Goal: Transaction & Acquisition: Purchase product/service

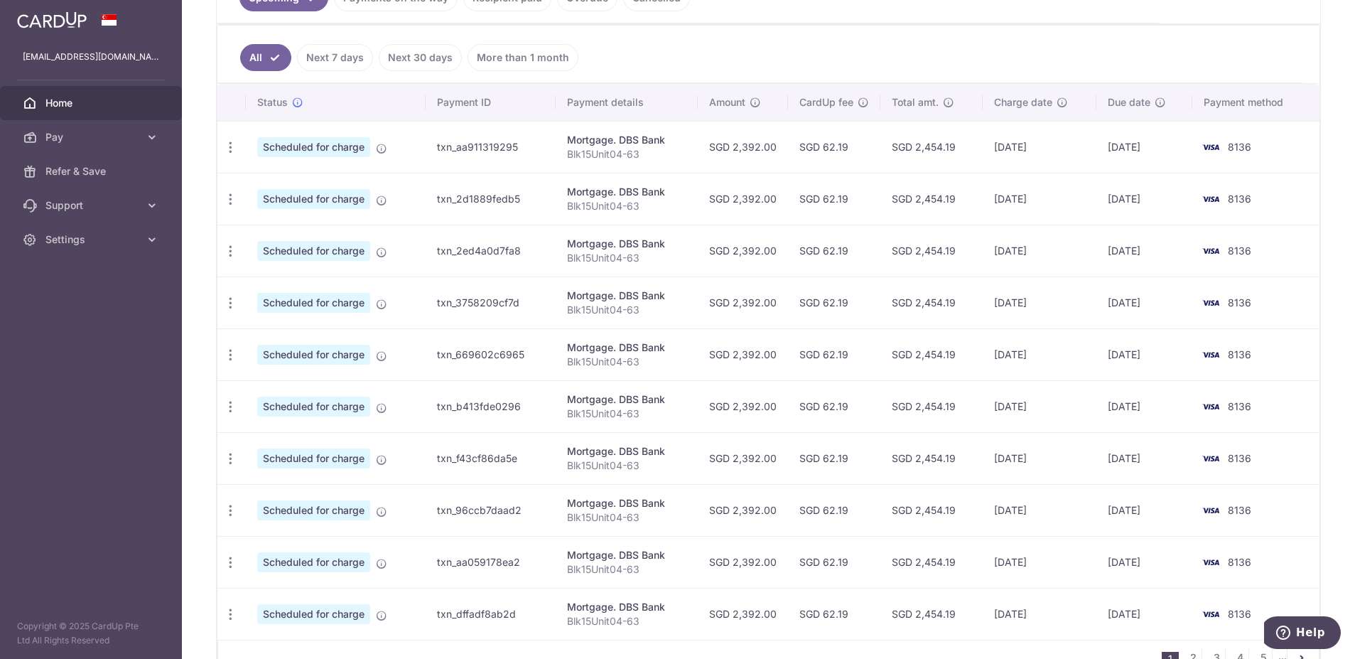
scroll to position [142, 0]
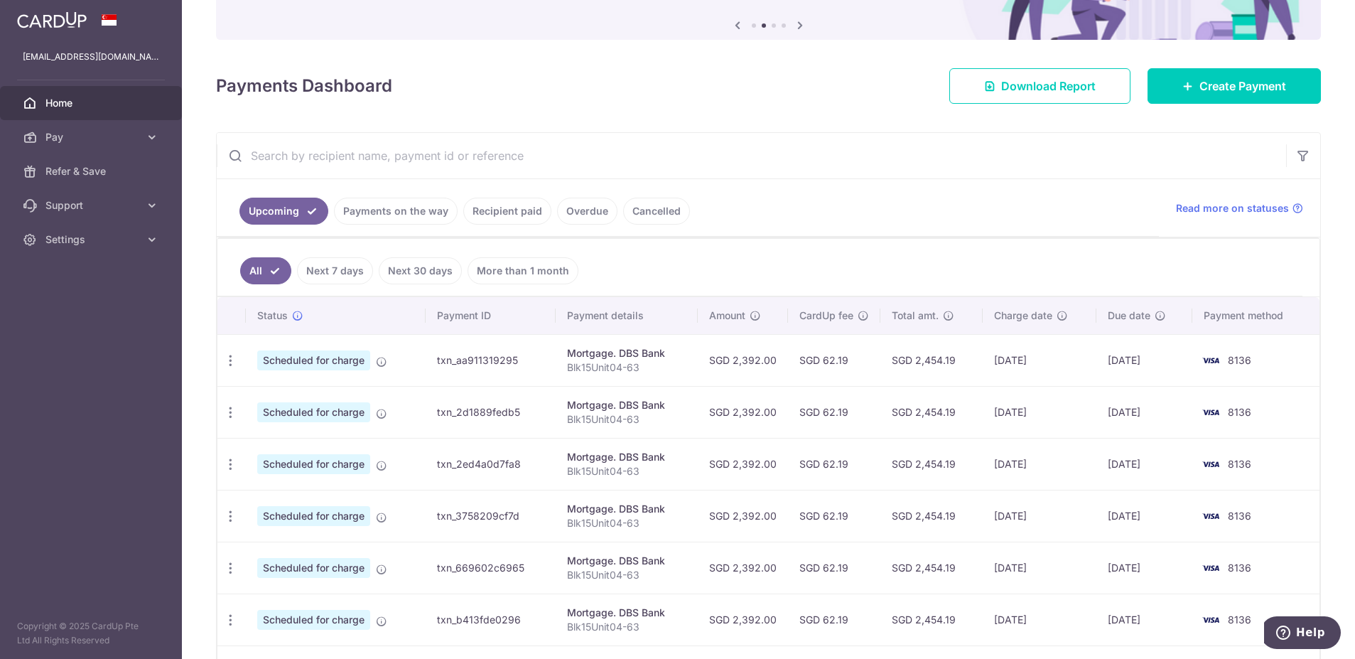
click at [373, 208] on link "Payments on the way" at bounding box center [396, 211] width 124 height 27
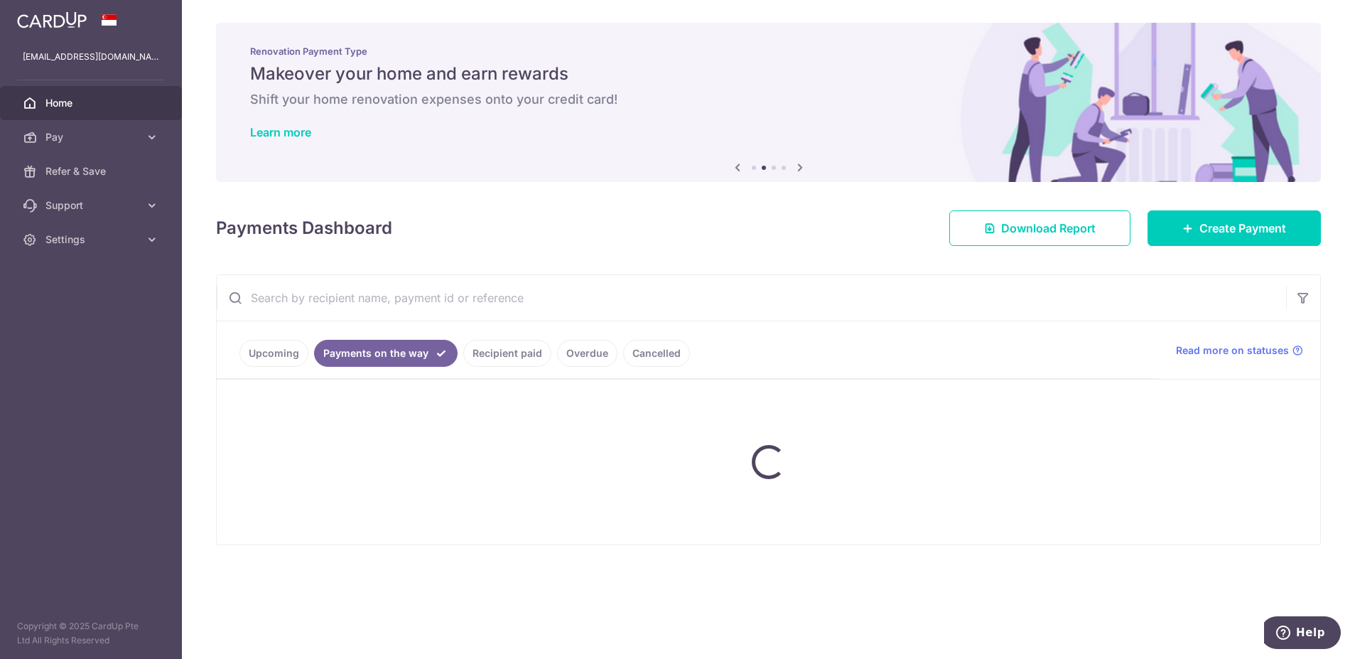
scroll to position [0, 0]
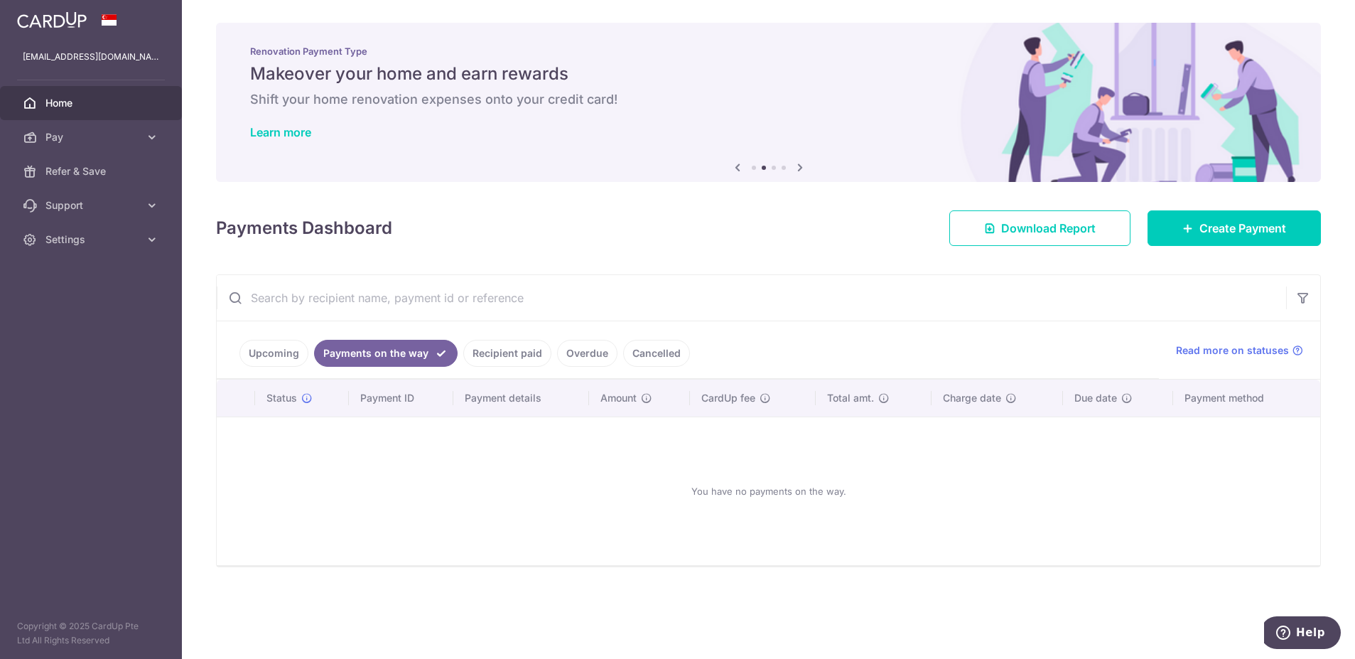
click at [505, 350] on link "Recipient paid" at bounding box center [507, 353] width 88 height 27
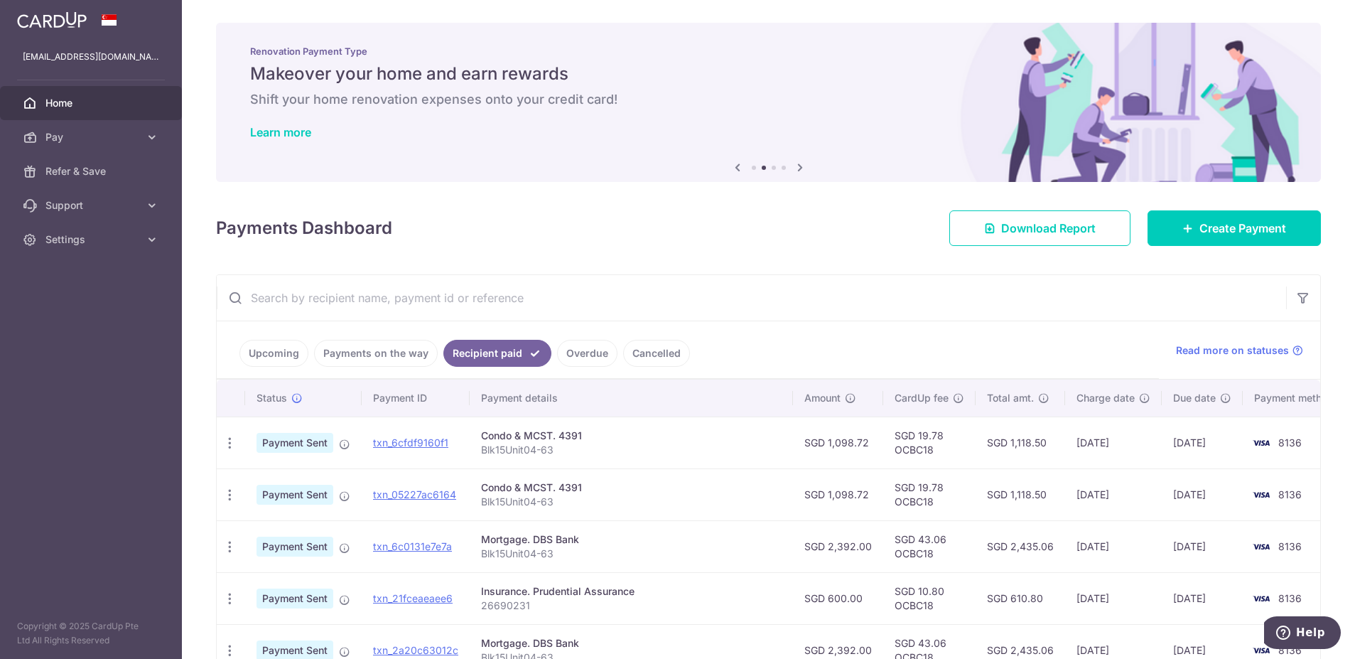
click at [267, 355] on link "Upcoming" at bounding box center [274, 353] width 69 height 27
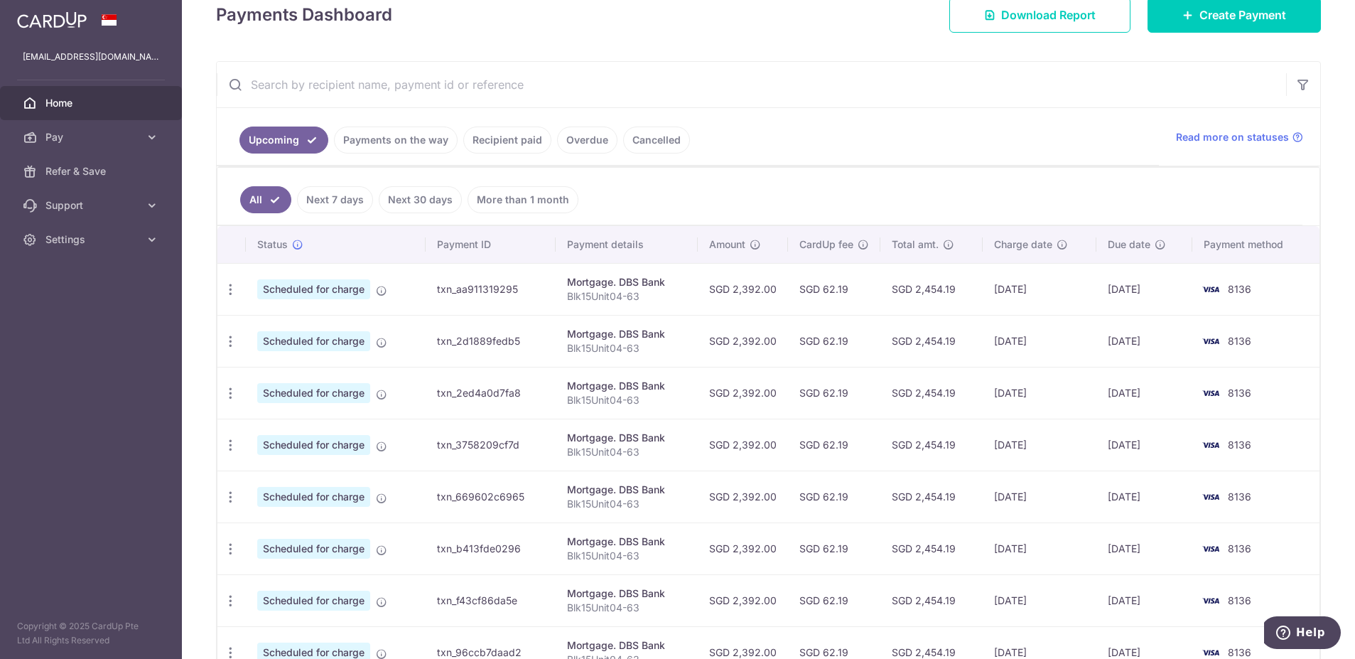
scroll to position [440, 0]
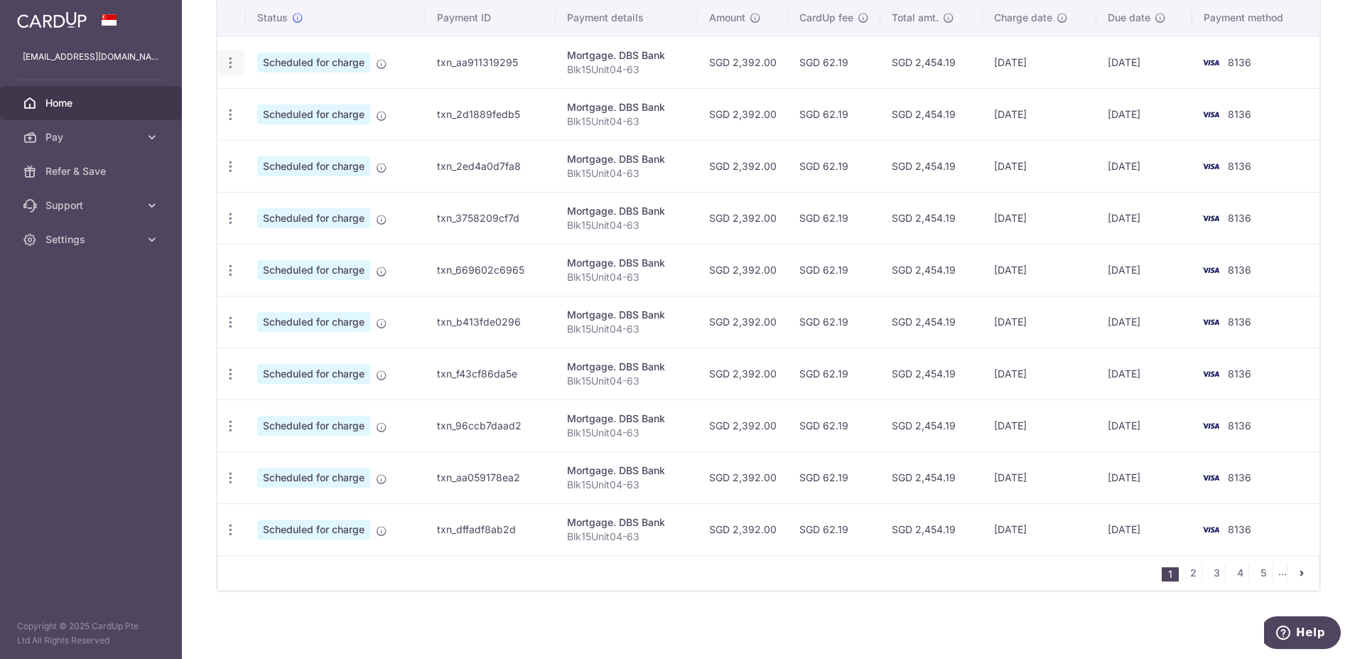
click at [235, 62] on icon "button" at bounding box center [230, 62] width 15 height 15
click at [277, 107] on span "Update payment" at bounding box center [306, 101] width 97 height 17
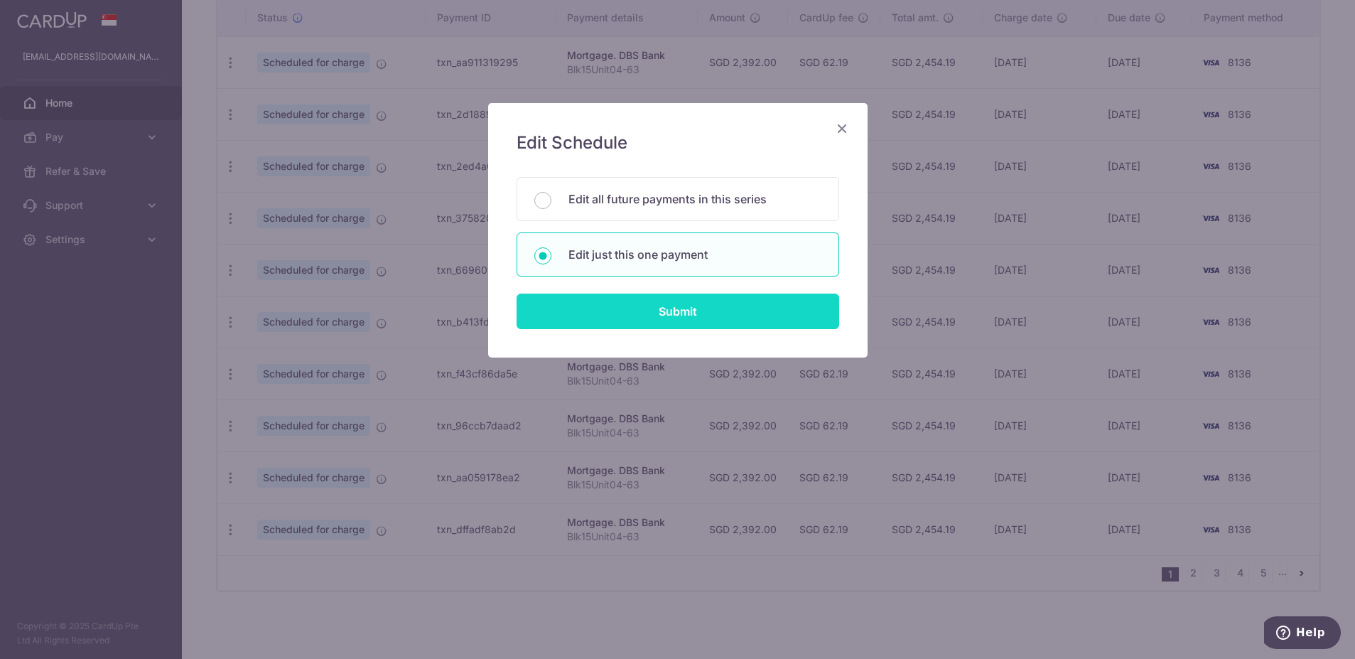
click at [603, 316] on input "Submit" at bounding box center [678, 312] width 323 height 36
radio input "true"
type input "2,392.00"
type input "[DATE]"
type input "Blk15Unit04-63"
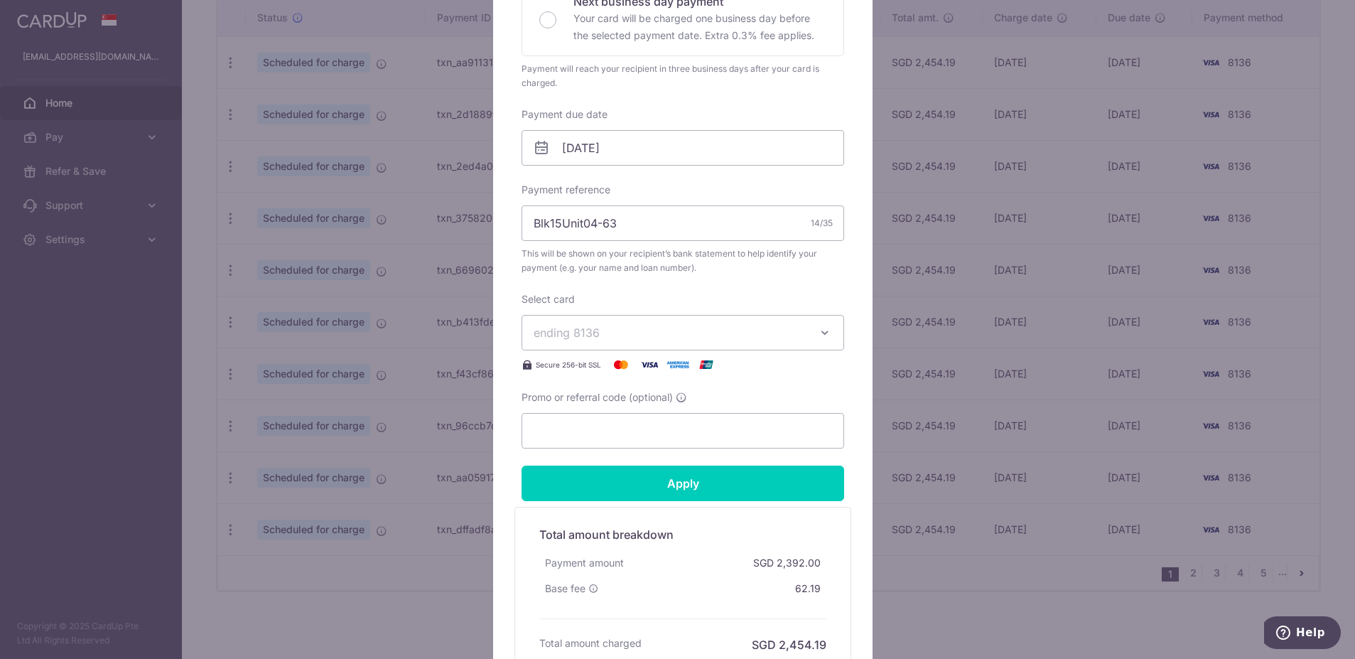
scroll to position [71, 0]
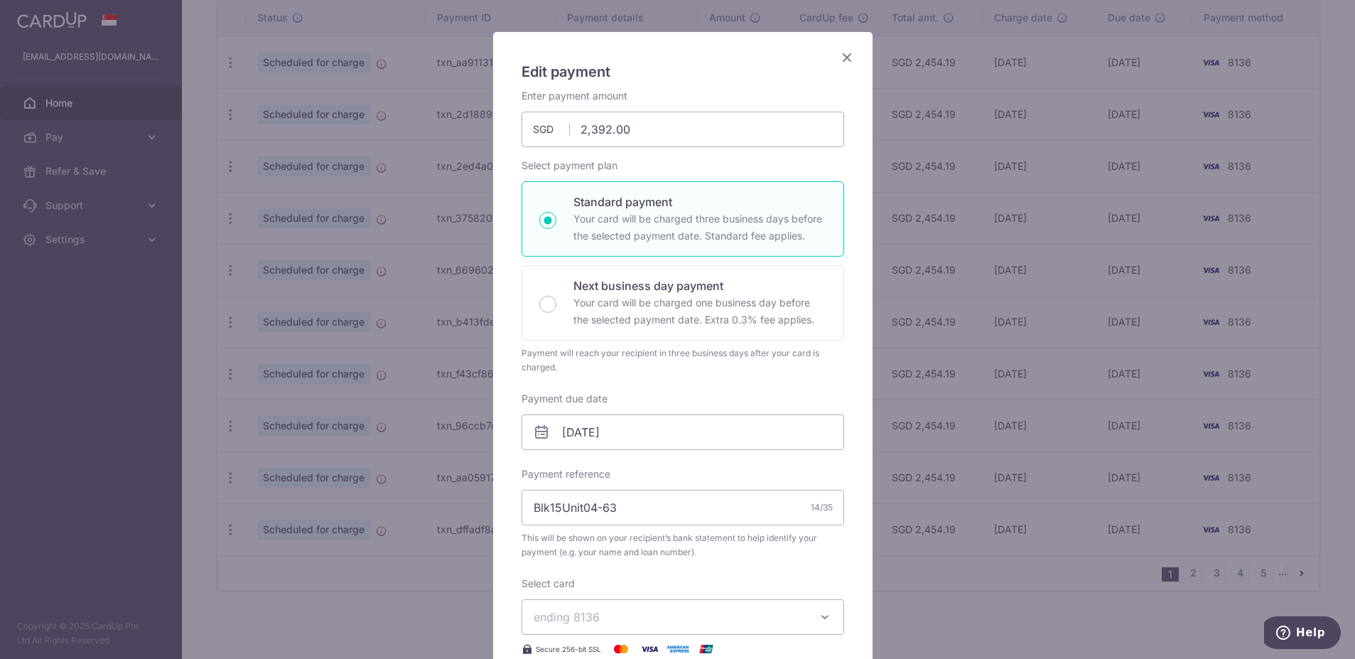
click at [844, 60] on icon "Close" at bounding box center [847, 57] width 17 height 18
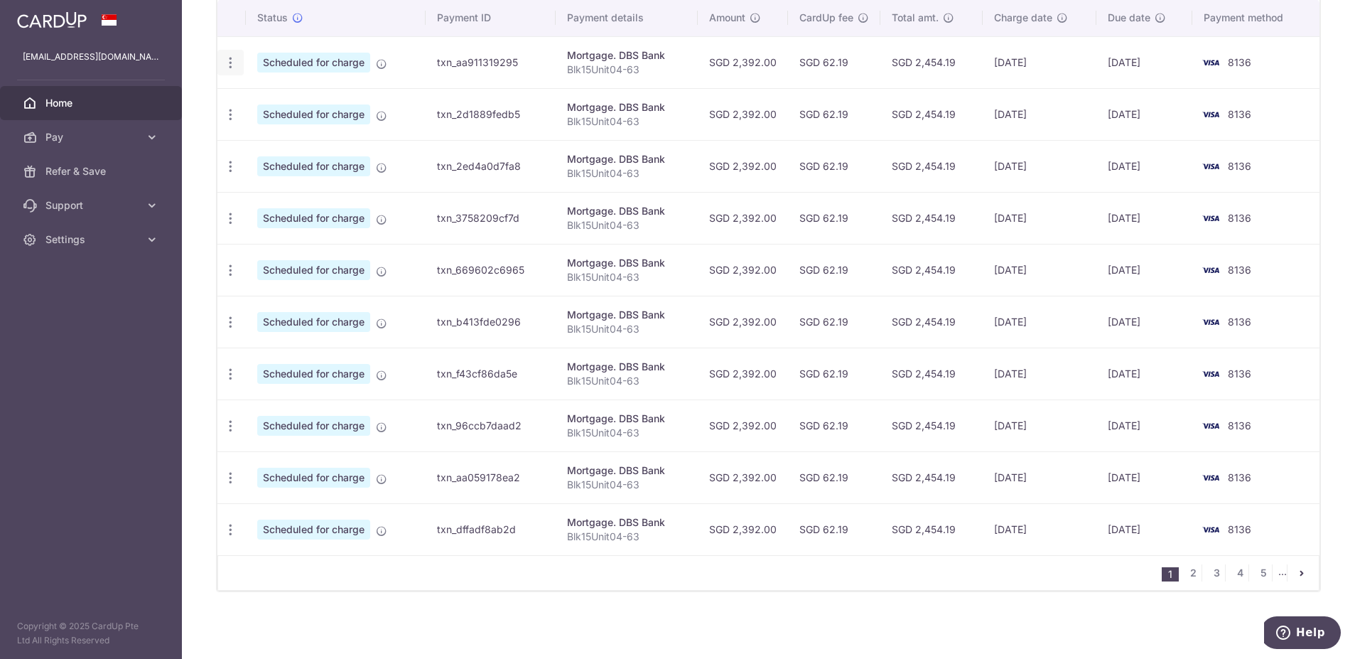
click at [235, 56] on icon "button" at bounding box center [230, 62] width 15 height 15
click at [263, 104] on span "Update payment" at bounding box center [306, 101] width 97 height 17
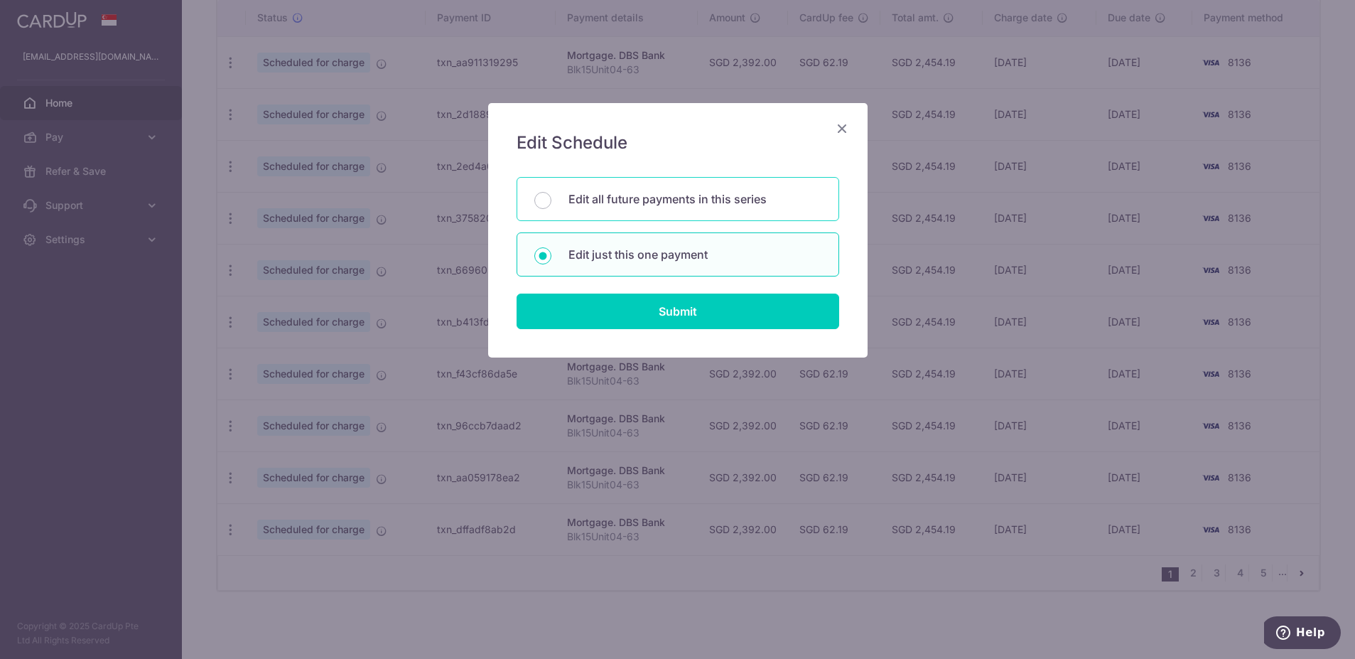
click at [702, 190] on p "Edit all future payments in this series" at bounding box center [695, 198] width 253 height 17
click at [552, 192] on input "Edit all future payments in this series" at bounding box center [542, 200] width 17 height 17
radio input "true"
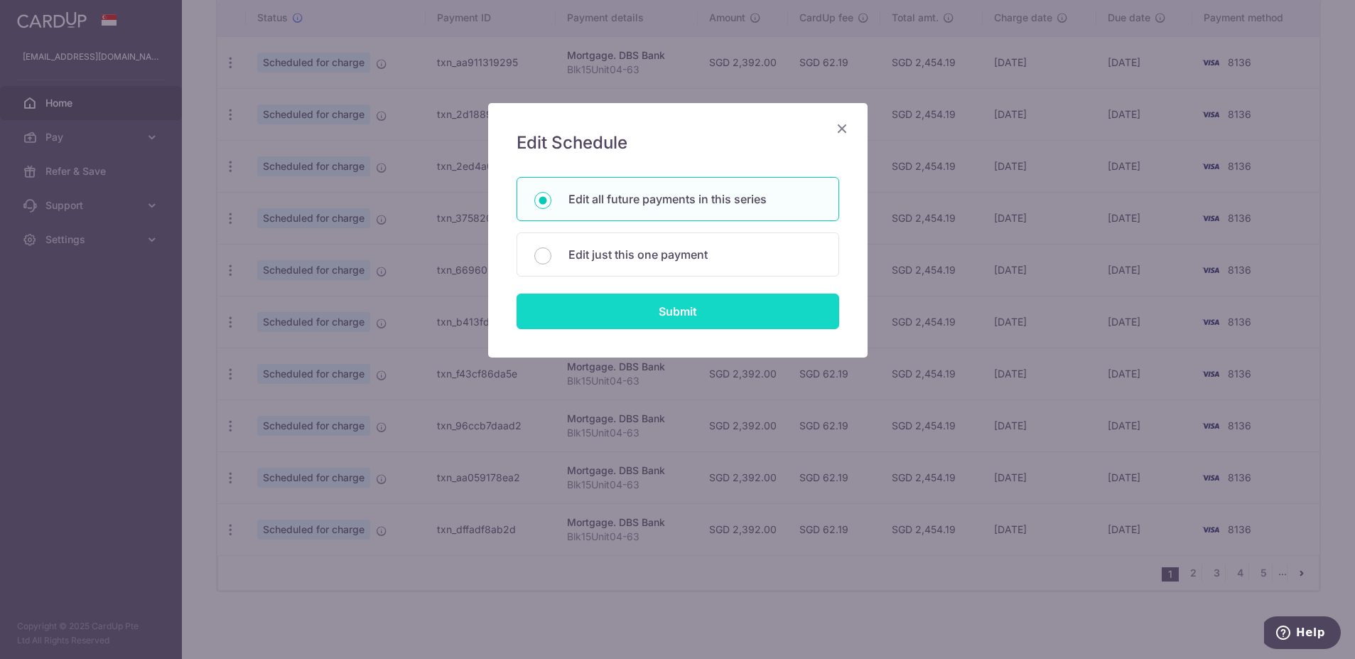
click at [686, 302] on input "Submit" at bounding box center [678, 312] width 323 height 36
radio input "true"
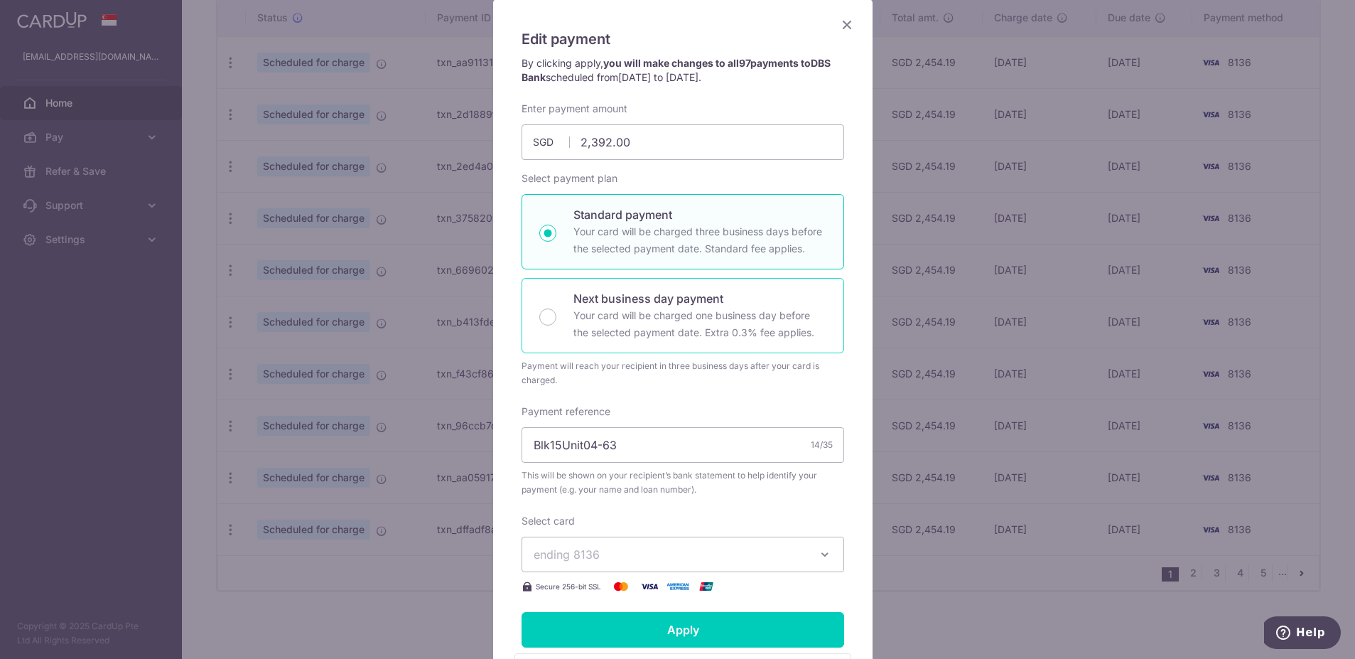
scroll to position [33, 0]
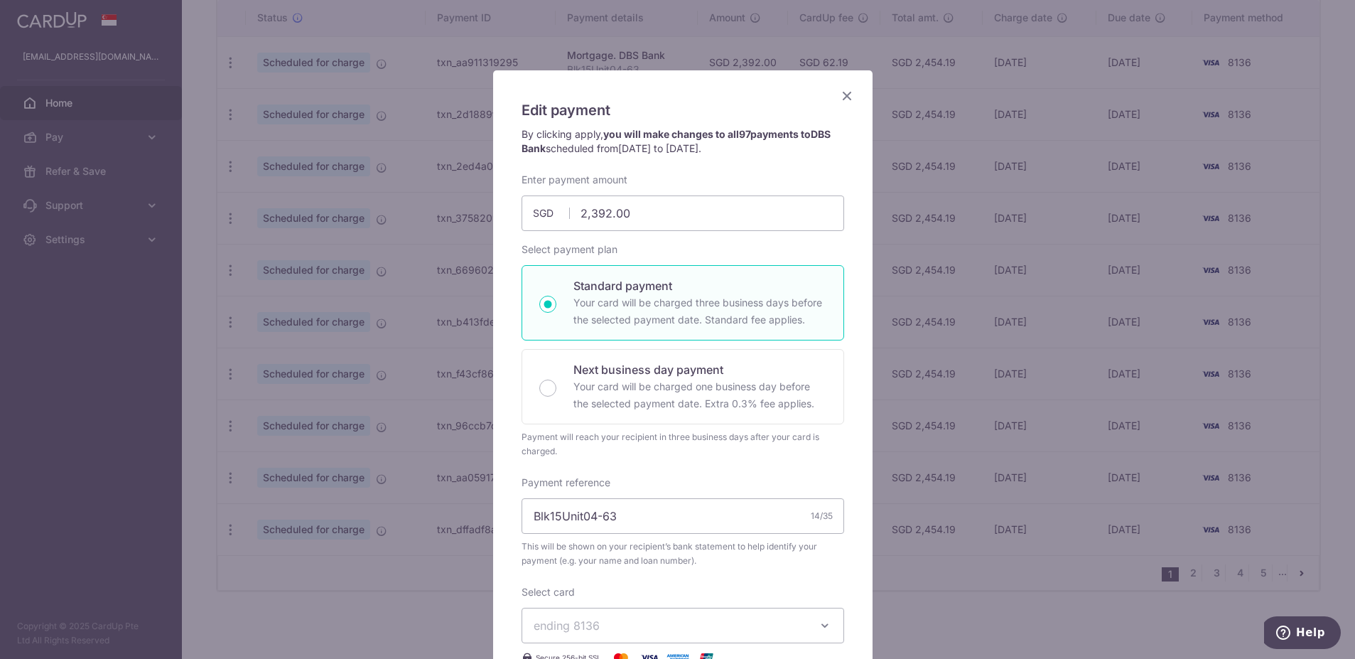
click at [839, 91] on icon "Close" at bounding box center [847, 96] width 17 height 18
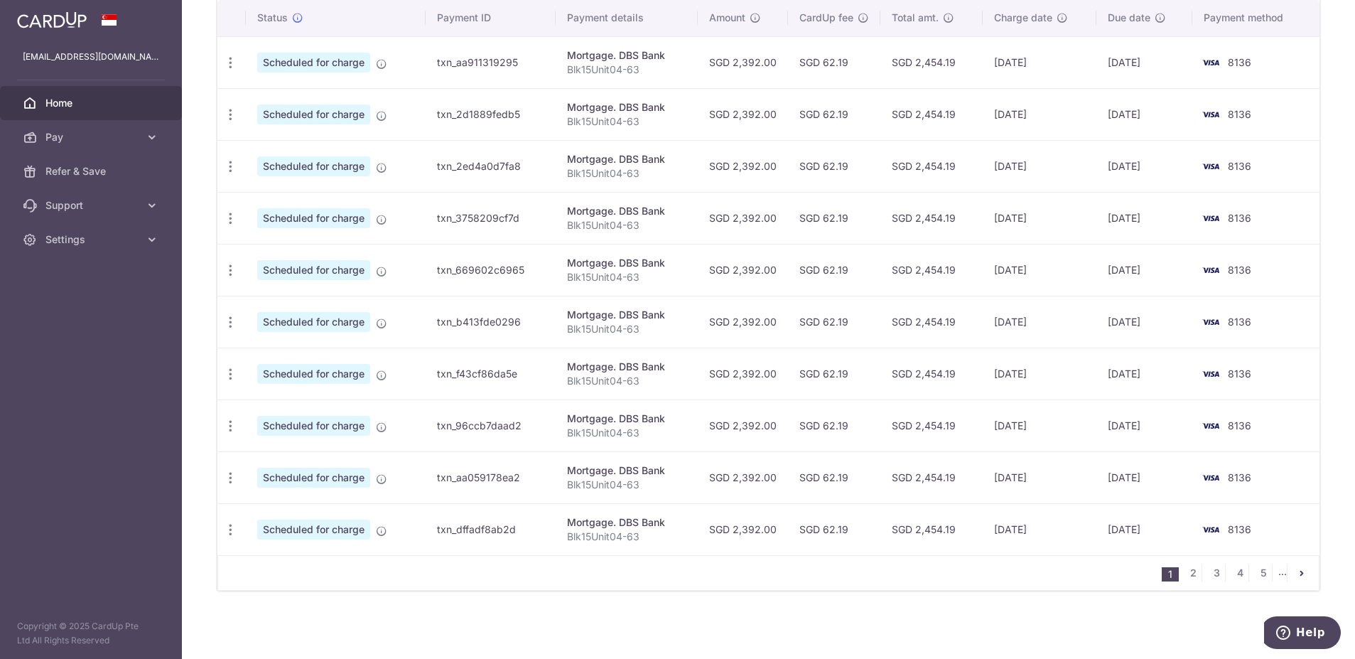
click at [44, 107] on link "Home" at bounding box center [91, 103] width 182 height 34
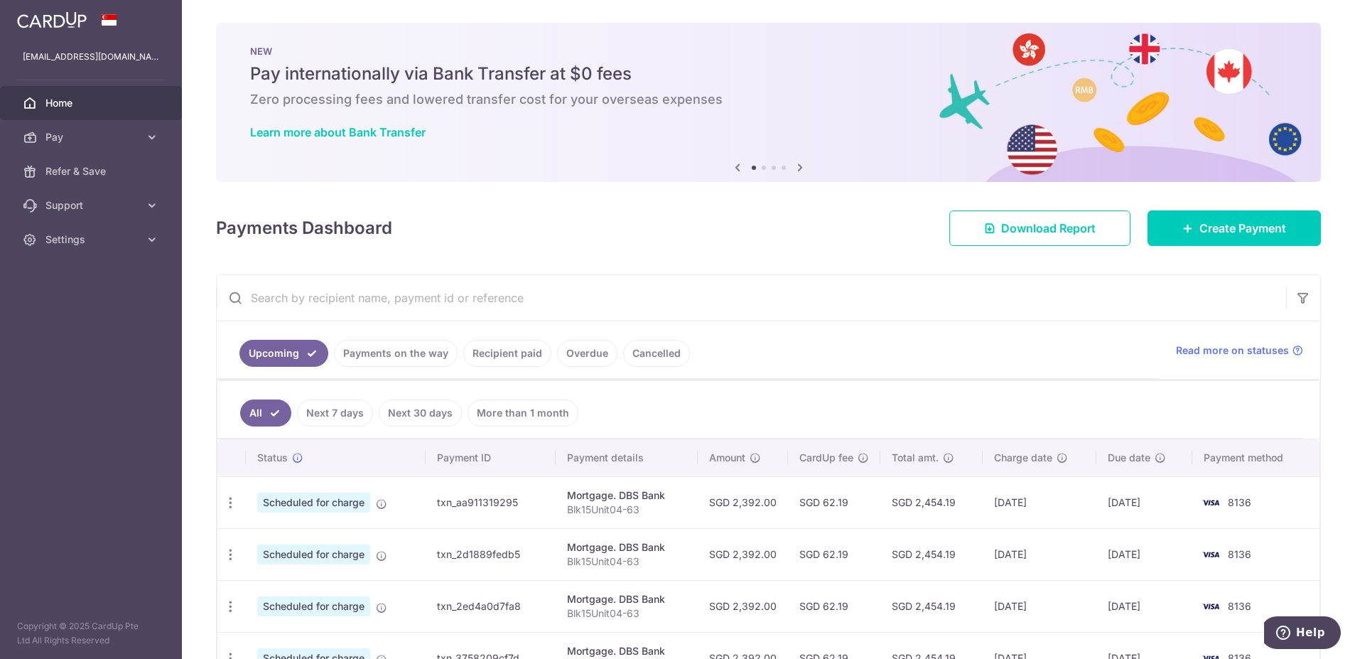
click at [797, 168] on icon at bounding box center [800, 167] width 17 height 18
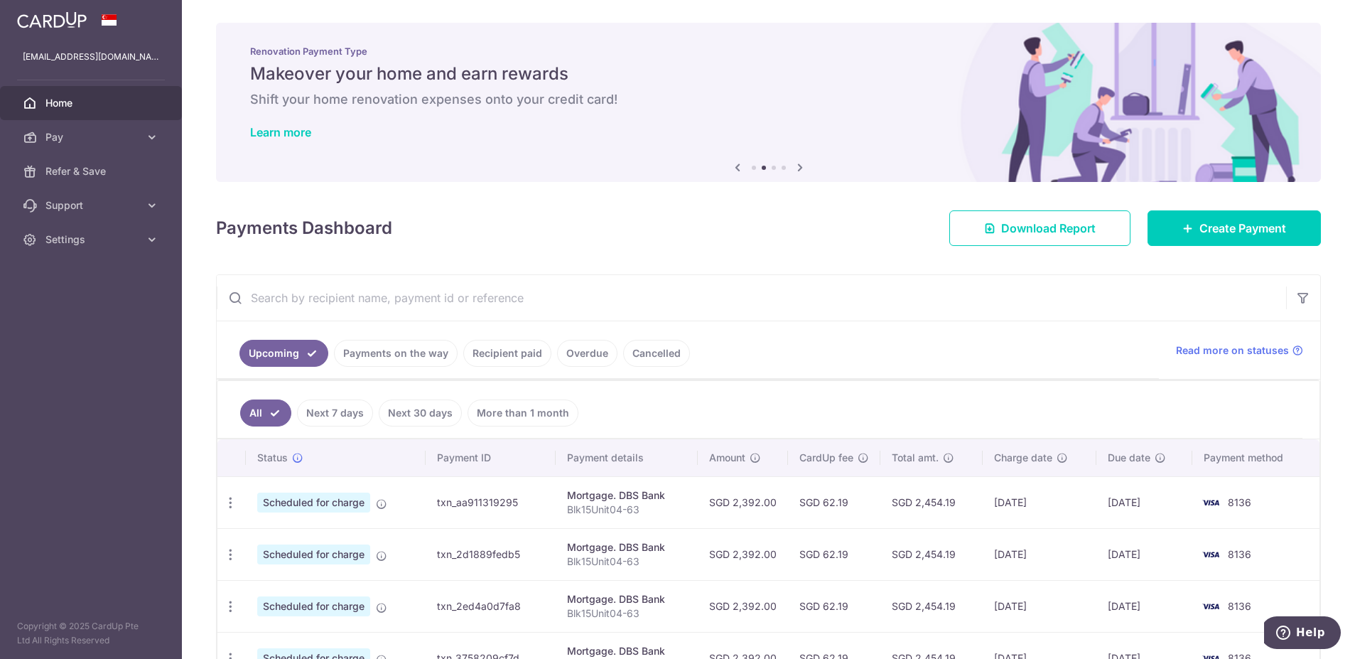
click at [797, 168] on icon at bounding box center [800, 167] width 17 height 18
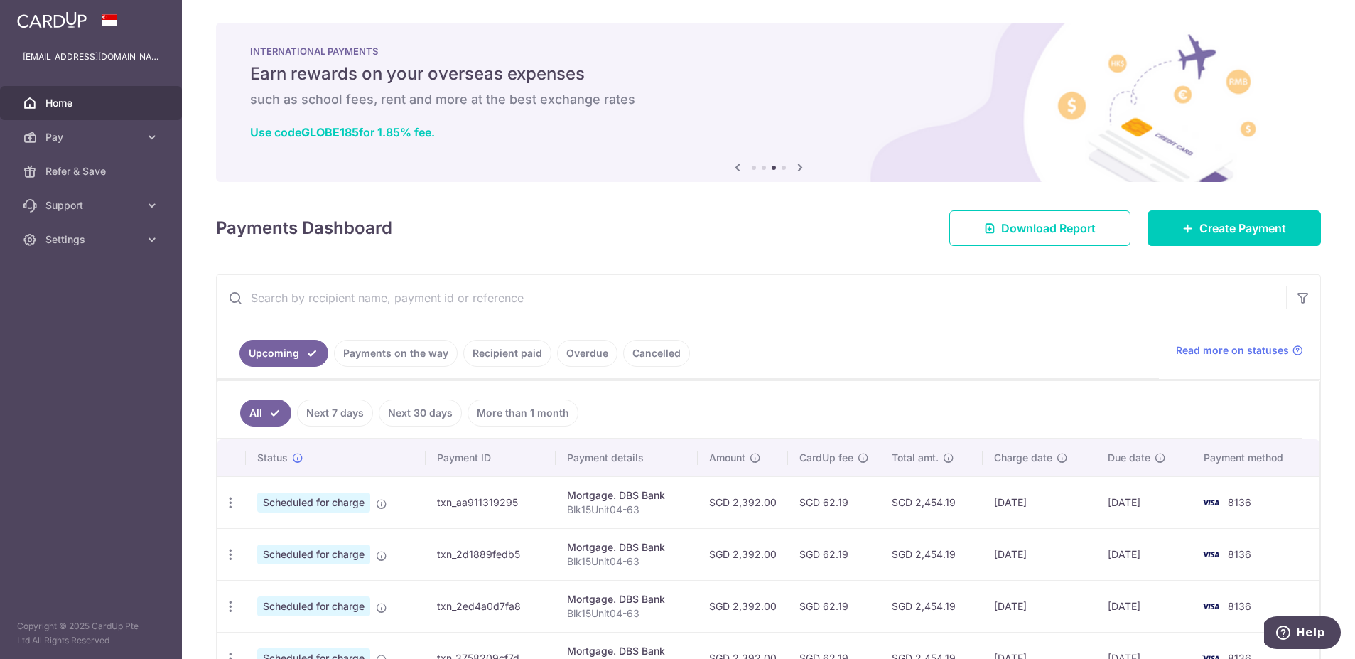
click at [798, 163] on icon at bounding box center [800, 167] width 17 height 18
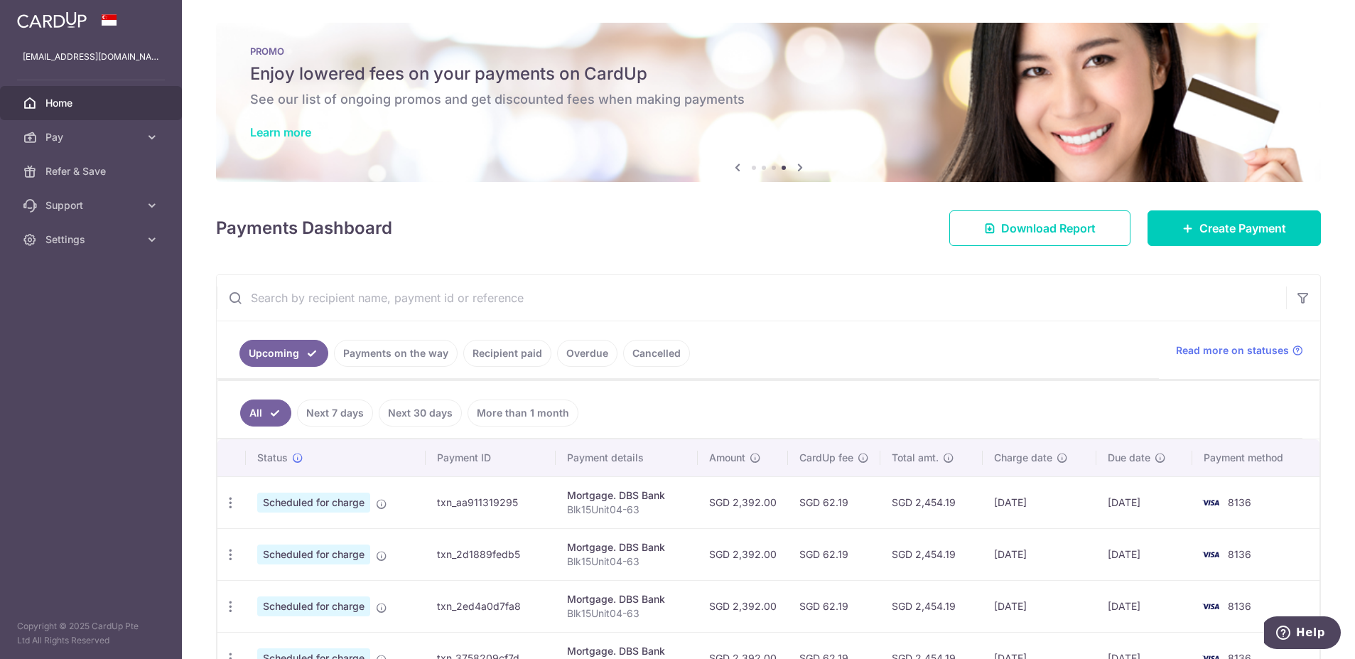
click at [272, 127] on link "Learn more" at bounding box center [280, 132] width 61 height 14
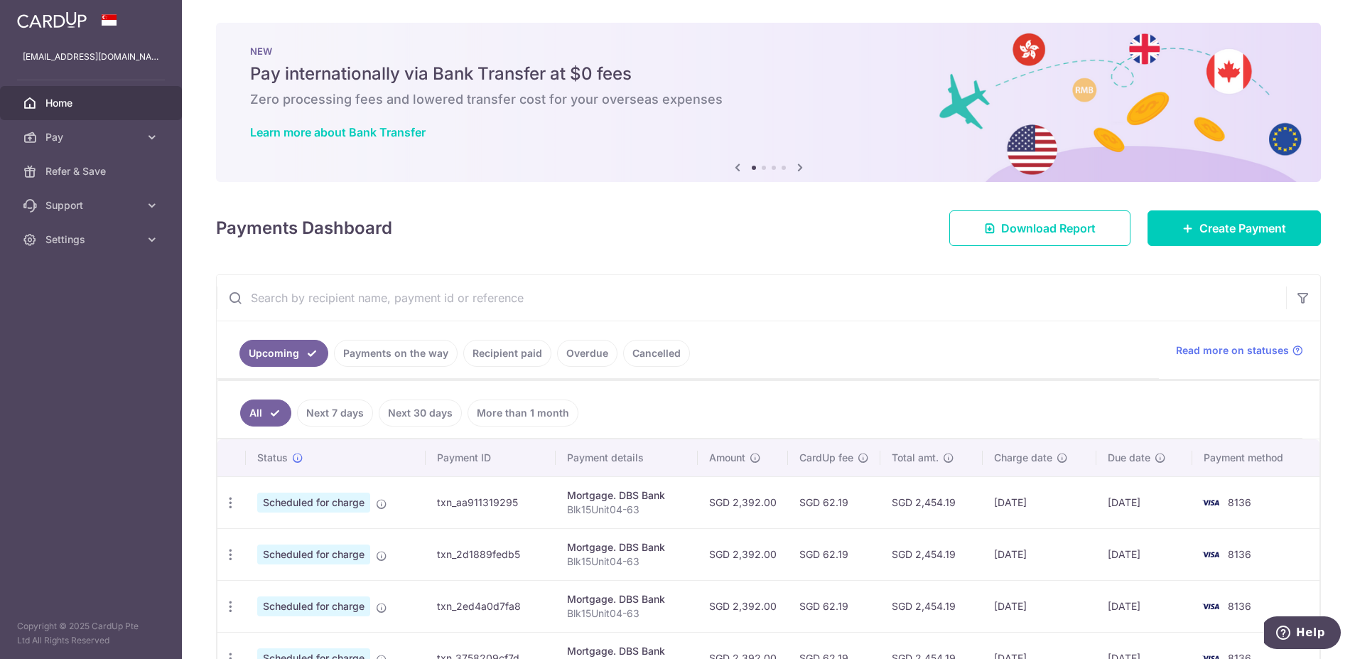
scroll to position [142, 0]
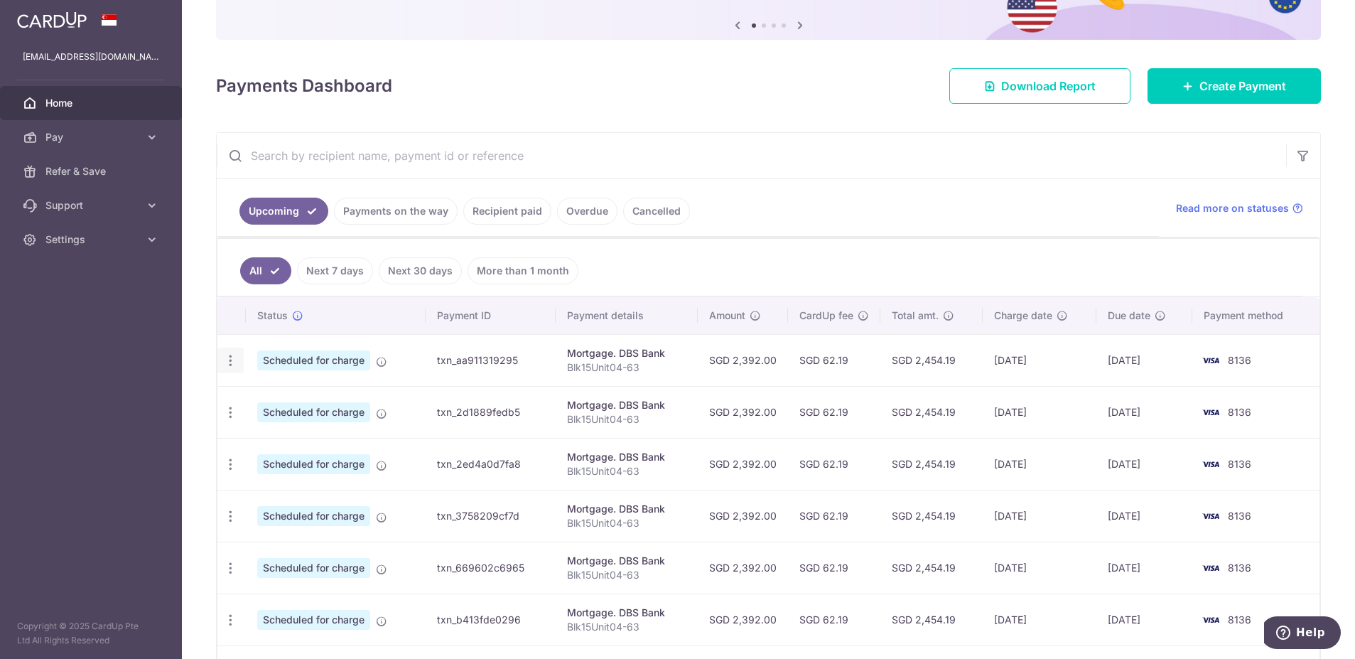
click at [227, 360] on icon "button" at bounding box center [230, 360] width 15 height 15
click at [294, 395] on span "Update payment" at bounding box center [306, 399] width 97 height 17
radio input "true"
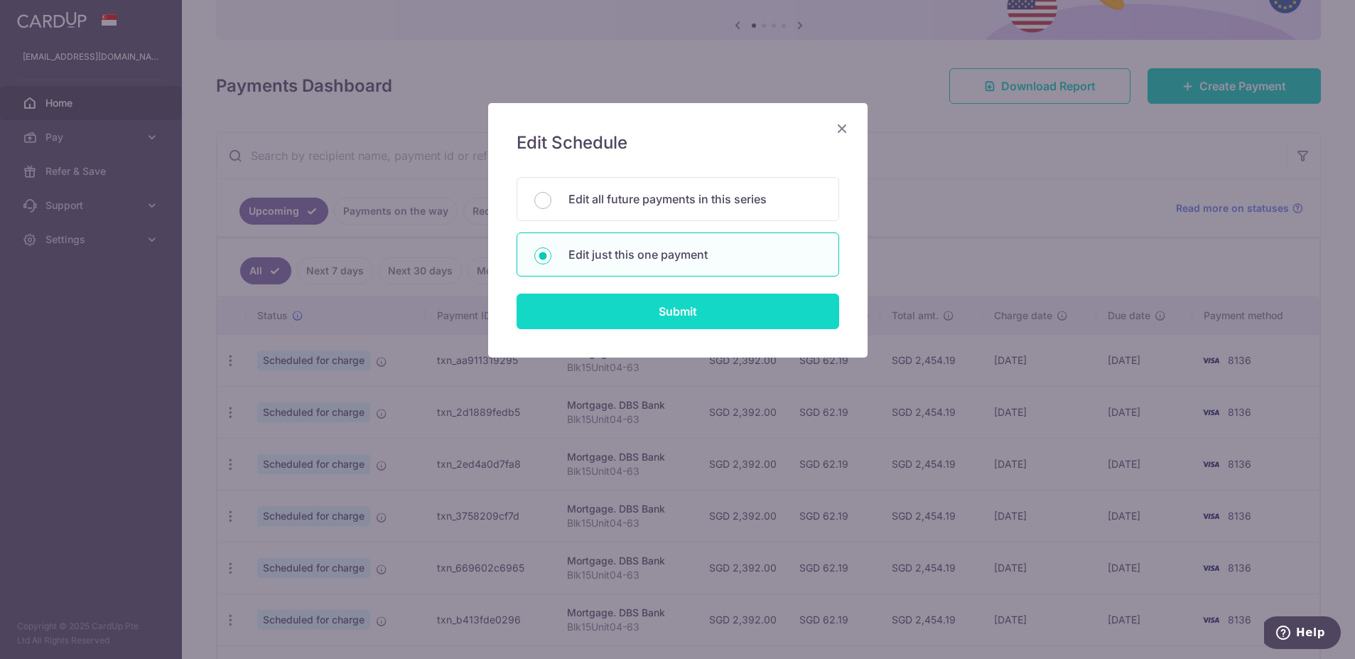
click at [692, 311] on input "Submit" at bounding box center [678, 312] width 323 height 36
radio input "true"
type input "2,392.00"
type input "[DATE]"
type input "Blk15Unit04-63"
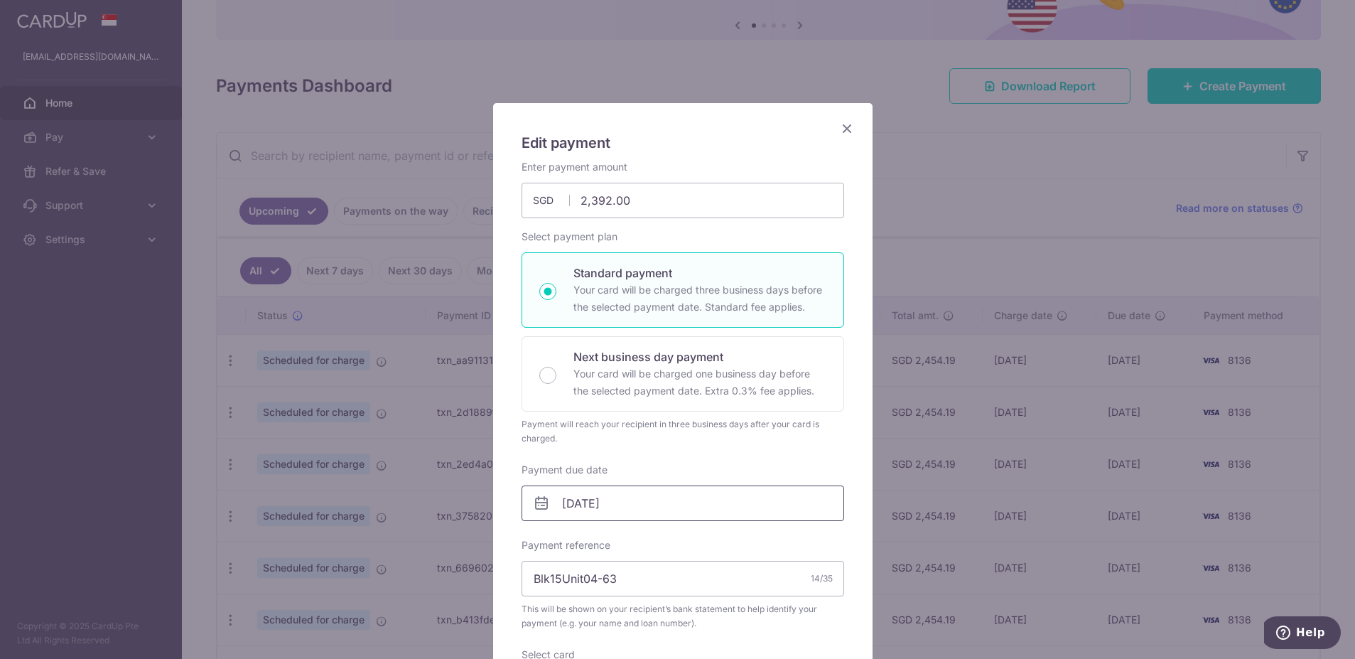
scroll to position [284, 0]
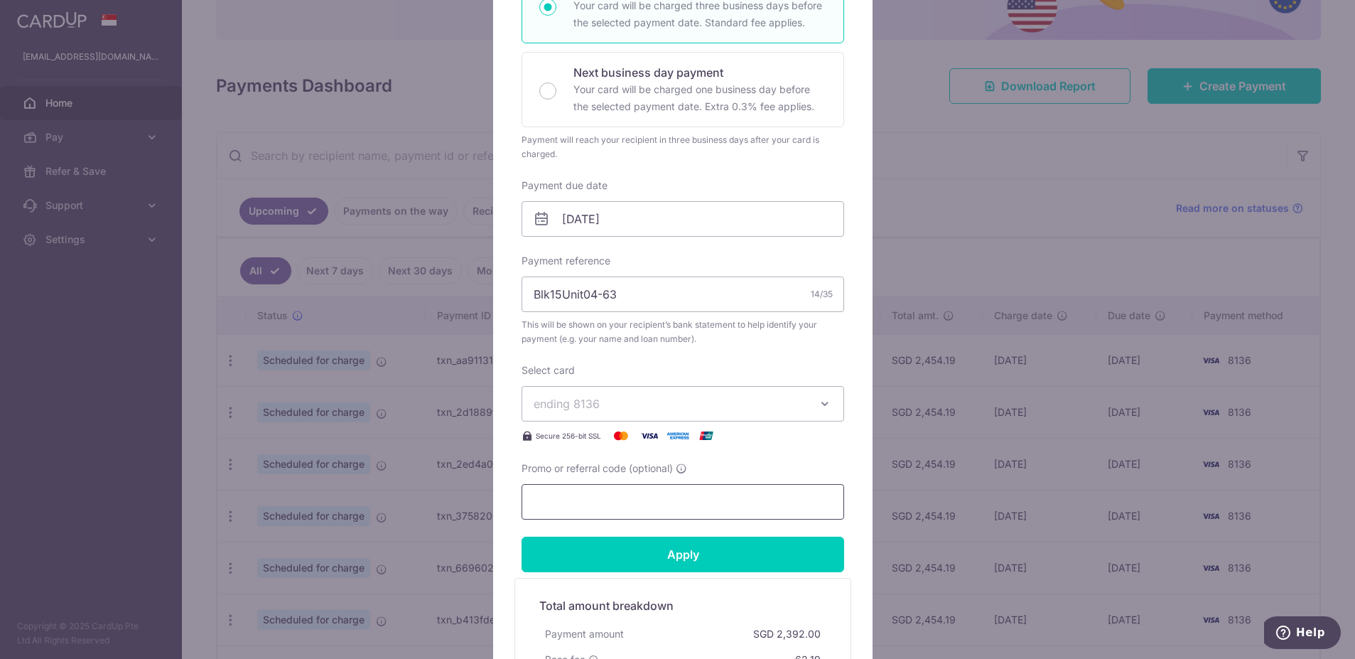
click at [655, 499] on input "Promo or referral code (optional)" at bounding box center [683, 502] width 323 height 36
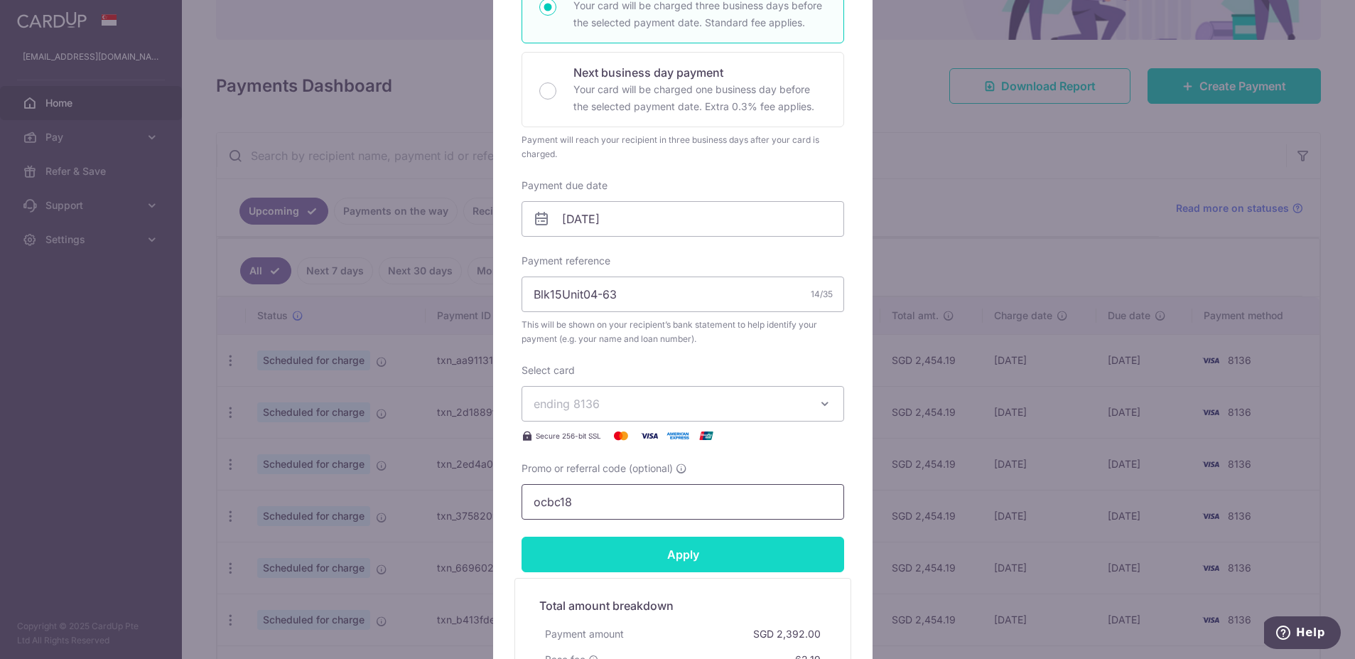
type input "ocbc18"
click at [652, 553] on input "Apply" at bounding box center [683, 555] width 323 height 36
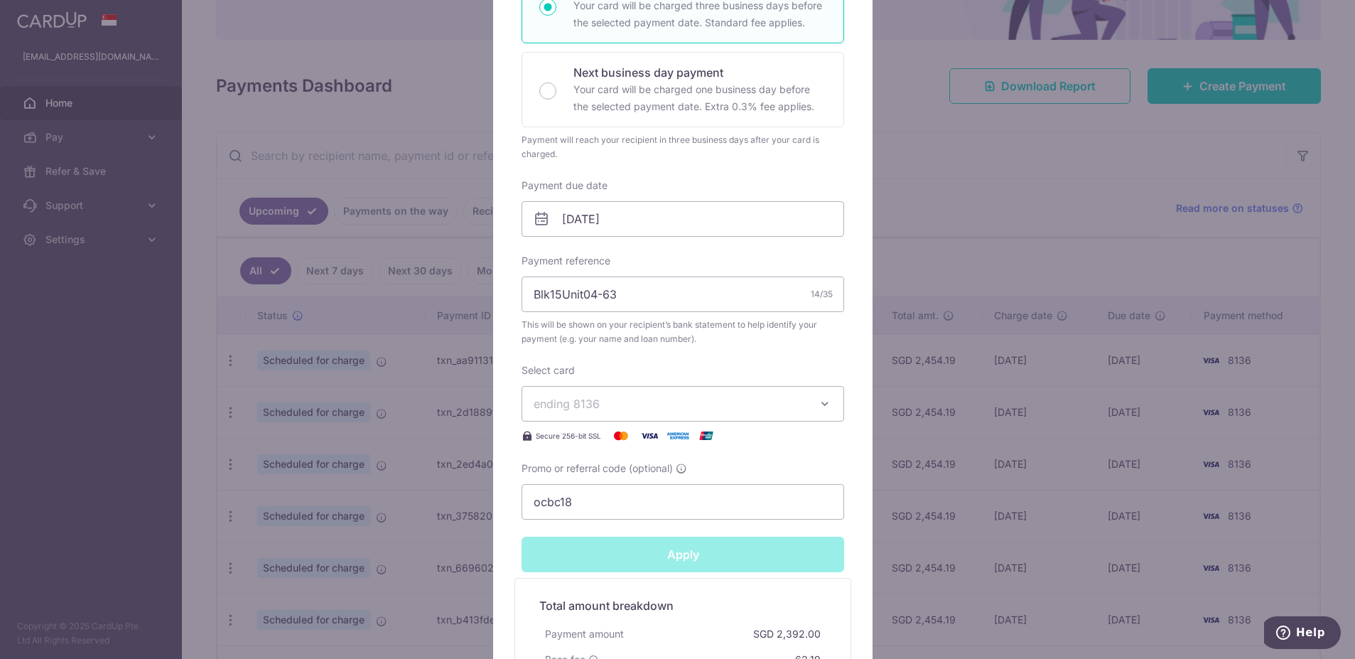
type input "Successfully Applied"
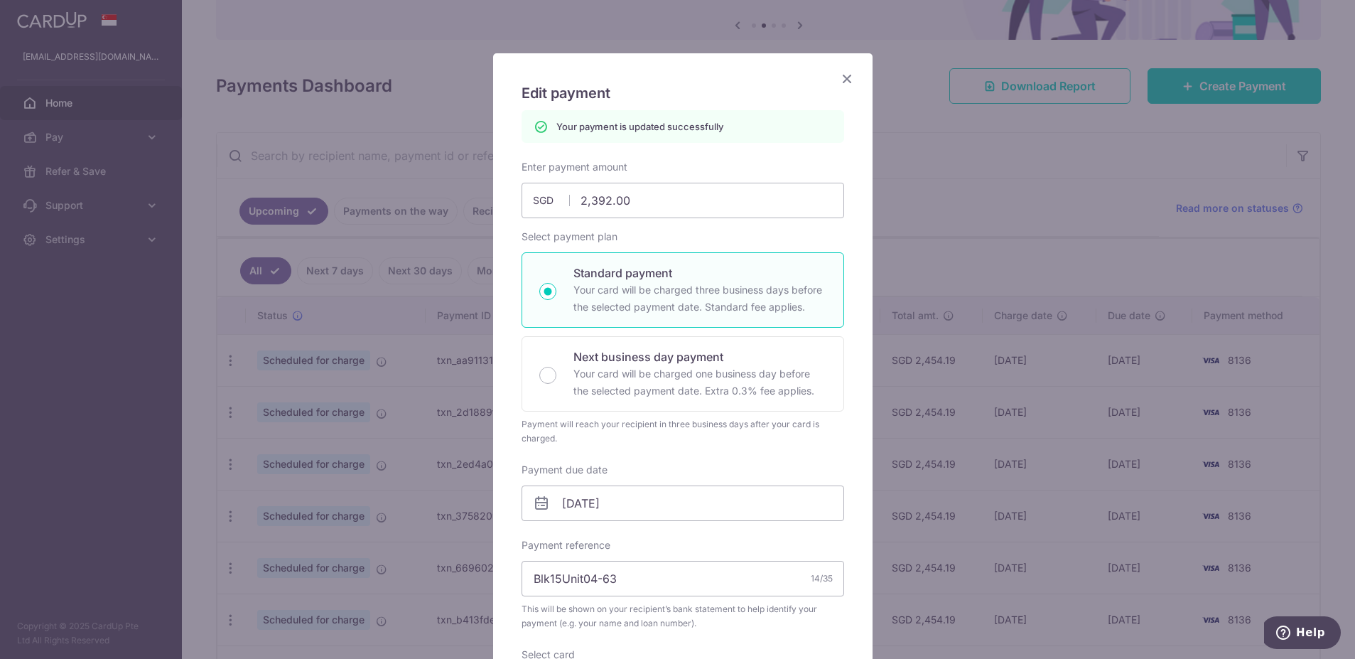
click at [844, 77] on icon "Close" at bounding box center [847, 79] width 17 height 18
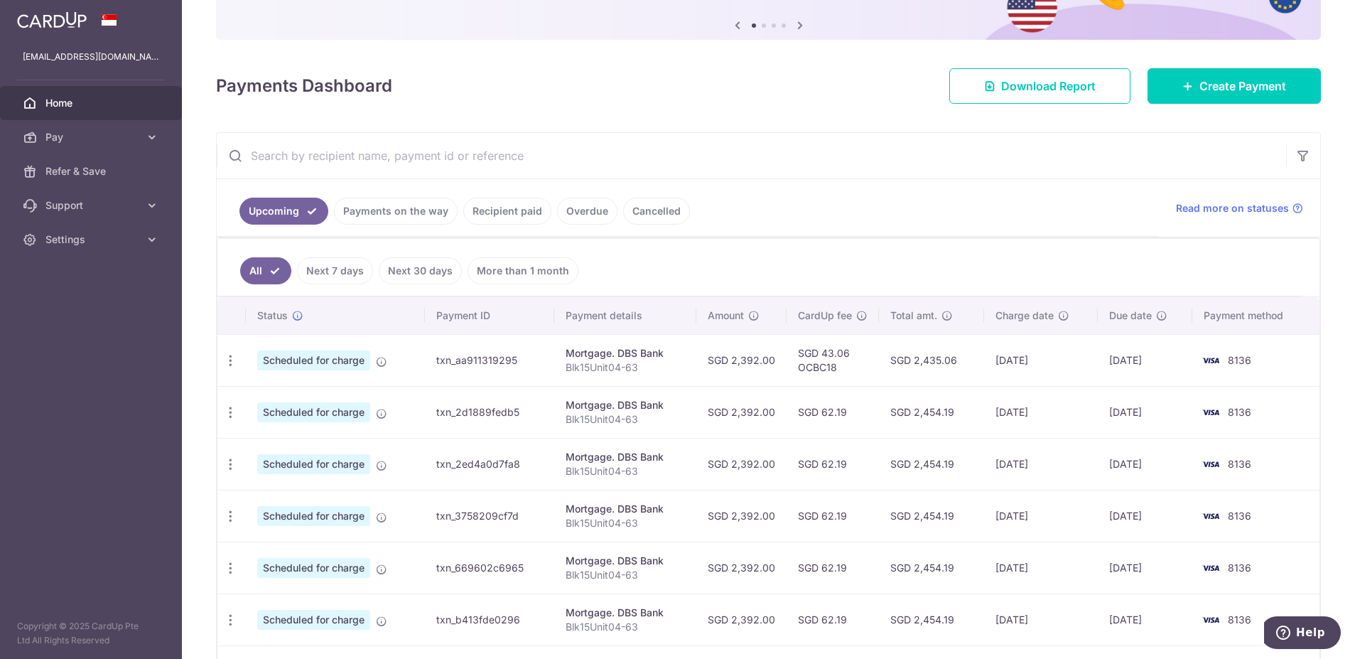
scroll to position [213, 0]
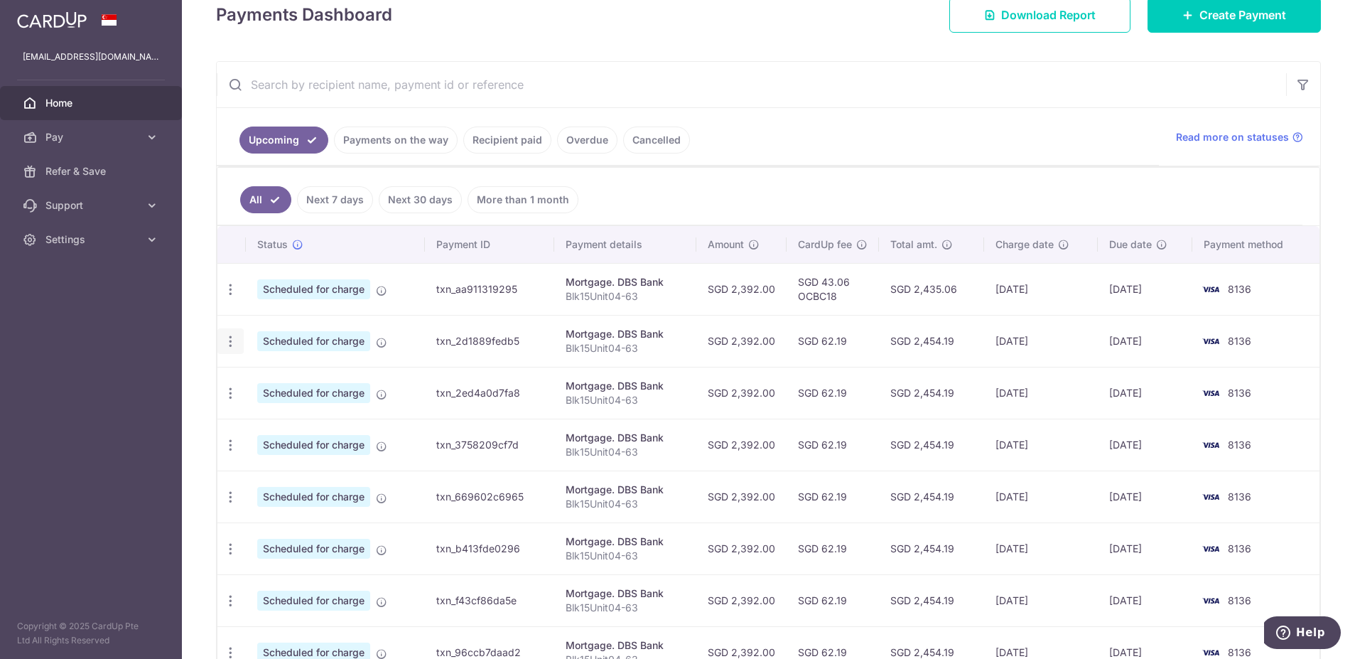
click at [235, 342] on icon "button" at bounding box center [230, 341] width 15 height 15
click at [285, 371] on link "Update payment" at bounding box center [292, 380] width 148 height 34
radio input "true"
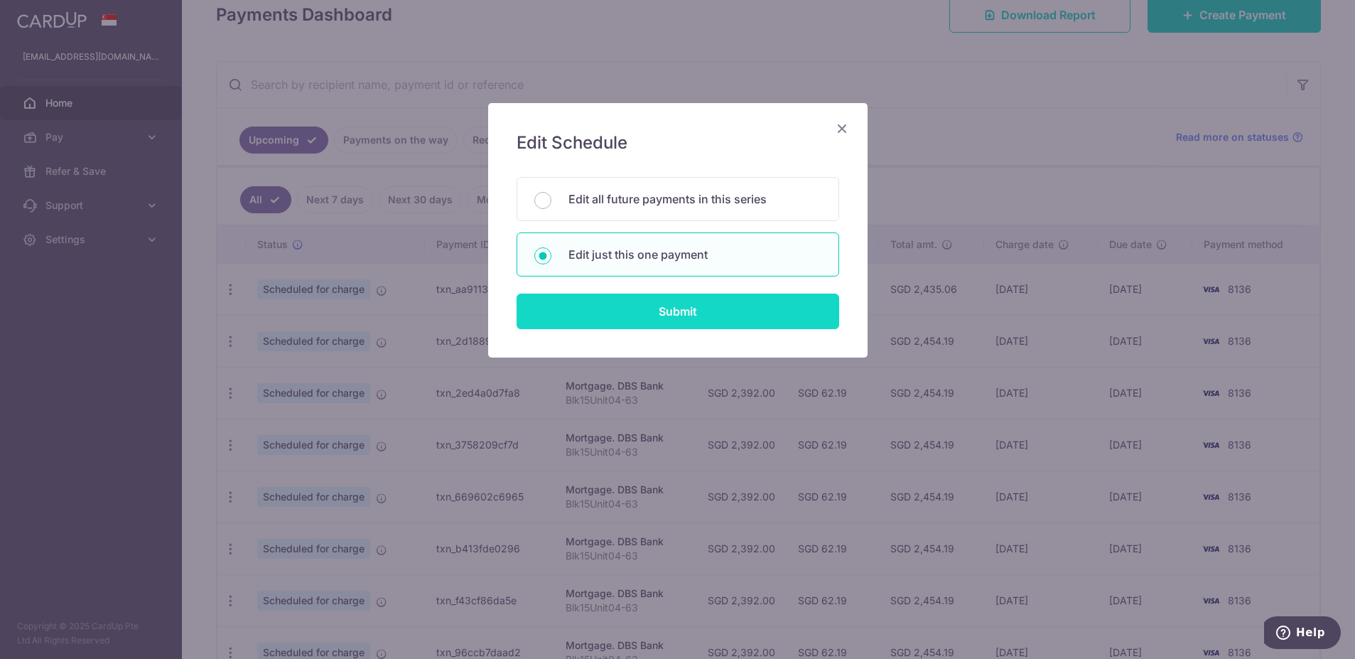
click at [740, 307] on input "Submit" at bounding box center [678, 312] width 323 height 36
radio input "true"
type input "2,392.00"
type input "[DATE]"
type input "Blk15Unit04-63"
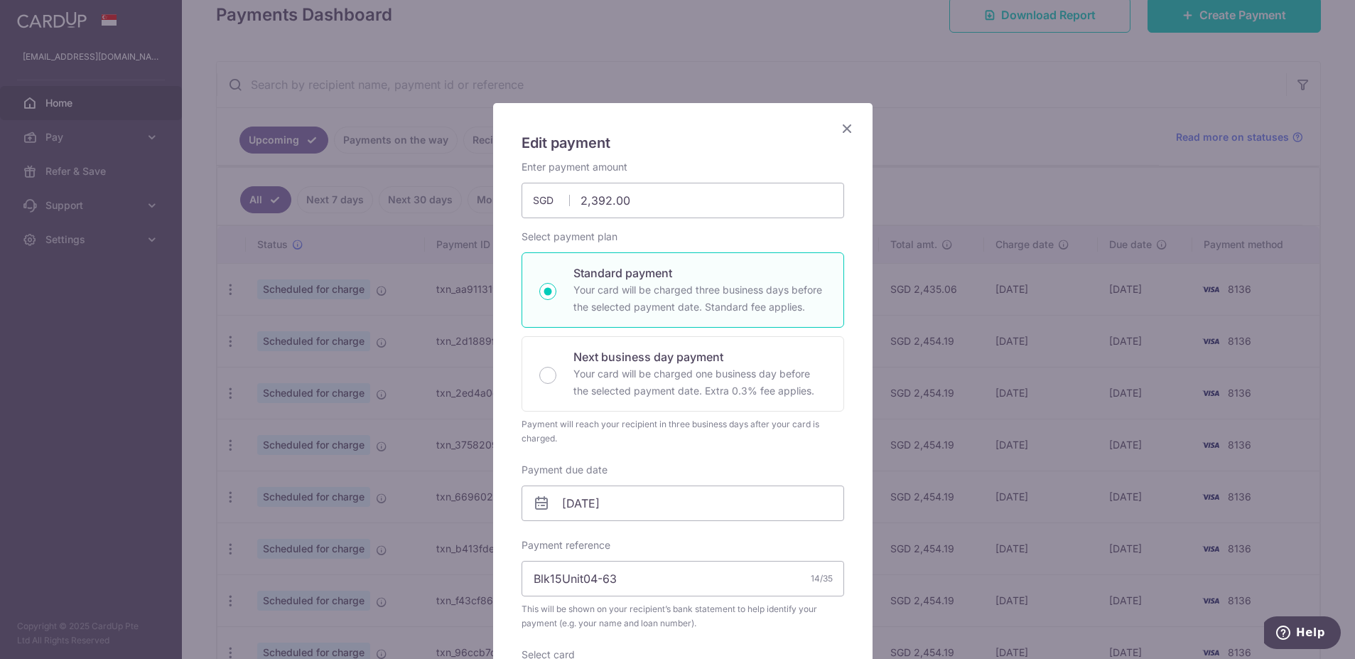
scroll to position [355, 0]
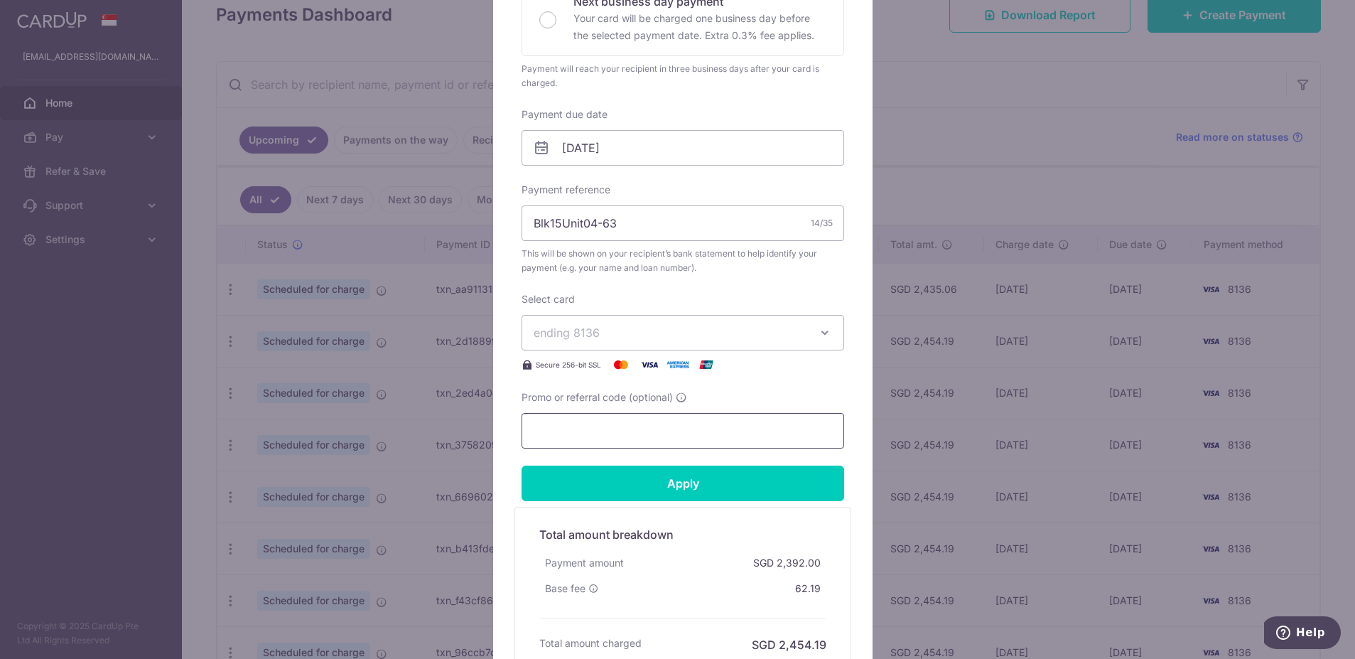
click at [617, 422] on input "Promo or referral code (optional)" at bounding box center [683, 431] width 323 height 36
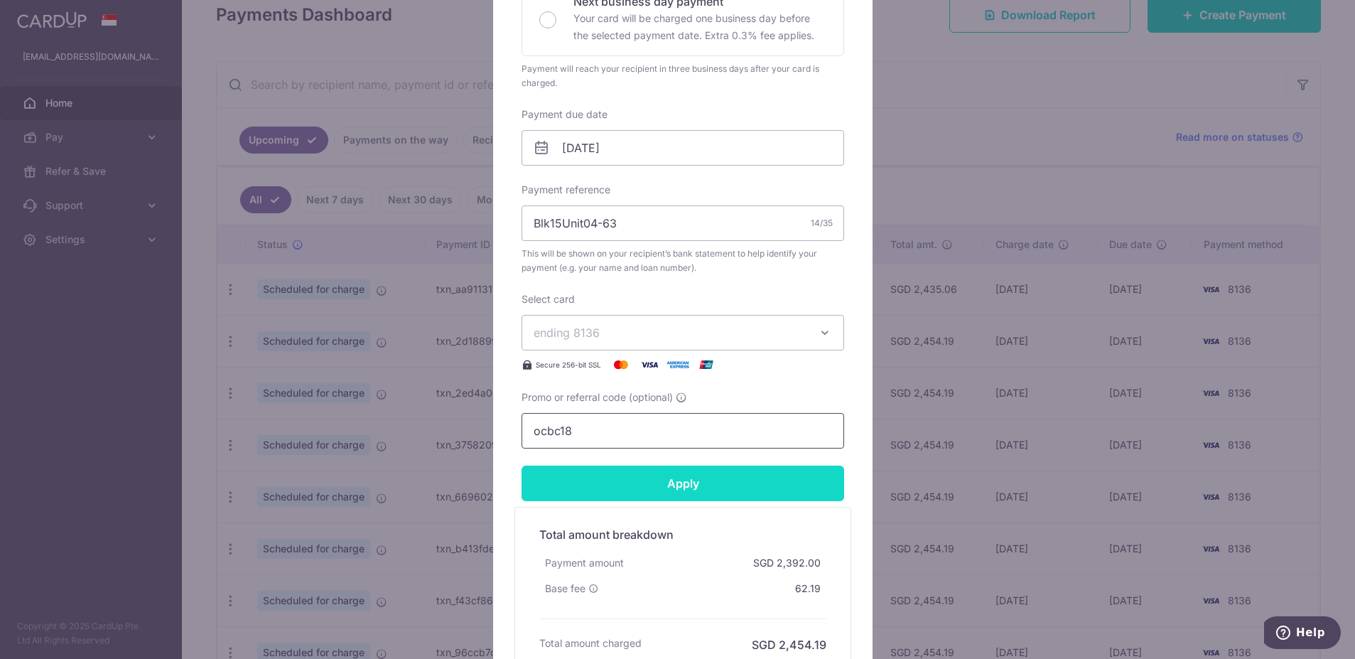
type input "ocbc18"
click at [628, 479] on input "Apply" at bounding box center [683, 484] width 323 height 36
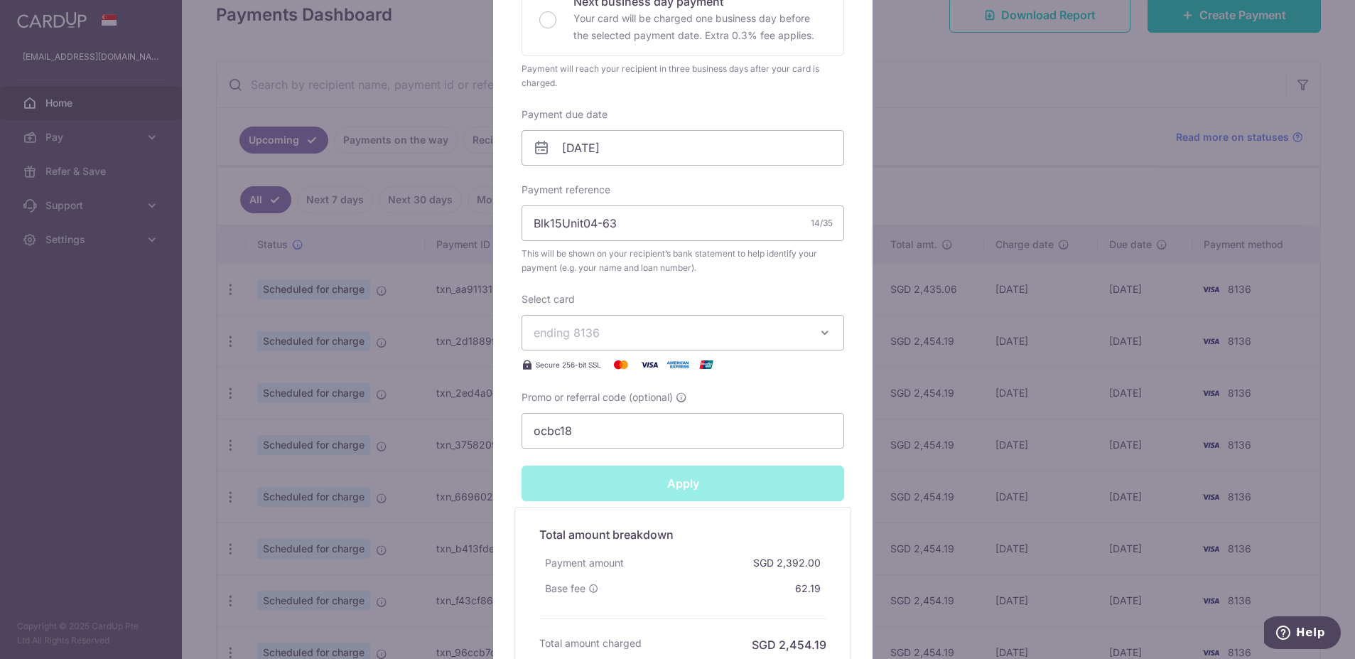
type input "Successfully Applied"
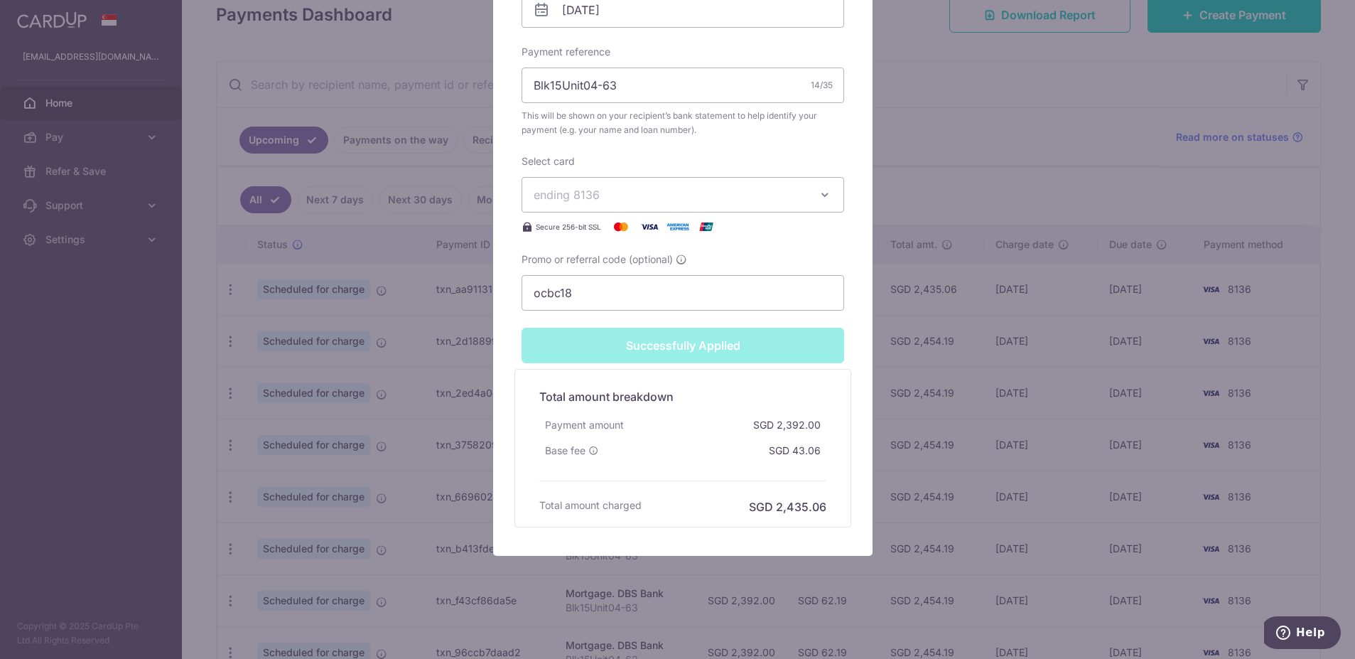
click at [668, 343] on div "Successfully Applied" at bounding box center [683, 346] width 340 height 36
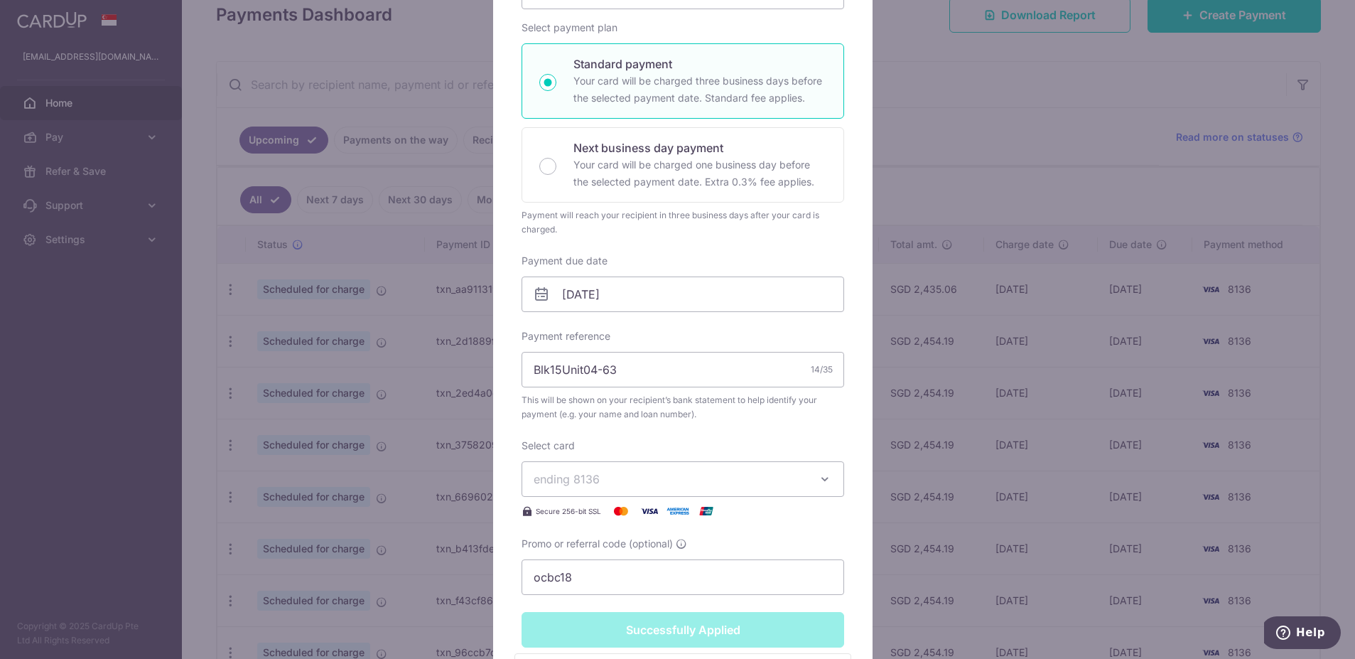
scroll to position [45, 0]
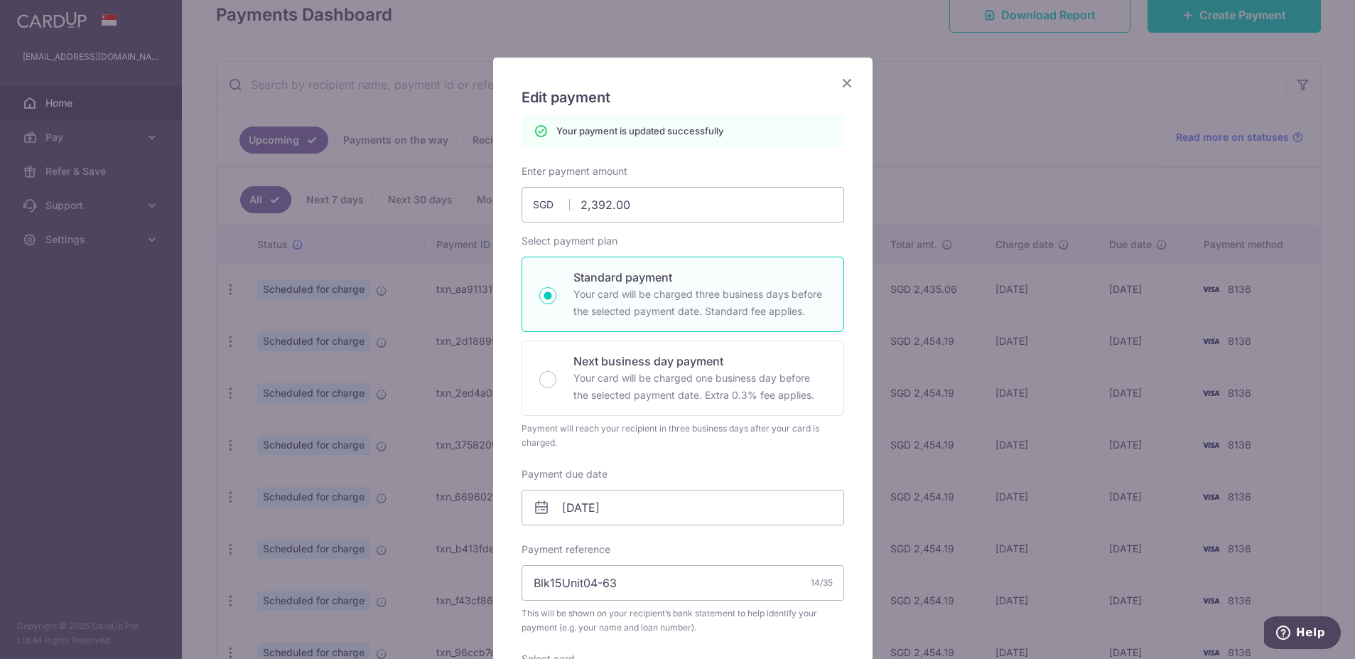
click at [839, 82] on icon "Close" at bounding box center [847, 83] width 17 height 18
click at [839, 82] on div "Edit payment By clicking apply, you will make changes to all payments to DBS Ba…" at bounding box center [683, 555] width 381 height 997
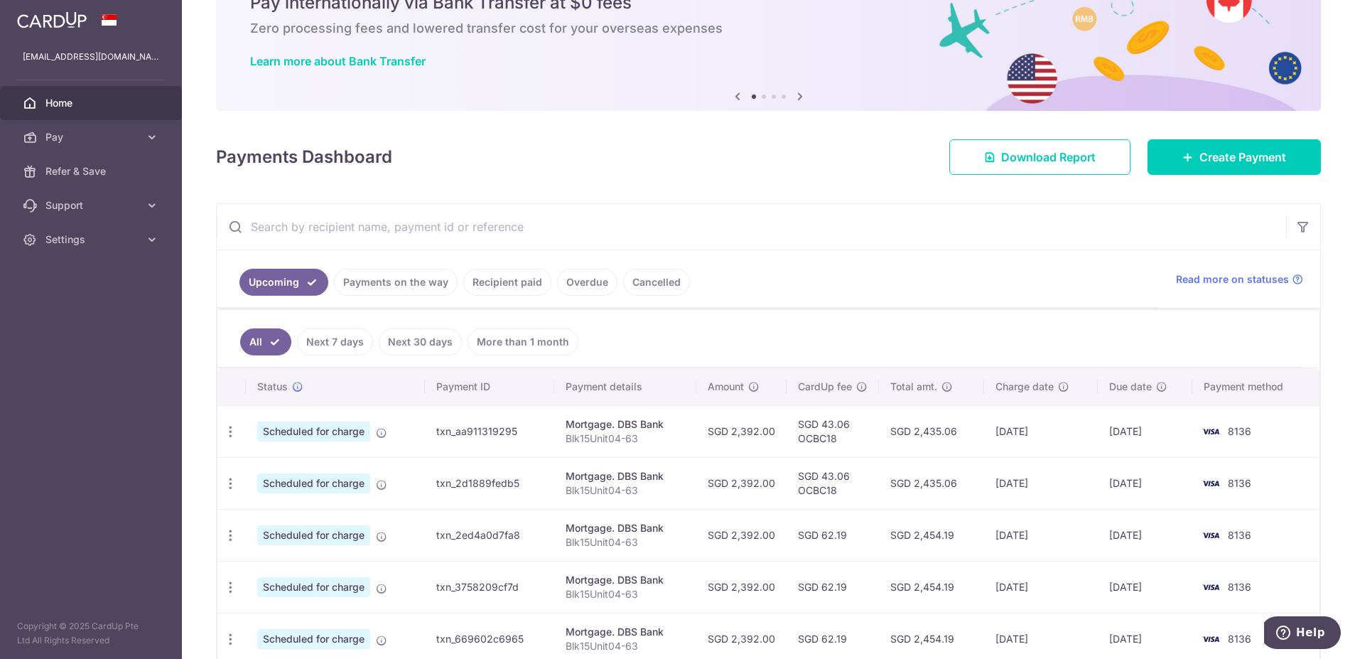
scroll to position [213, 0]
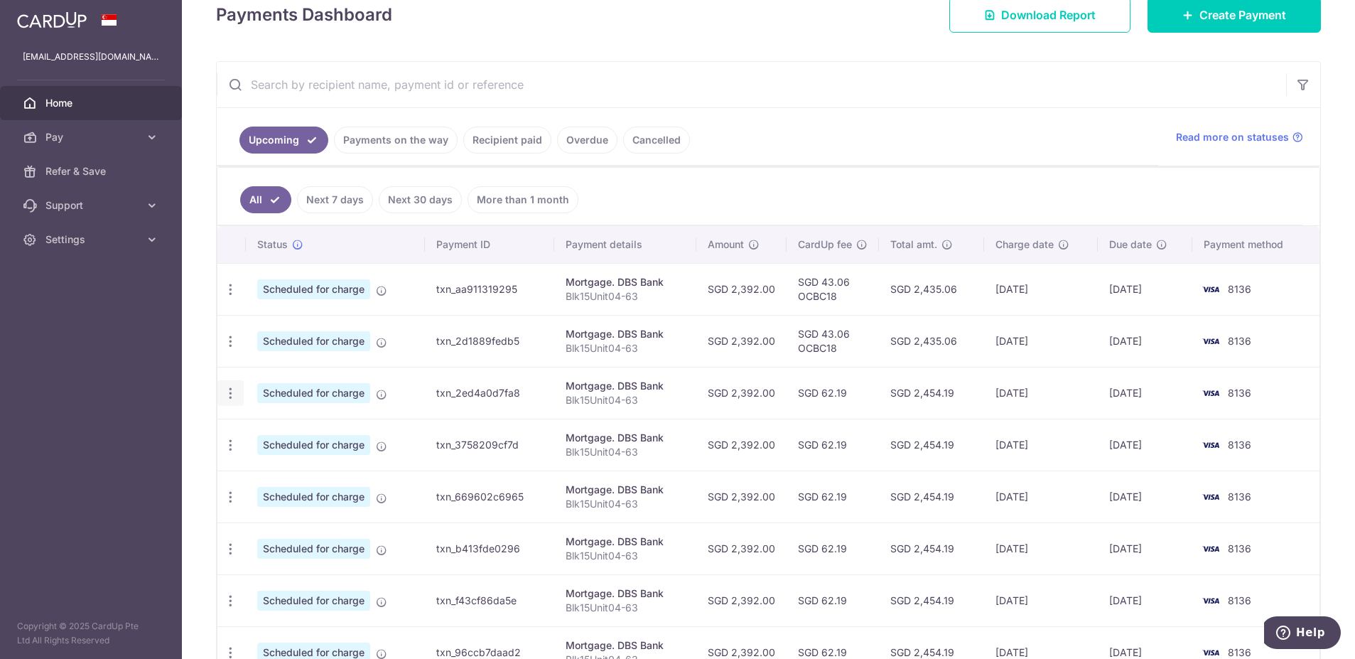
click at [225, 397] on icon "button" at bounding box center [230, 393] width 15 height 15
click at [272, 435] on span "Update payment" at bounding box center [306, 432] width 97 height 17
radio input "true"
click at [272, 435] on body "[EMAIL_ADDRESS][DOMAIN_NAME] Home Pay Payments Recipients Cards Refer & Save Su…" at bounding box center [677, 329] width 1355 height 659
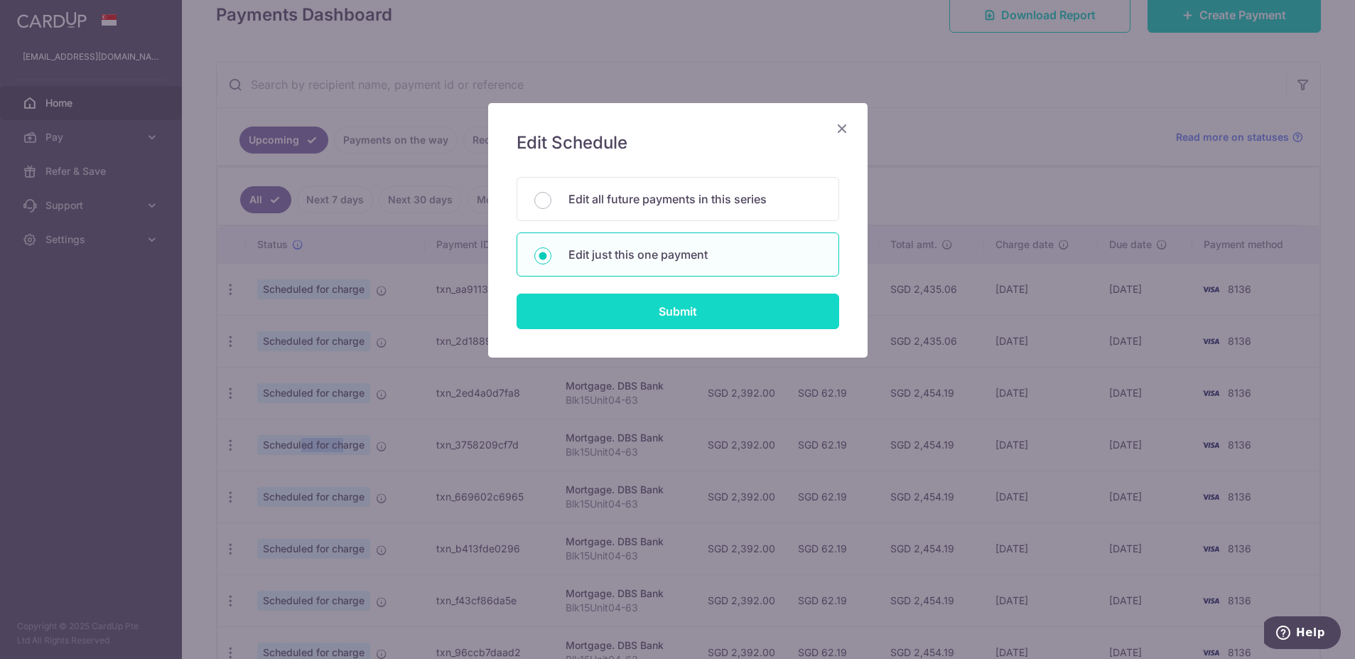
click at [613, 308] on input "Submit" at bounding box center [678, 312] width 323 height 36
radio input "true"
type input "2,392.00"
type input "[DATE]"
type input "Blk15Unit04-63"
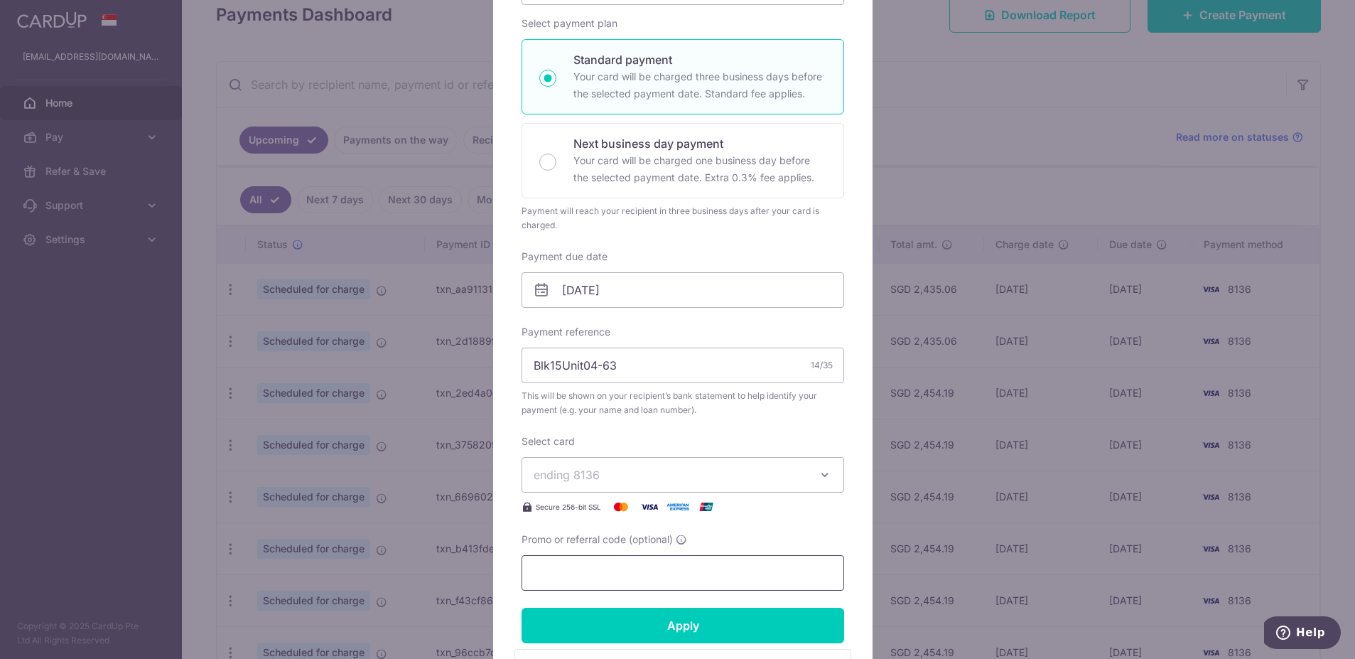
click at [793, 563] on input "Promo or referral code (optional)" at bounding box center [683, 573] width 323 height 36
type input "ocbc18"
click at [758, 643] on form "By clicking apply, you will make changes to all payments to DBS Bank scheduled …" at bounding box center [683, 377] width 323 height 861
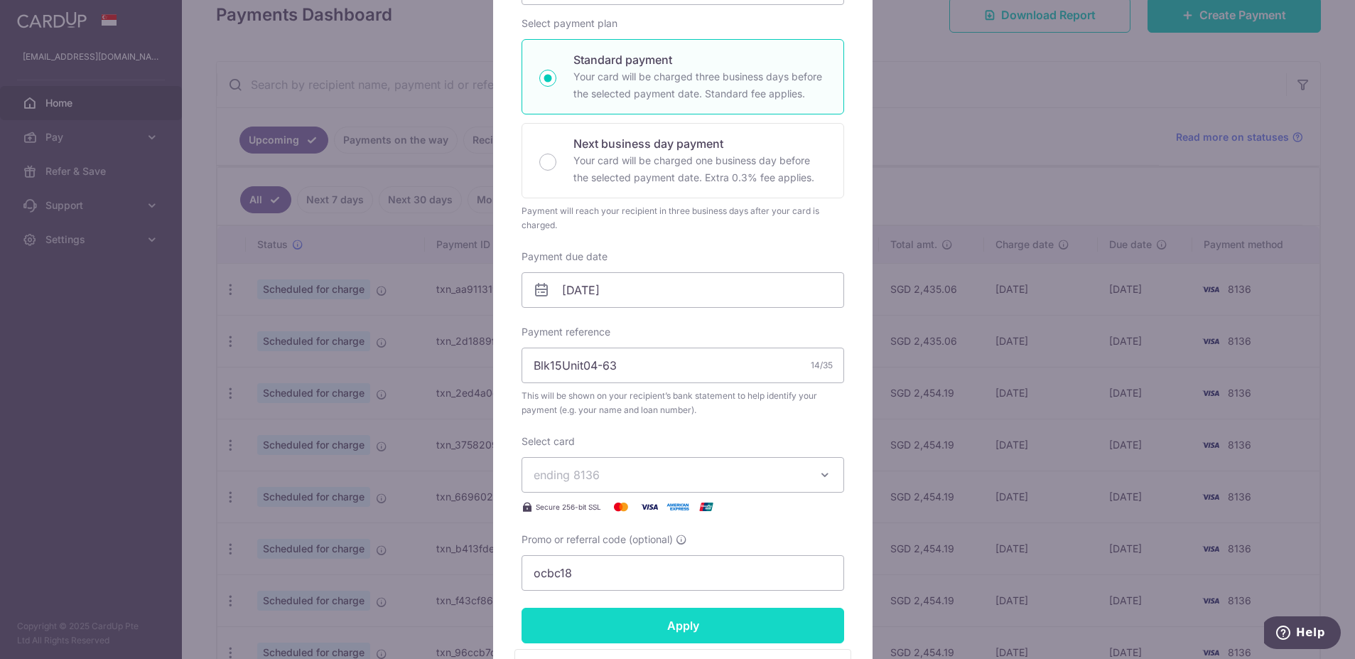
click at [755, 643] on input "Apply" at bounding box center [683, 626] width 323 height 36
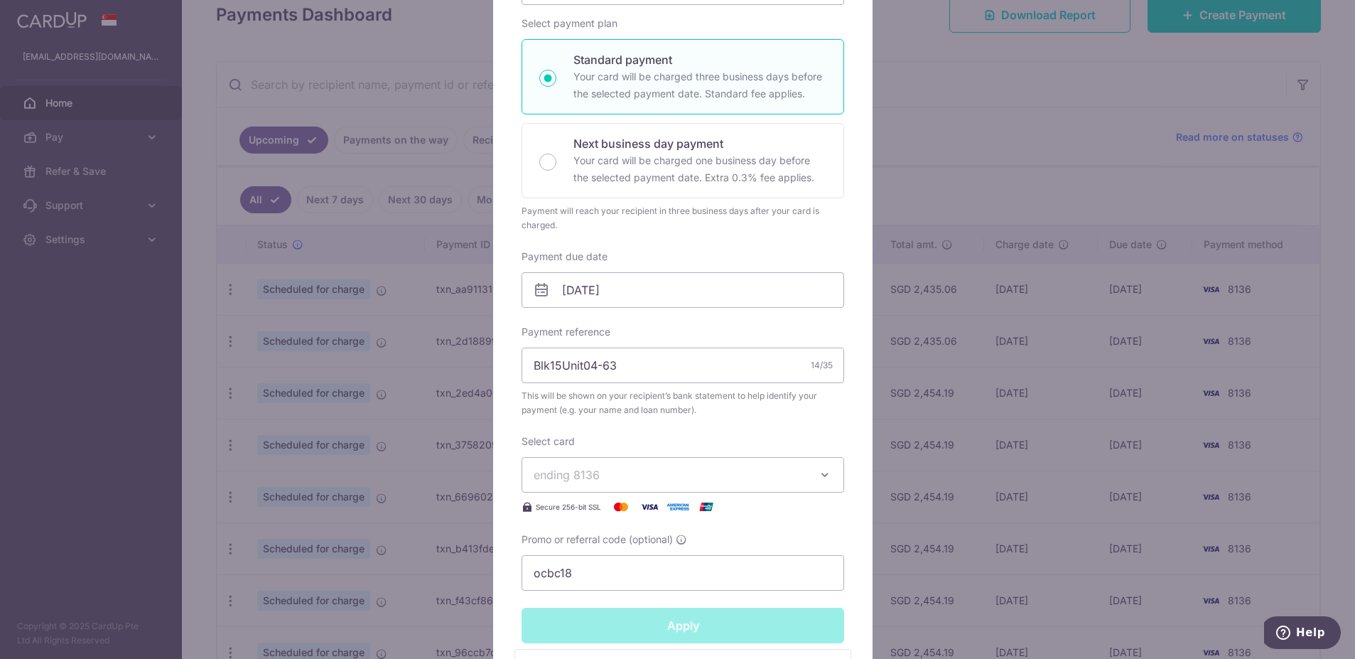
type input "Successfully Applied"
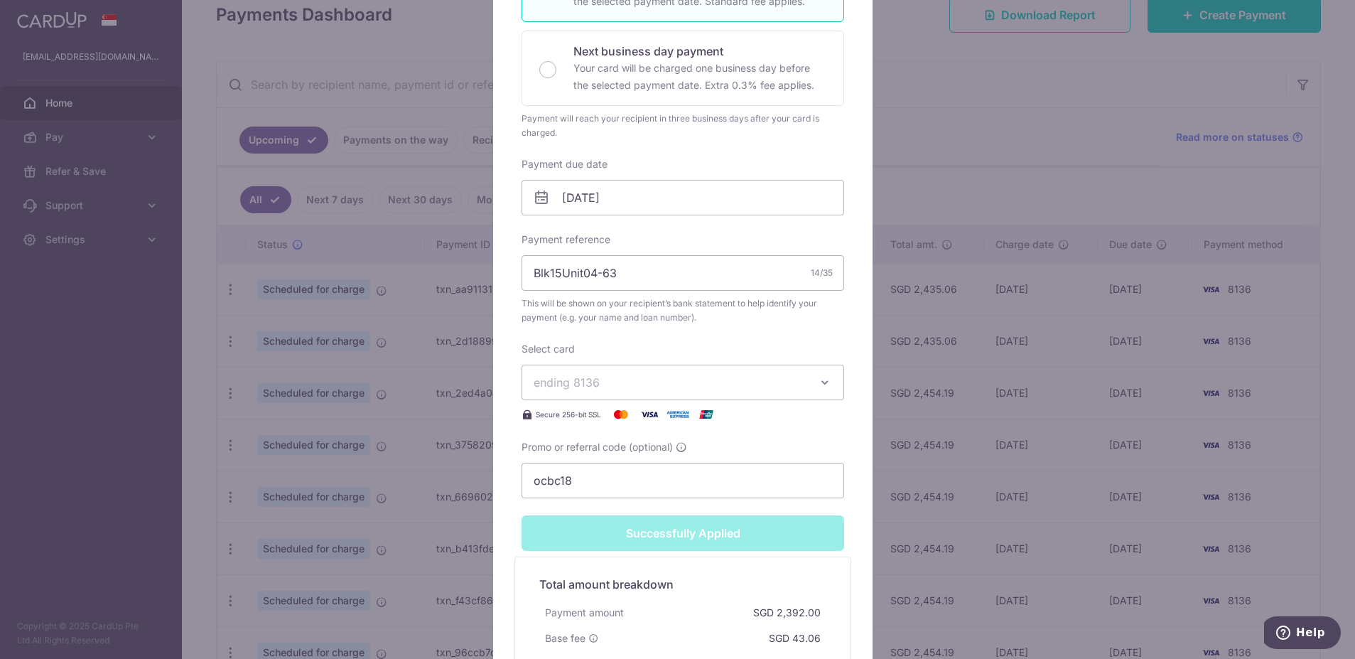
scroll to position [71, 0]
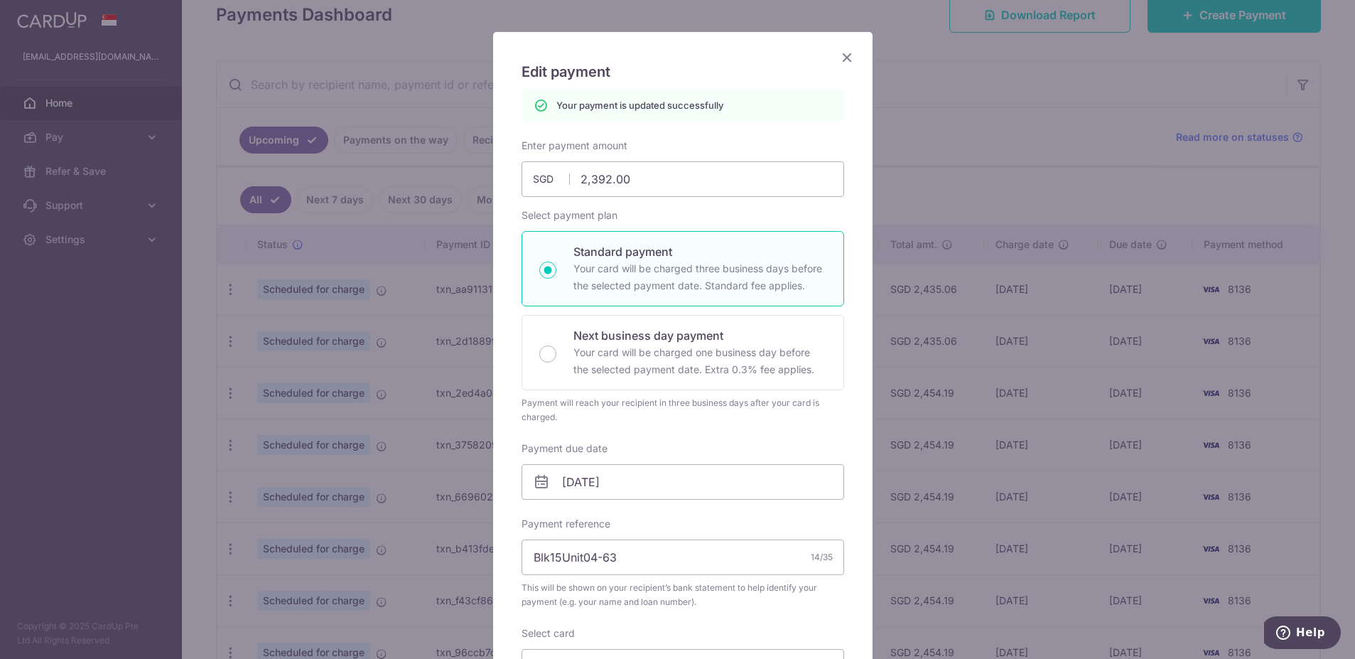
click at [839, 56] on icon "Close" at bounding box center [847, 57] width 17 height 18
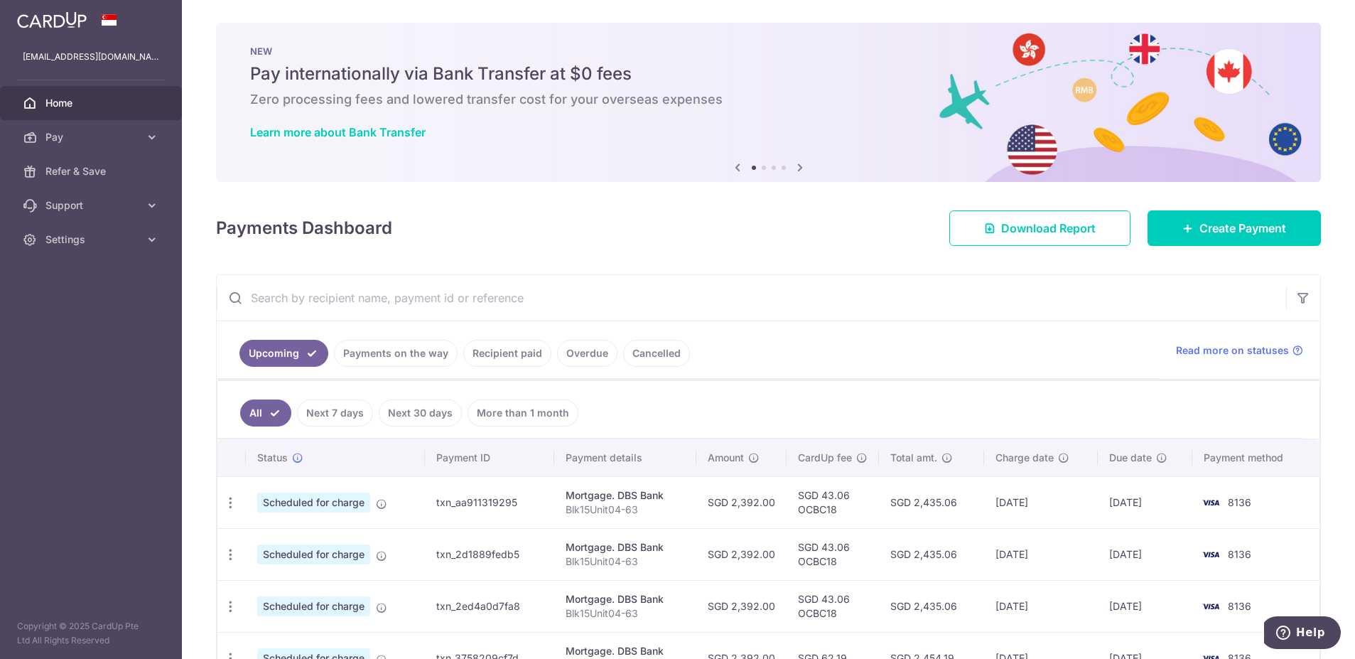
scroll to position [355, 0]
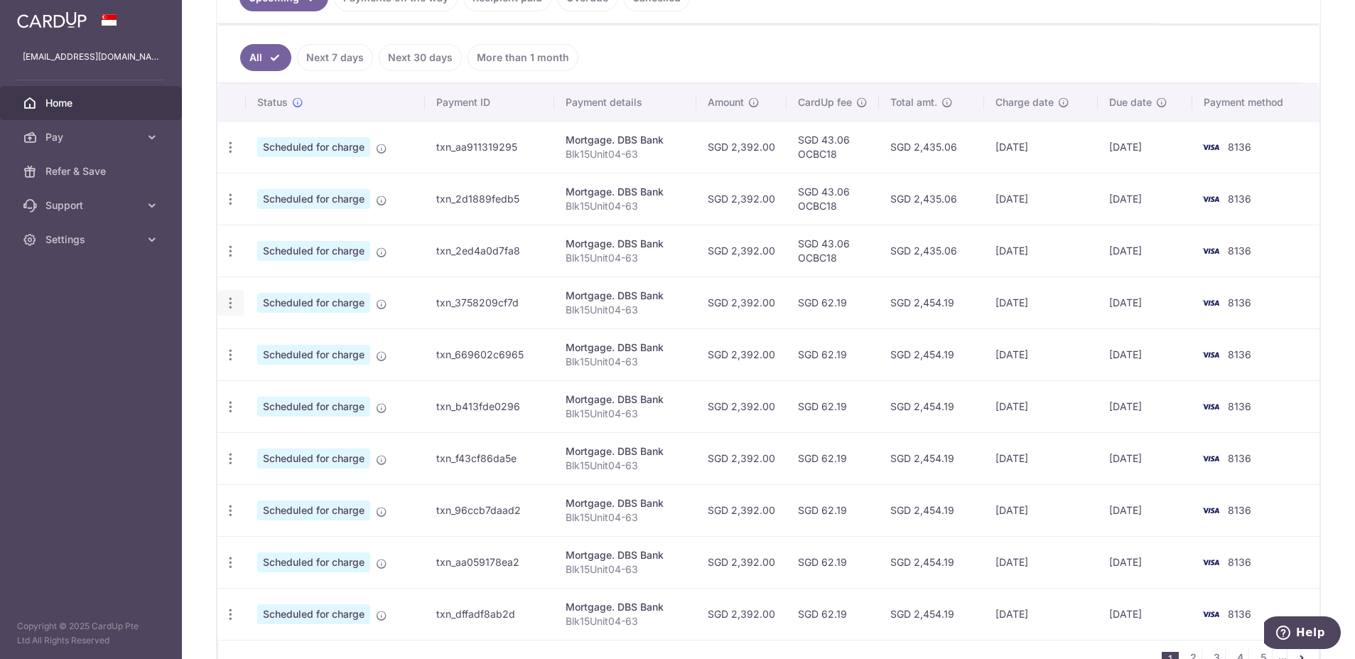
click at [222, 299] on div "Update payment Cancel payment" at bounding box center [230, 303] width 26 height 26
click at [234, 303] on icon "button" at bounding box center [230, 303] width 15 height 15
click at [274, 340] on span "Update payment" at bounding box center [306, 341] width 97 height 17
radio input "true"
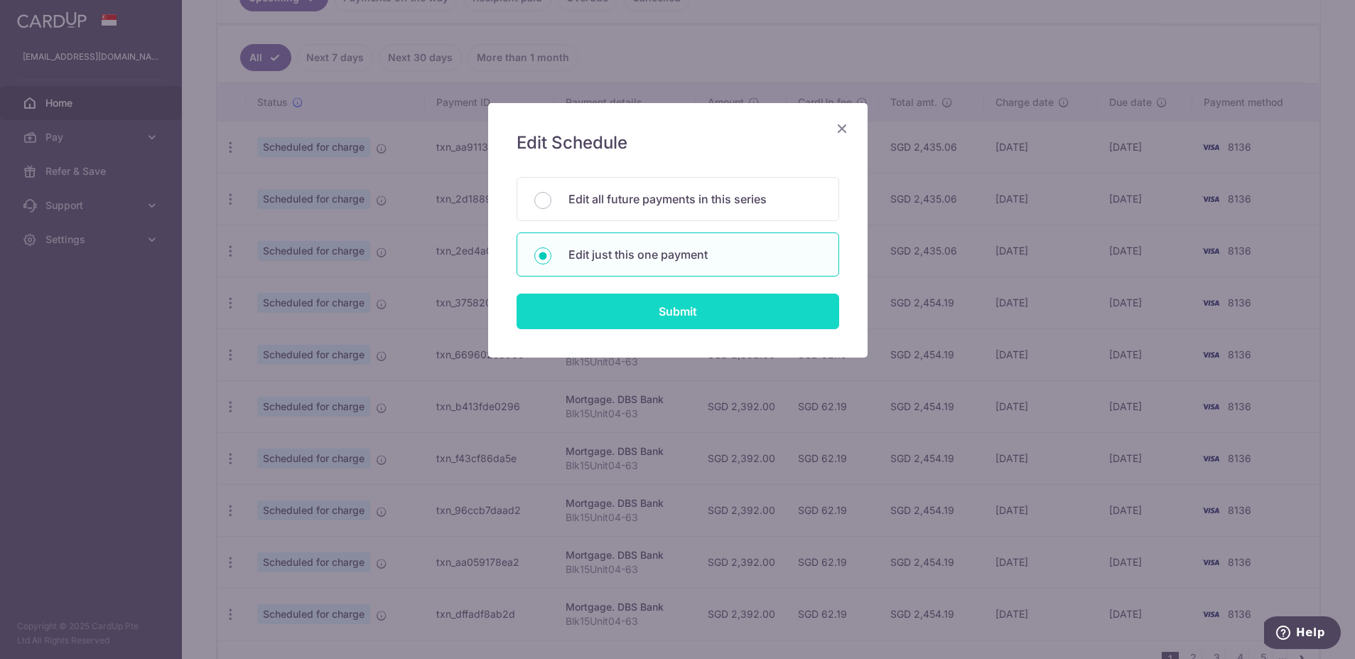
click at [608, 320] on input "Submit" at bounding box center [678, 312] width 323 height 36
radio input "true"
type input "2,392.00"
type input "[DATE]"
type input "Blk15Unit04-63"
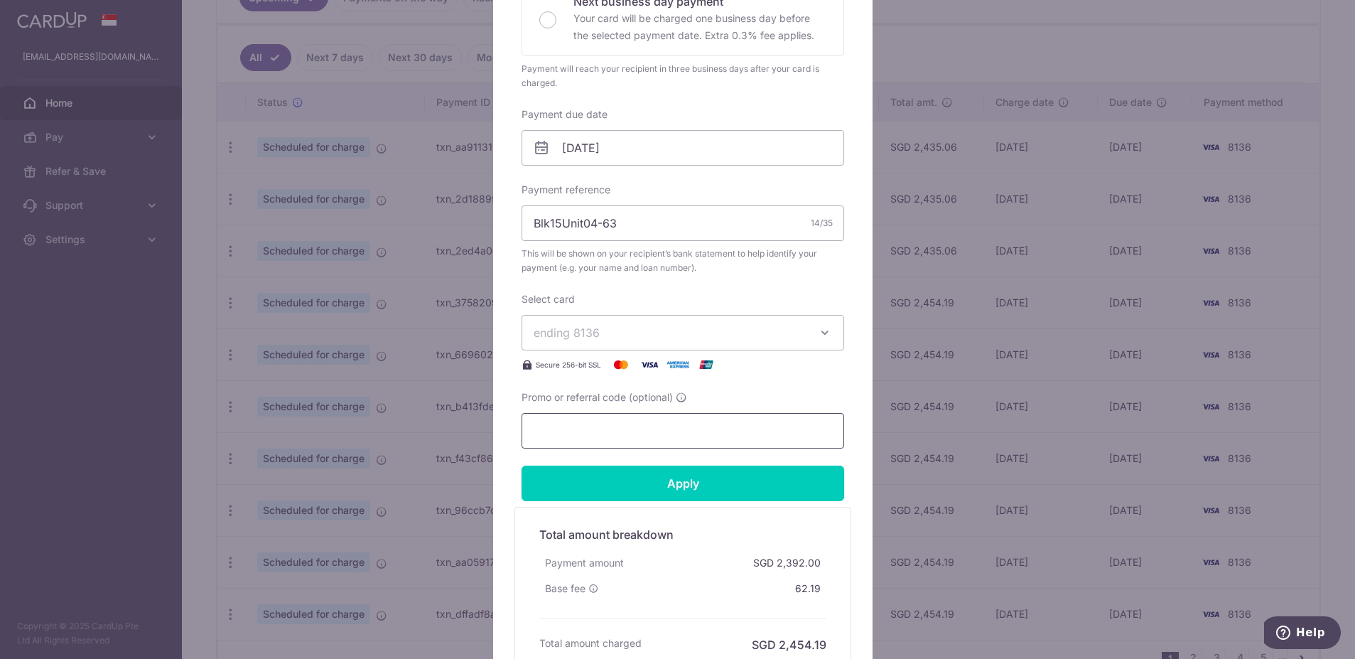
click at [611, 415] on input "Promo or referral code (optional)" at bounding box center [683, 431] width 323 height 36
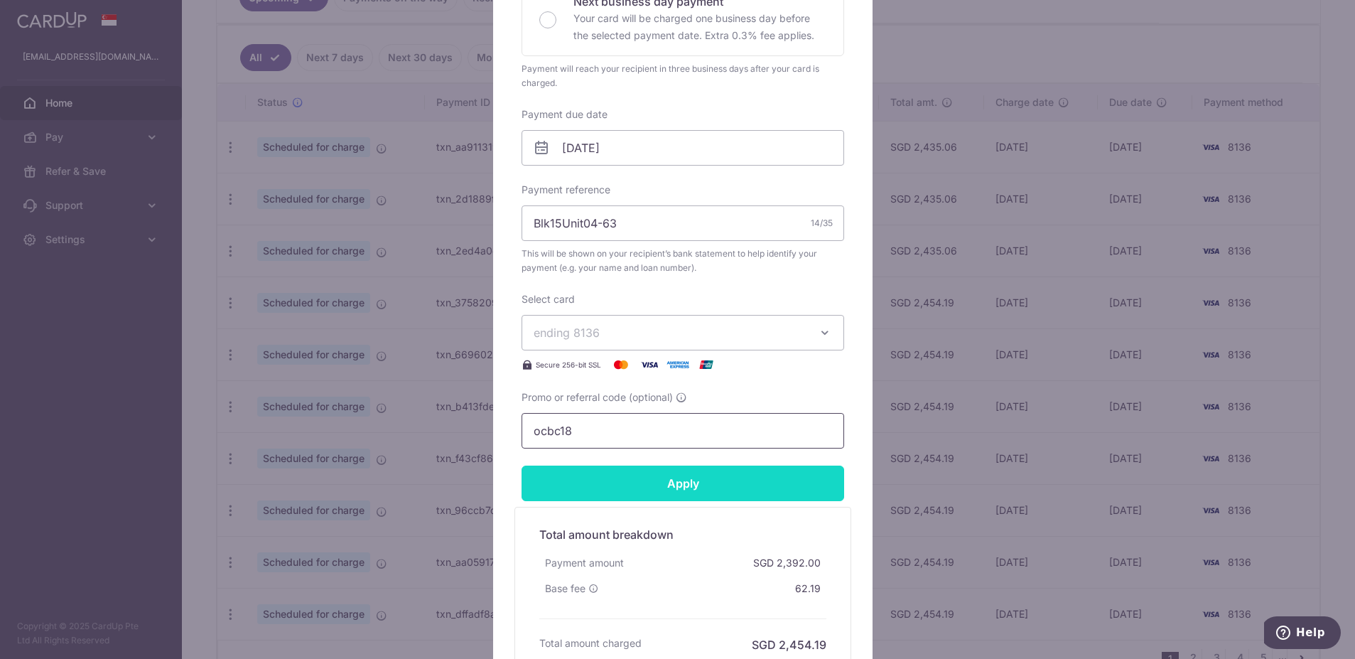
type input "ocbc18"
click at [624, 482] on input "Apply" at bounding box center [683, 484] width 323 height 36
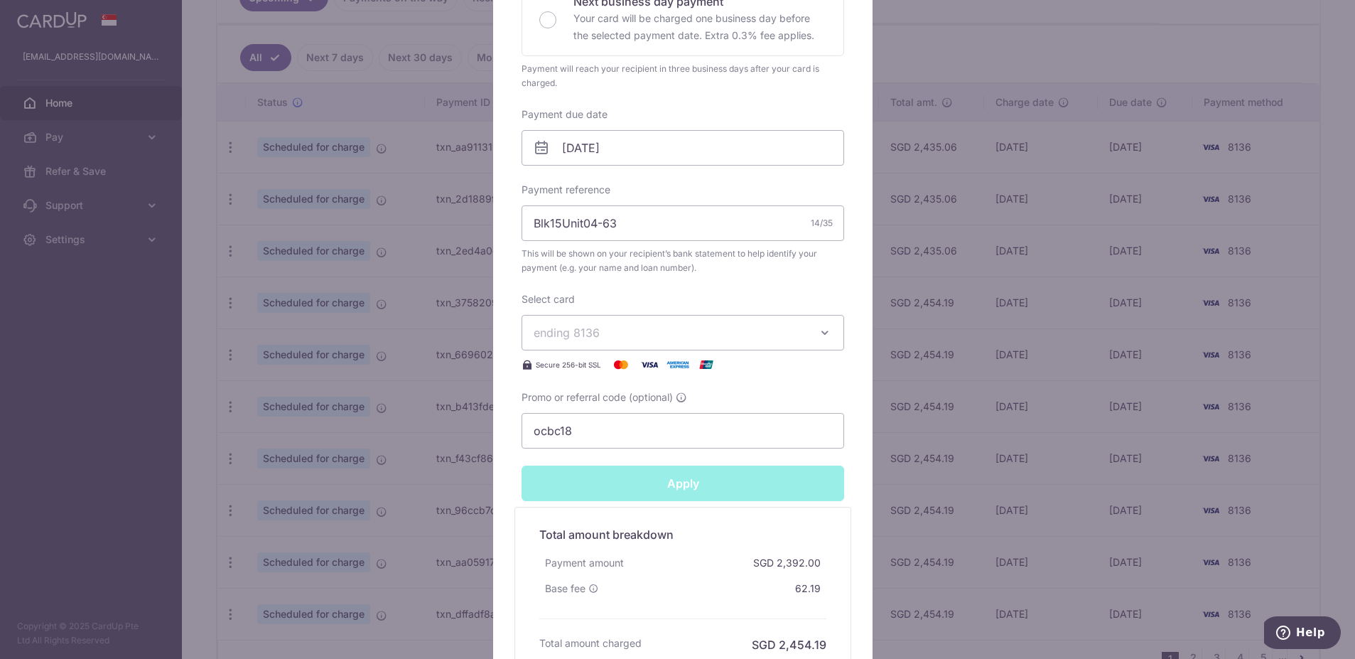
type input "Successfully Applied"
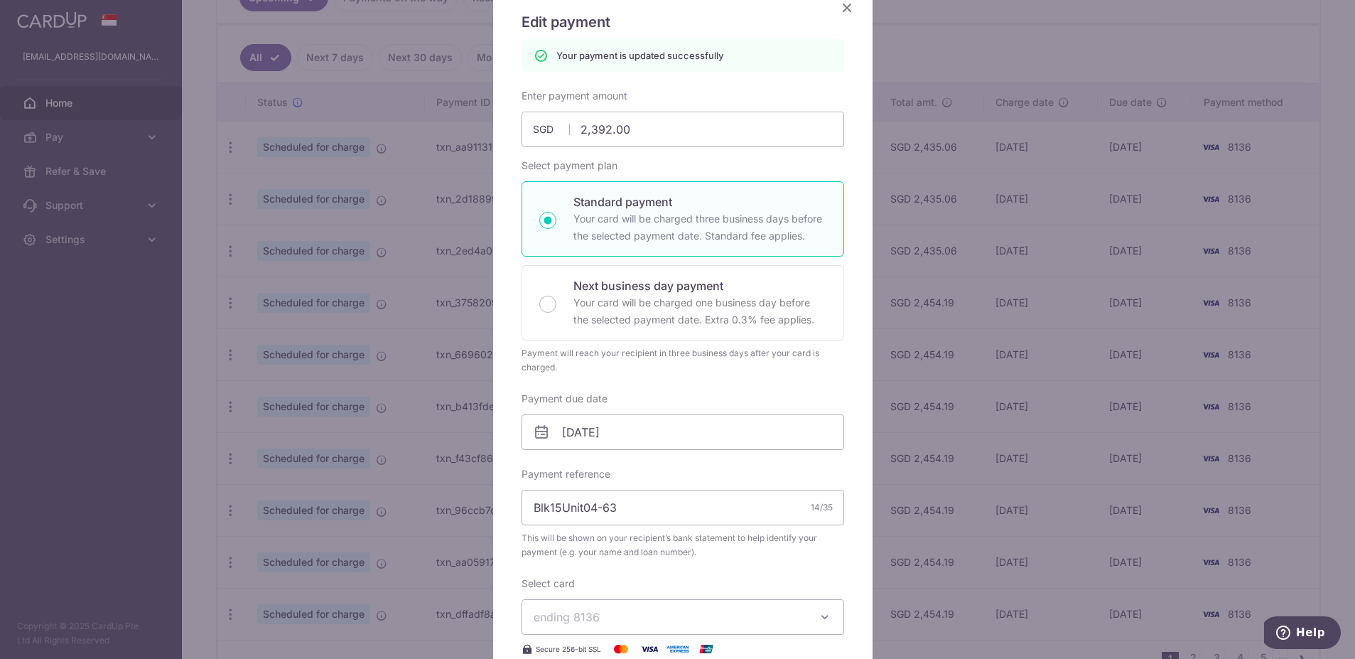
click at [839, 6] on icon "Close" at bounding box center [847, 8] width 17 height 18
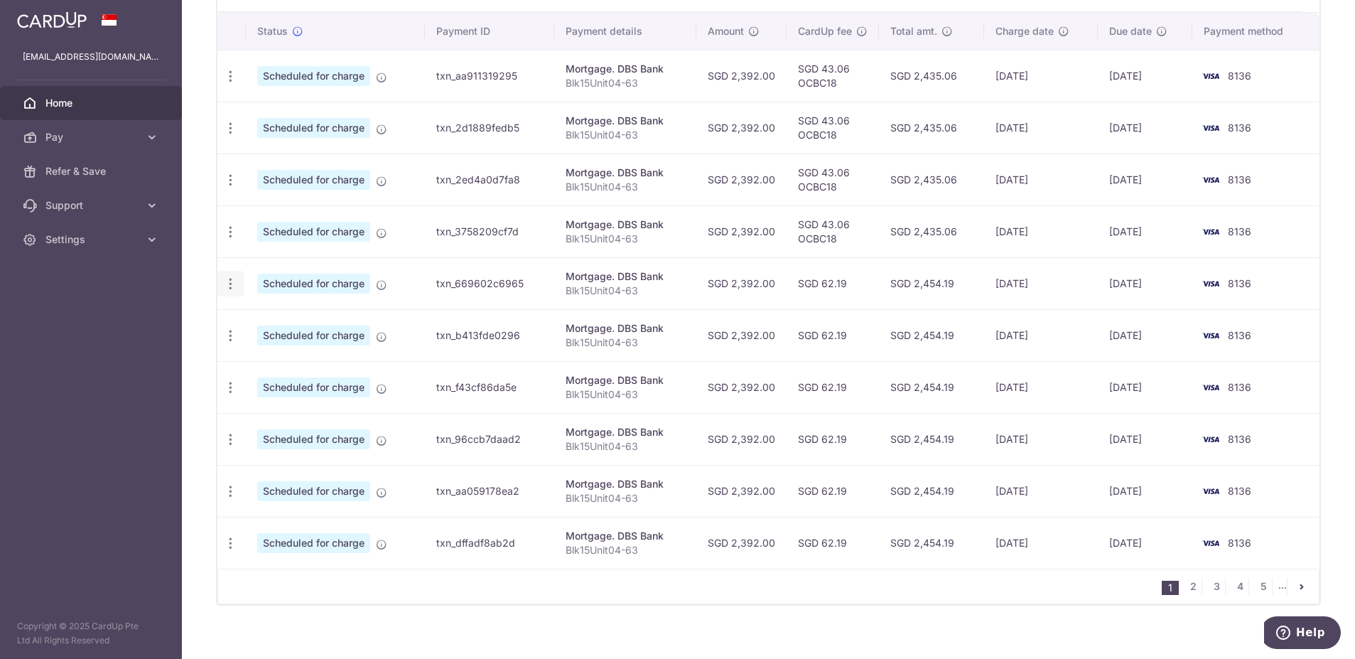
click at [235, 287] on icon "button" at bounding box center [230, 283] width 15 height 15
click at [275, 332] on link "Update payment" at bounding box center [292, 323] width 148 height 34
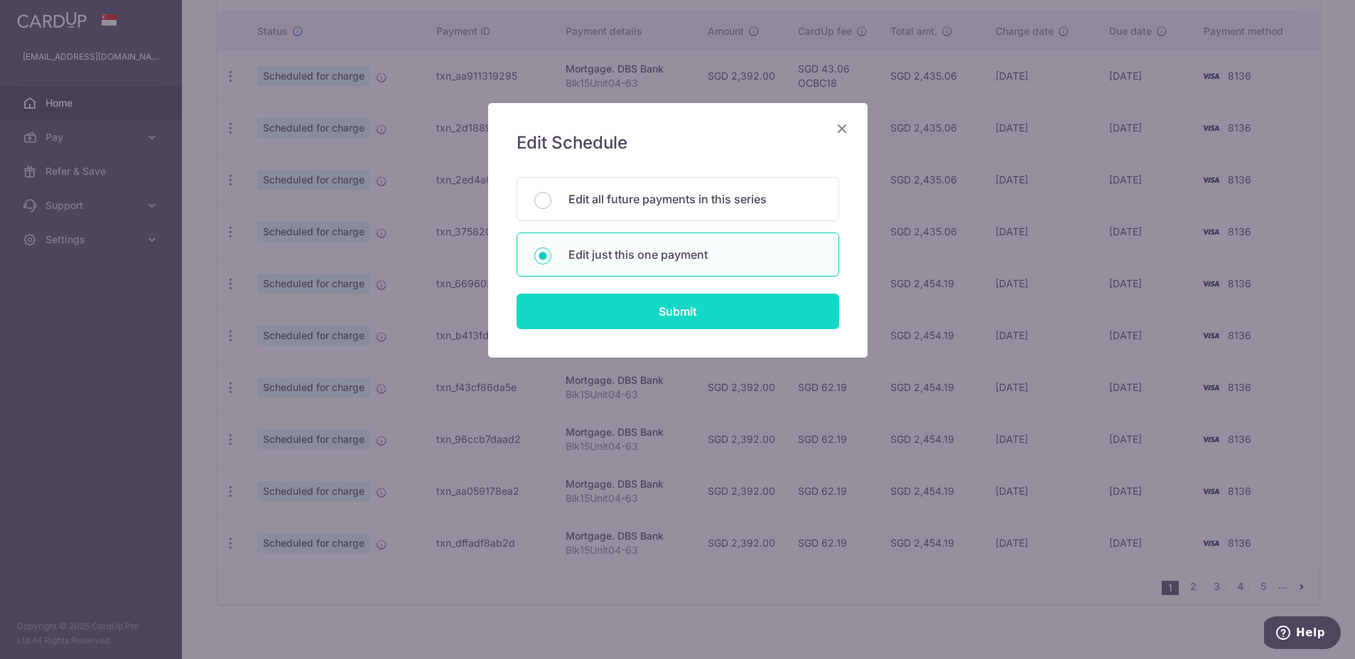
click at [598, 303] on input "Submit" at bounding box center [678, 312] width 323 height 36
radio input "true"
type input "2,392.00"
type input "[DATE]"
type input "Blk15Unit04-63"
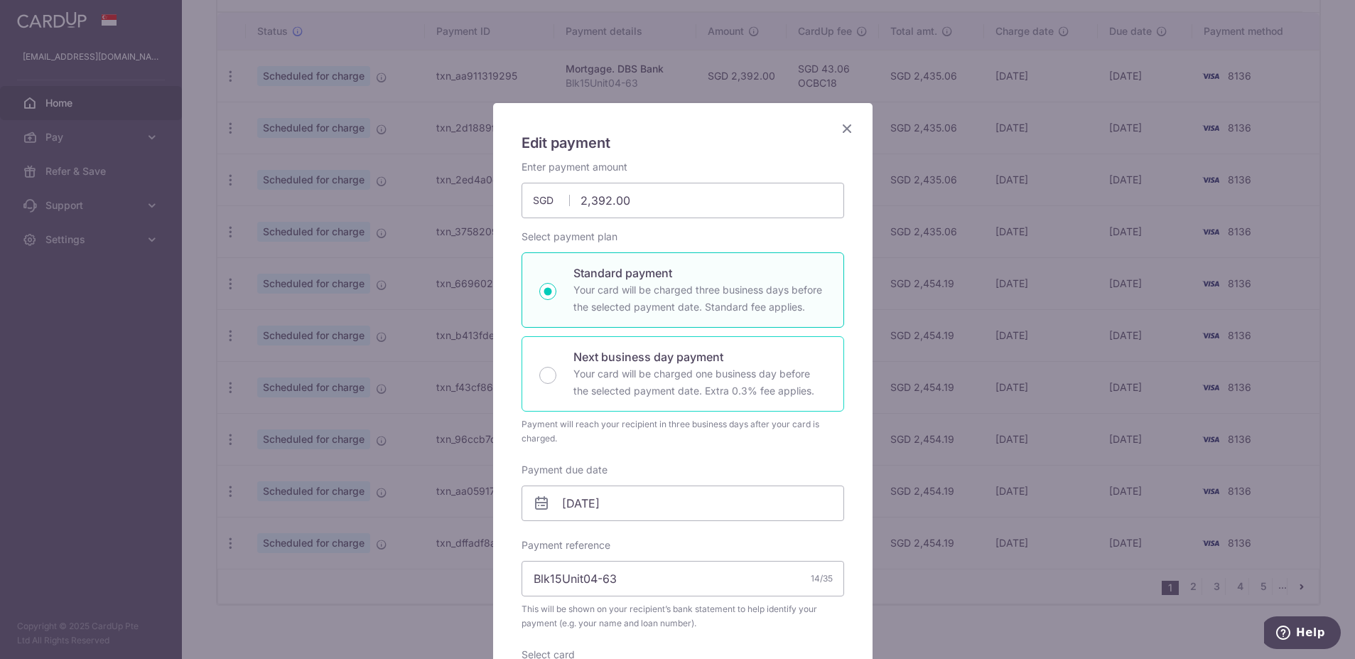
scroll to position [213, 0]
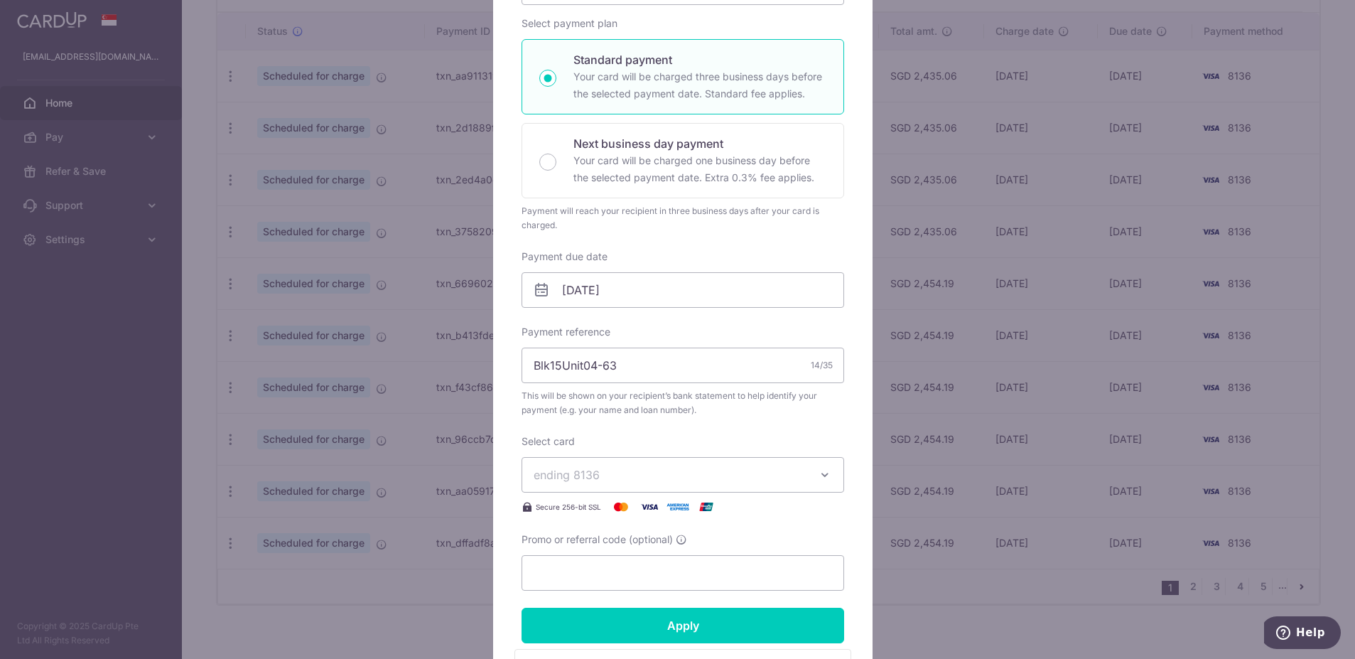
click at [598, 479] on span "ending 8136" at bounding box center [670, 474] width 273 height 17
click at [596, 568] on input "Promo or referral code (optional)" at bounding box center [683, 573] width 323 height 36
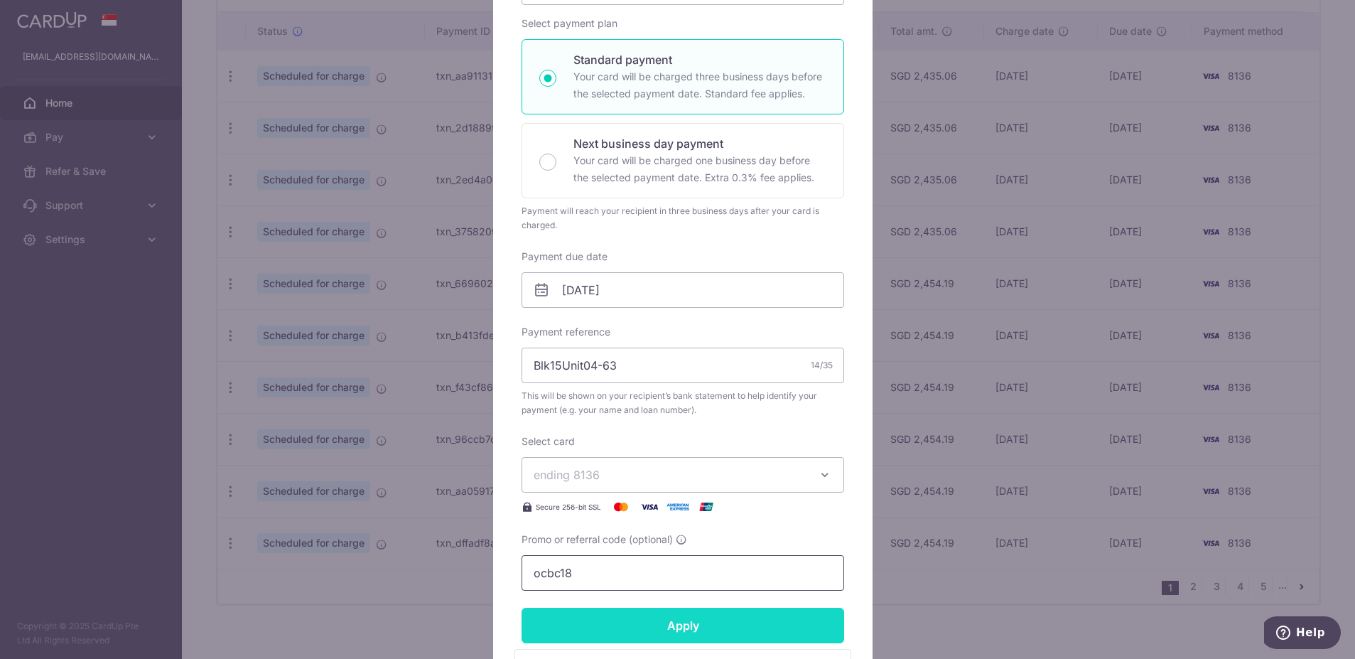
type input "ocbc18"
click at [606, 619] on input "Apply" at bounding box center [683, 626] width 323 height 36
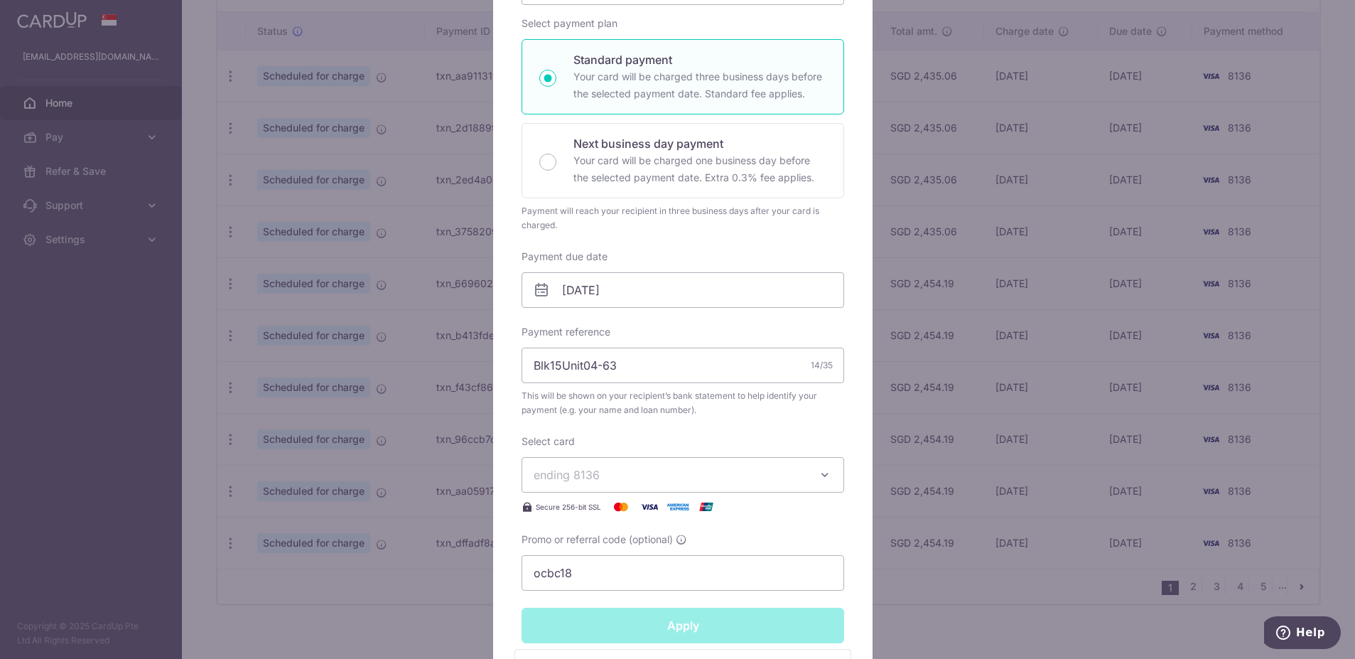
type input "Successfully Applied"
click at [671, 623] on div "Successfully Applied" at bounding box center [683, 626] width 340 height 36
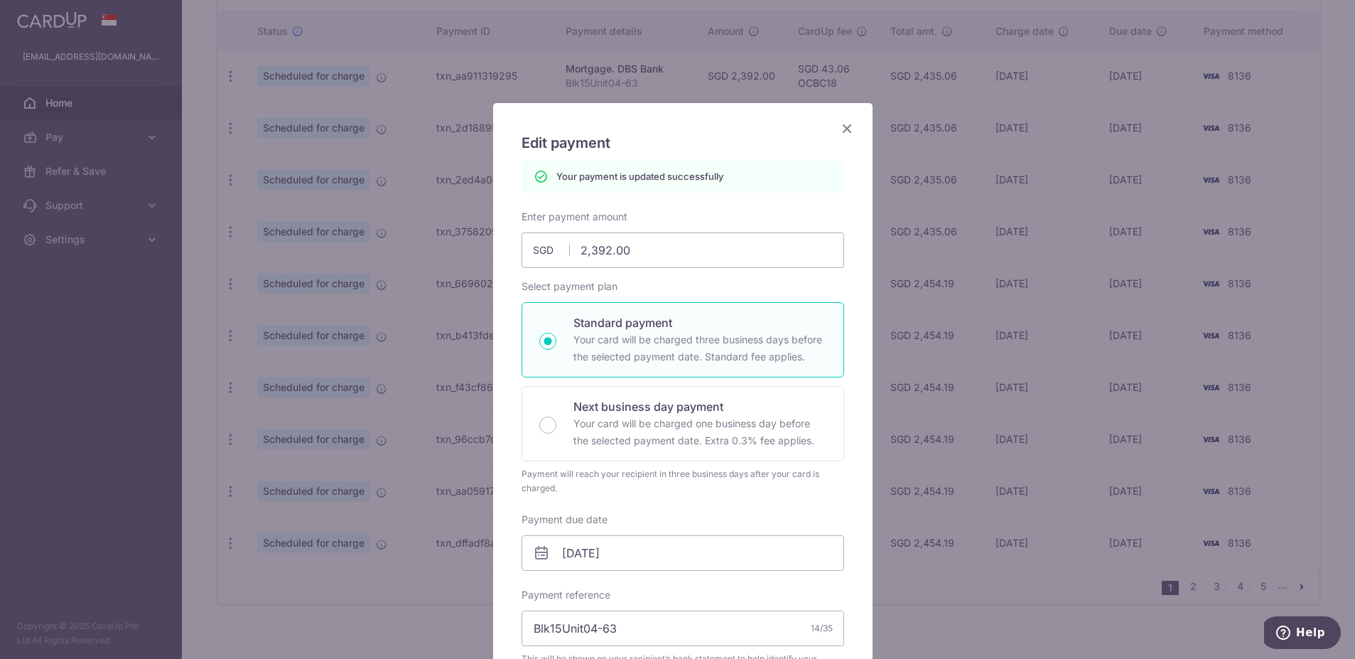
click at [839, 121] on icon "Close" at bounding box center [847, 128] width 17 height 18
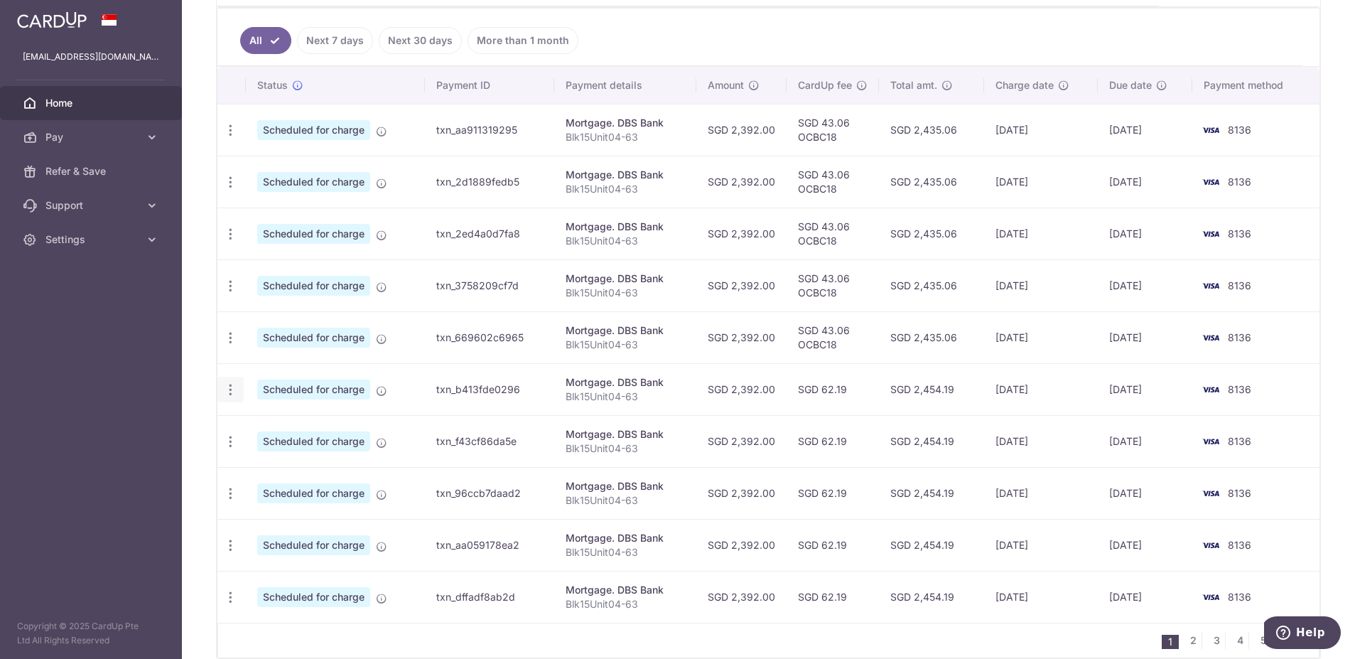
click at [227, 387] on icon "button" at bounding box center [230, 389] width 15 height 15
click at [278, 434] on span "Update payment" at bounding box center [306, 428] width 97 height 17
radio input "true"
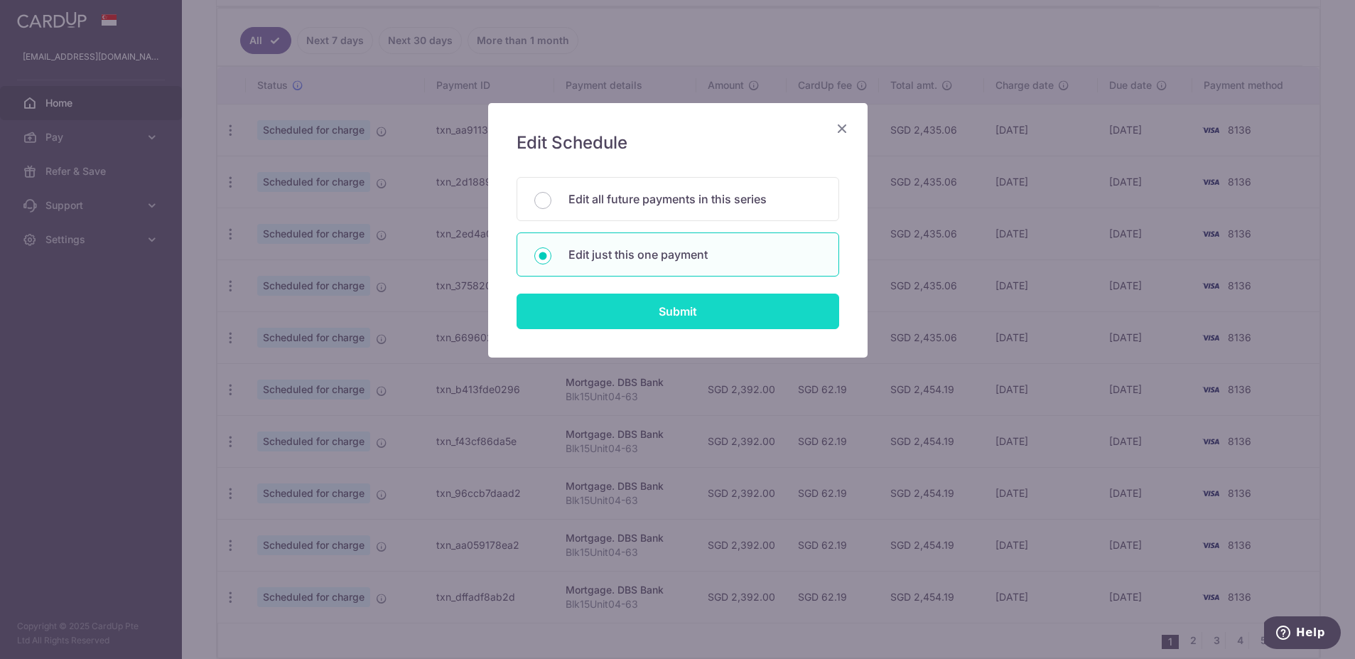
click at [590, 319] on input "Submit" at bounding box center [678, 312] width 323 height 36
radio input "true"
type input "2,392.00"
type input "01/05/2026"
type input "Blk15Unit04-63"
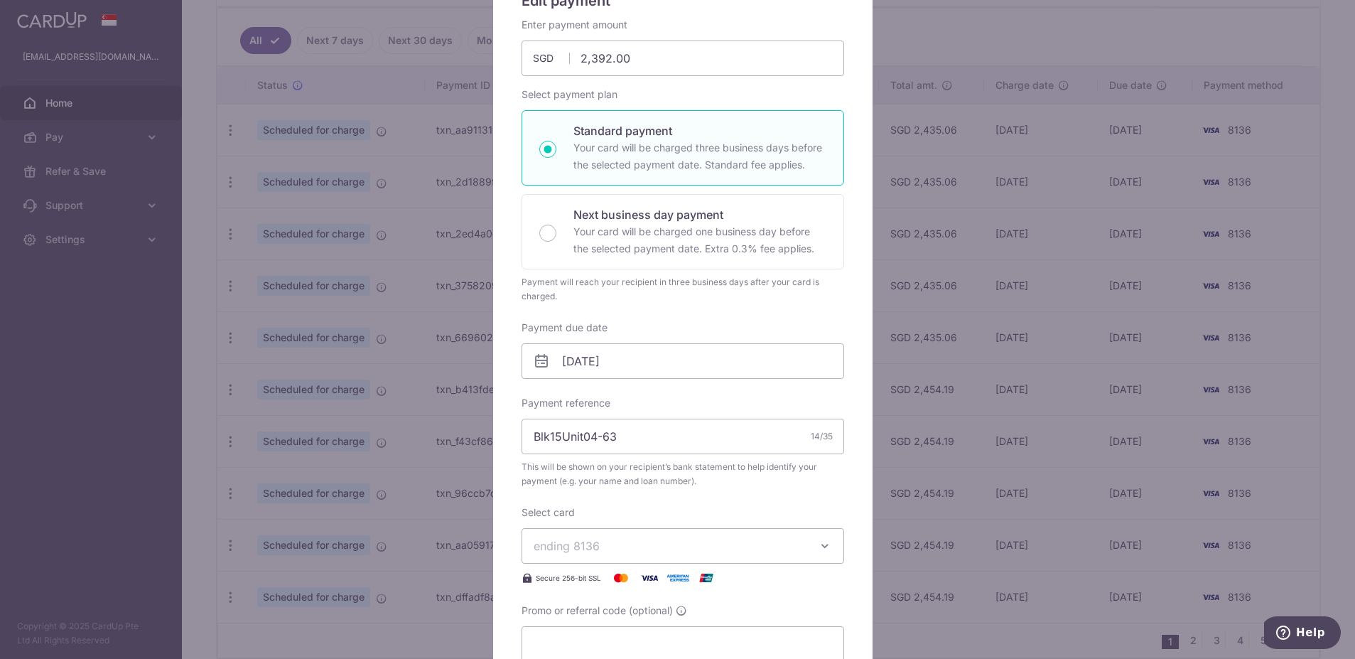
scroll to position [213, 0]
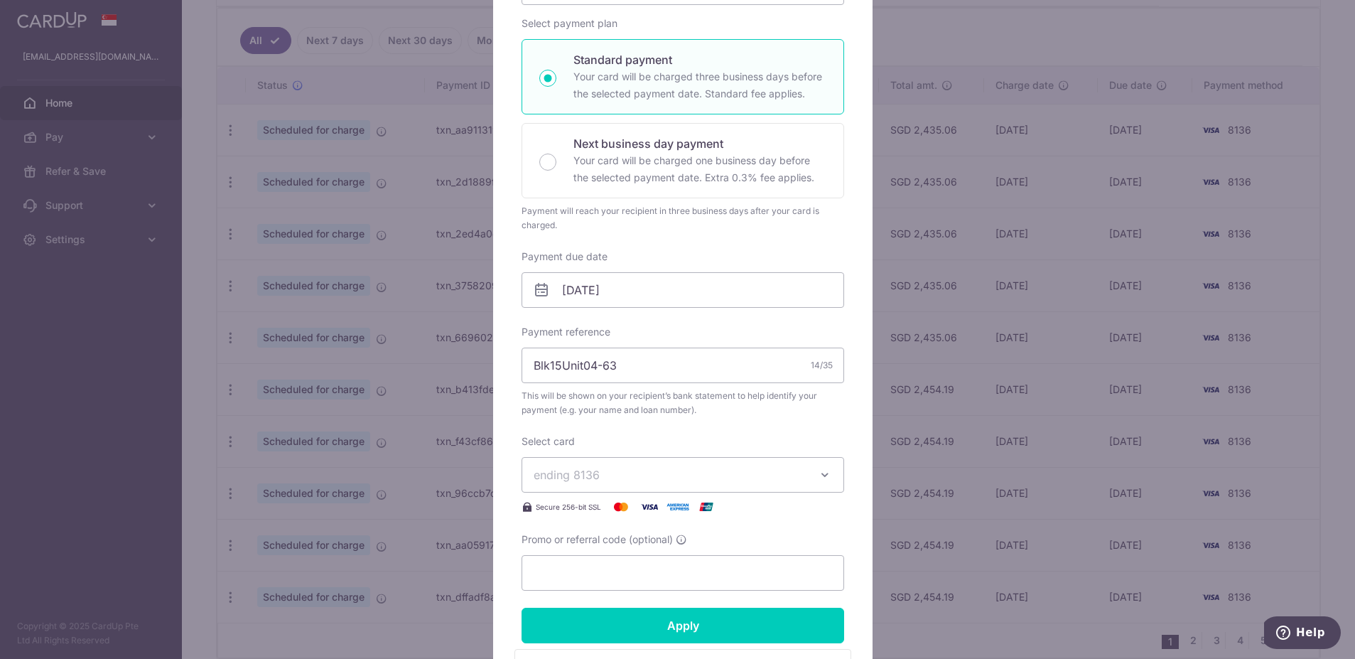
click at [593, 483] on span "ending 8136" at bounding box center [670, 474] width 273 height 17
click at [590, 577] on input "Promo or referral code (optional)" at bounding box center [683, 573] width 323 height 36
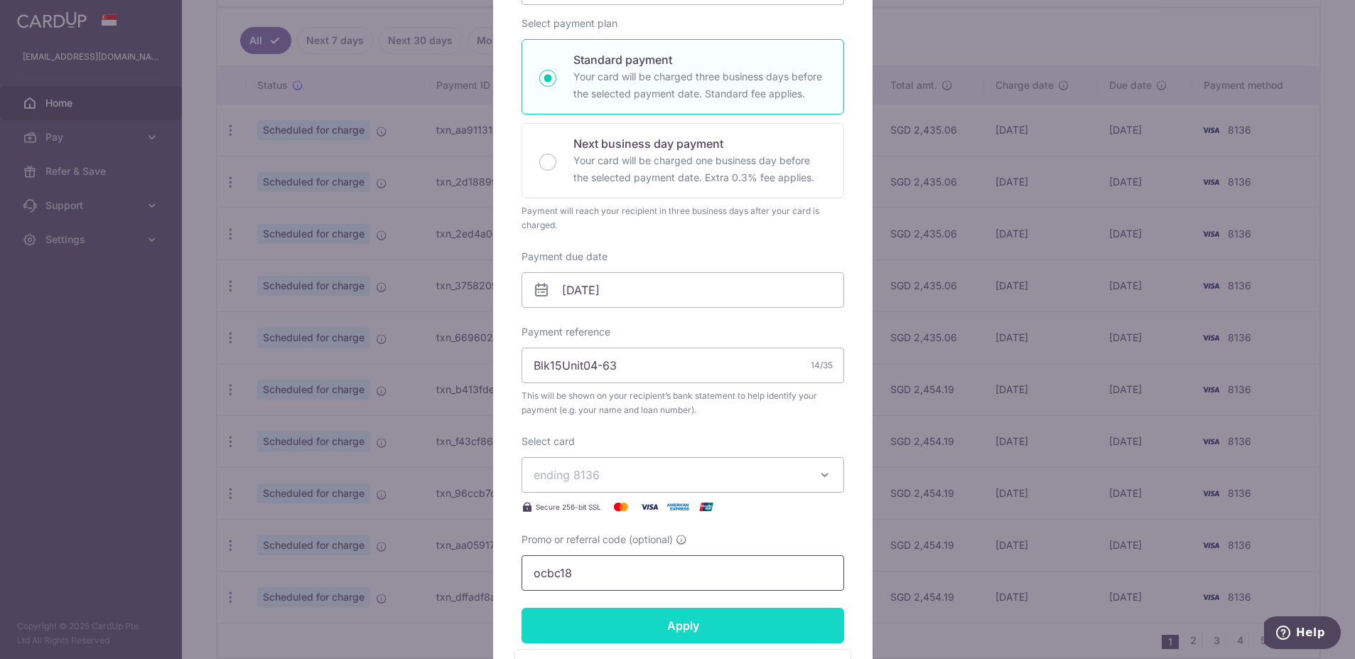
type input "ocbc18"
click at [587, 639] on input "Apply" at bounding box center [683, 626] width 323 height 36
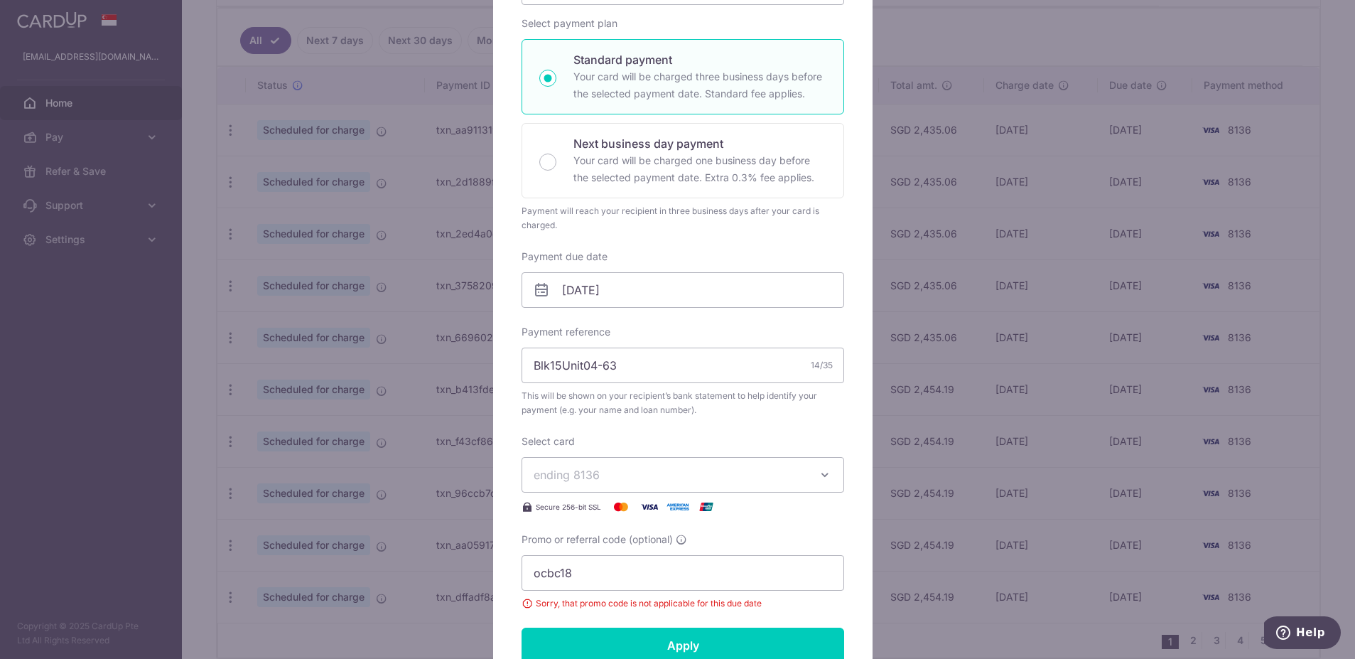
scroll to position [0, 0]
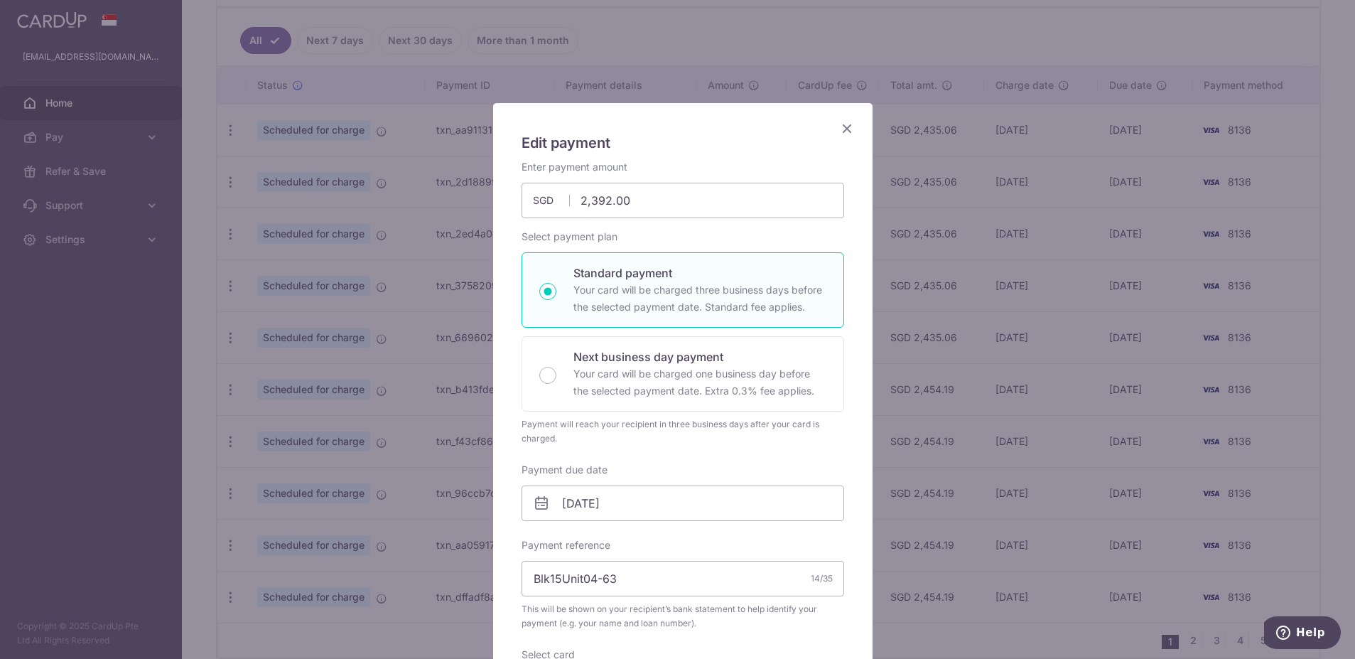
click at [840, 127] on icon "Close" at bounding box center [847, 128] width 17 height 18
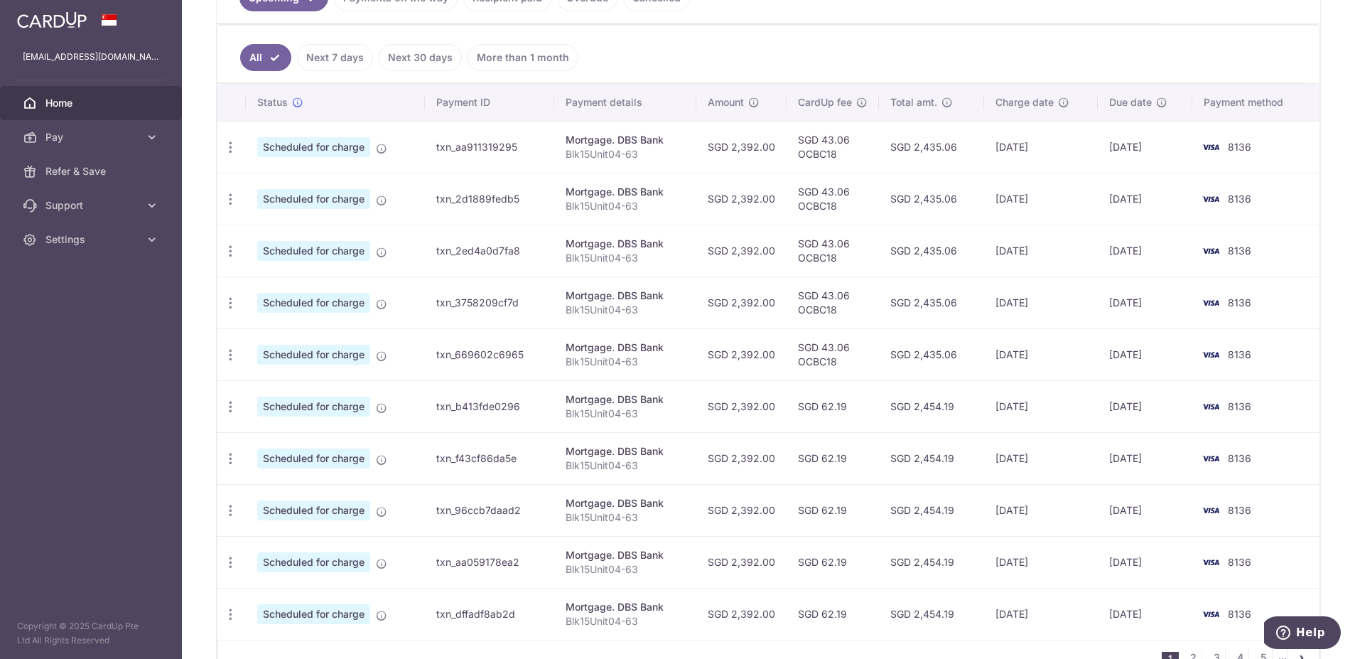
scroll to position [71, 0]
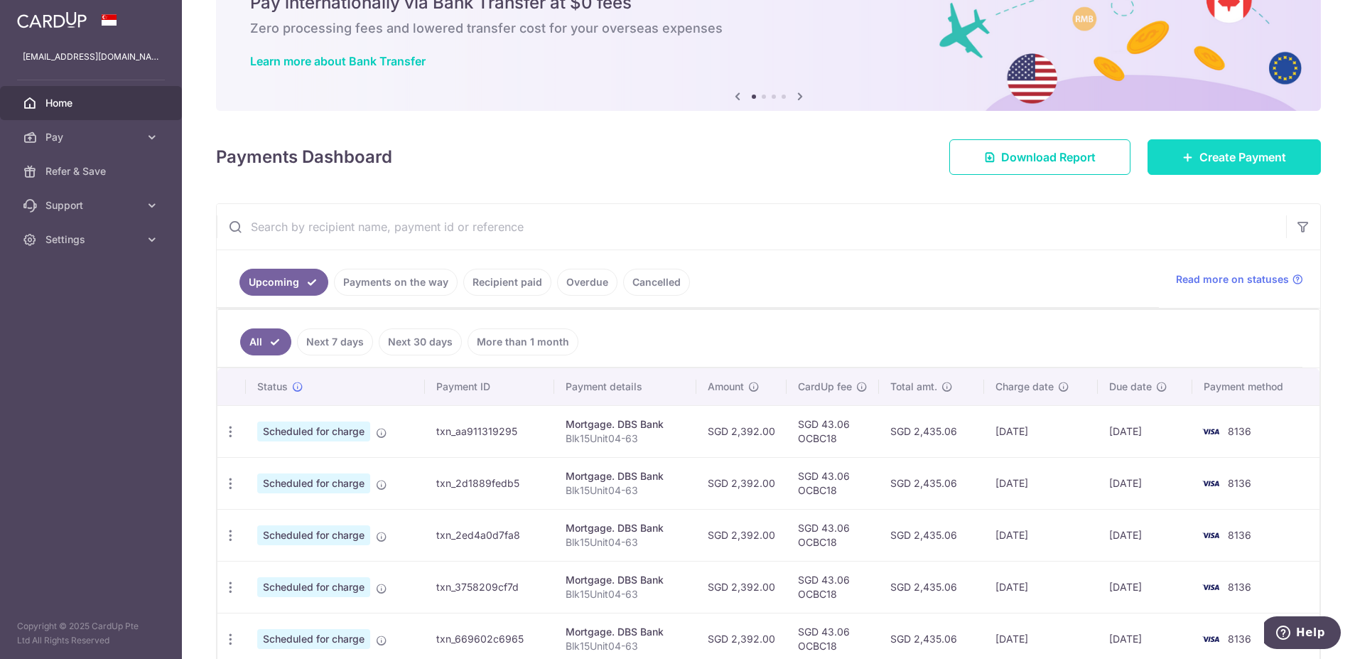
click at [1247, 153] on span "Create Payment" at bounding box center [1243, 157] width 87 height 17
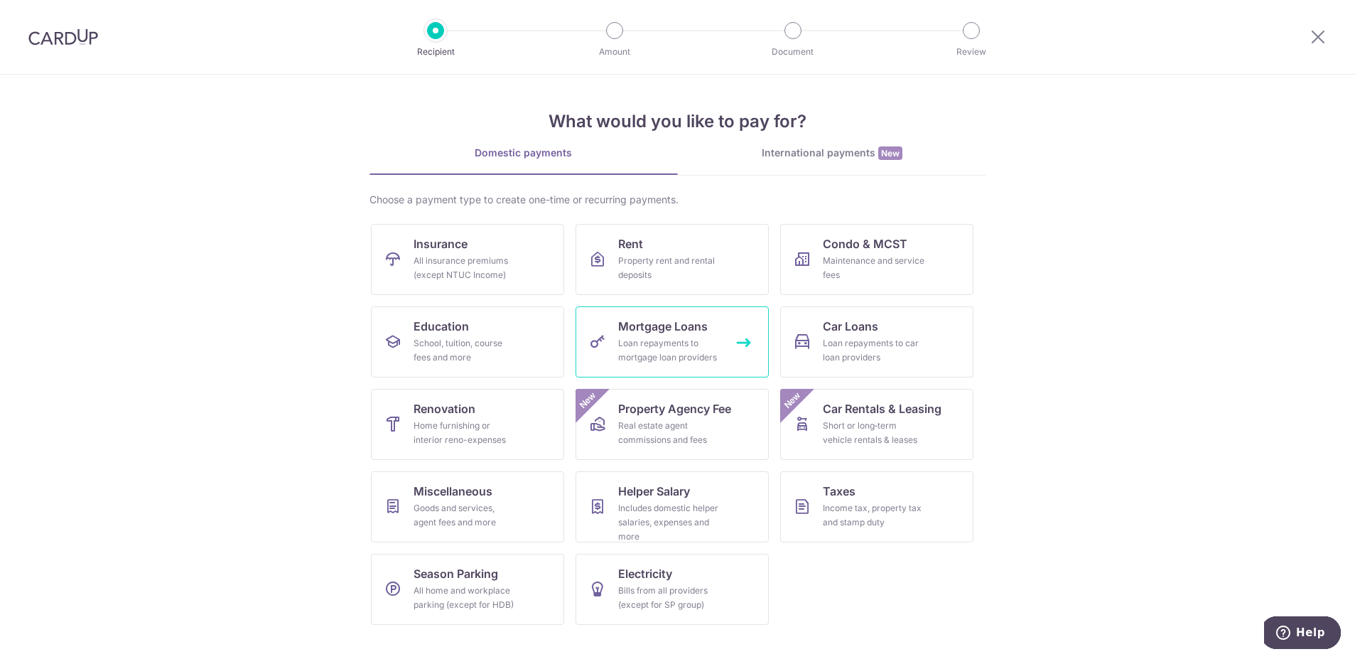
click at [717, 323] on link "Mortgage Loans Loan repayments to mortgage loan providers" at bounding box center [672, 341] width 193 height 71
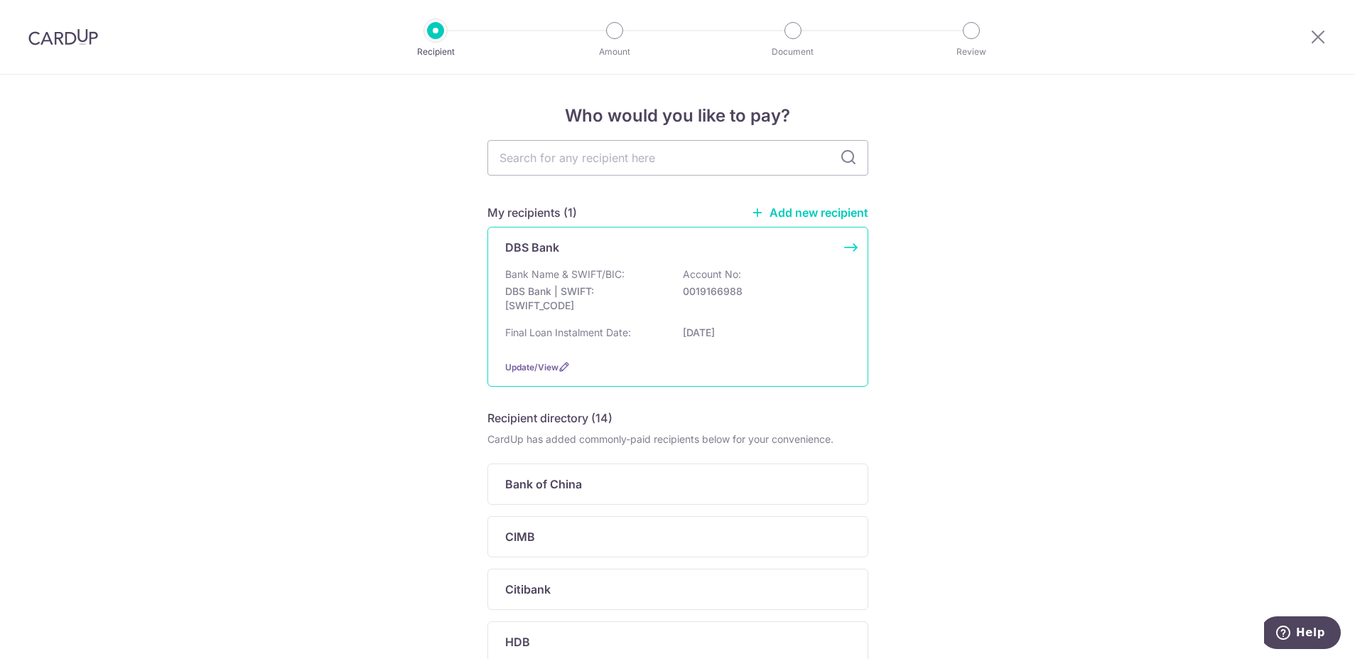
click at [581, 280] on p "Bank Name & SWIFT/BIC:" at bounding box center [564, 274] width 119 height 14
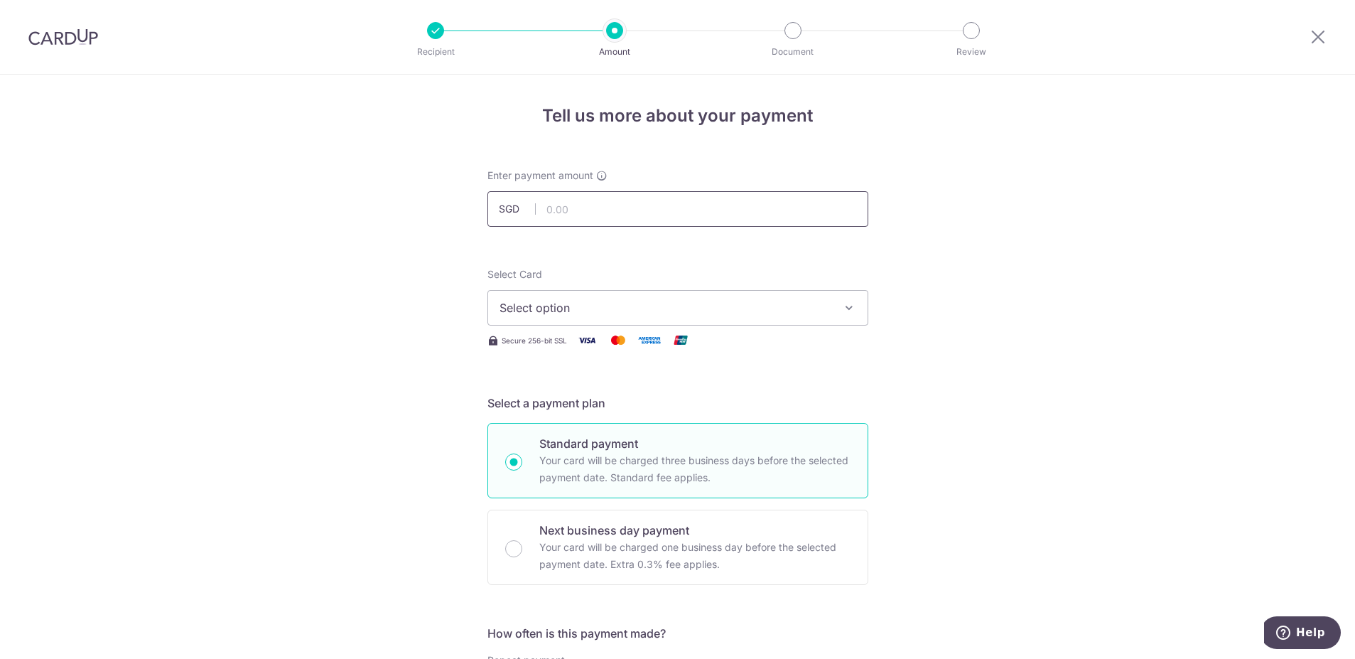
click at [645, 203] on input "text" at bounding box center [678, 209] width 381 height 36
type input "2,392.00"
click at [670, 315] on span "Select option" at bounding box center [665, 307] width 331 height 17
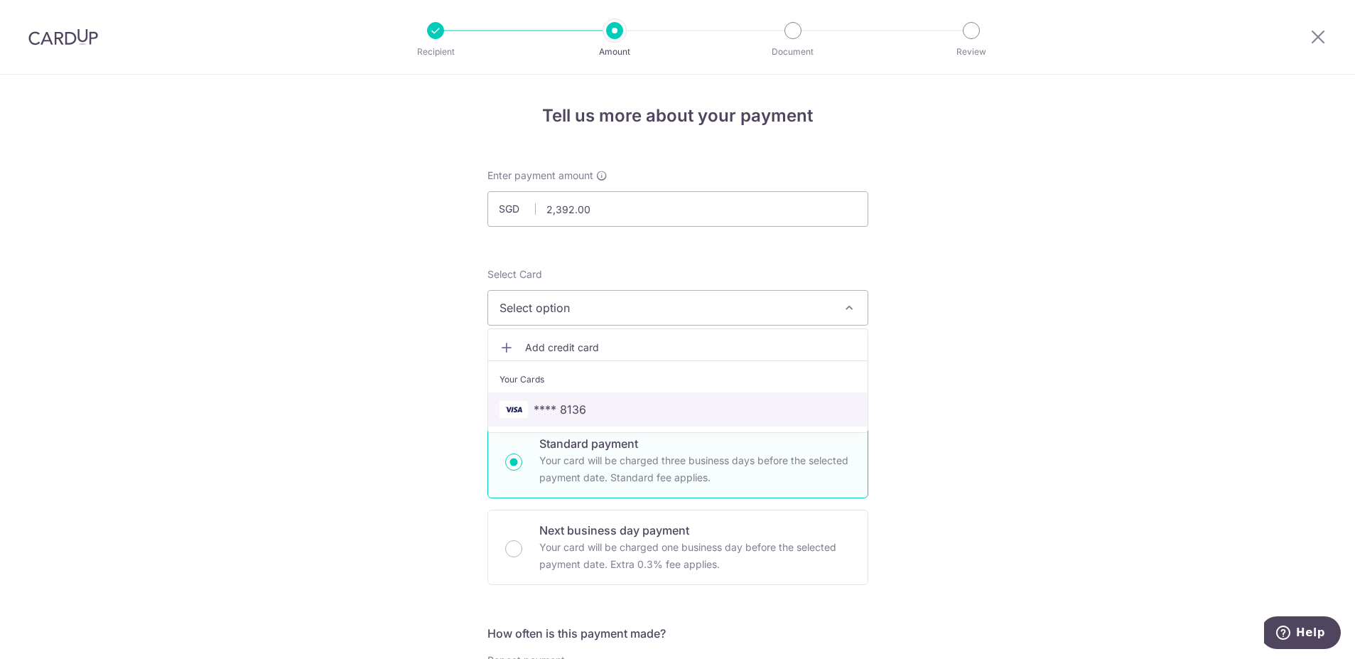
click at [661, 404] on span "**** 8136" at bounding box center [678, 409] width 357 height 17
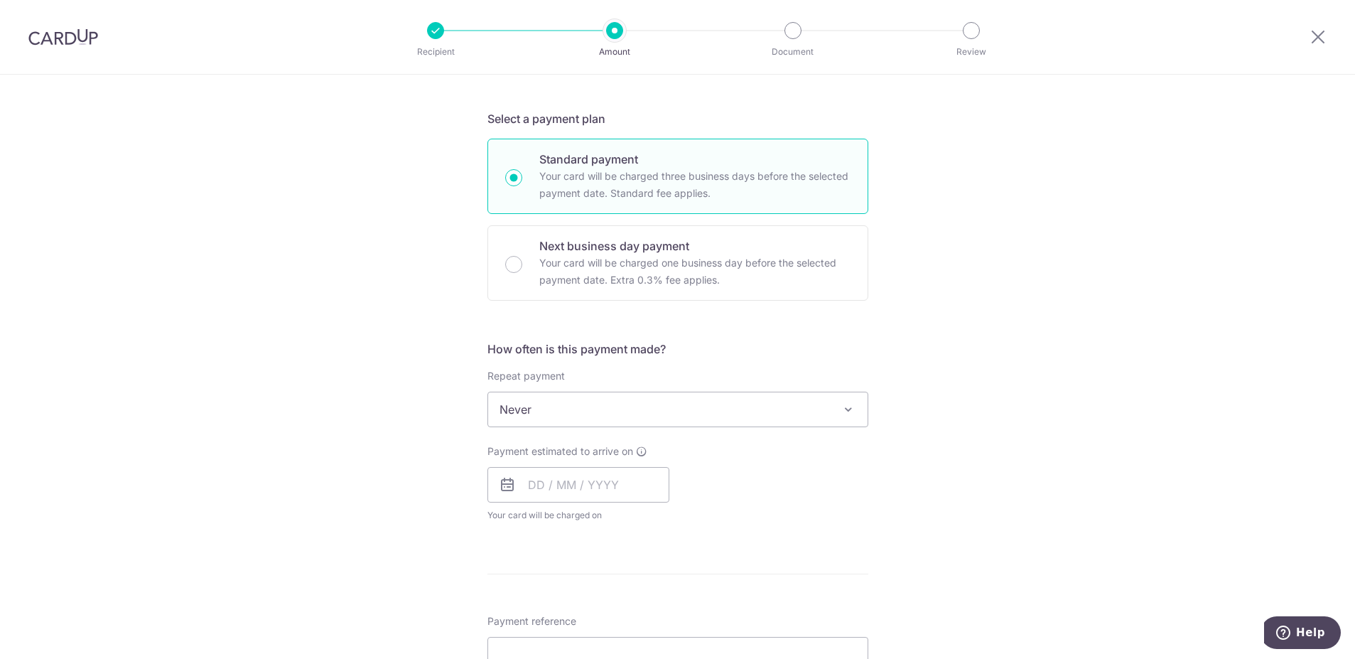
scroll to position [426, 0]
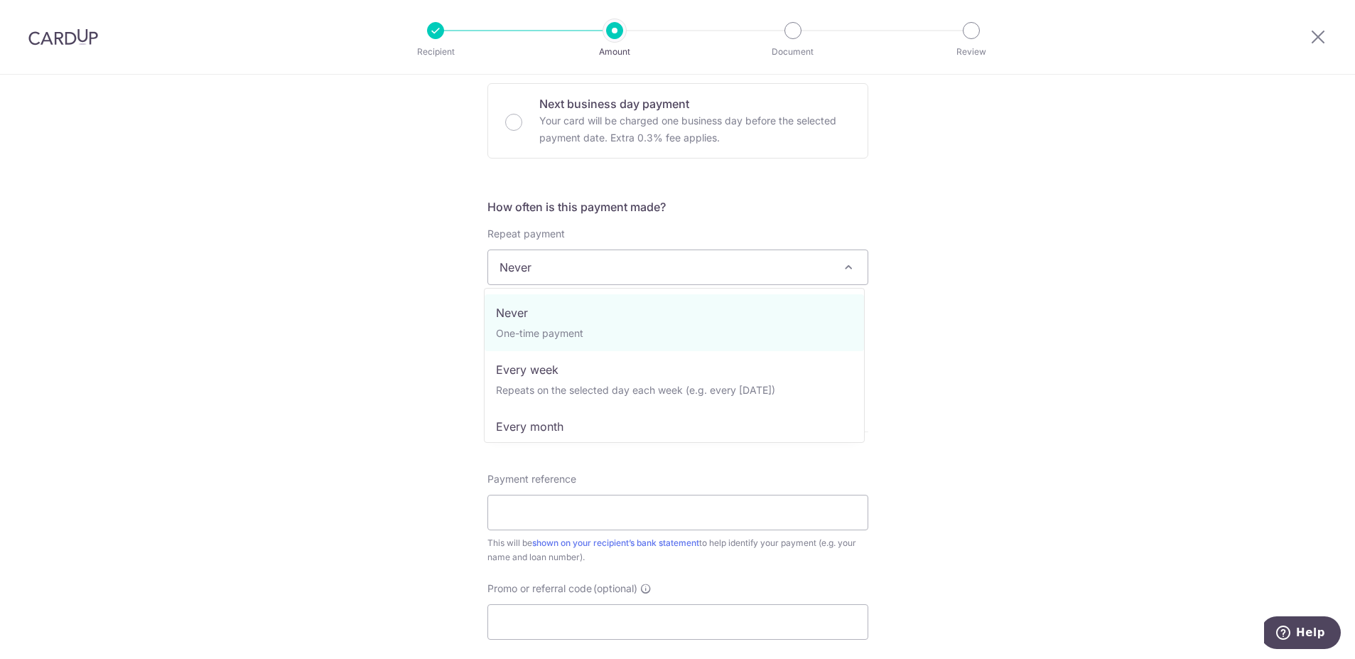
click at [740, 266] on span "Never" at bounding box center [678, 267] width 380 height 34
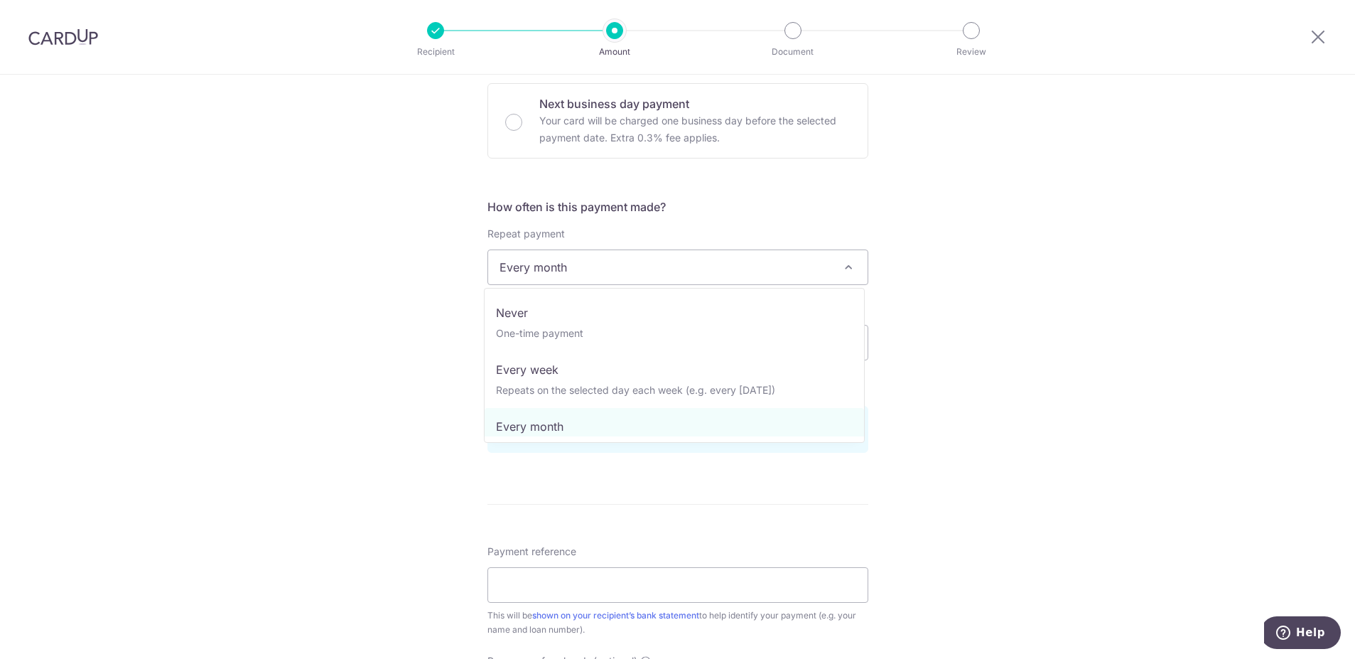
click at [690, 279] on span "Every month" at bounding box center [678, 267] width 380 height 34
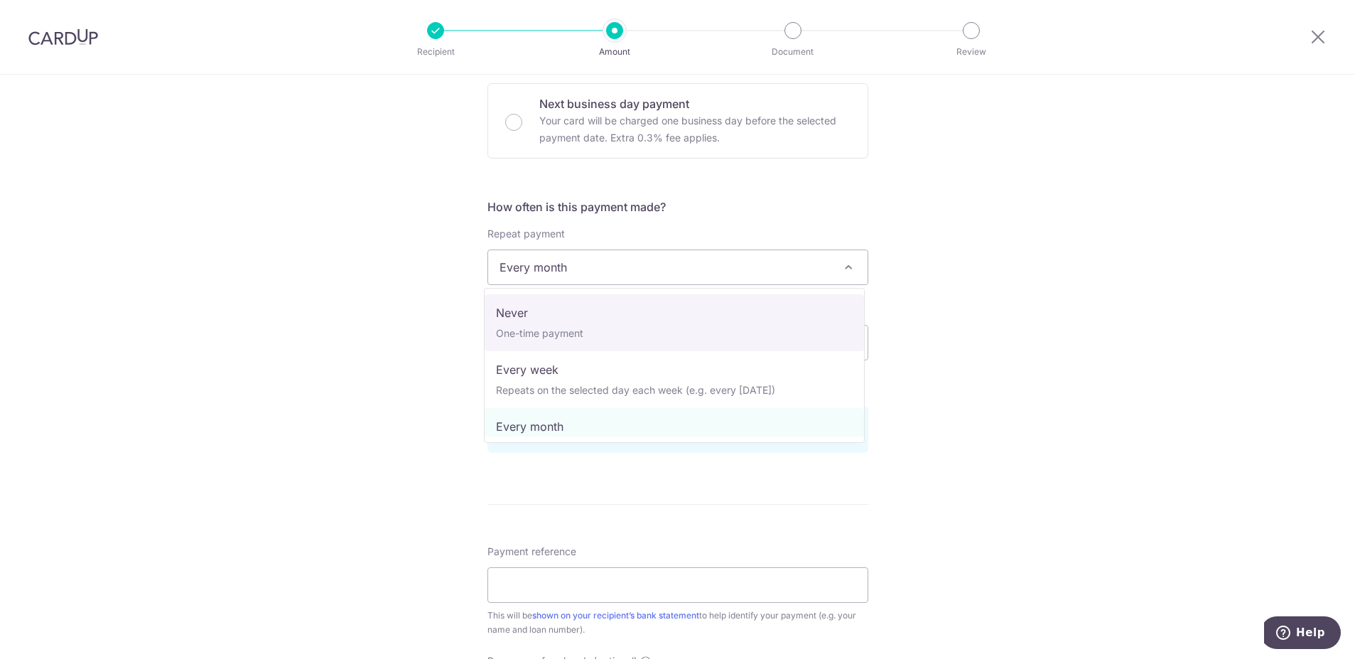
select select "1"
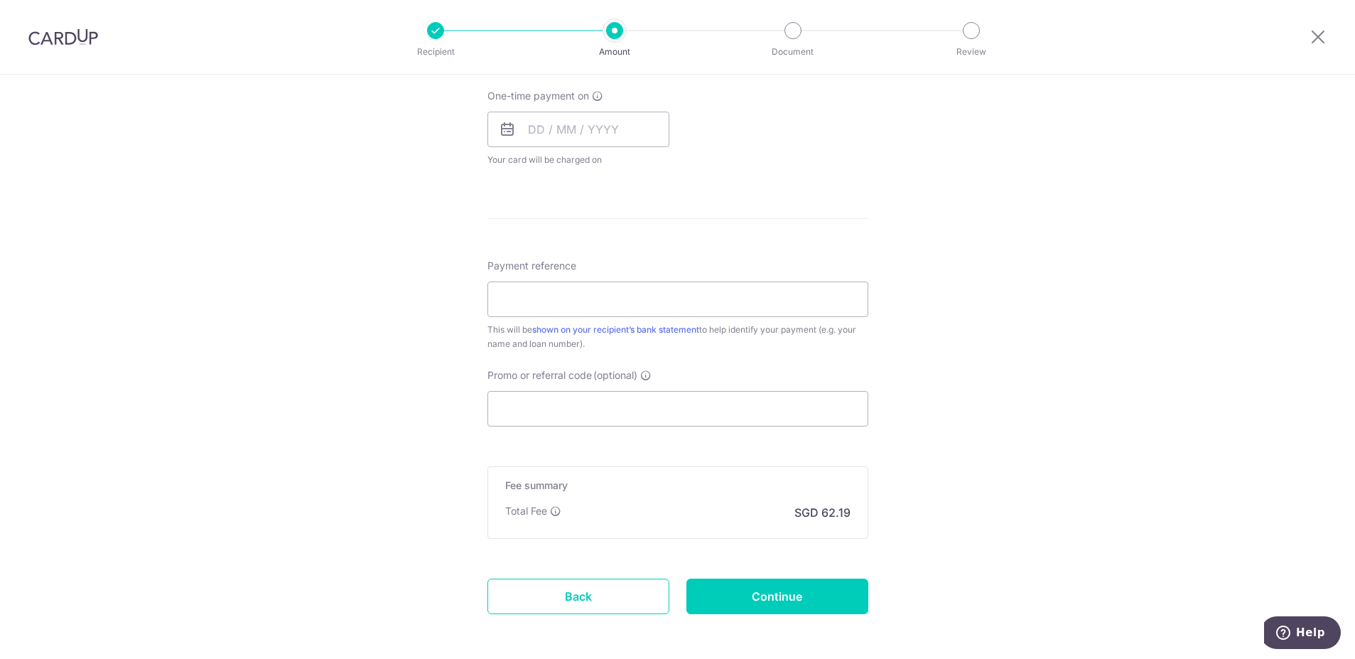
scroll to position [701, 0]
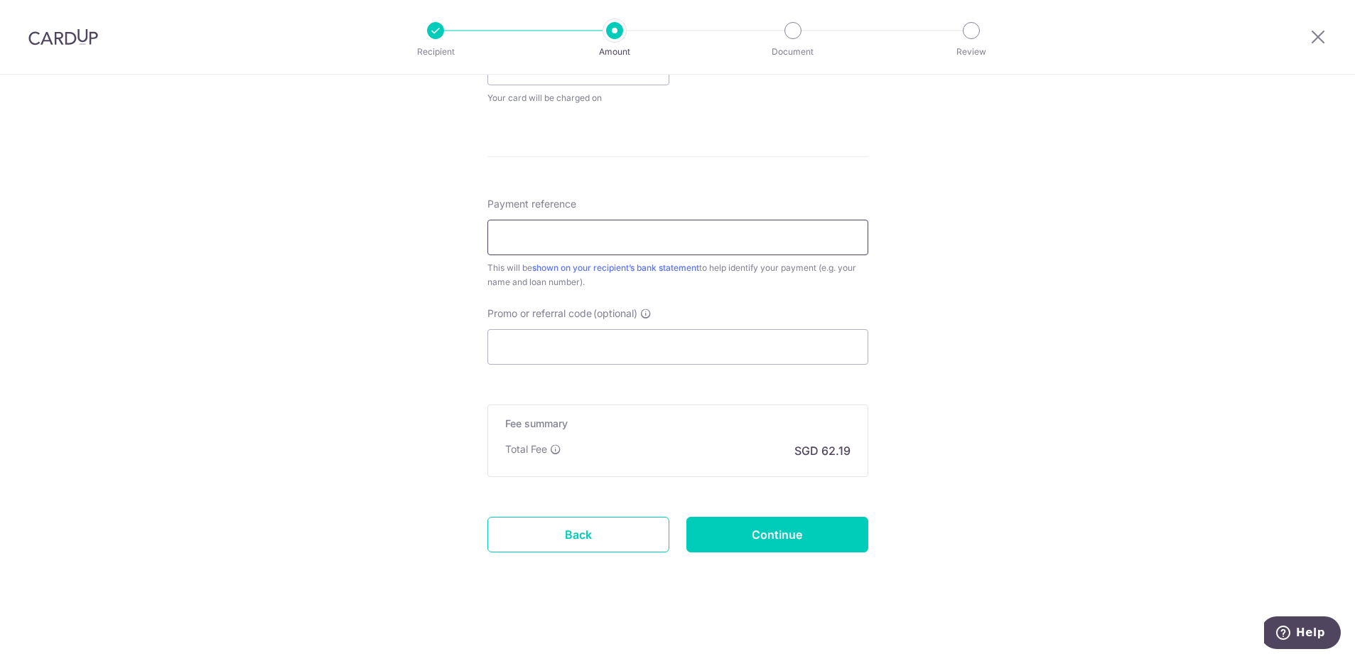
click at [665, 246] on input "Payment reference" at bounding box center [678, 238] width 381 height 36
type input "15 #04-63"
click at [618, 356] on input "Promo or referral code (optional)" at bounding box center [678, 347] width 381 height 36
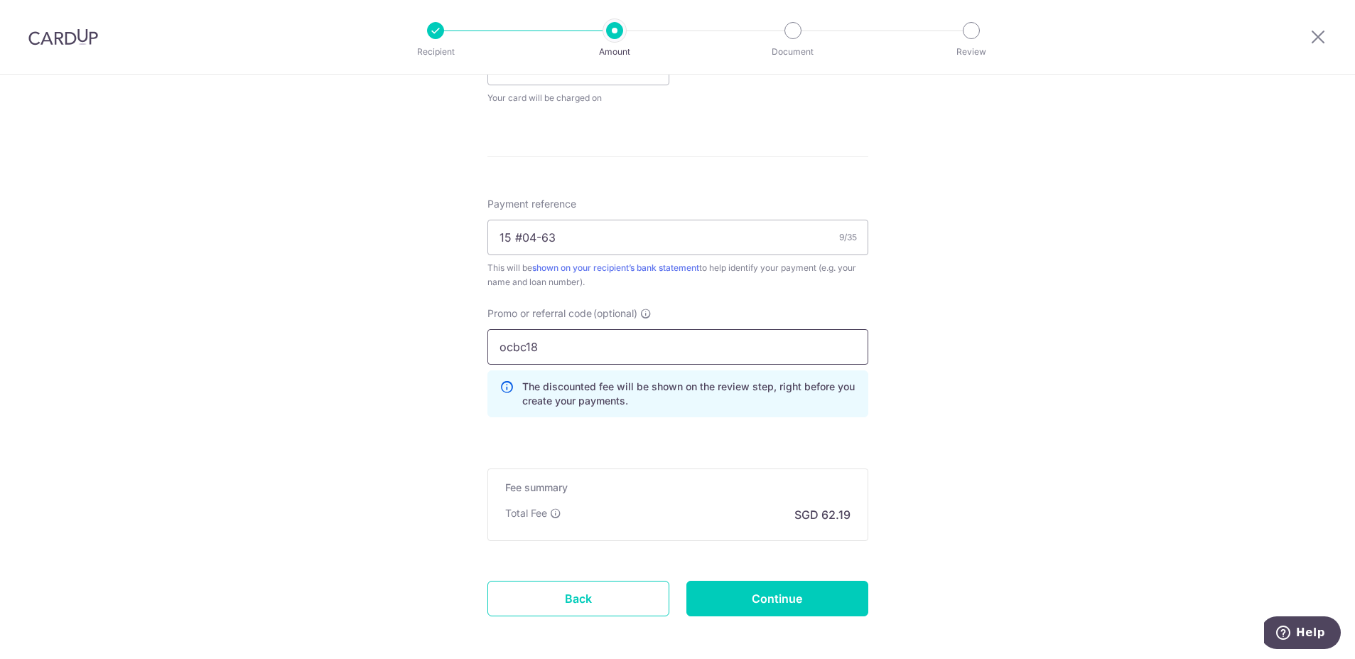
type input "ocbc18"
click at [1091, 220] on div "Tell us more about your payment Enter payment amount SGD 2,392.00 2392.00 Selec…" at bounding box center [677, 48] width 1355 height 1350
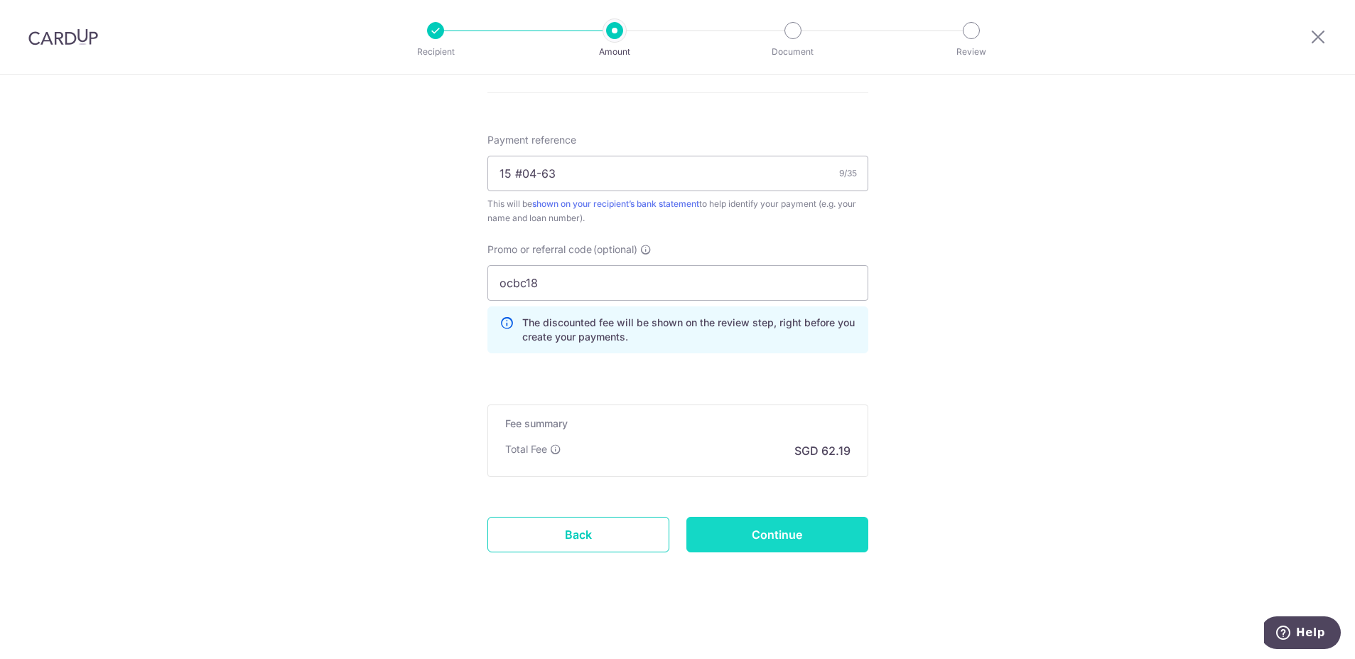
click at [751, 529] on input "Continue" at bounding box center [778, 535] width 182 height 36
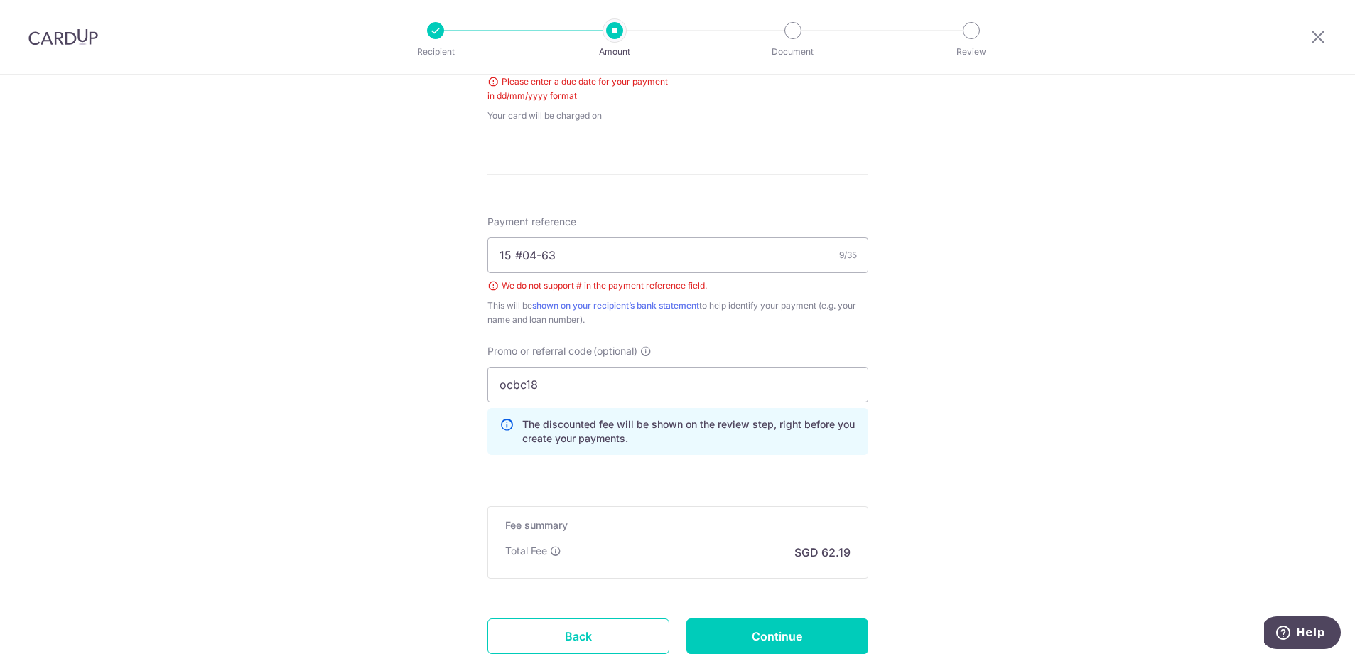
scroll to position [505, 0]
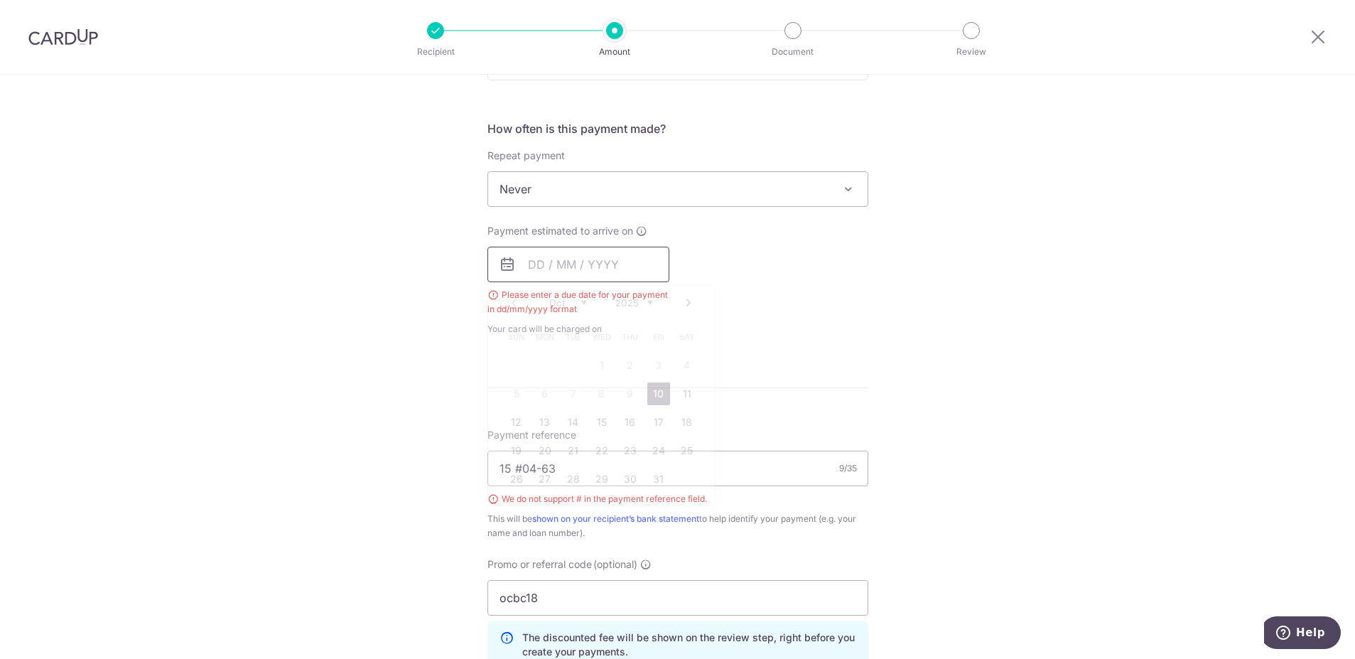
click at [554, 264] on input "text" at bounding box center [579, 265] width 182 height 36
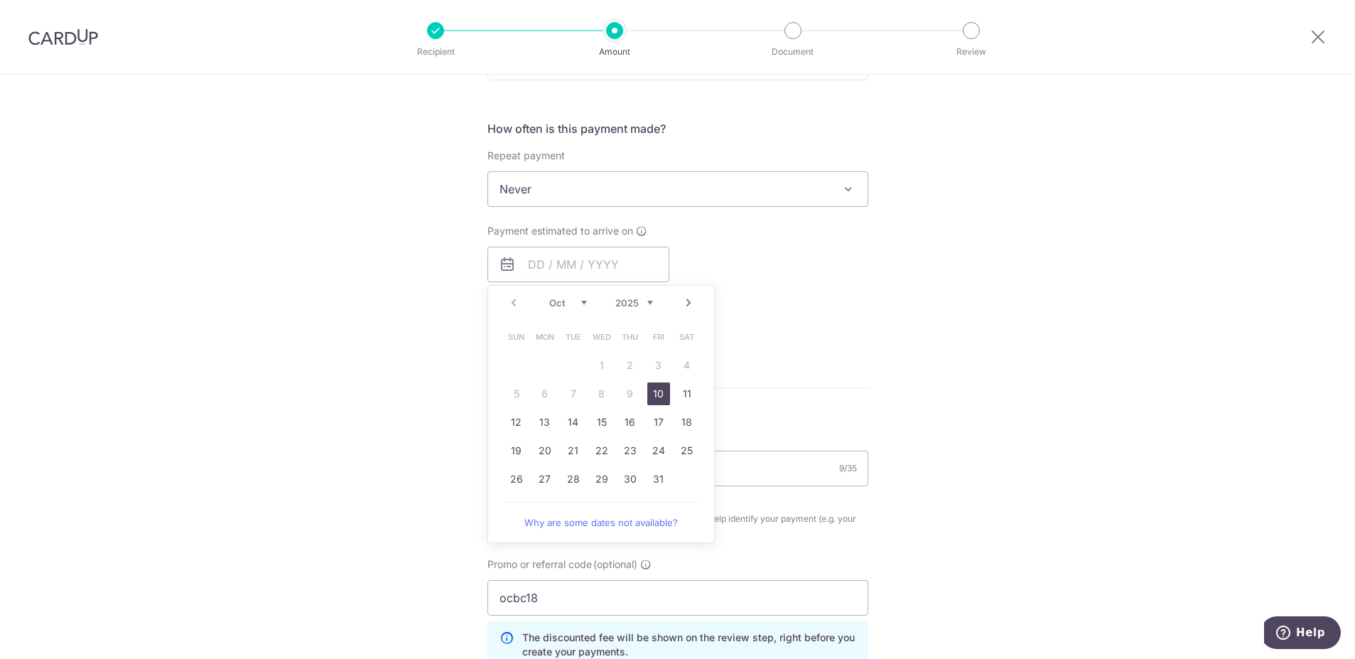
click at [931, 339] on div "Tell us more about your payment Enter payment amount SGD 2,392.00 2392.00 Selec…" at bounding box center [677, 272] width 1355 height 1404
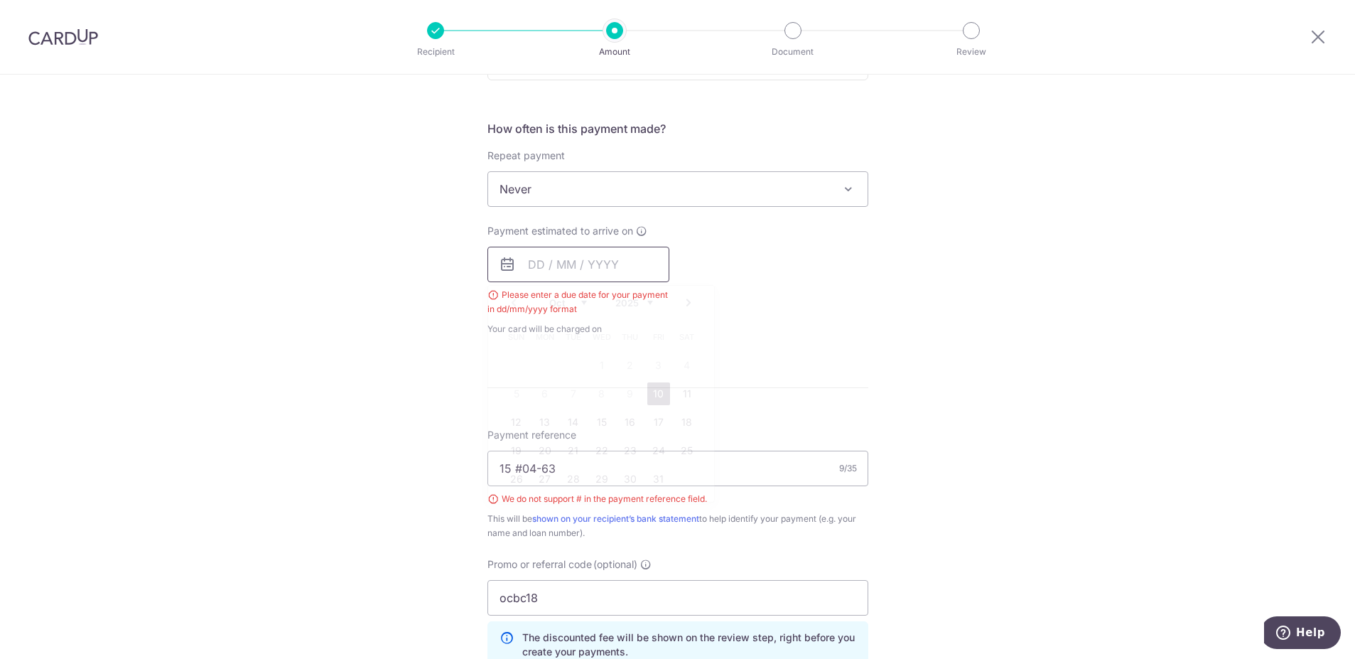
click at [525, 267] on input "text" at bounding box center [579, 265] width 182 height 36
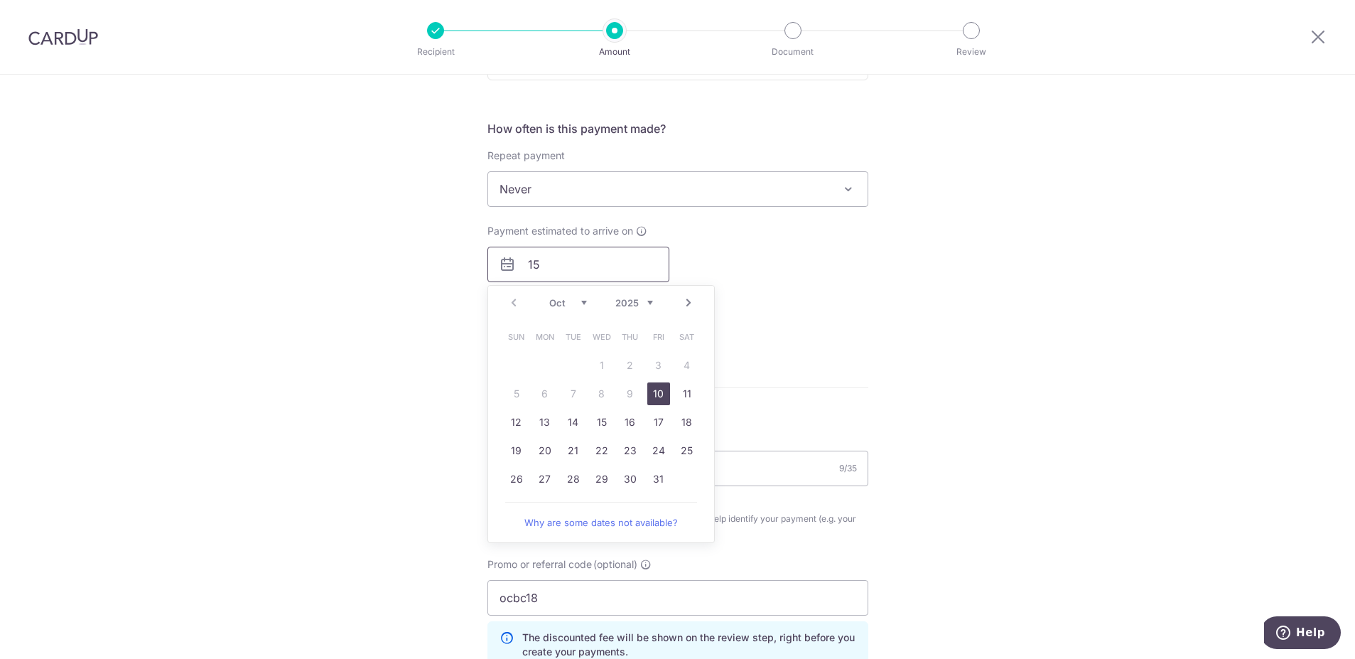
type input "1"
type input "7"
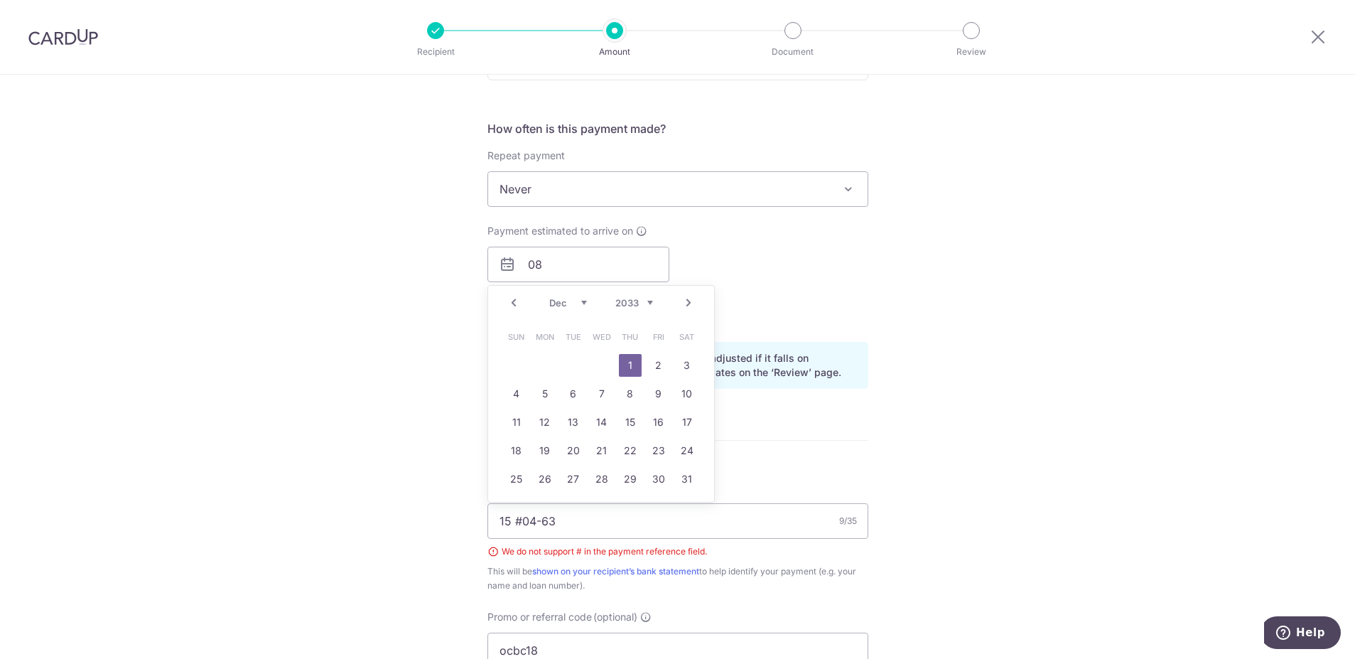
click at [505, 302] on link "Prev" at bounding box center [513, 302] width 17 height 17
click at [654, 397] on link "7" at bounding box center [658, 393] width 23 height 23
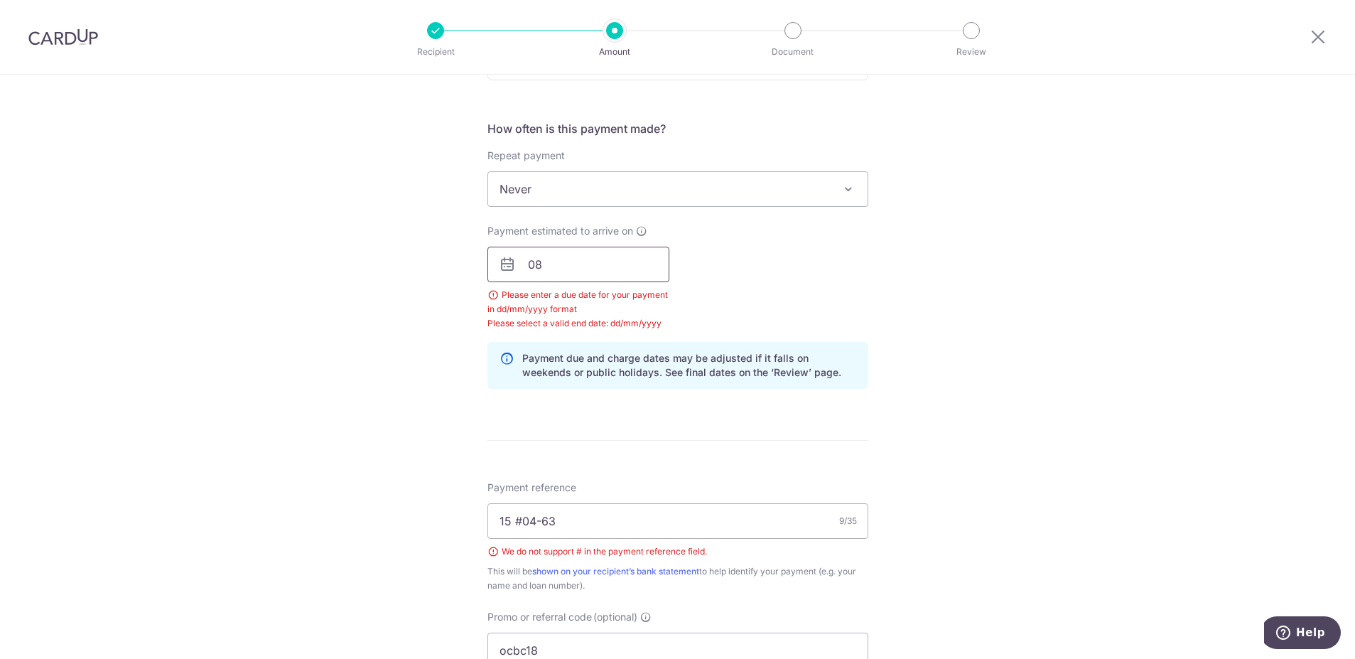
click at [610, 264] on input "08" at bounding box center [579, 265] width 182 height 36
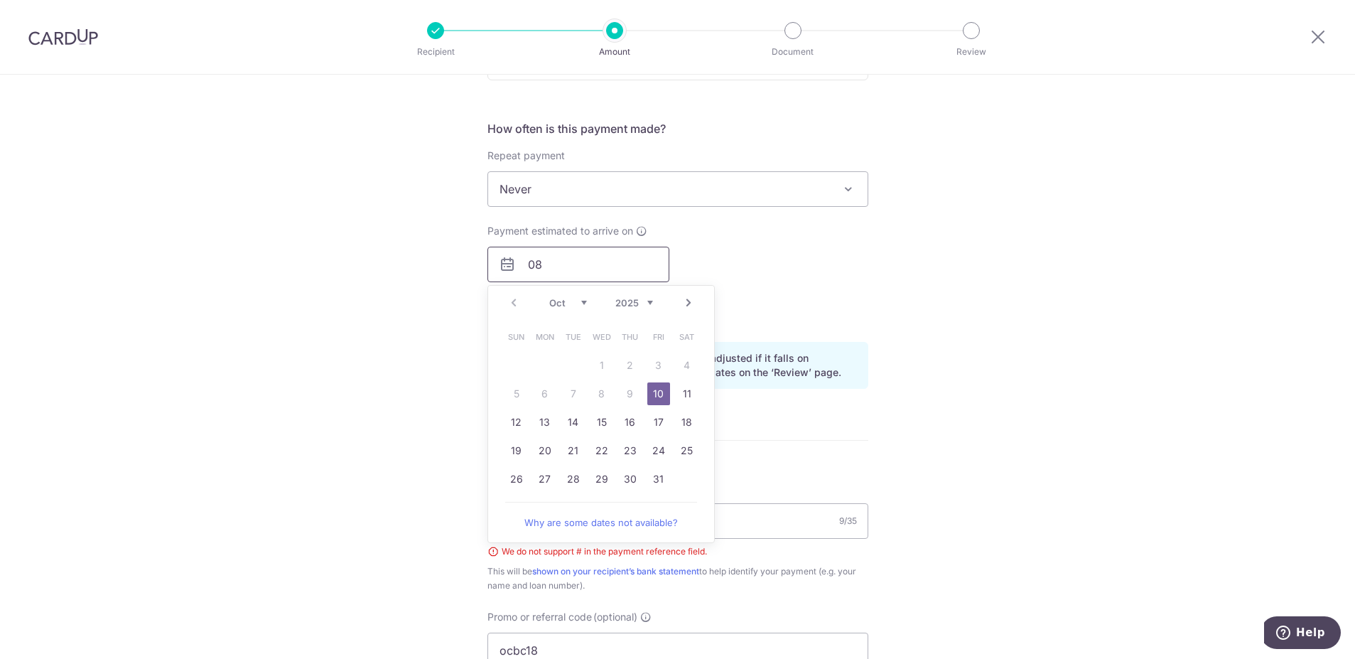
type input "0"
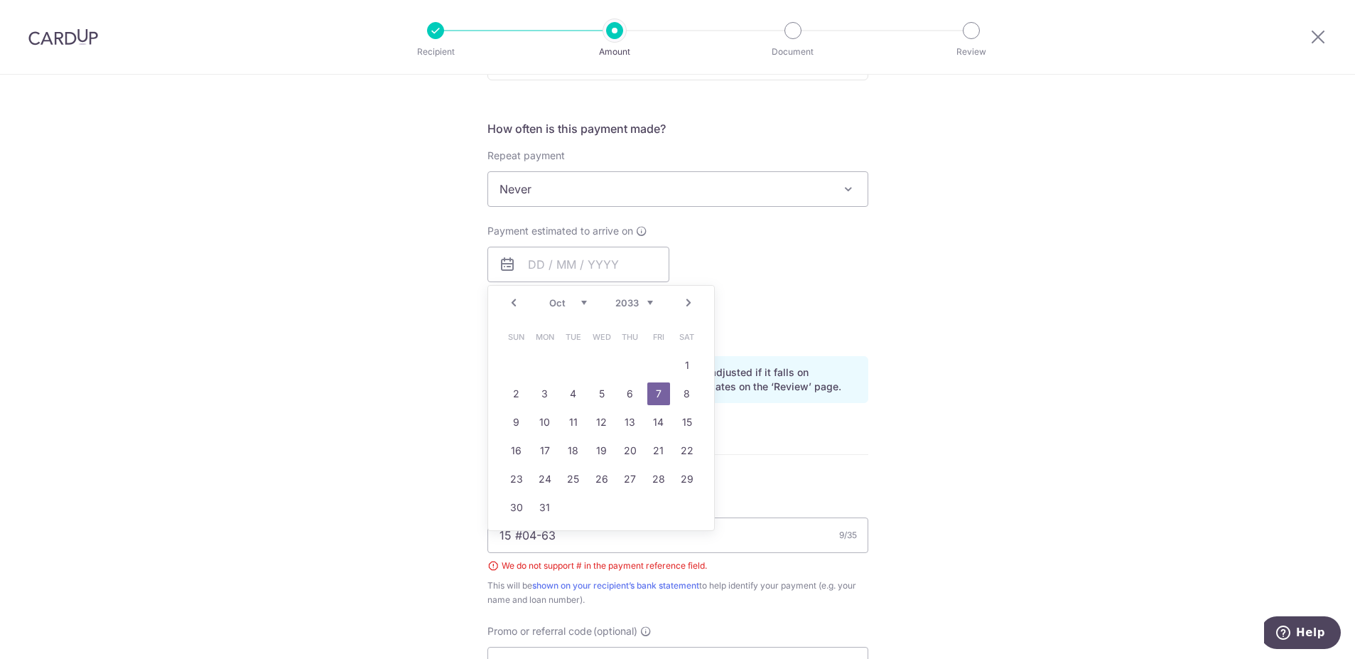
click at [640, 303] on select "2024 2025 2026 2027 2028 2029 2030 2031 2032 2033 2034 2035" at bounding box center [634, 302] width 38 height 11
click at [599, 393] on link "8" at bounding box center [602, 393] width 23 height 23
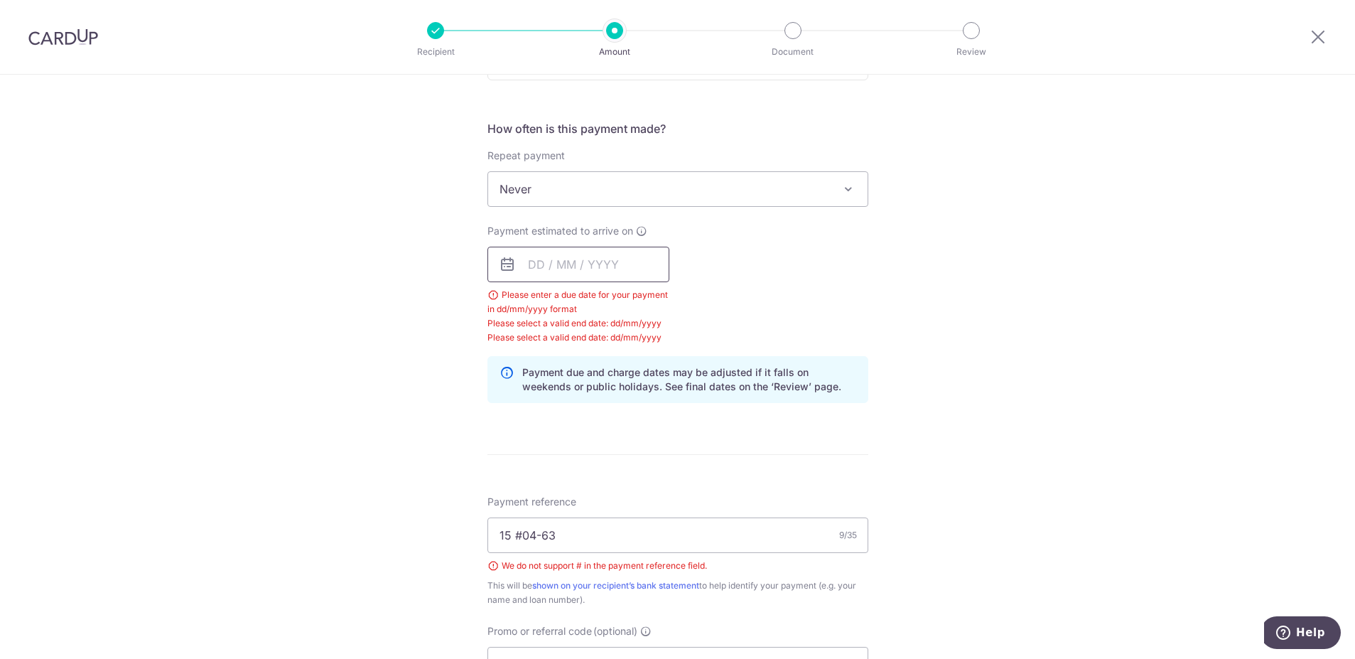
click at [533, 264] on input "text" at bounding box center [579, 265] width 182 height 36
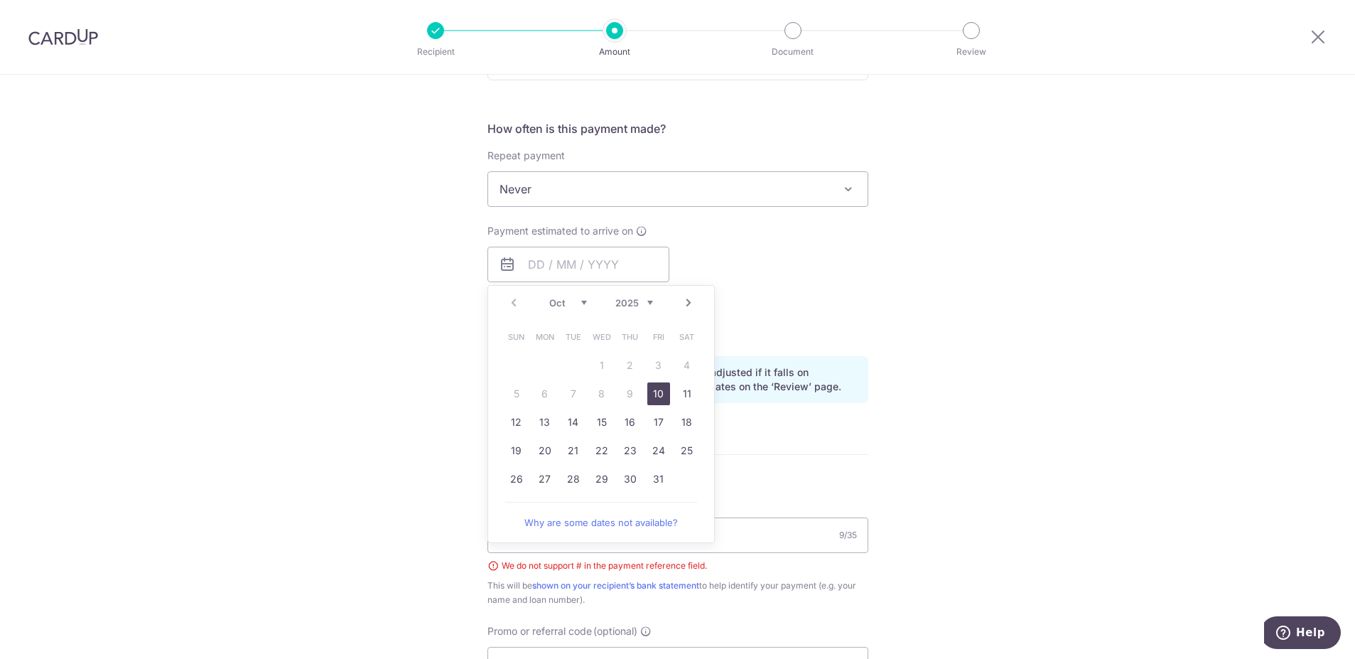
click at [652, 396] on link "10" at bounding box center [658, 393] width 23 height 23
type input "[DATE]"
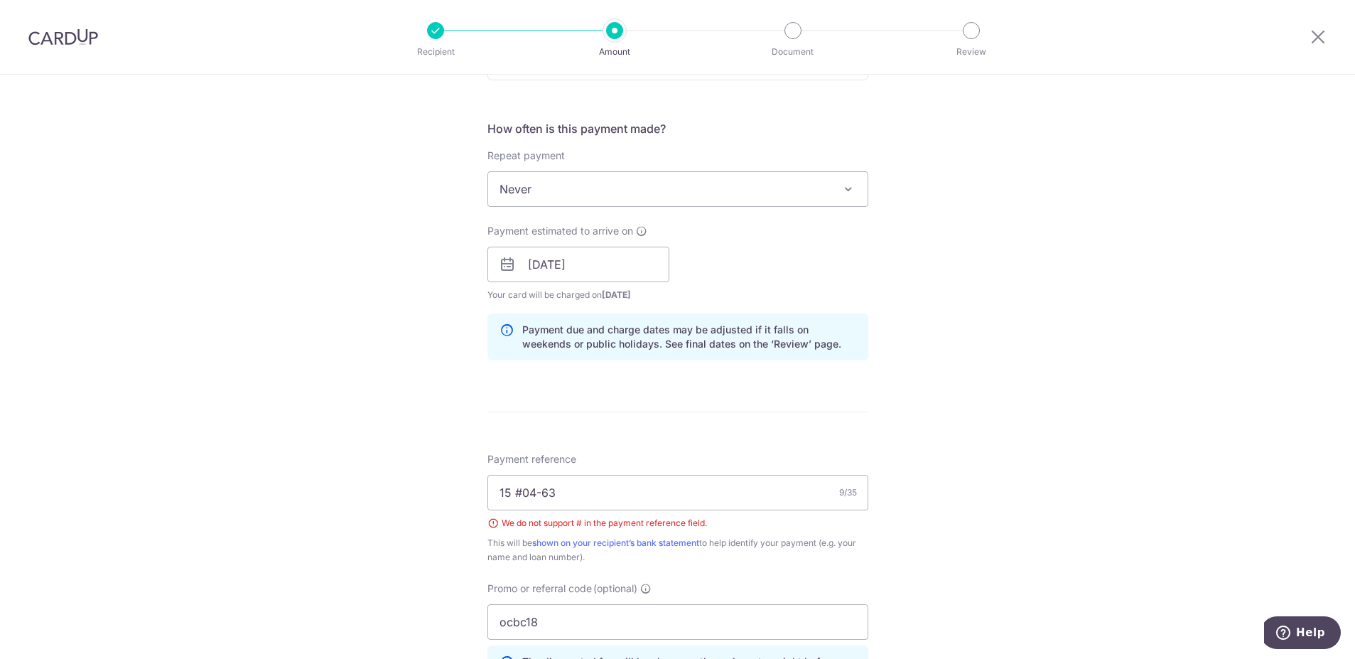
scroll to position [647, 0]
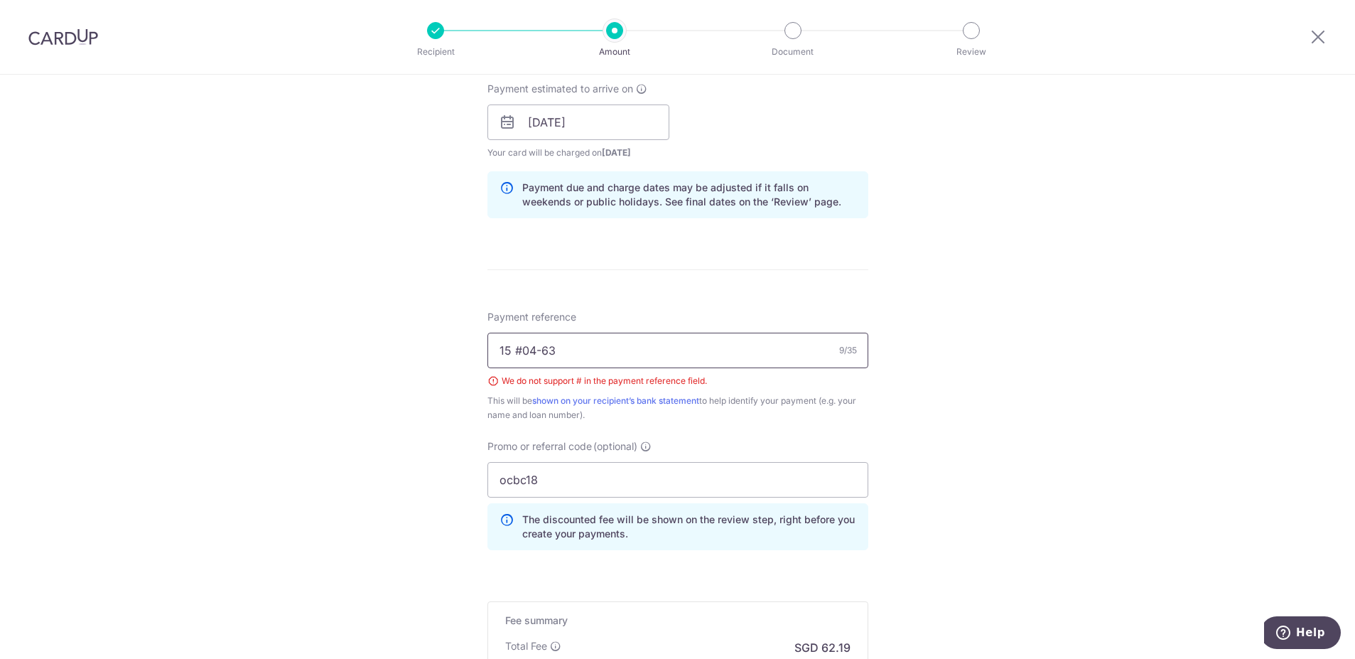
drag, startPoint x: 577, startPoint y: 349, endPoint x: 293, endPoint y: 350, distance: 284.3
click at [293, 350] on div "Tell us more about your payment Enter payment amount SGD 2,392.00 2392.00 Selec…" at bounding box center [677, 142] width 1355 height 1428
type input "u"
type input "1"
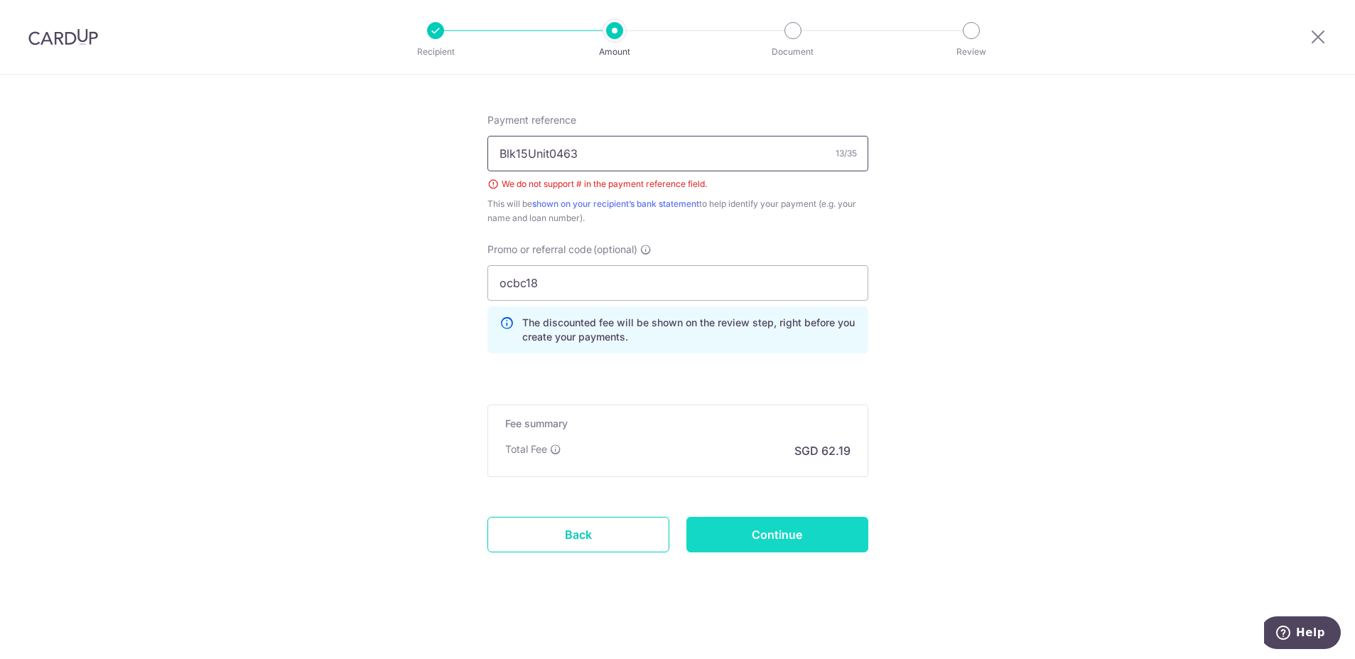
type input "Blk15Unit0463"
click at [822, 525] on input "Continue" at bounding box center [778, 535] width 182 height 36
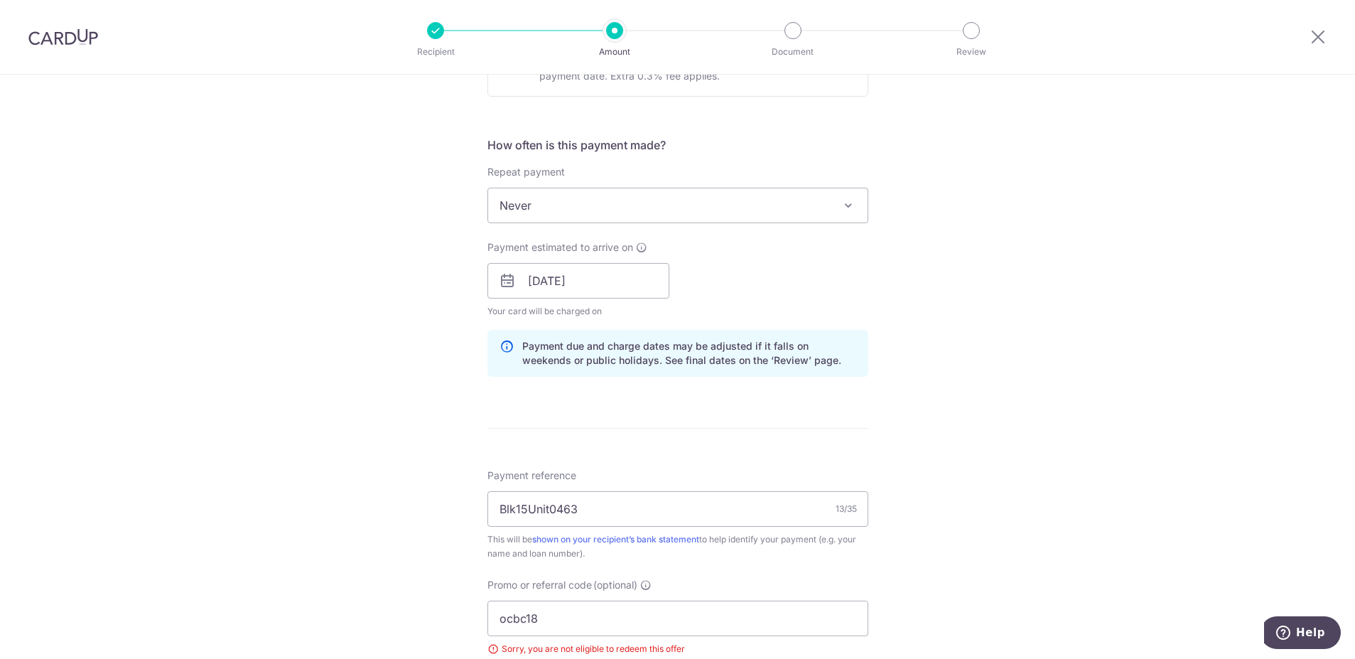
scroll to position [773, 0]
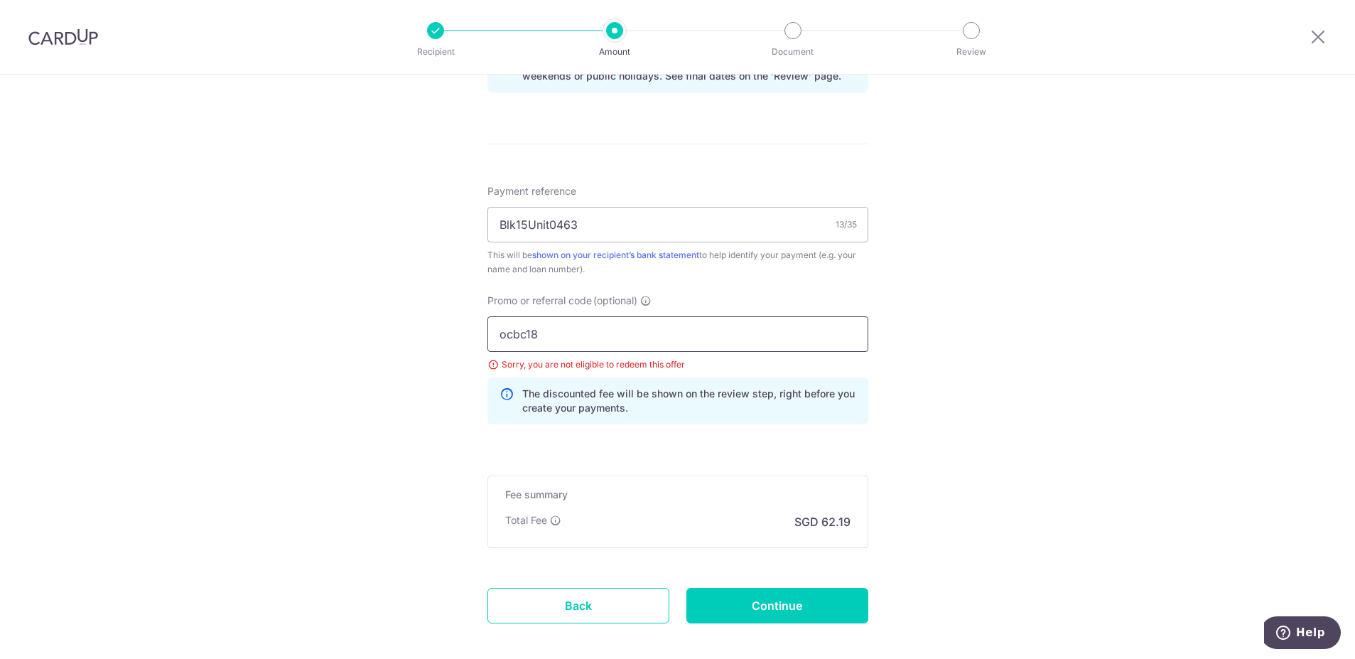
drag, startPoint x: 559, startPoint y: 333, endPoint x: 290, endPoint y: 324, distance: 269.5
click at [290, 324] on div "Tell us more about your payment Enter payment amount SGD 2,392.00 2392.00 Selec…" at bounding box center [677, 16] width 1355 height 1428
type input "OCBC18"
click at [758, 606] on input "Continue" at bounding box center [778, 606] width 182 height 36
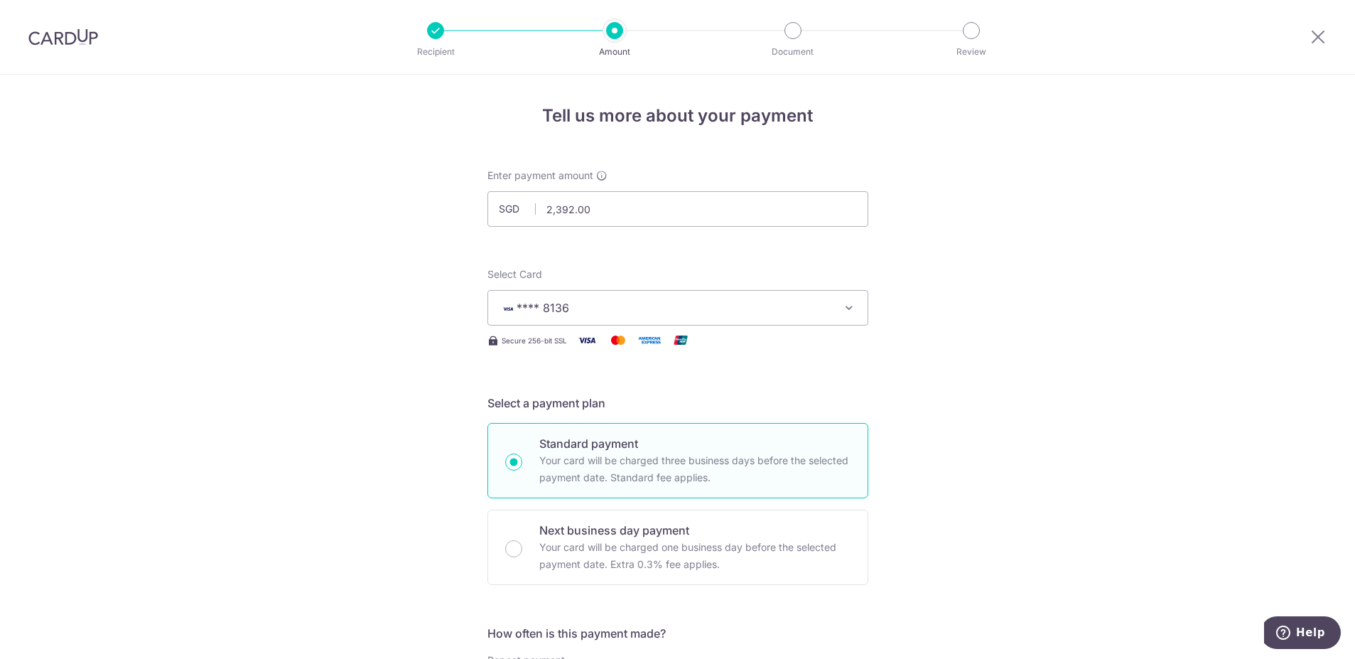
scroll to position [284, 0]
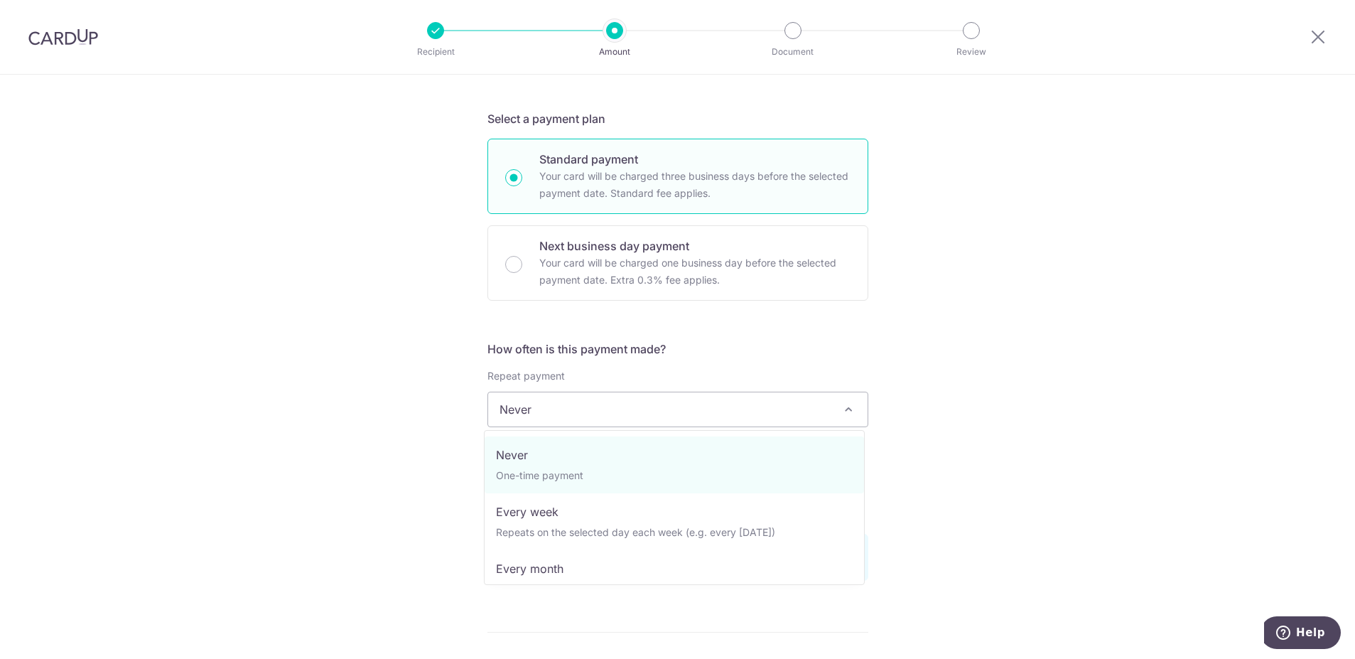
click at [556, 406] on span "Never" at bounding box center [678, 409] width 380 height 34
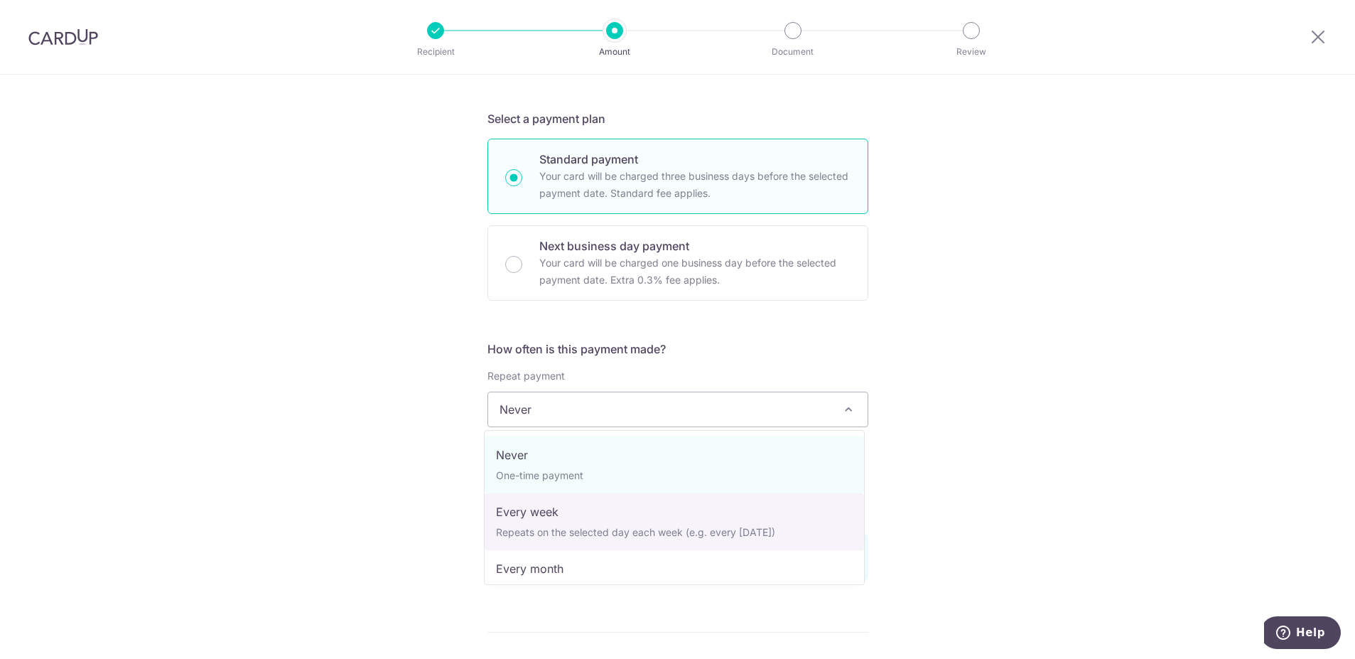
drag, startPoint x: 574, startPoint y: 519, endPoint x: 558, endPoint y: 530, distance: 19.3
select select "2"
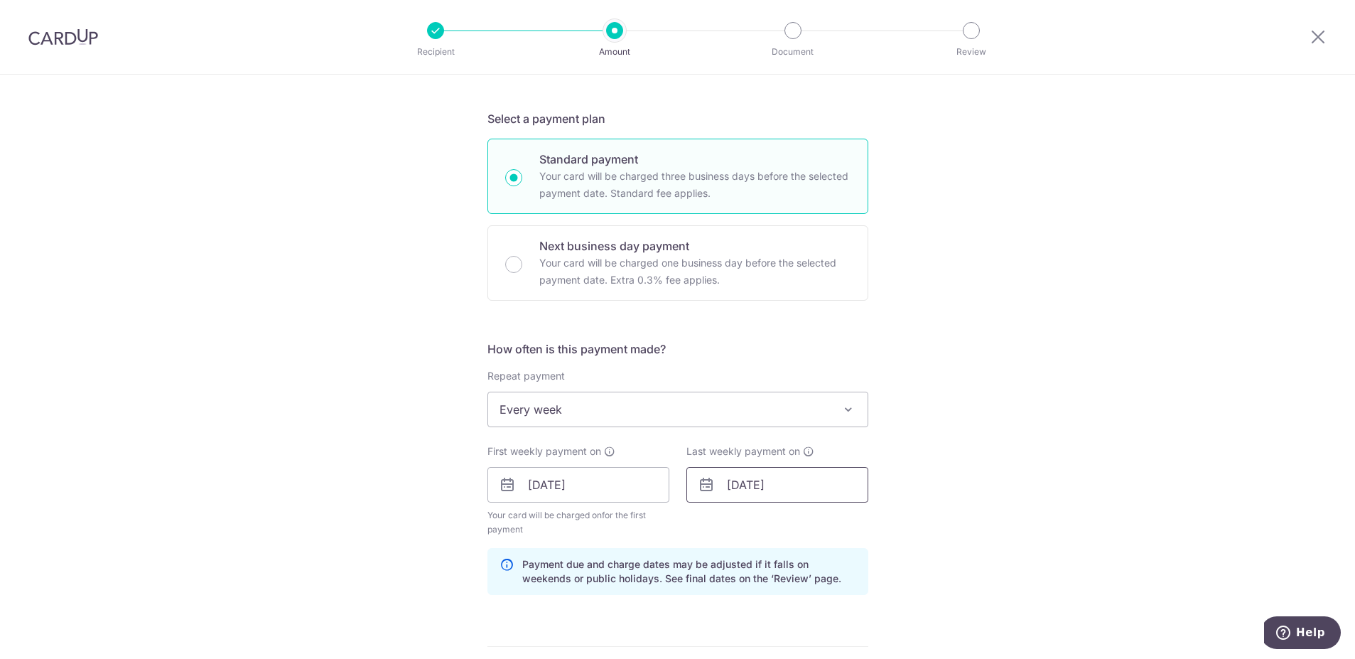
click at [734, 488] on input "[DATE]" at bounding box center [778, 485] width 182 height 36
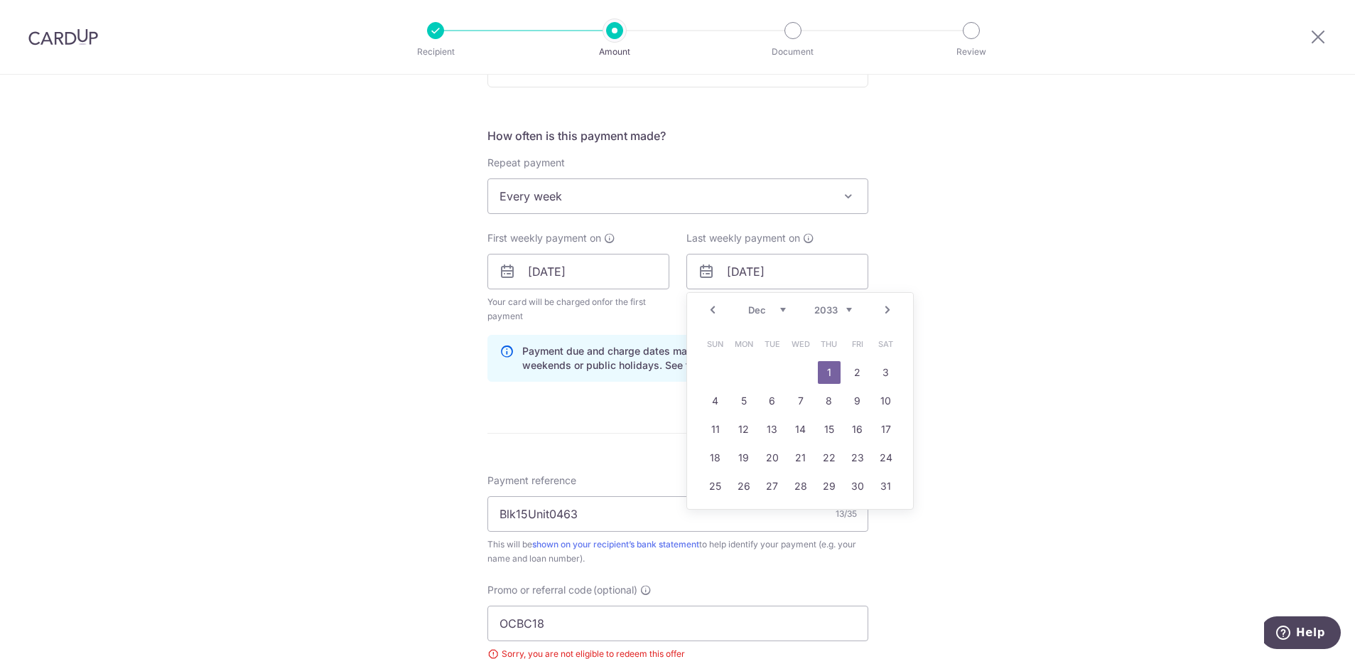
click at [748, 308] on select "Jan Feb Mar Apr May Jun [DATE] Aug Sep Oct Nov Dec" at bounding box center [767, 309] width 38 height 11
click at [710, 313] on link "Prev" at bounding box center [712, 309] width 17 height 17
click at [879, 308] on link "Next" at bounding box center [887, 309] width 17 height 17
click at [743, 455] on link "17" at bounding box center [744, 457] width 23 height 23
type input "17/10/2033"
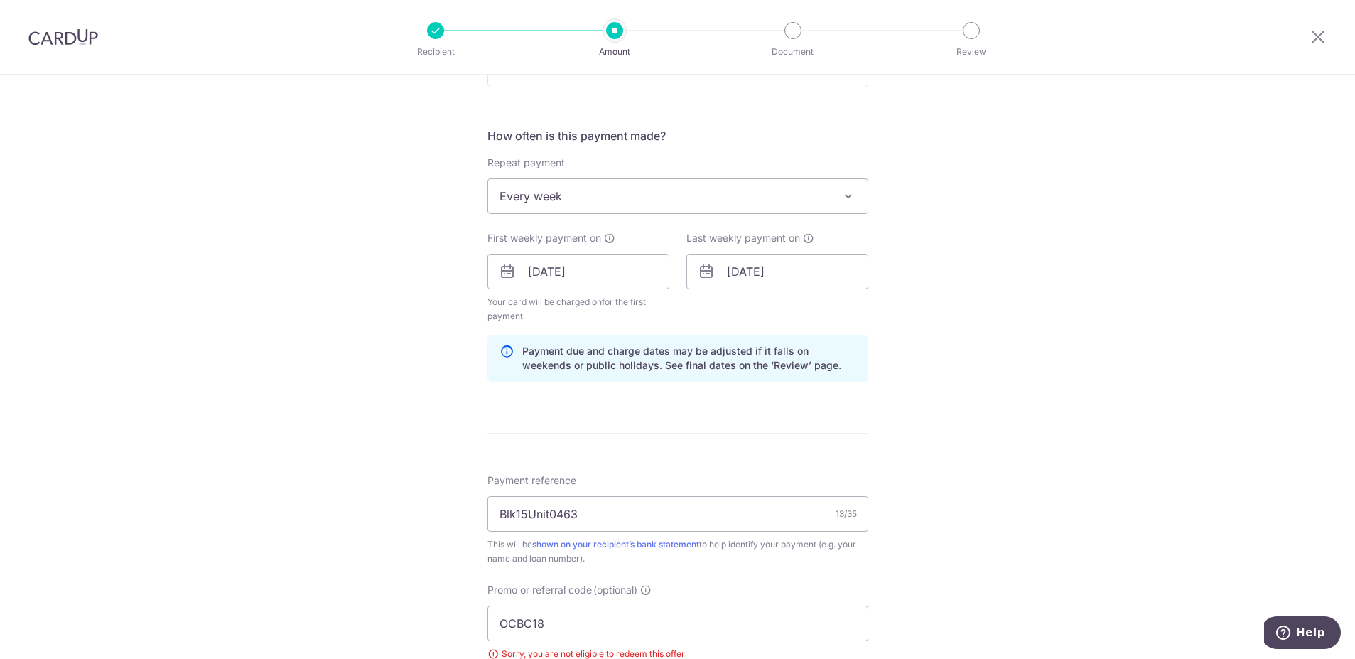
click at [931, 411] on div "Tell us more about your payment Enter payment amount SGD 2,392.00 2392.00 Selec…" at bounding box center [677, 298] width 1355 height 1442
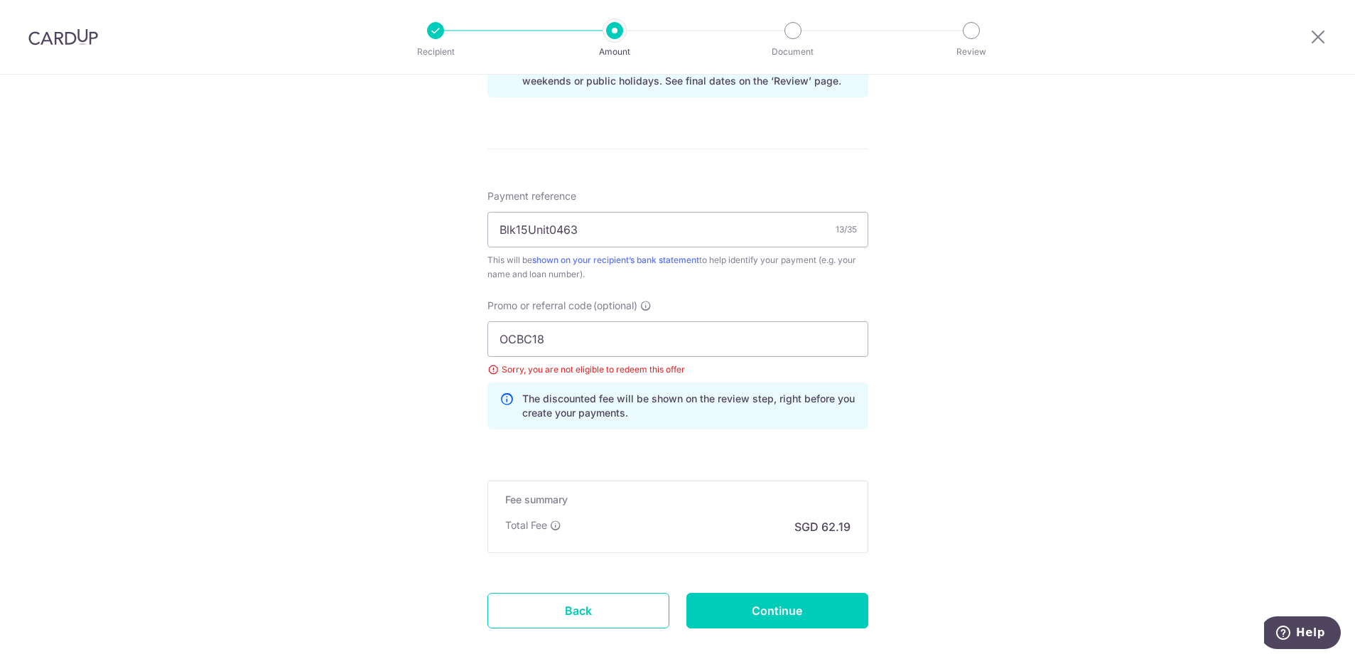
scroll to position [853, 0]
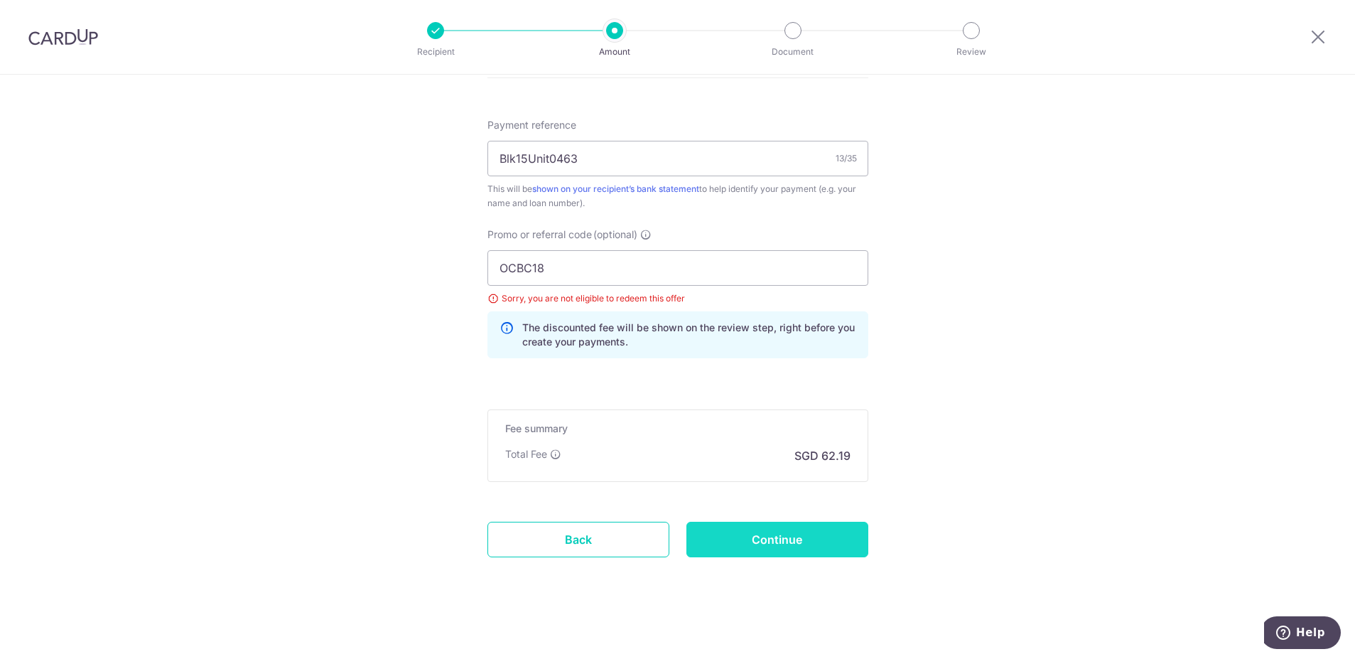
click at [831, 539] on input "Continue" at bounding box center [778, 540] width 182 height 36
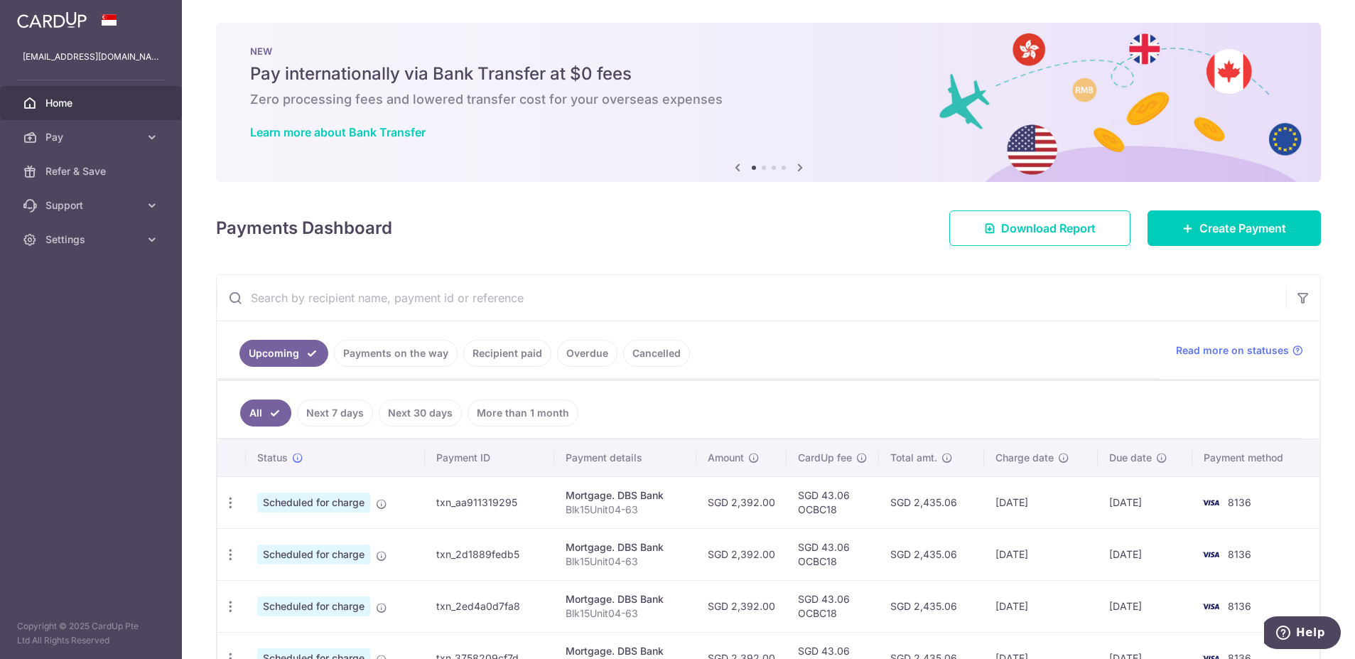
click at [1183, 247] on div "× Pause Schedule Pause all future payments in this series Pause just this one p…" at bounding box center [768, 329] width 1173 height 659
click at [1183, 237] on link "Create Payment" at bounding box center [1234, 228] width 173 height 36
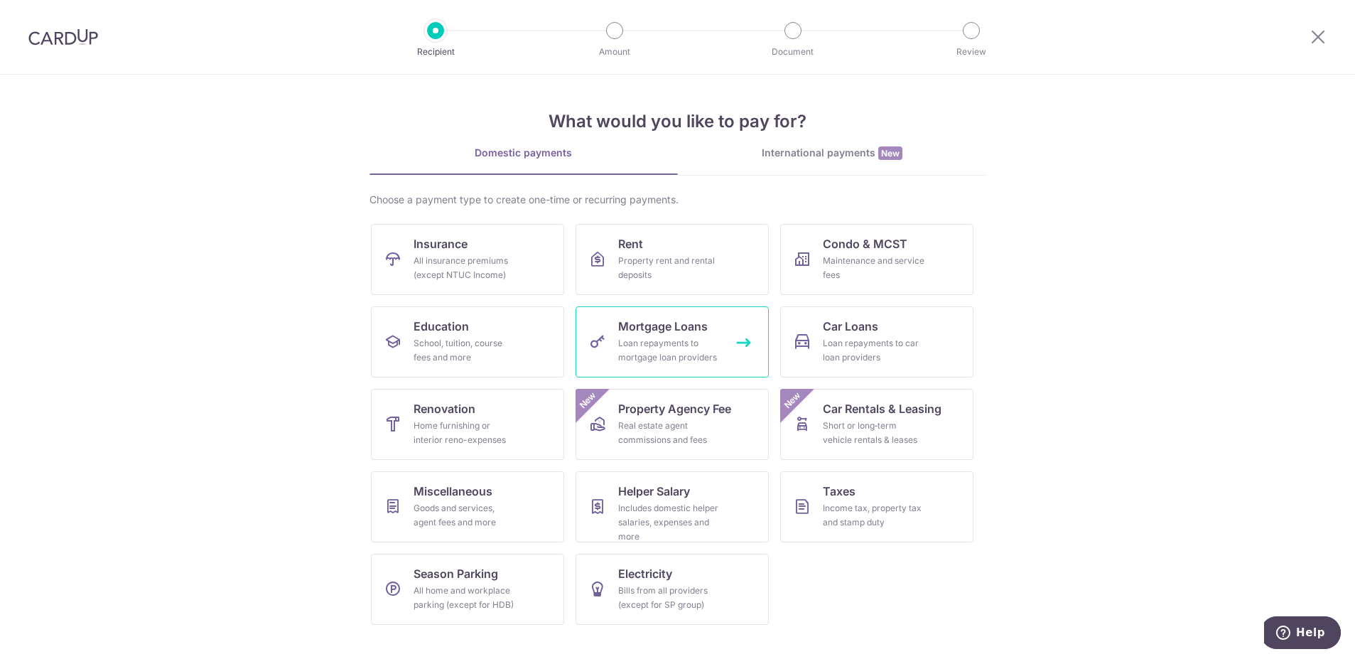
click at [726, 339] on link "Mortgage Loans Loan repayments to mortgage loan providers" at bounding box center [672, 341] width 193 height 71
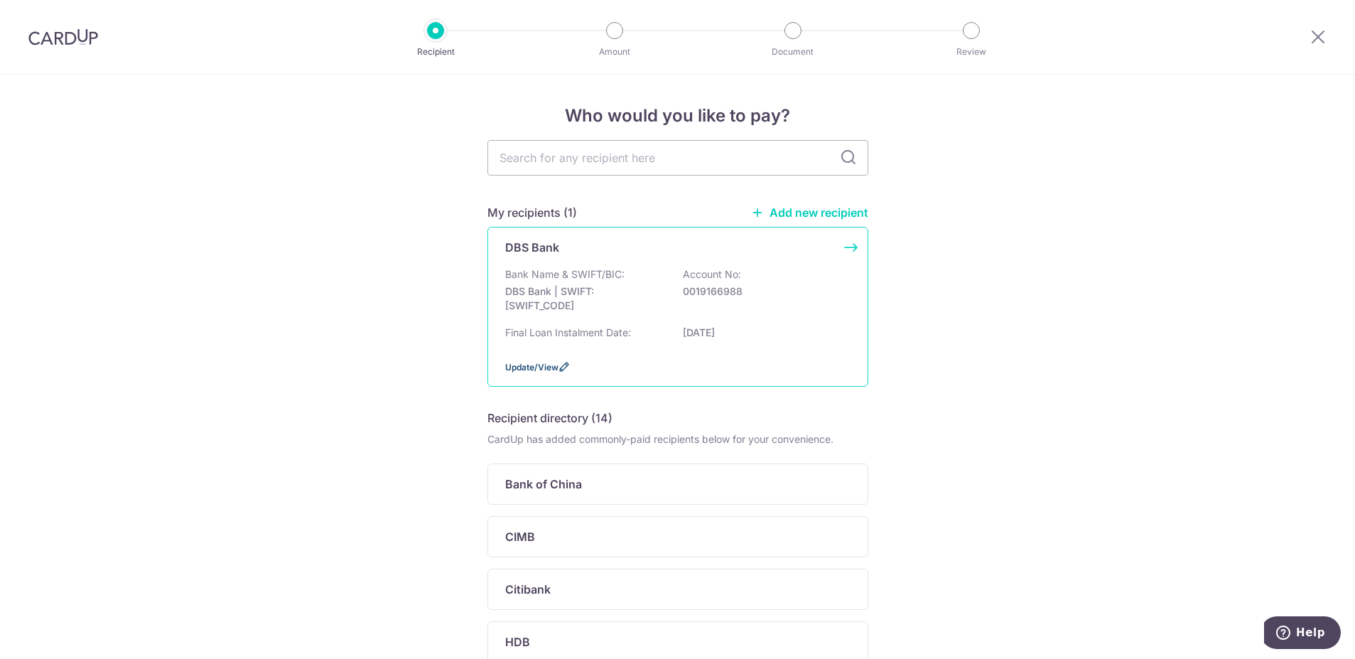
click at [550, 369] on span "Update/View" at bounding box center [531, 367] width 53 height 11
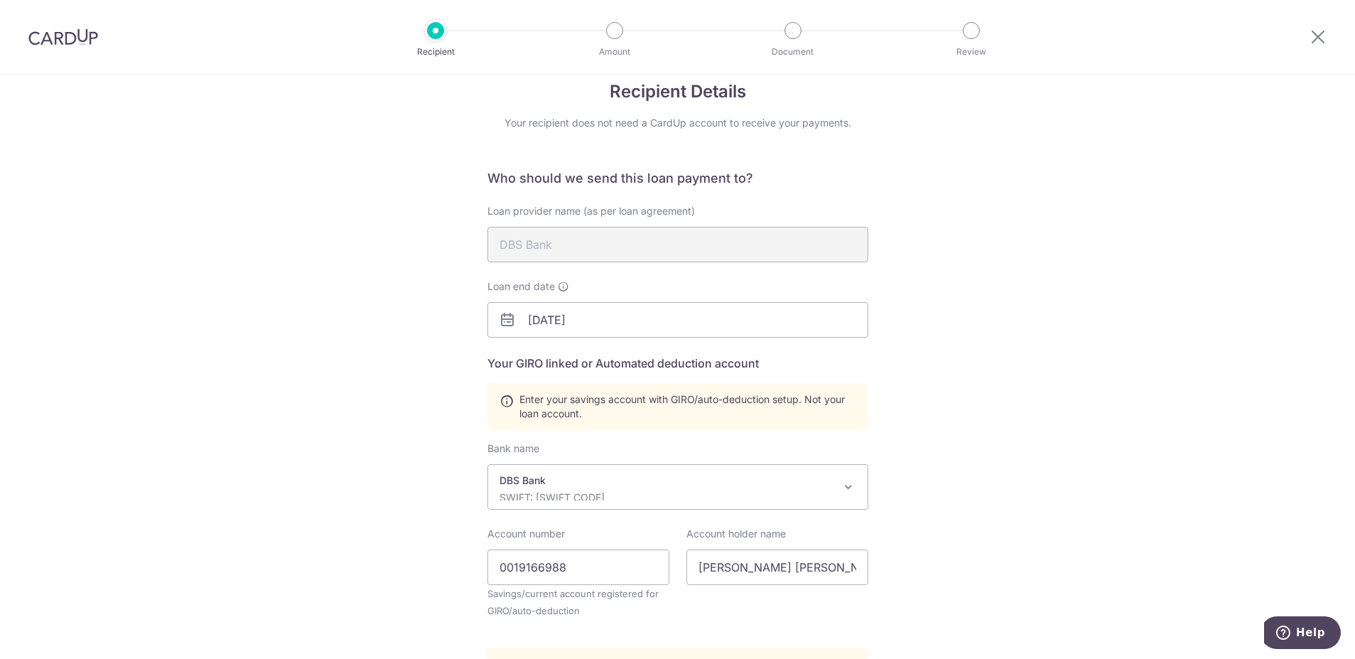
scroll to position [237, 0]
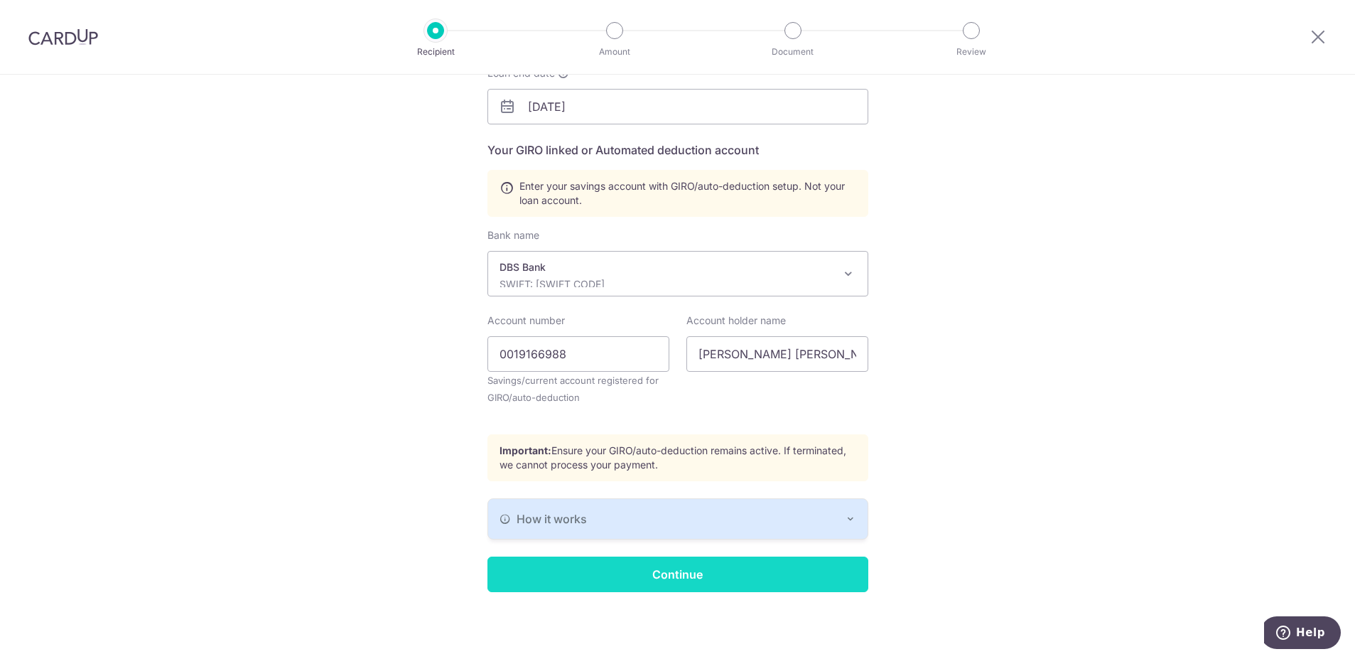
click at [708, 579] on input "Continue" at bounding box center [678, 575] width 381 height 36
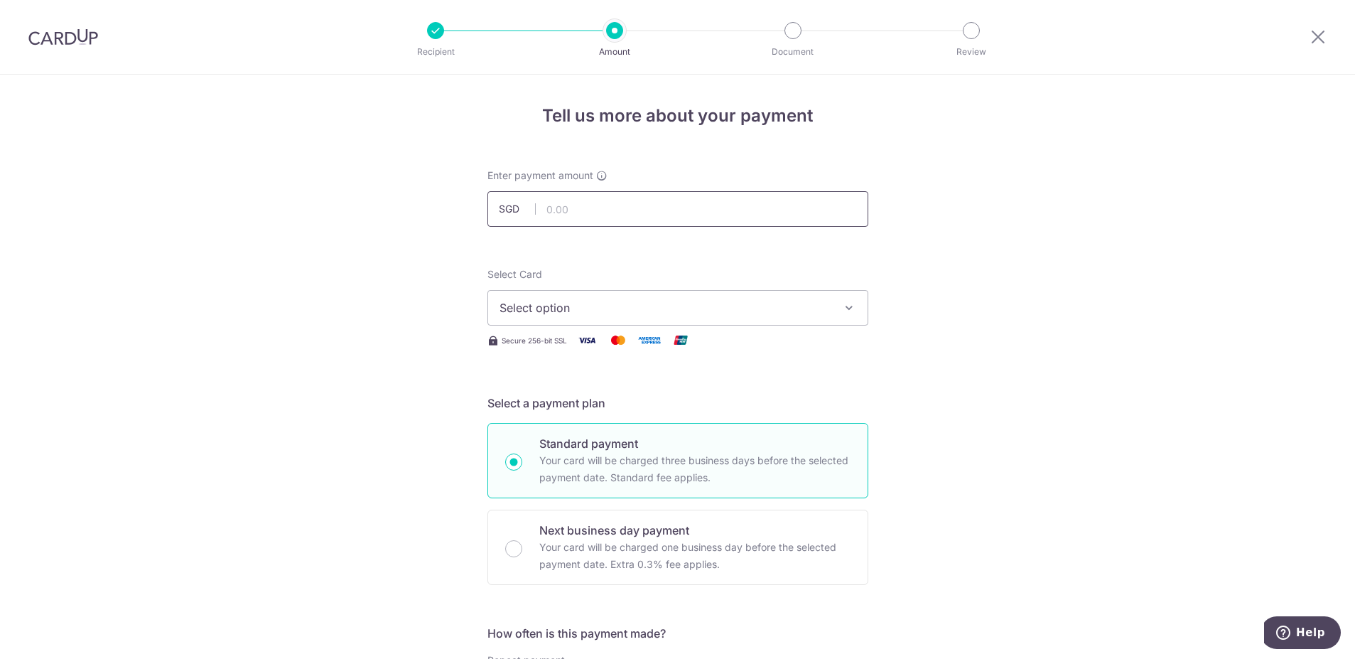
click at [662, 201] on input "text" at bounding box center [678, 209] width 381 height 36
type input "2,392.00"
click at [595, 316] on button "Select option" at bounding box center [678, 308] width 381 height 36
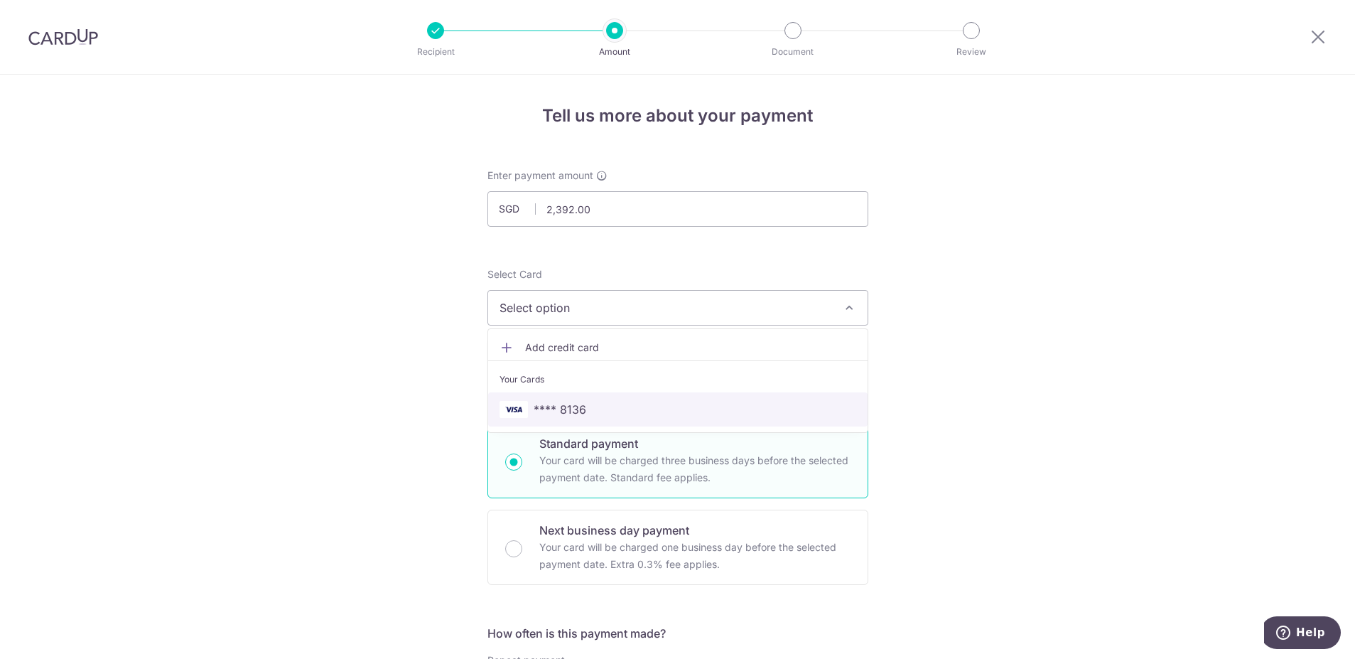
click at [588, 400] on link "**** 8136" at bounding box center [678, 409] width 380 height 34
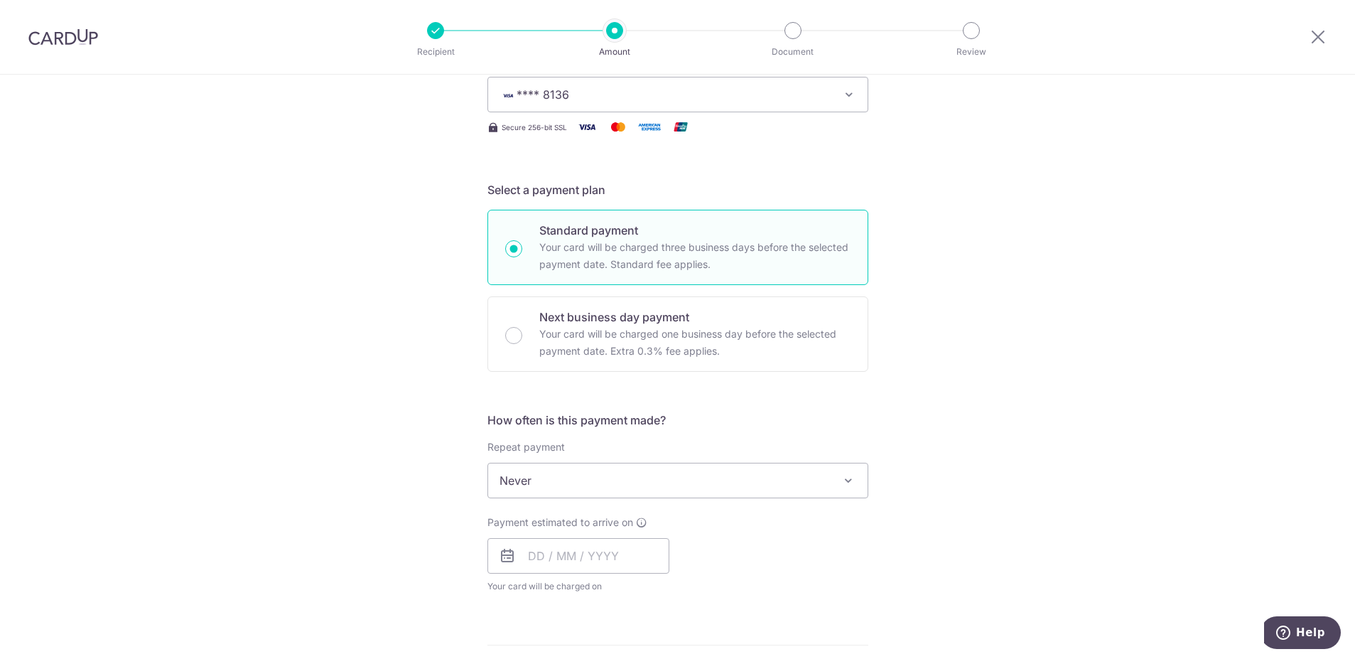
scroll to position [426, 0]
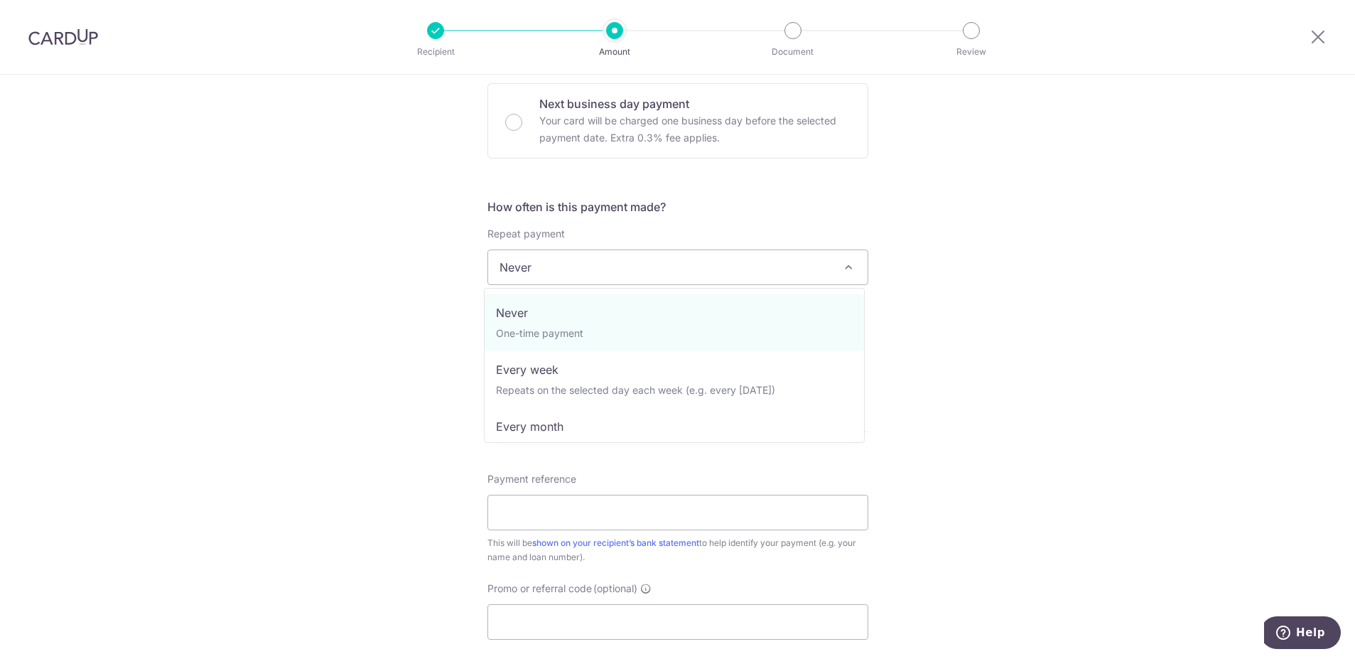
click at [582, 257] on span "Never" at bounding box center [678, 267] width 380 height 34
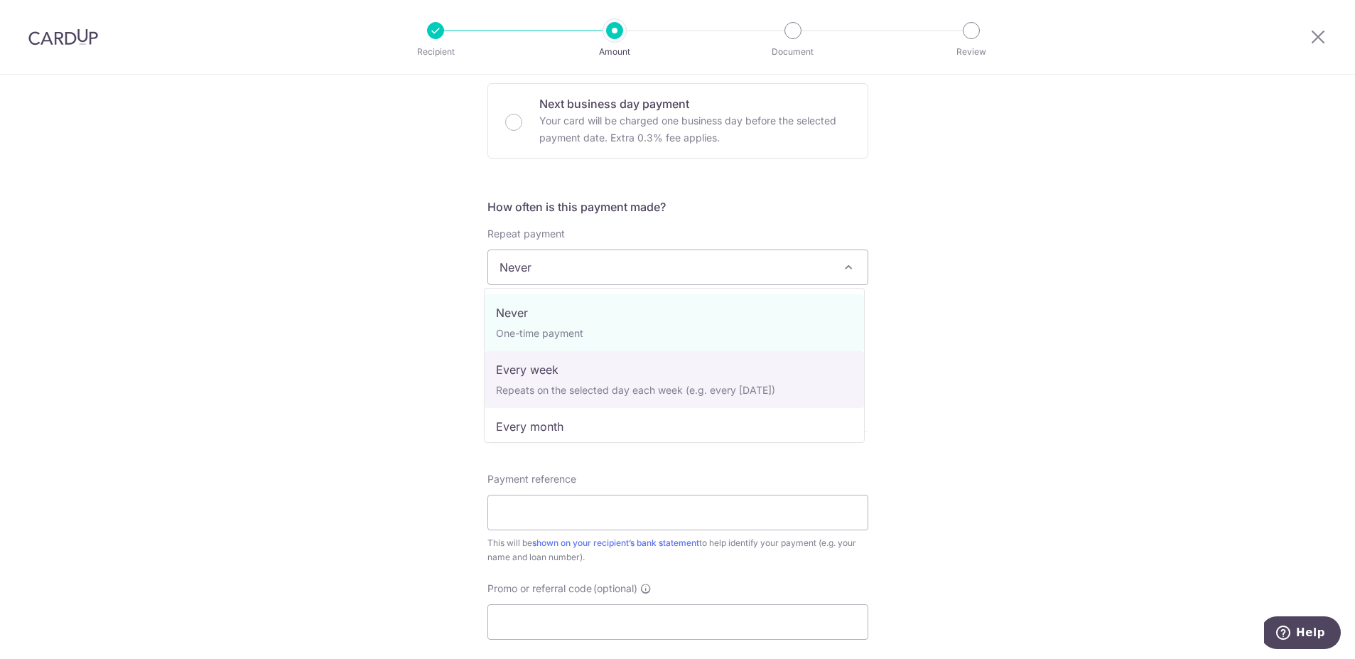
select select "2"
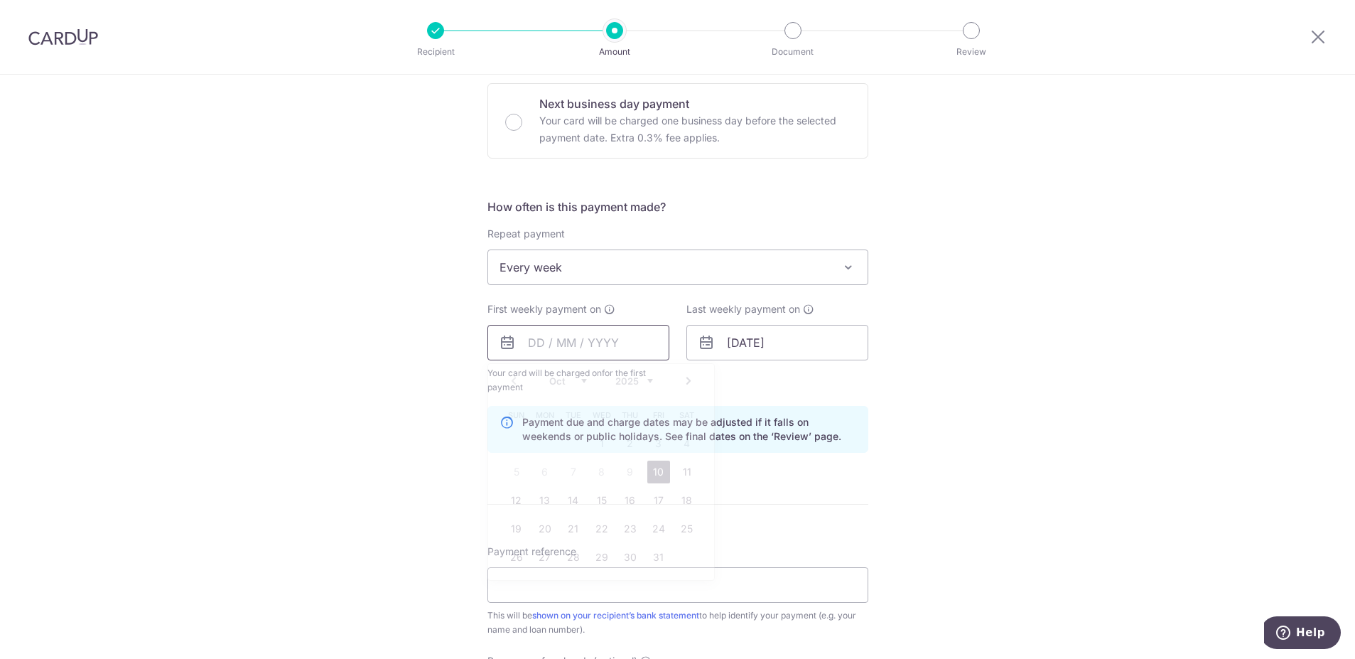
click at [529, 342] on input "text" at bounding box center [579, 343] width 182 height 36
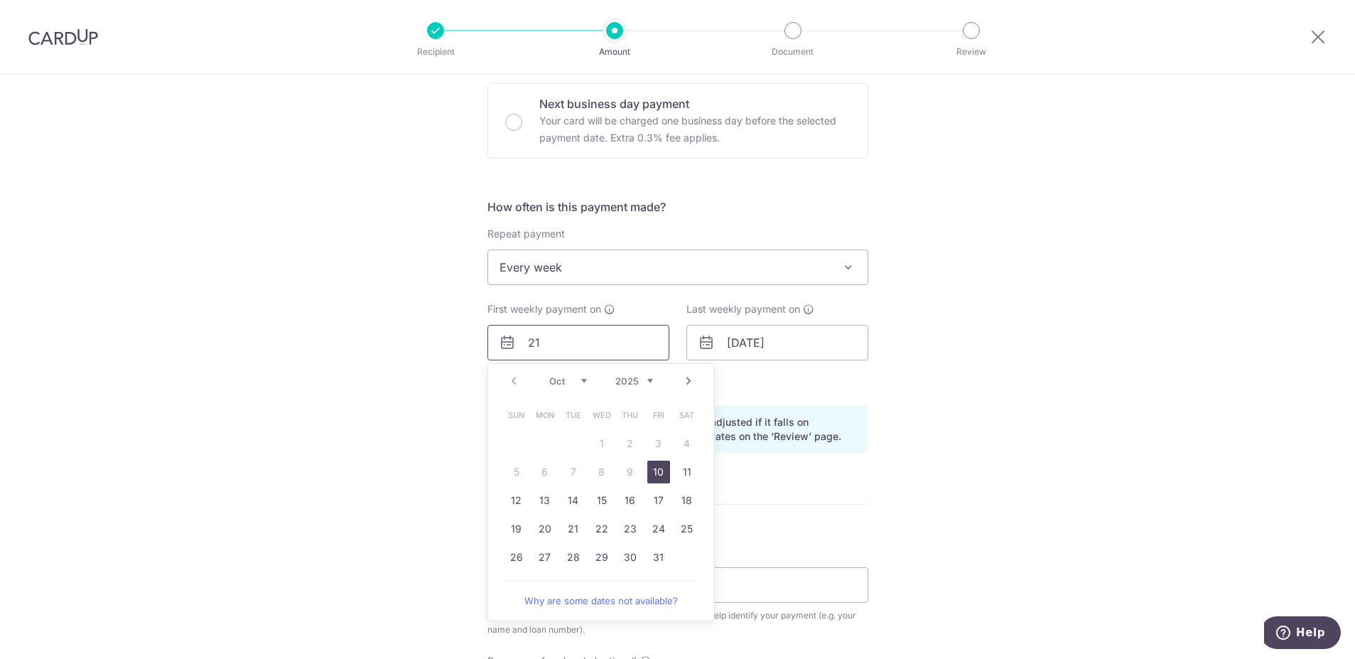
type input "2"
type input "10/10/2025"
click at [728, 344] on input "01/12/2033" at bounding box center [778, 343] width 182 height 36
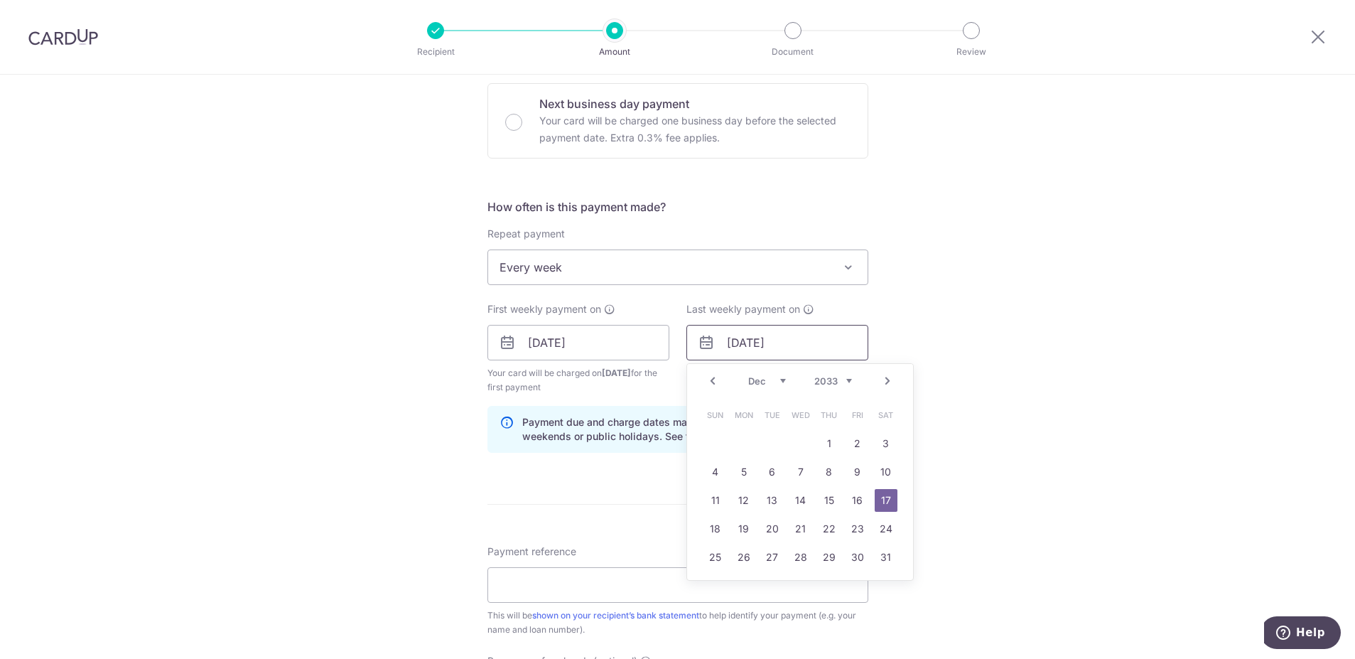
drag, startPoint x: 780, startPoint y: 345, endPoint x: 745, endPoint y: 346, distance: 34.8
click at [745, 346] on input "17/12/2033" at bounding box center [778, 343] width 182 height 36
type input "17/10/2025"
click at [851, 498] on link "17" at bounding box center [857, 500] width 23 height 23
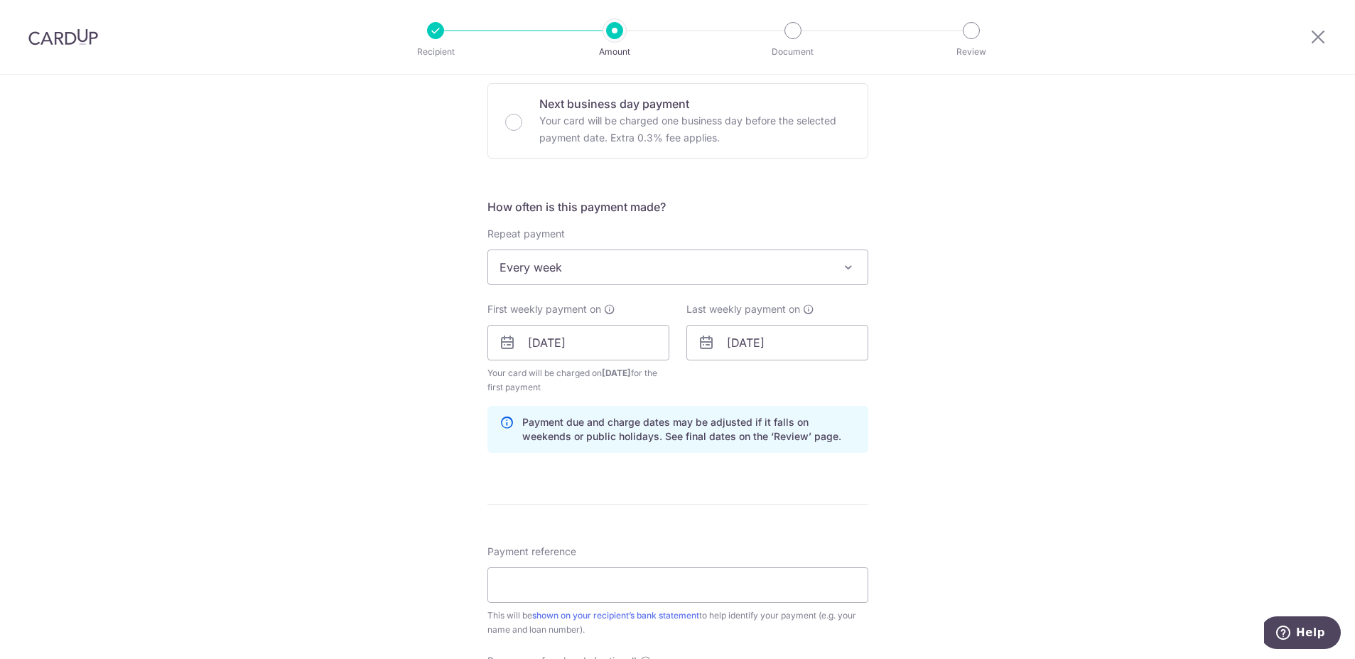
click at [1036, 433] on div "Tell us more about your payment Enter payment amount SGD 2,392.00 2392.00 Selec…" at bounding box center [677, 327] width 1355 height 1358
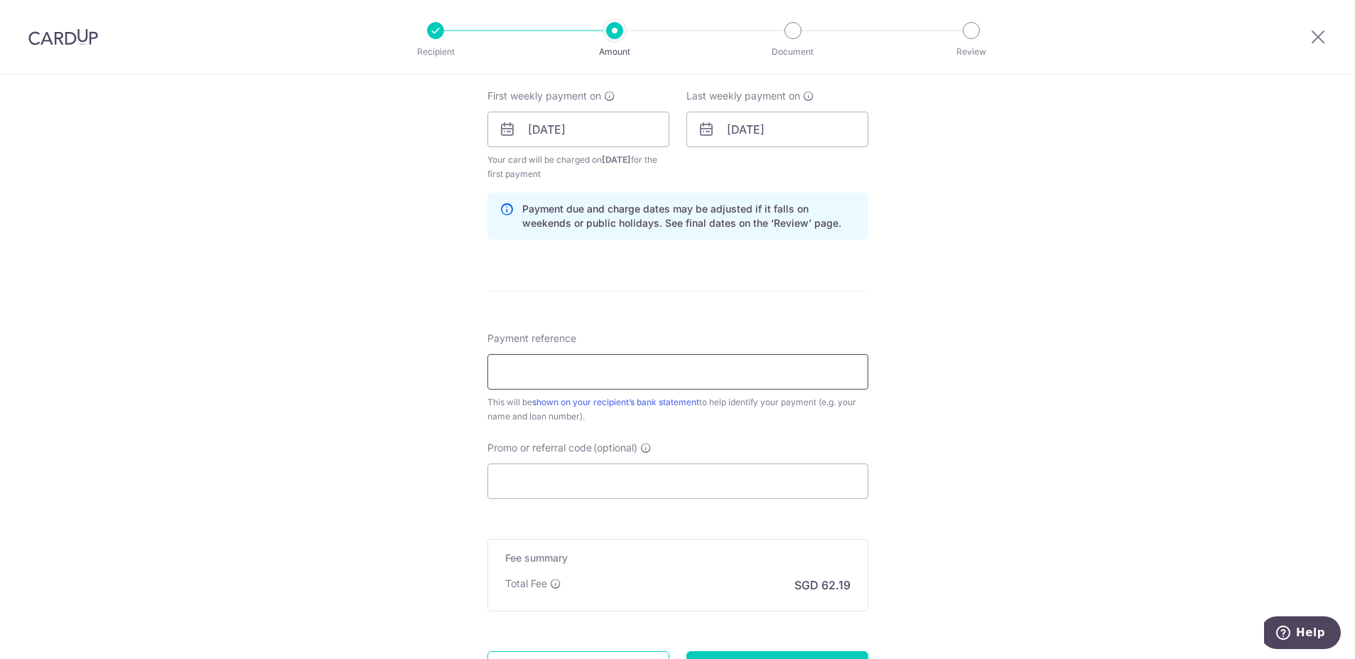
click at [534, 367] on input "Payment reference" at bounding box center [678, 372] width 381 height 36
type input "Blk15Unit0463"
click at [595, 485] on input "Promo or referral code (optional)" at bounding box center [678, 481] width 381 height 36
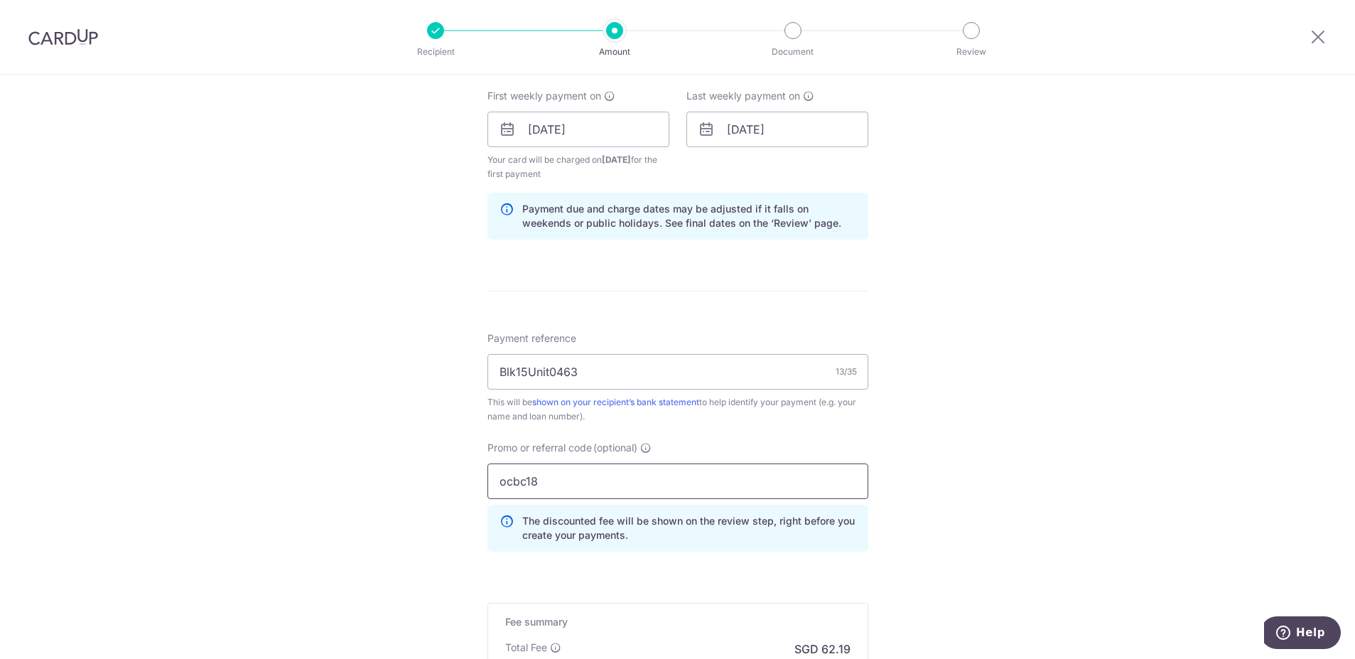
scroll to position [838, 0]
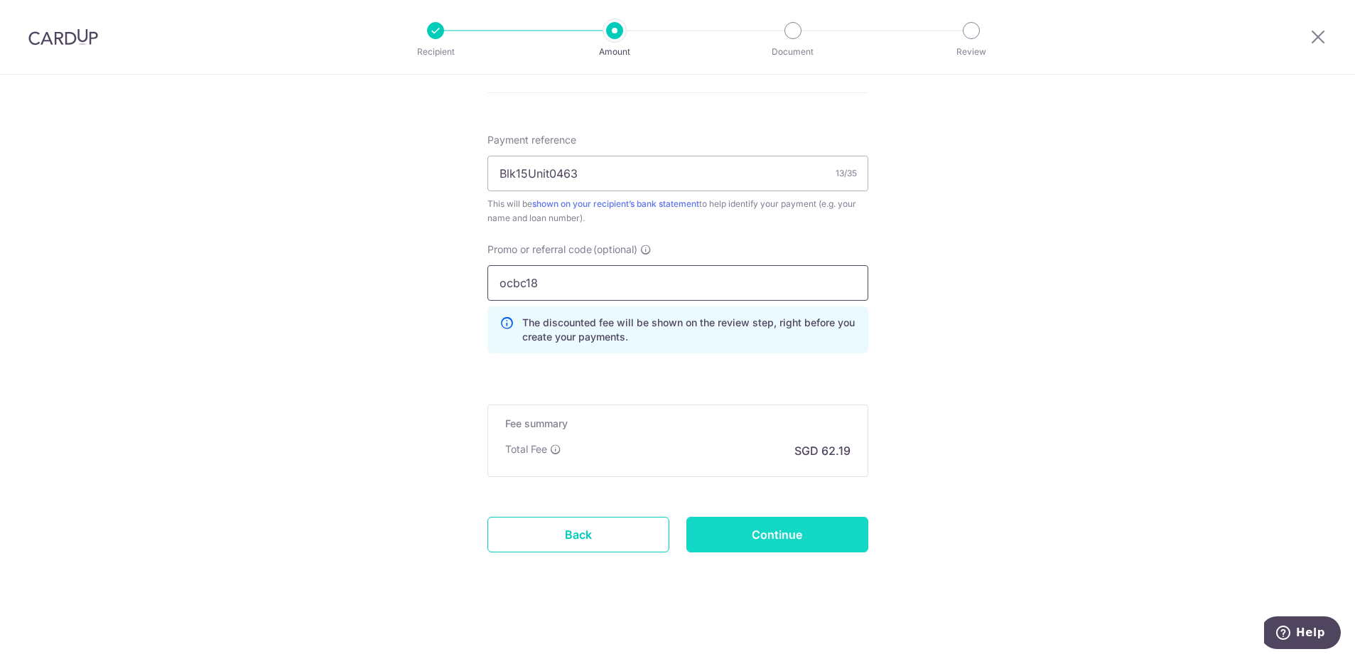
type input "ocbc18"
click at [790, 532] on input "Continue" at bounding box center [778, 535] width 182 height 36
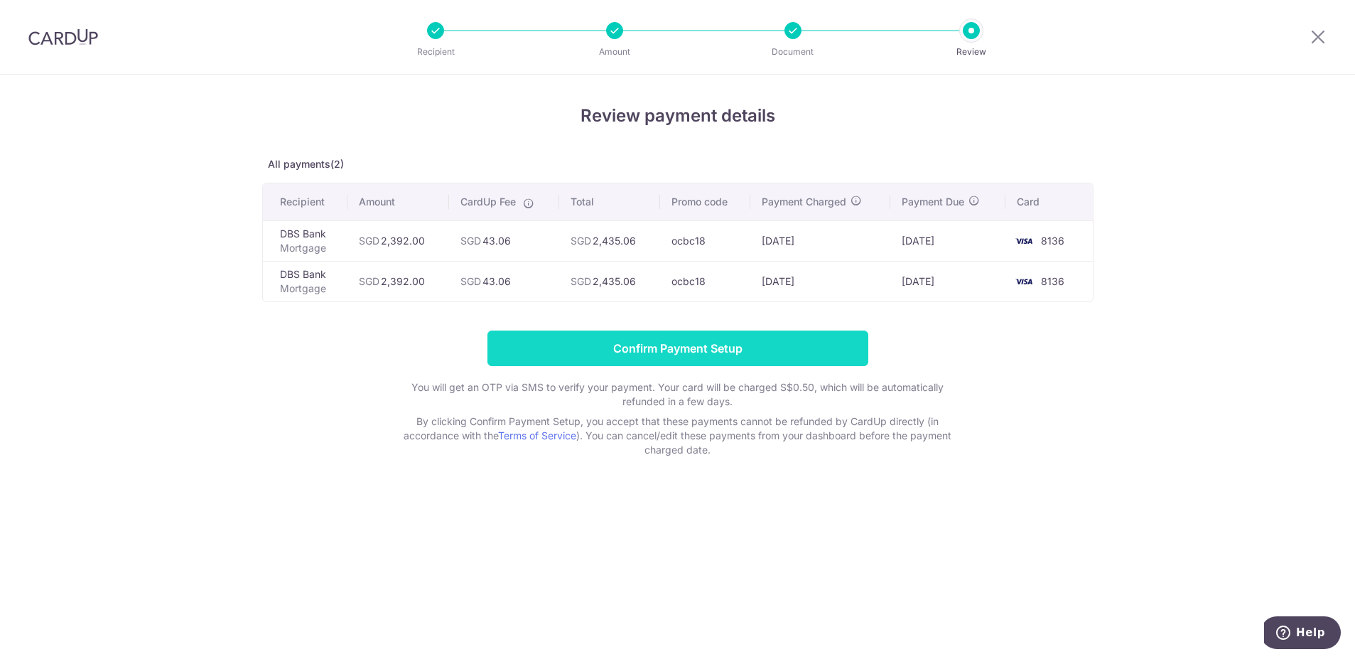
click at [705, 348] on input "Confirm Payment Setup" at bounding box center [678, 348] width 381 height 36
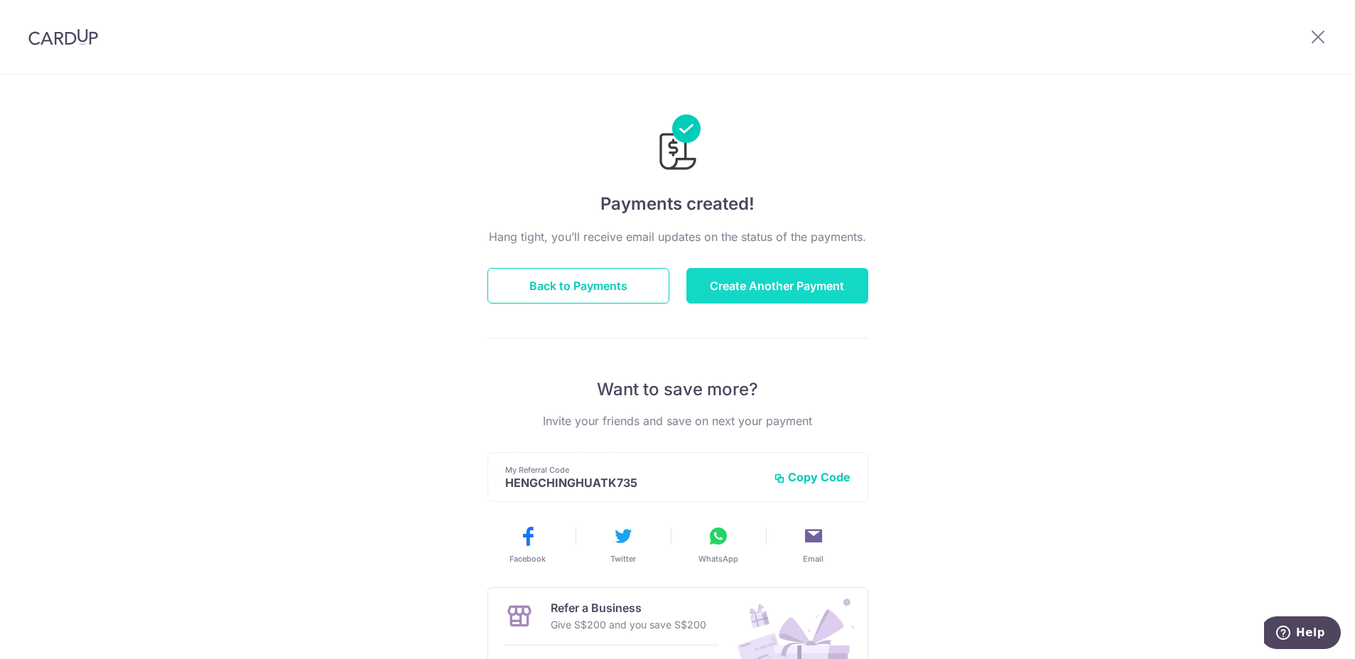
click at [829, 270] on button "Create Another Payment" at bounding box center [778, 286] width 182 height 36
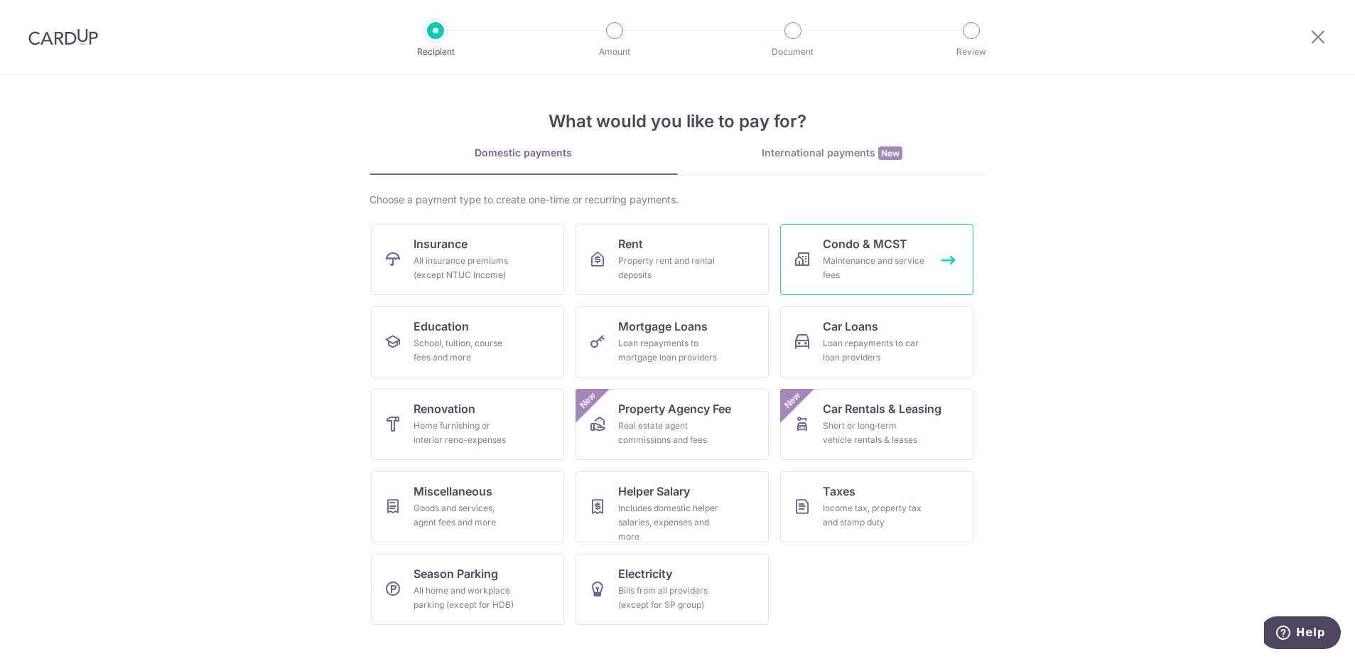
click at [826, 268] on div "Maintenance and service fees" at bounding box center [874, 268] width 102 height 28
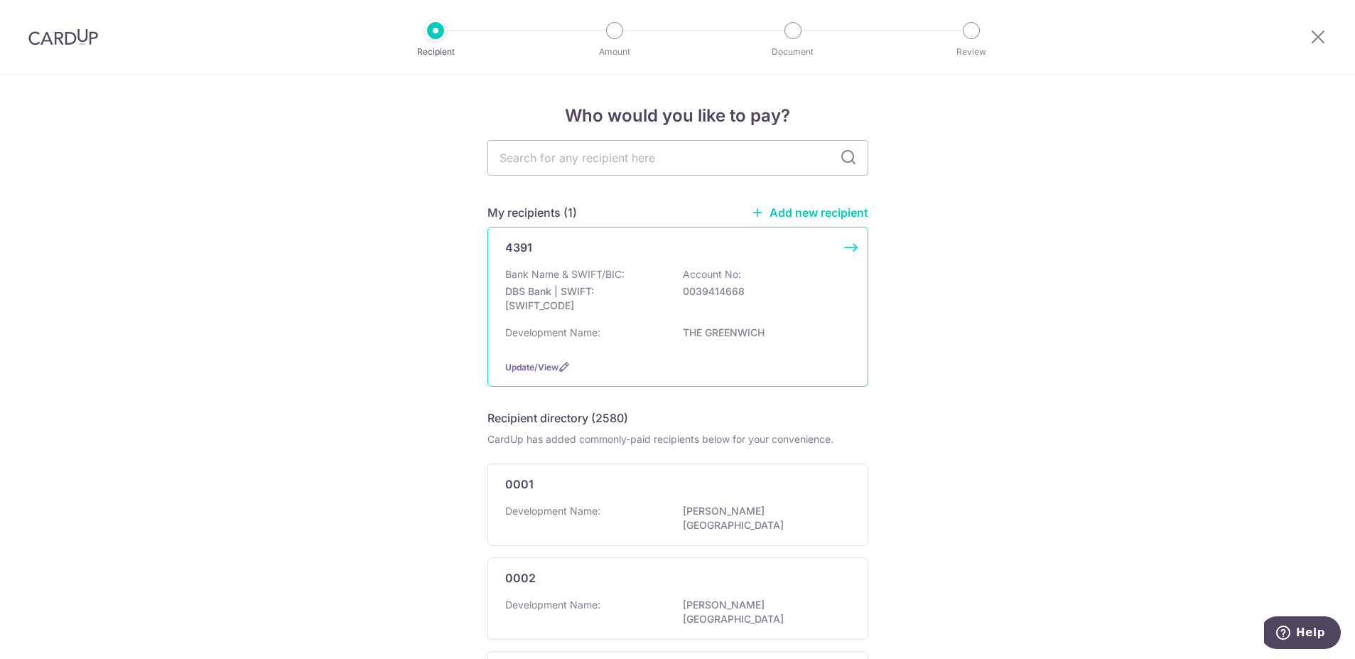
click at [598, 323] on div "Bank Name & SWIFT/BIC: DBS Bank | SWIFT: DBSSSGSGXXX Account No: 0039414668 Dev…" at bounding box center [677, 307] width 345 height 81
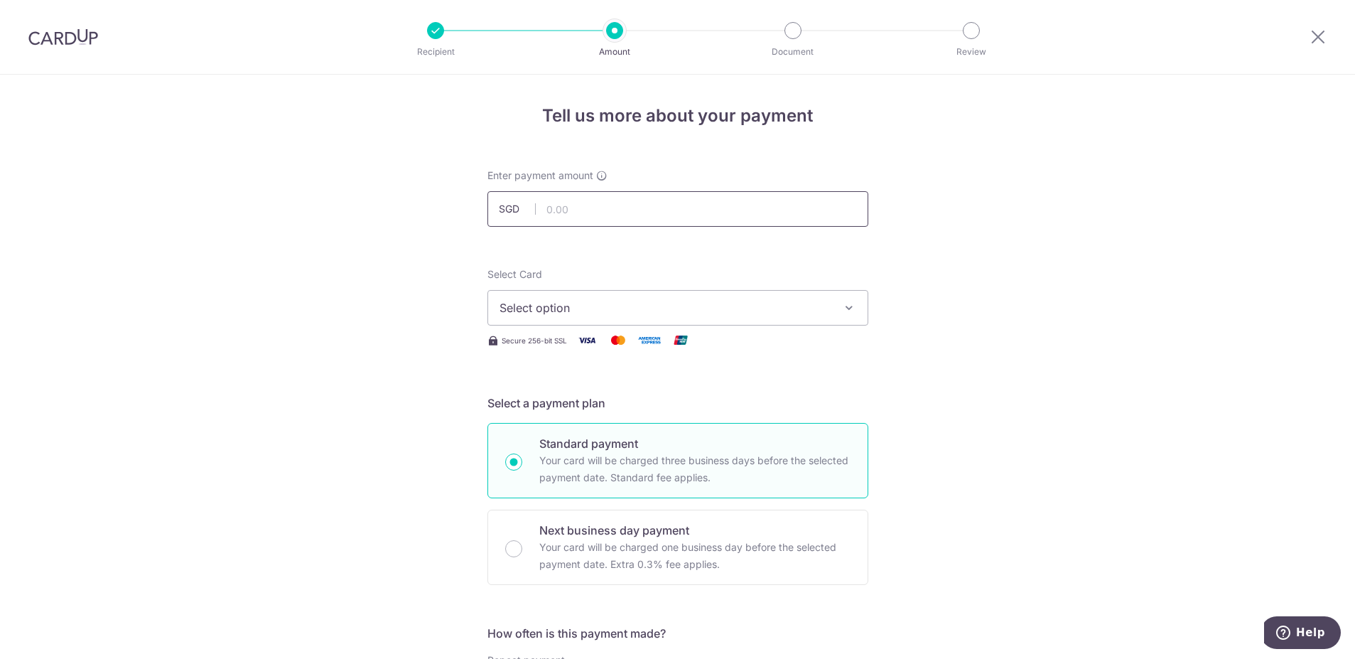
click at [612, 213] on input "text" at bounding box center [678, 209] width 381 height 36
type input "1,098.72"
click at [591, 316] on span "Select option" at bounding box center [665, 307] width 331 height 17
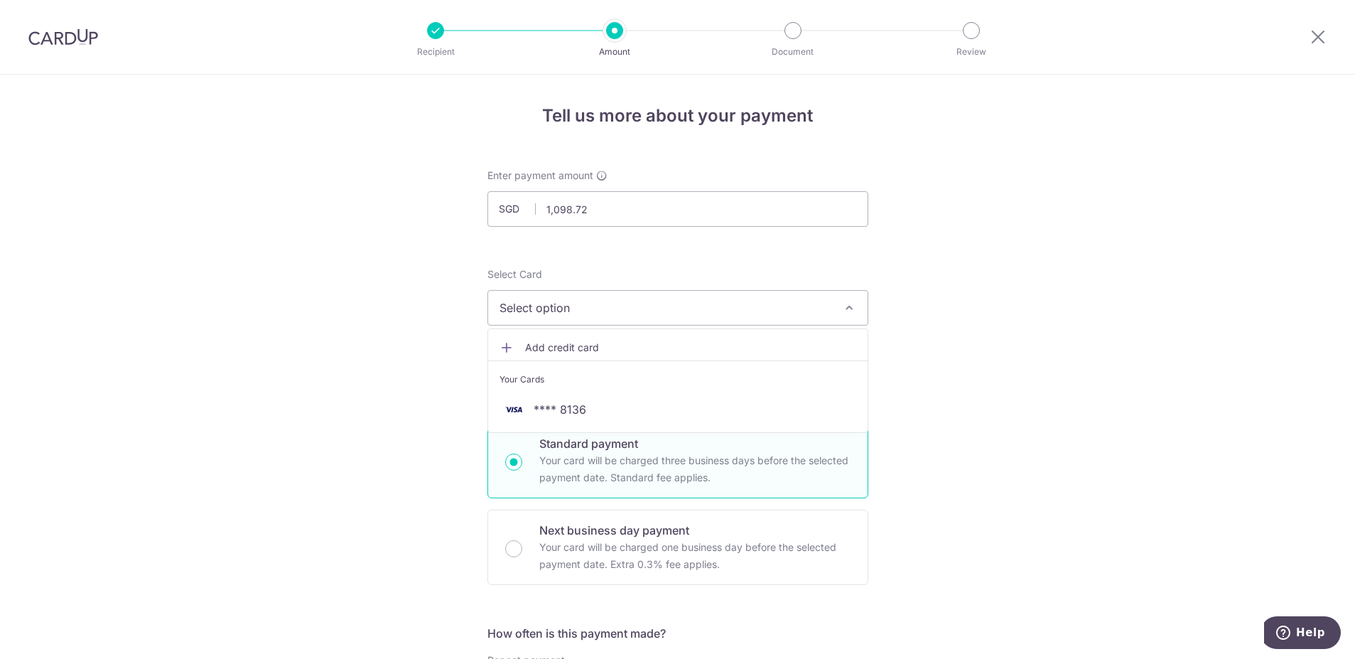
drag, startPoint x: 580, startPoint y: 389, endPoint x: 583, endPoint y: 416, distance: 27.2
click at [581, 399] on ul "Add credit card Your Cards **** 8136" at bounding box center [678, 380] width 381 height 104
click at [581, 413] on div "Select a payment plan Standard payment Your card will be charged three business…" at bounding box center [678, 489] width 381 height 190
click at [593, 306] on span "Select option" at bounding box center [665, 307] width 331 height 17
click at [599, 419] on link "**** 8136" at bounding box center [678, 409] width 380 height 34
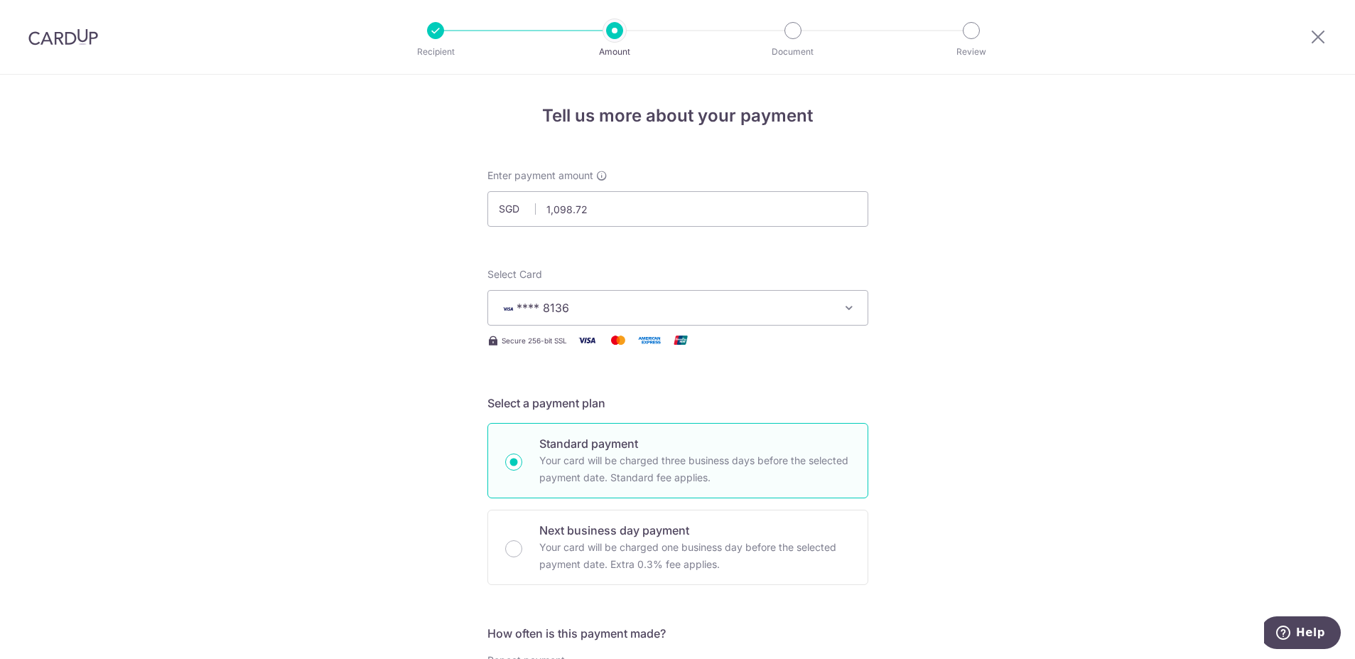
scroll to position [284, 0]
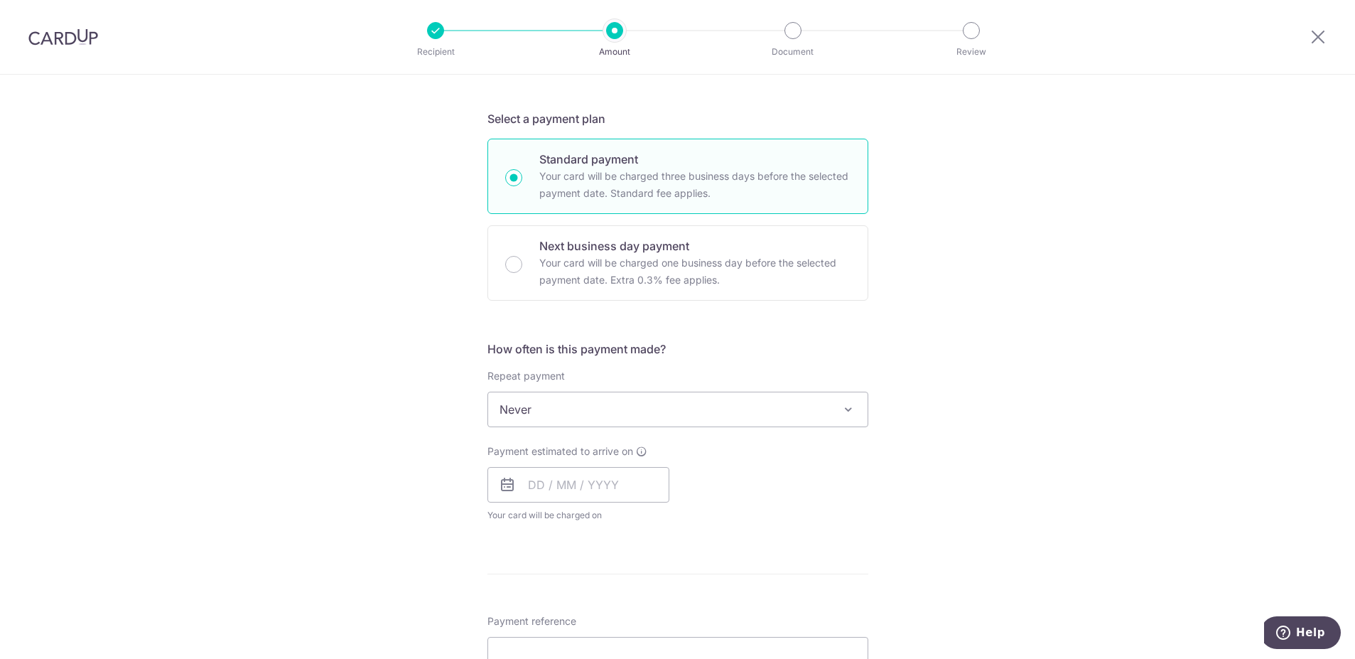
click at [589, 414] on span "Never" at bounding box center [678, 409] width 380 height 34
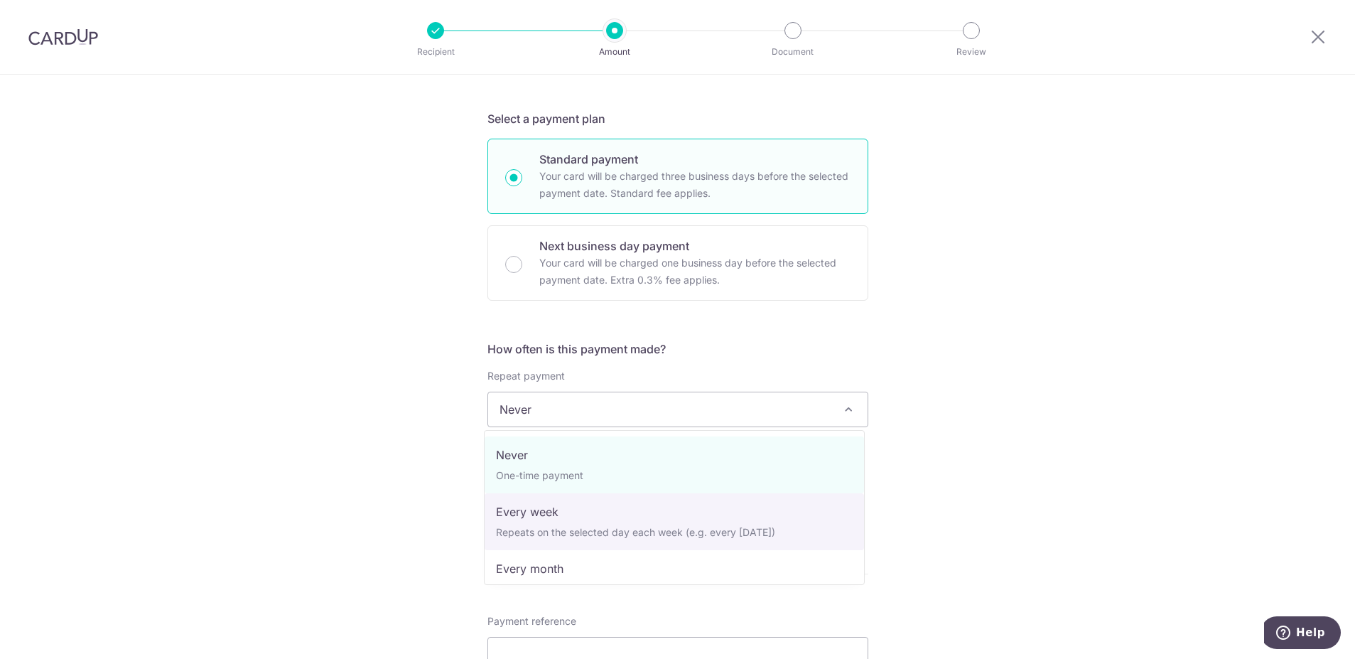
scroll to position [142, 0]
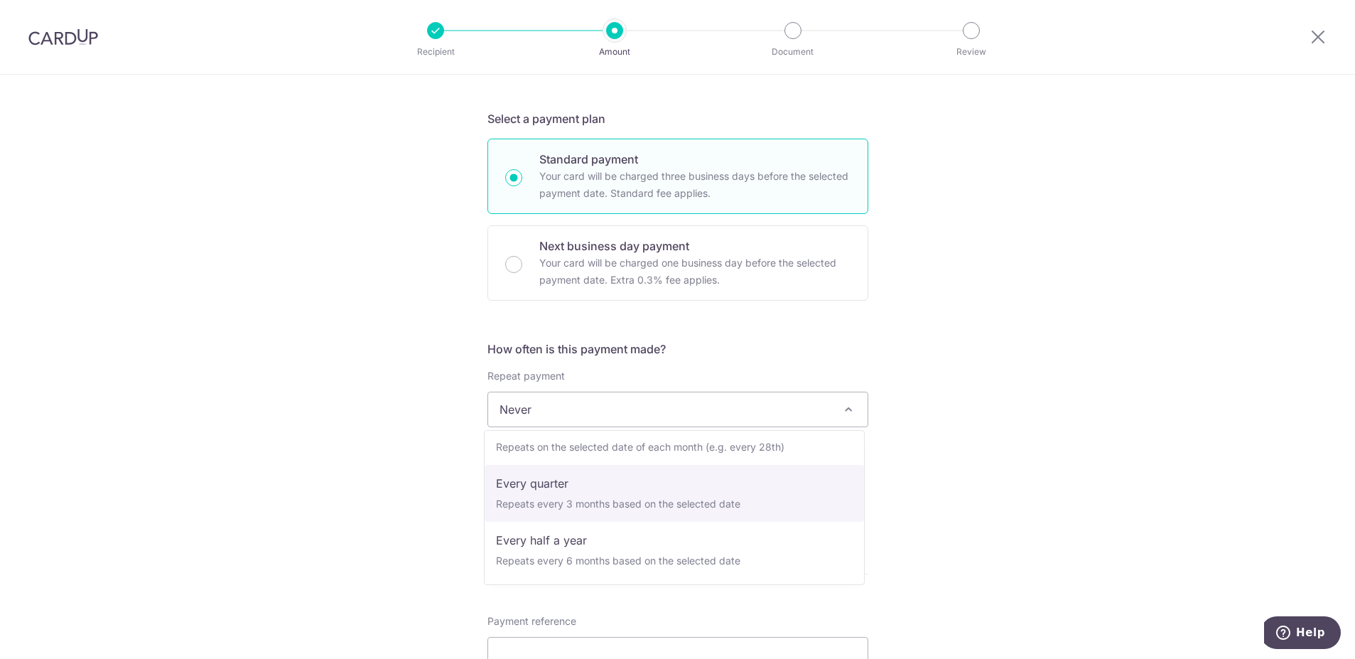
select select "4"
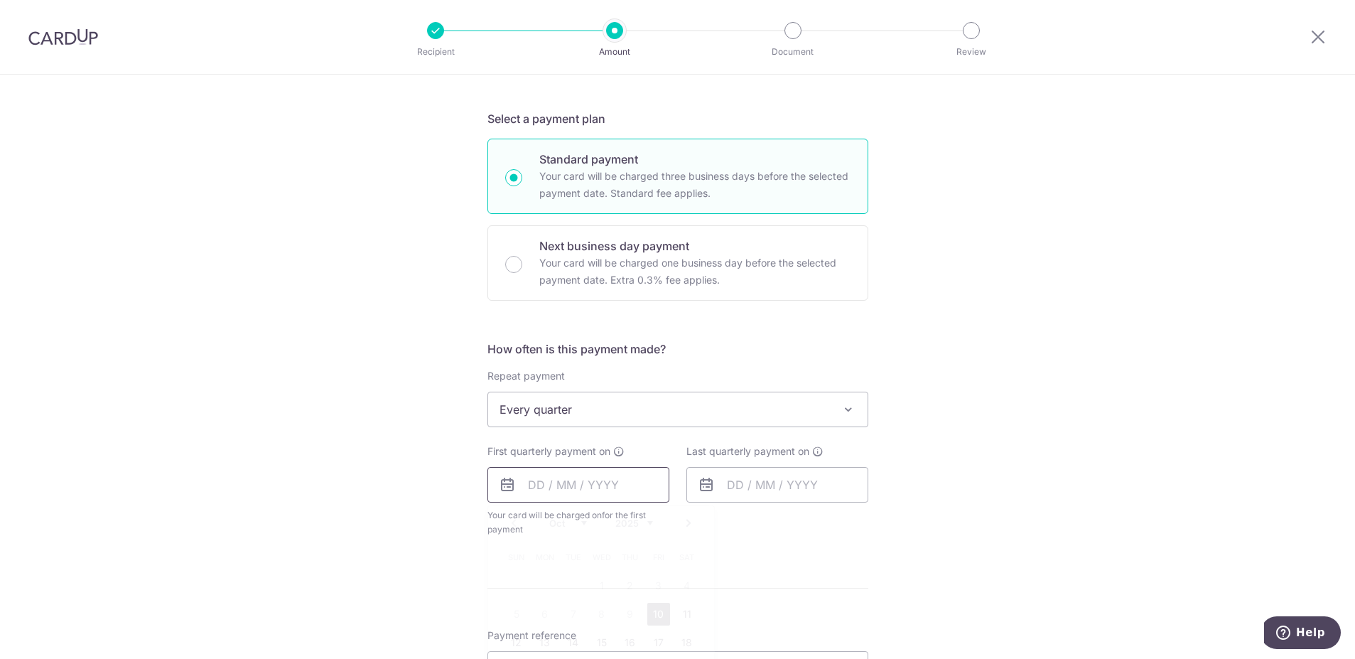
click at [530, 486] on input "text" at bounding box center [579, 485] width 182 height 36
click at [895, 540] on div "Tell us more about your payment Enter payment amount SGD 1,098.72 1098.72 Selec…" at bounding box center [677, 440] width 1355 height 1300
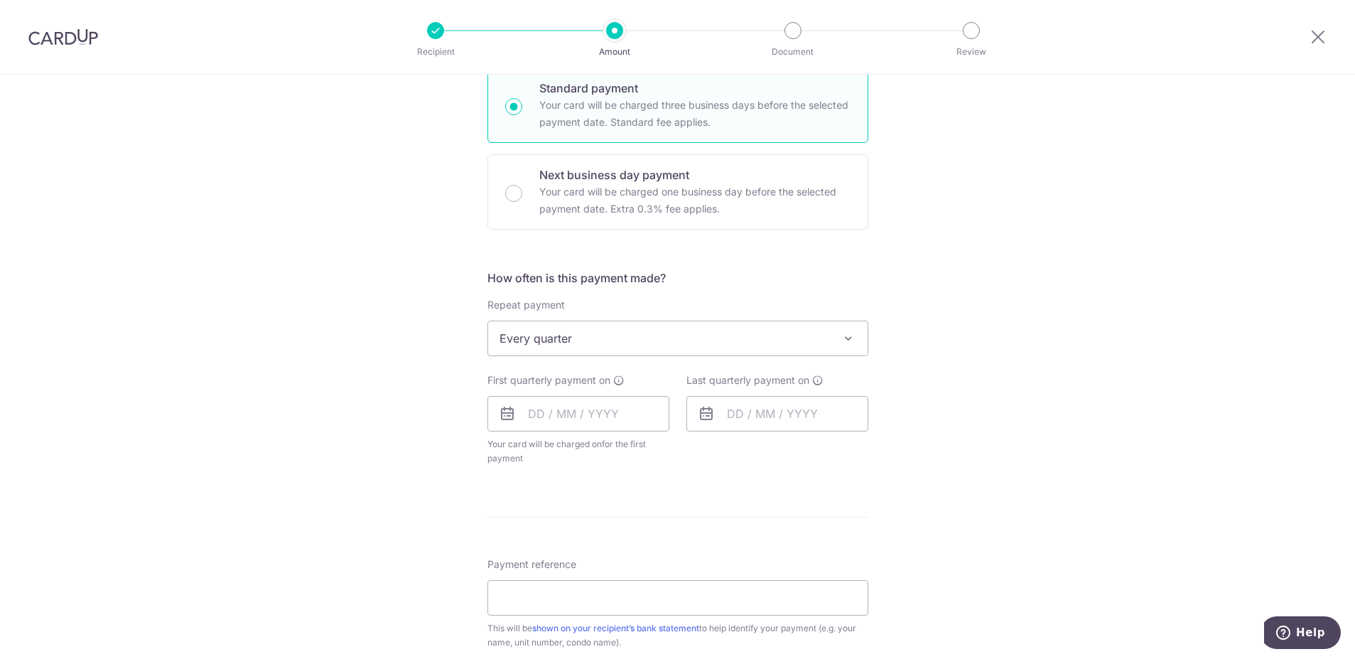
scroll to position [426, 0]
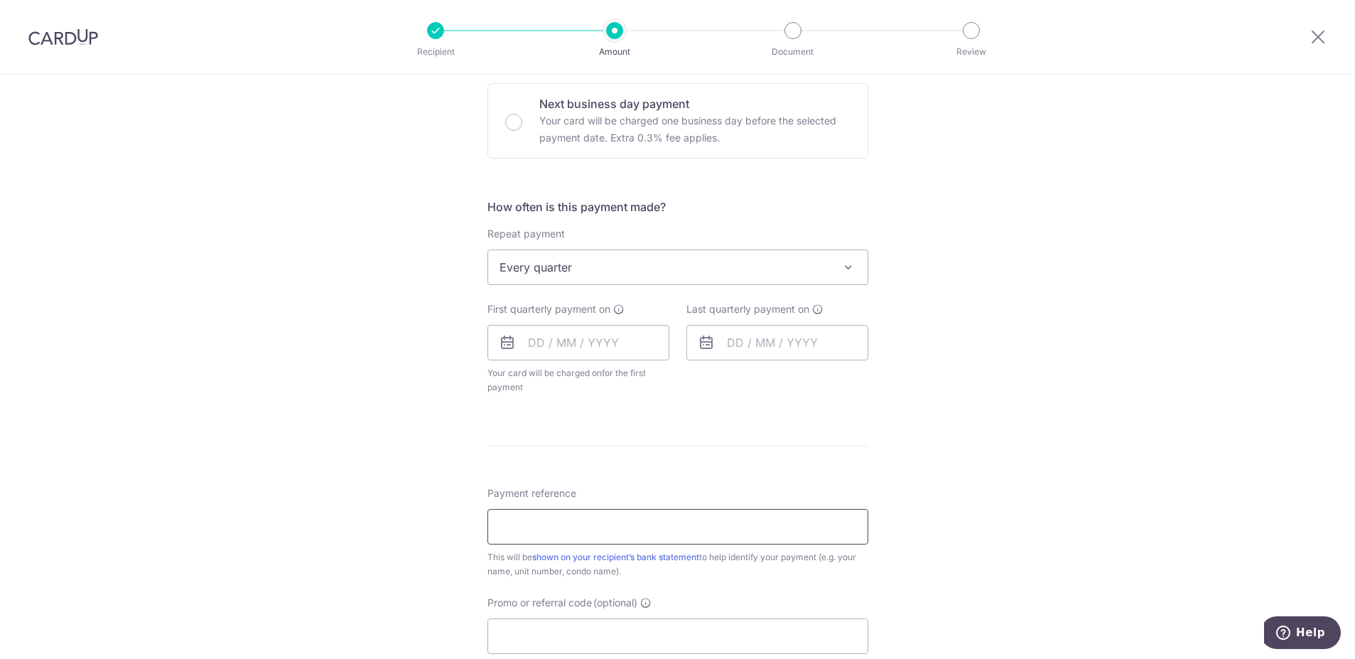
click at [548, 535] on input "Payment reference" at bounding box center [678, 527] width 381 height 36
type input "Blk15Unit0463"
click at [527, 348] on input "text" at bounding box center [579, 343] width 182 height 36
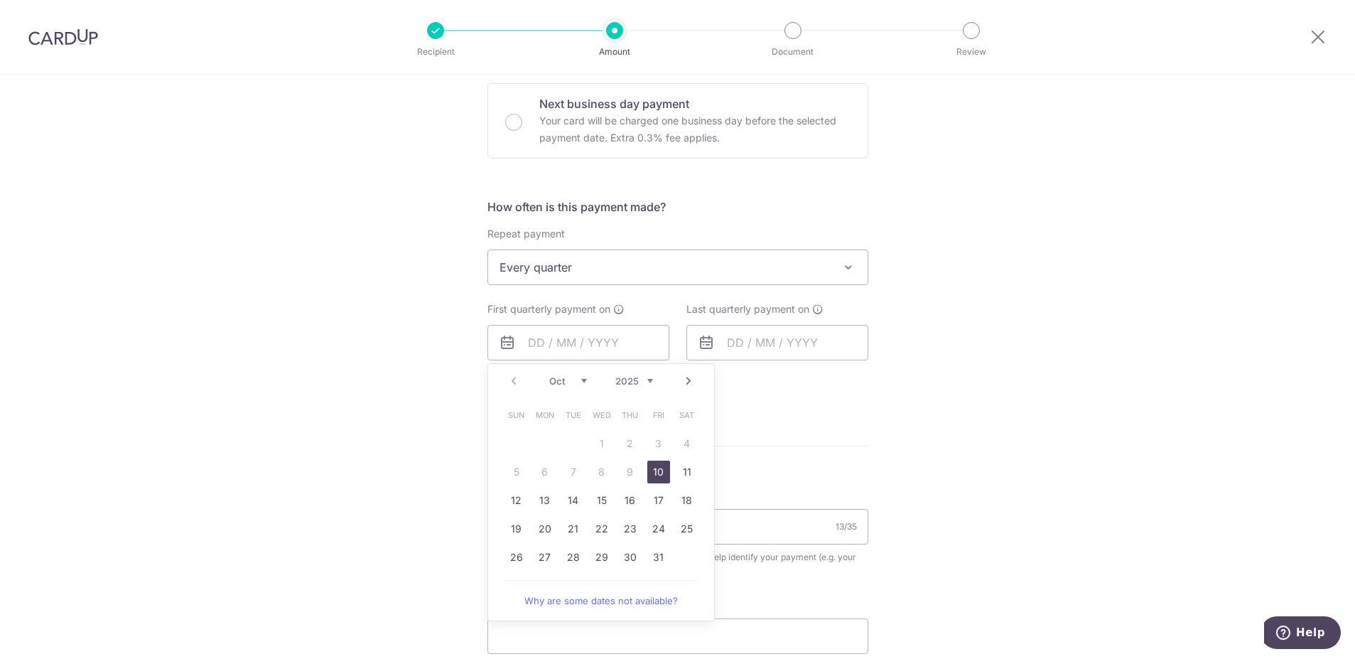
click at [657, 470] on link "10" at bounding box center [658, 472] width 23 height 23
type input "10/10/2025"
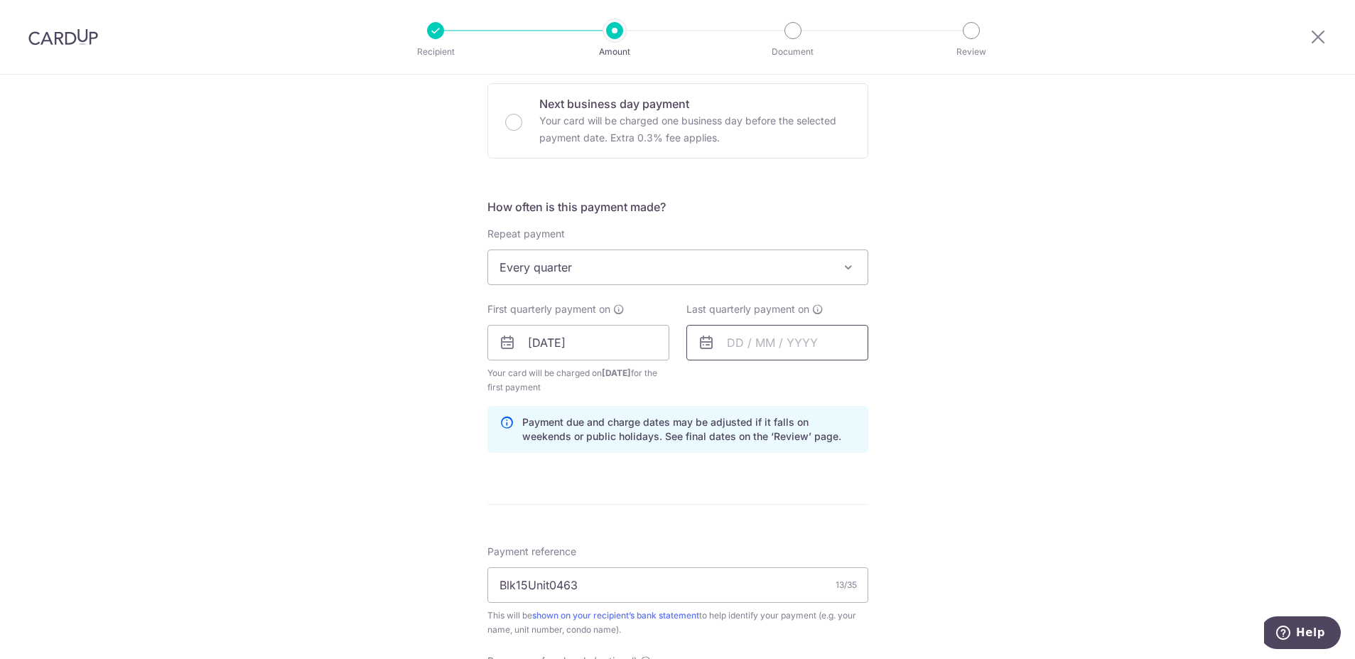
click at [722, 343] on input "text" at bounding box center [778, 343] width 182 height 36
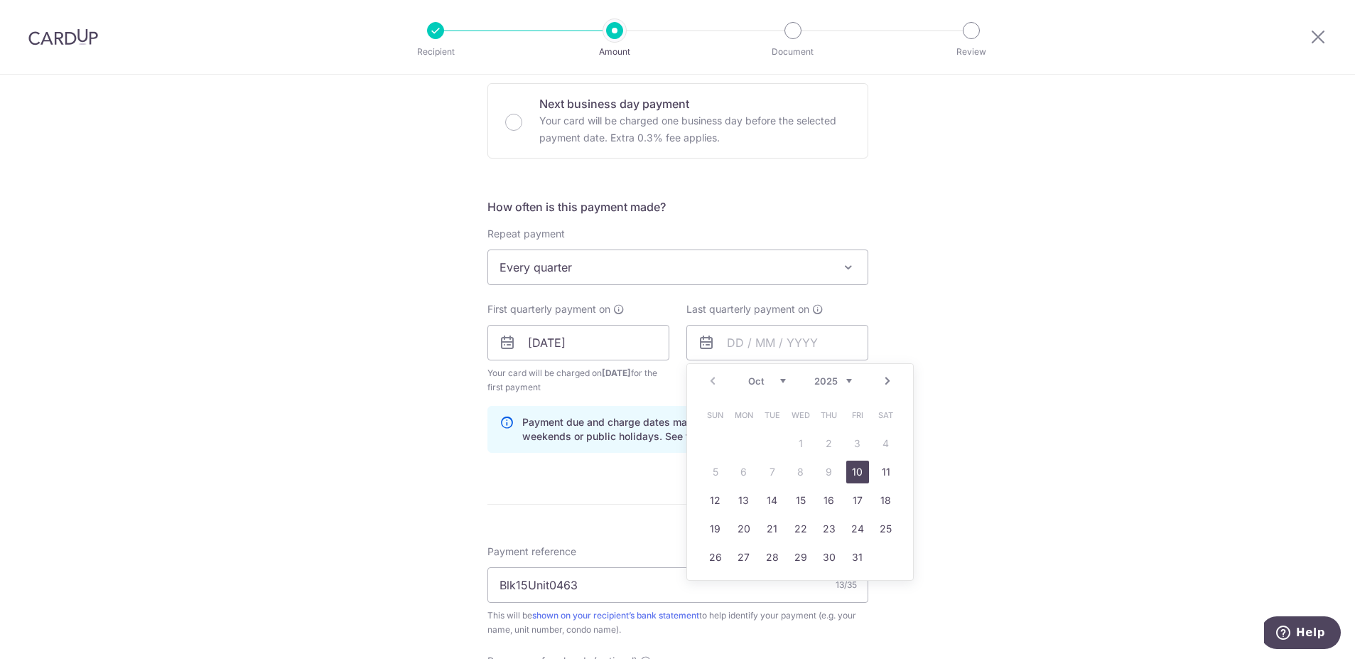
click at [885, 379] on link "Next" at bounding box center [887, 380] width 17 height 17
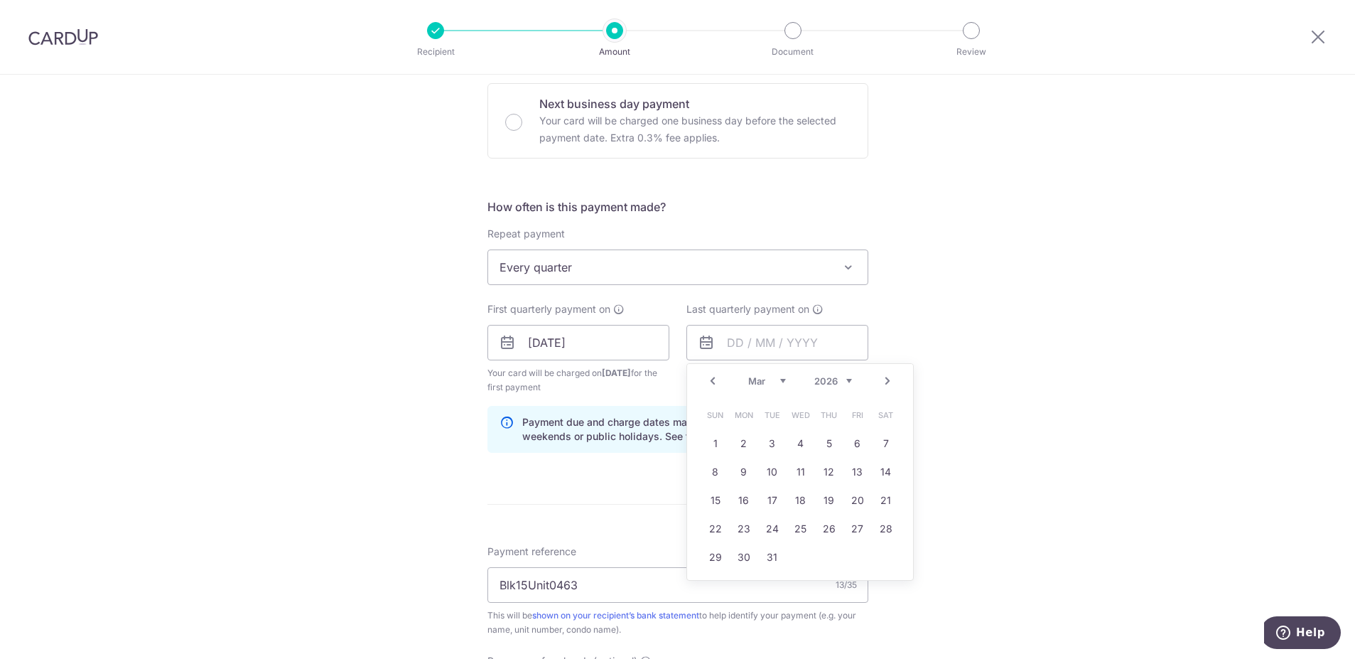
click at [885, 379] on link "Next" at bounding box center [887, 380] width 17 height 17
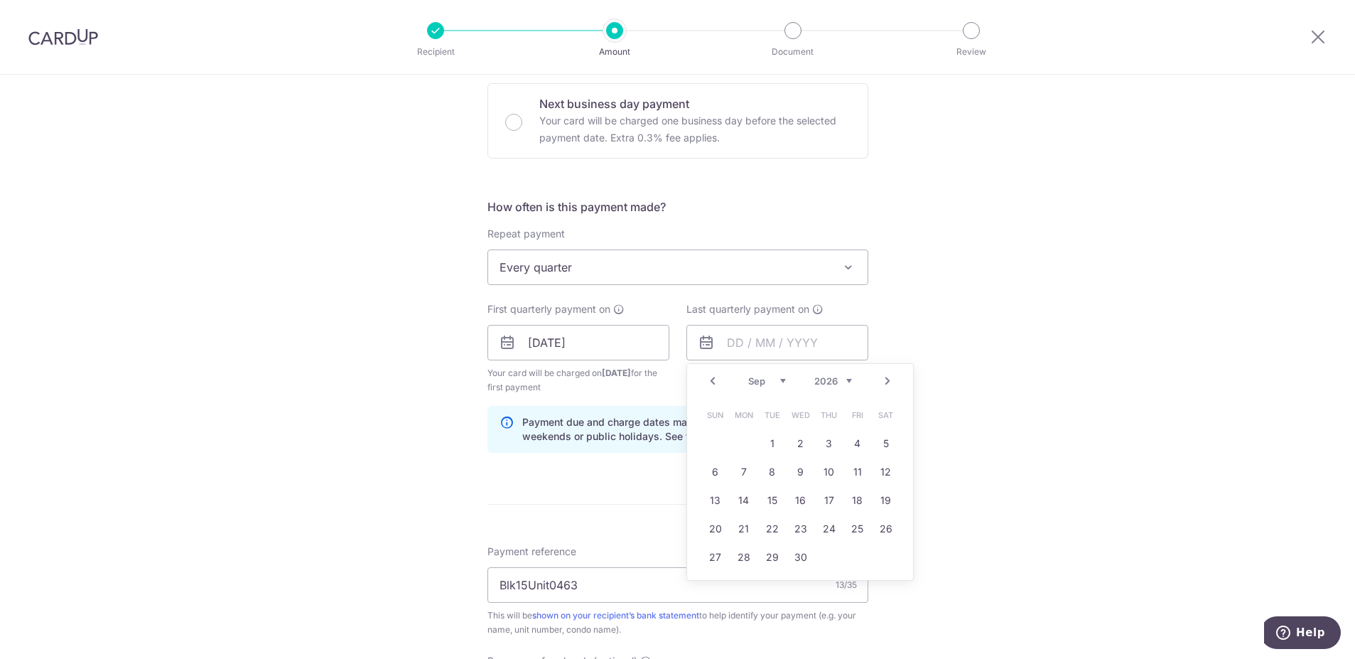
click at [885, 379] on link "Next" at bounding box center [887, 380] width 17 height 17
click at [827, 561] on link "31" at bounding box center [829, 557] width 23 height 23
type input "31/12/2026"
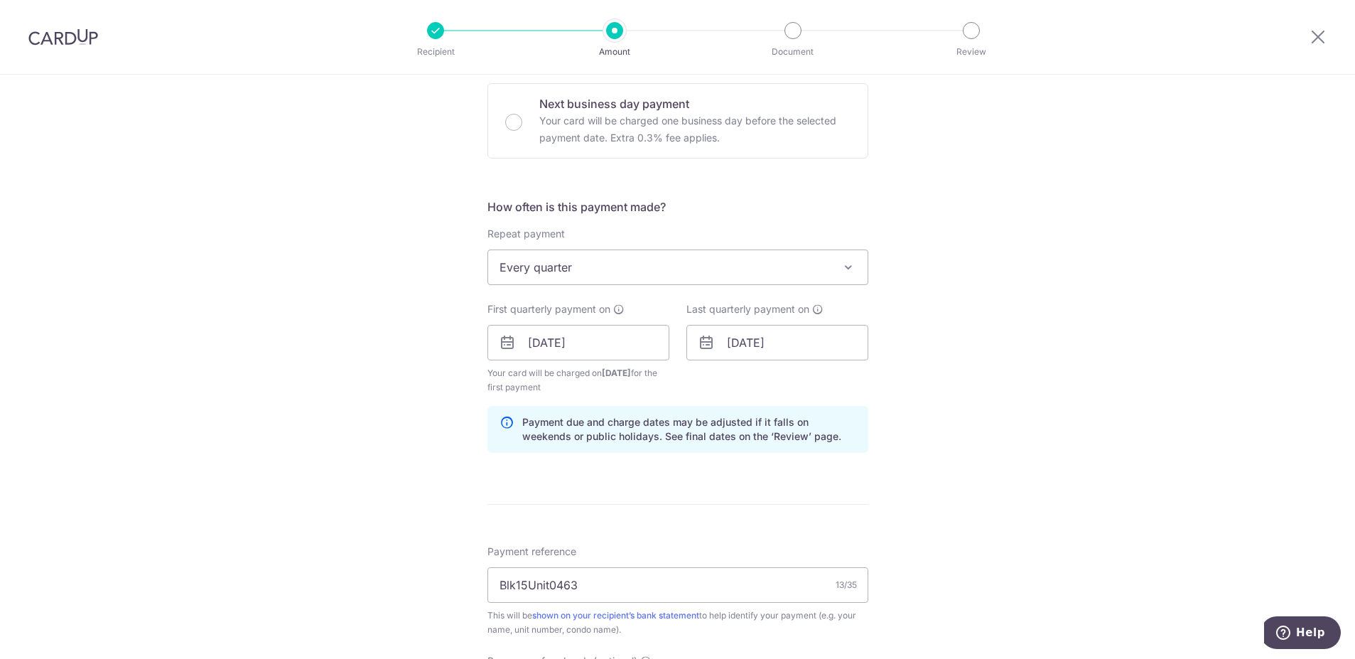
click at [965, 495] on div "Tell us more about your payment Enter payment amount SGD 1,098.72 1098.72 Selec…" at bounding box center [677, 327] width 1355 height 1358
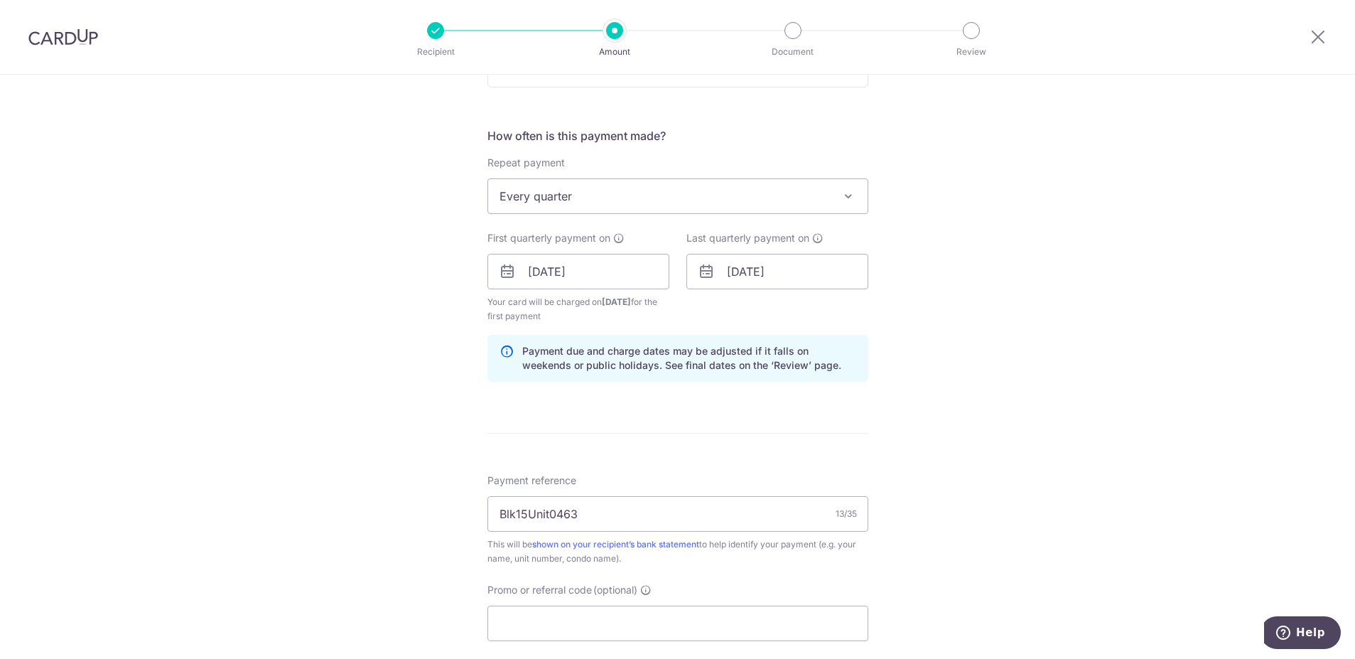
scroll to position [640, 0]
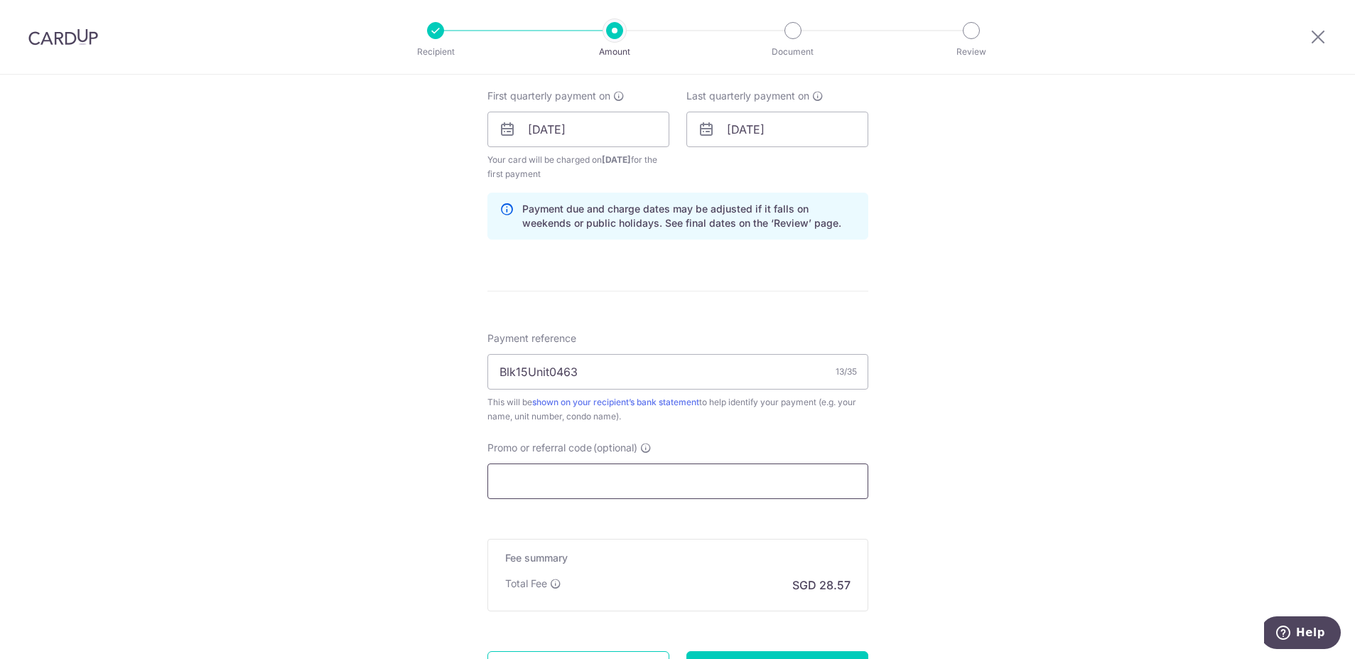
click at [499, 478] on input "Promo or referral code (optional)" at bounding box center [678, 481] width 381 height 36
paste input "3HOME25R"
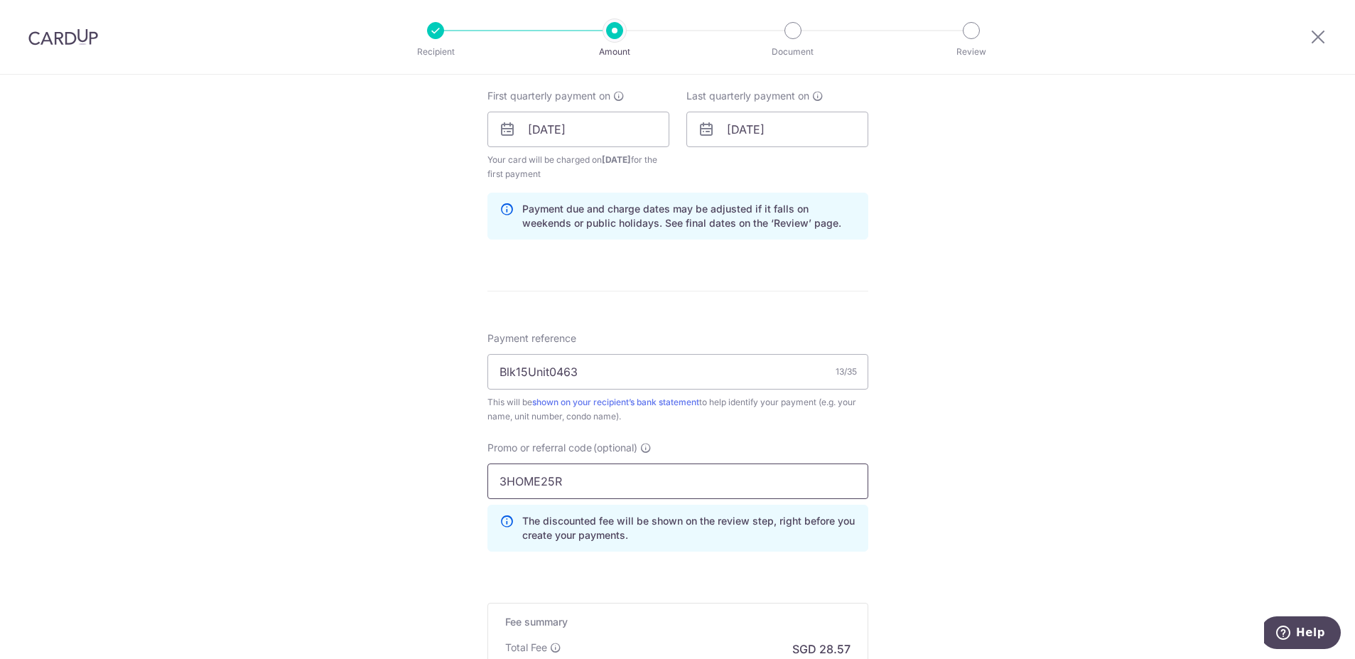
type input "3HOME25R"
click at [1109, 490] on div "Tell us more about your payment Enter payment amount SGD 1,098.72 1098.72 Selec…" at bounding box center [677, 146] width 1355 height 1422
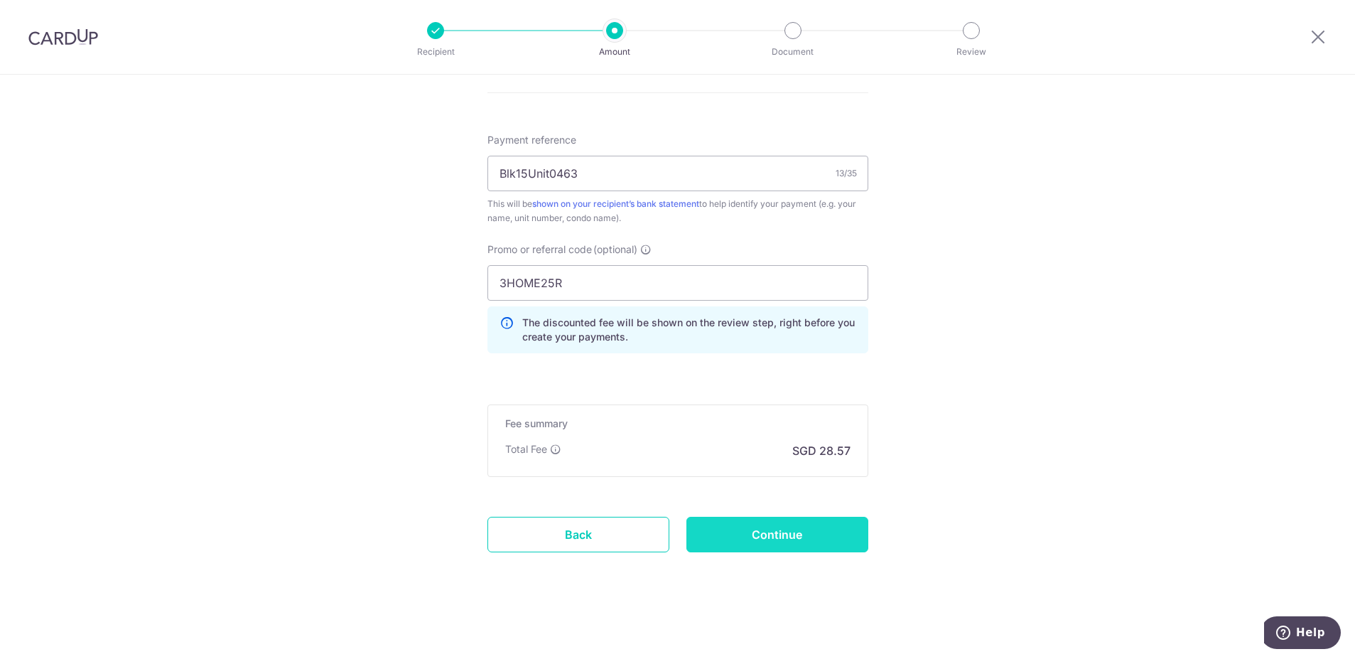
click at [723, 545] on input "Continue" at bounding box center [778, 535] width 182 height 36
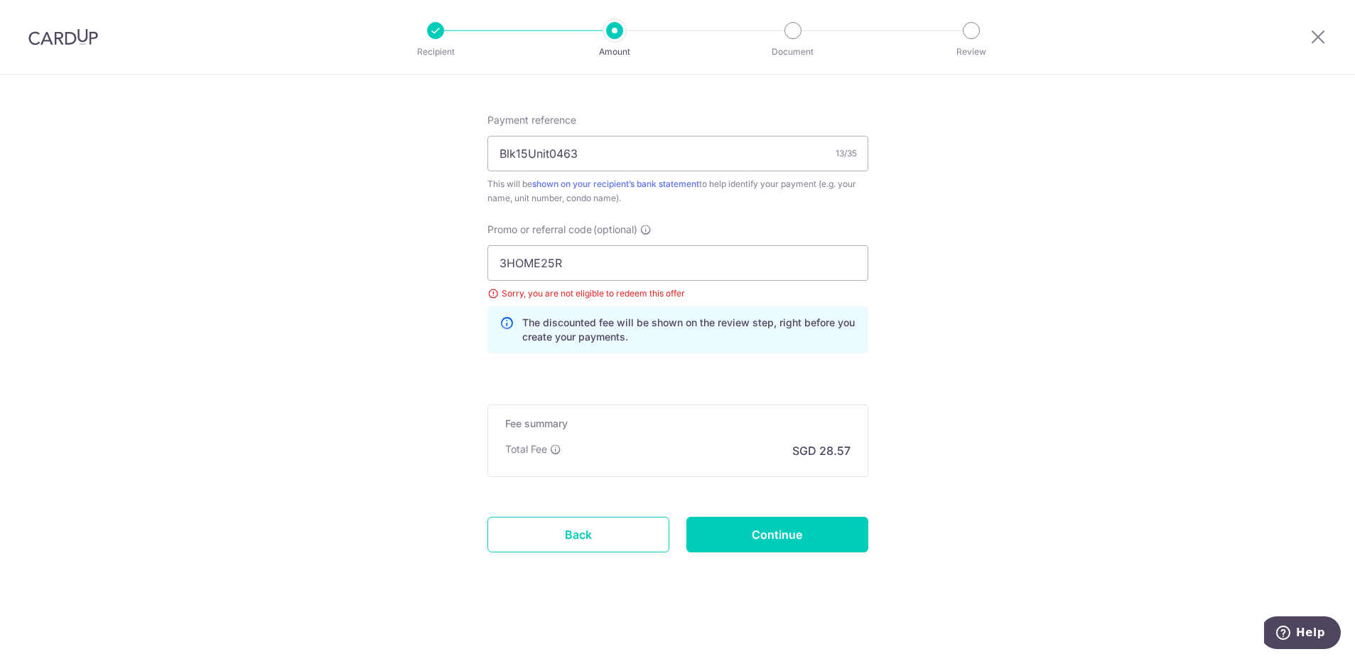
scroll to position [643, 0]
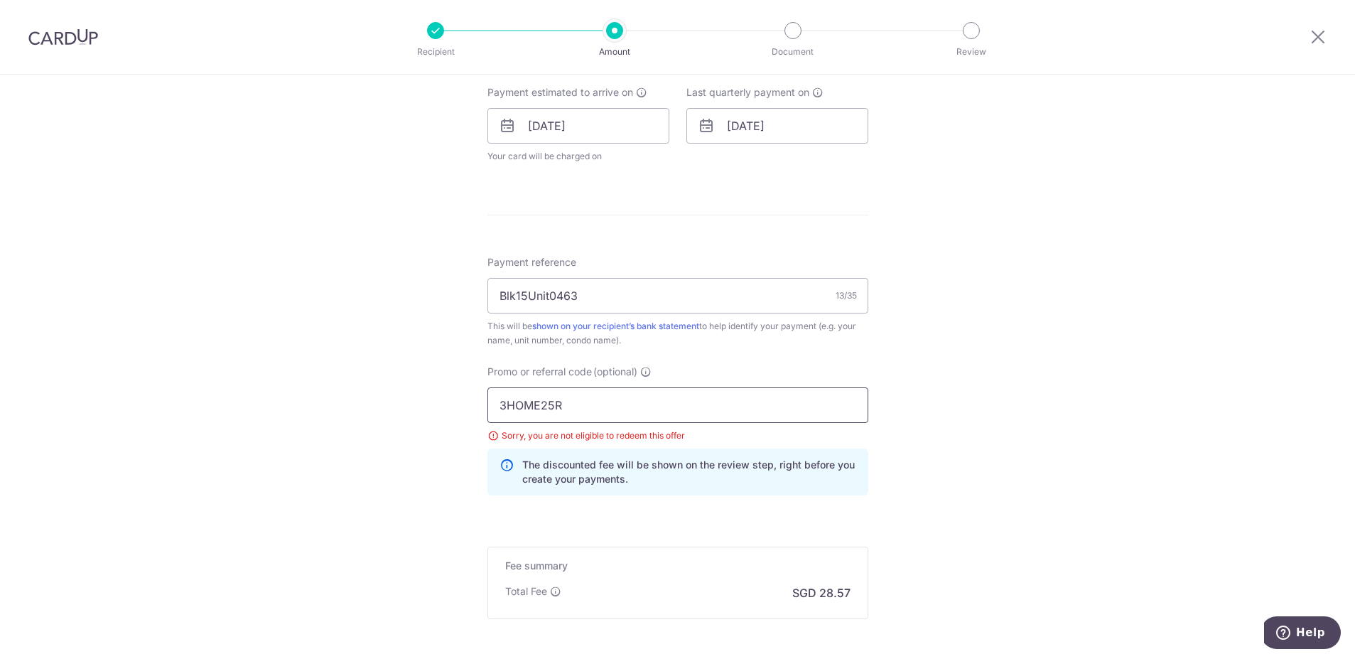
drag, startPoint x: 579, startPoint y: 401, endPoint x: 295, endPoint y: 385, distance: 284.1
click at [295, 385] on div "Tell us more about your payment Enter payment amount SGD 1,098.72 1098.72 Selec…" at bounding box center [677, 116] width 1355 height 1370
type input "p"
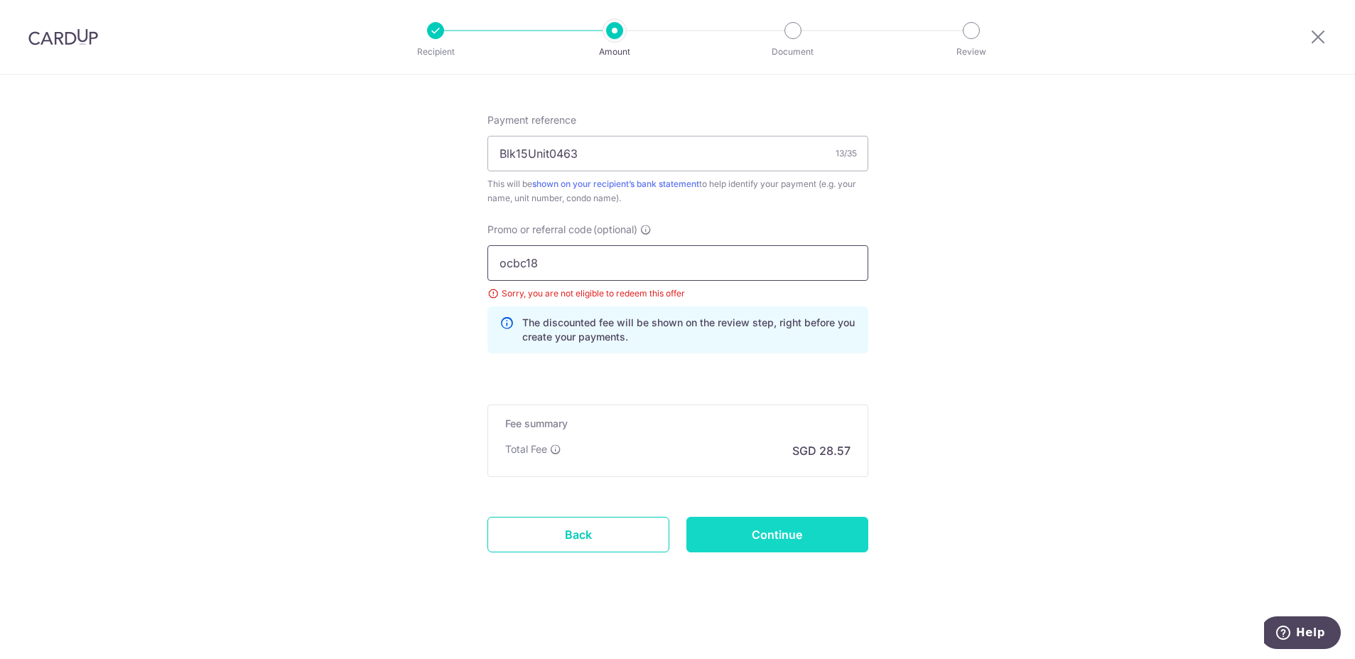
type input "ocbc18"
click at [781, 545] on input "Continue" at bounding box center [778, 535] width 182 height 36
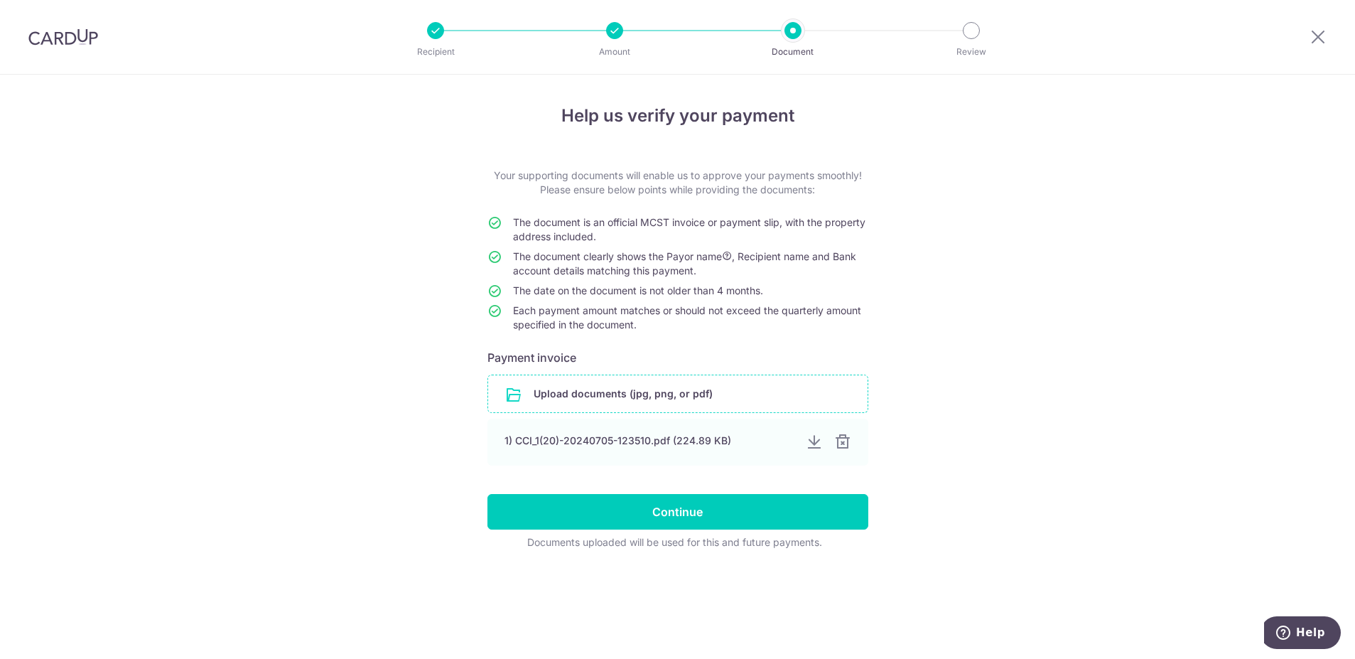
click at [663, 396] on input "file" at bounding box center [678, 393] width 380 height 37
click at [564, 385] on input "file" at bounding box center [678, 393] width 380 height 37
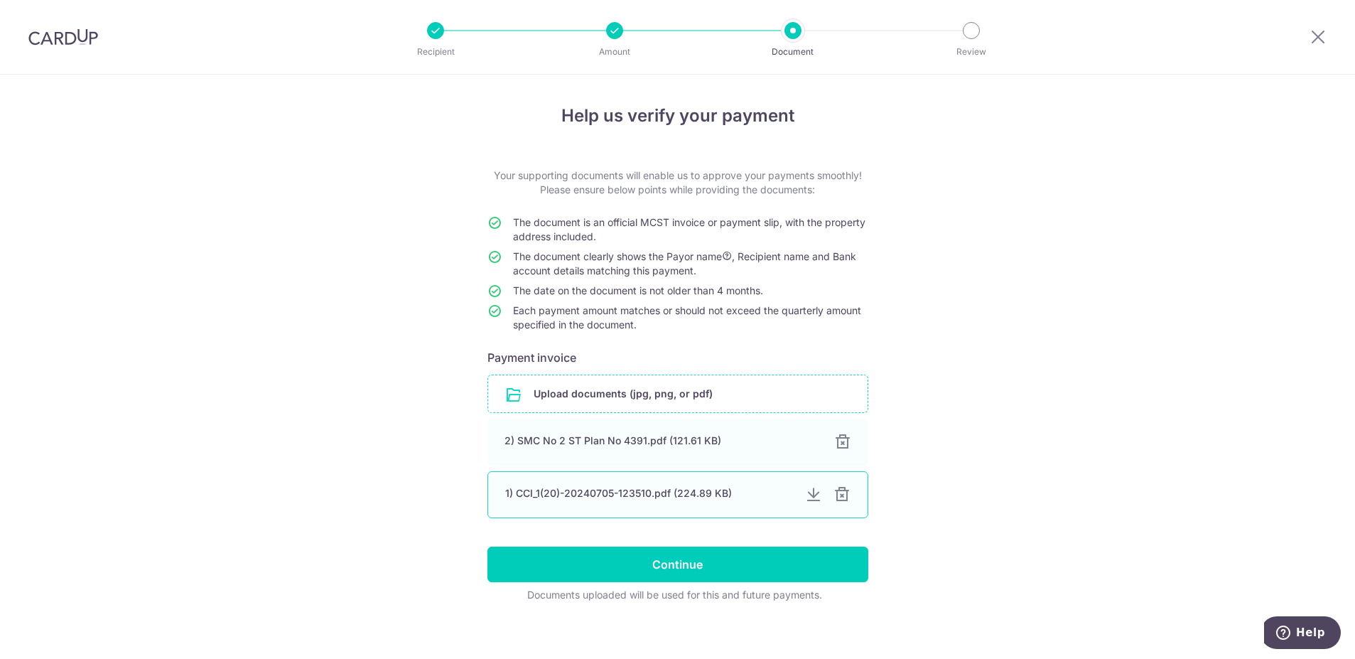
click at [632, 508] on div "1) CCI_1(20)-20240705-123510.pdf (224.89 KB)" at bounding box center [678, 494] width 381 height 47
click at [634, 507] on div "1) CCI_1(20)-20240705-123510.pdf (224.89 KB)" at bounding box center [678, 494] width 381 height 47
click at [839, 497] on div at bounding box center [842, 494] width 17 height 17
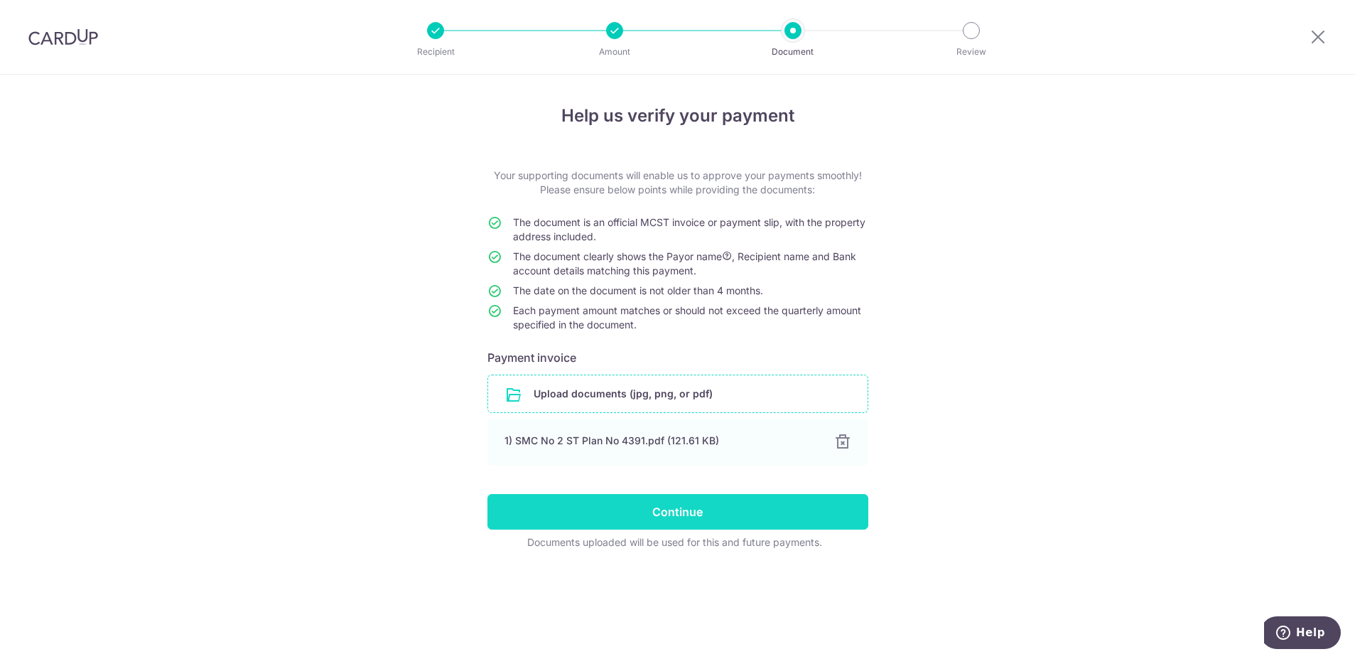
click at [731, 510] on input "Continue" at bounding box center [678, 512] width 381 height 36
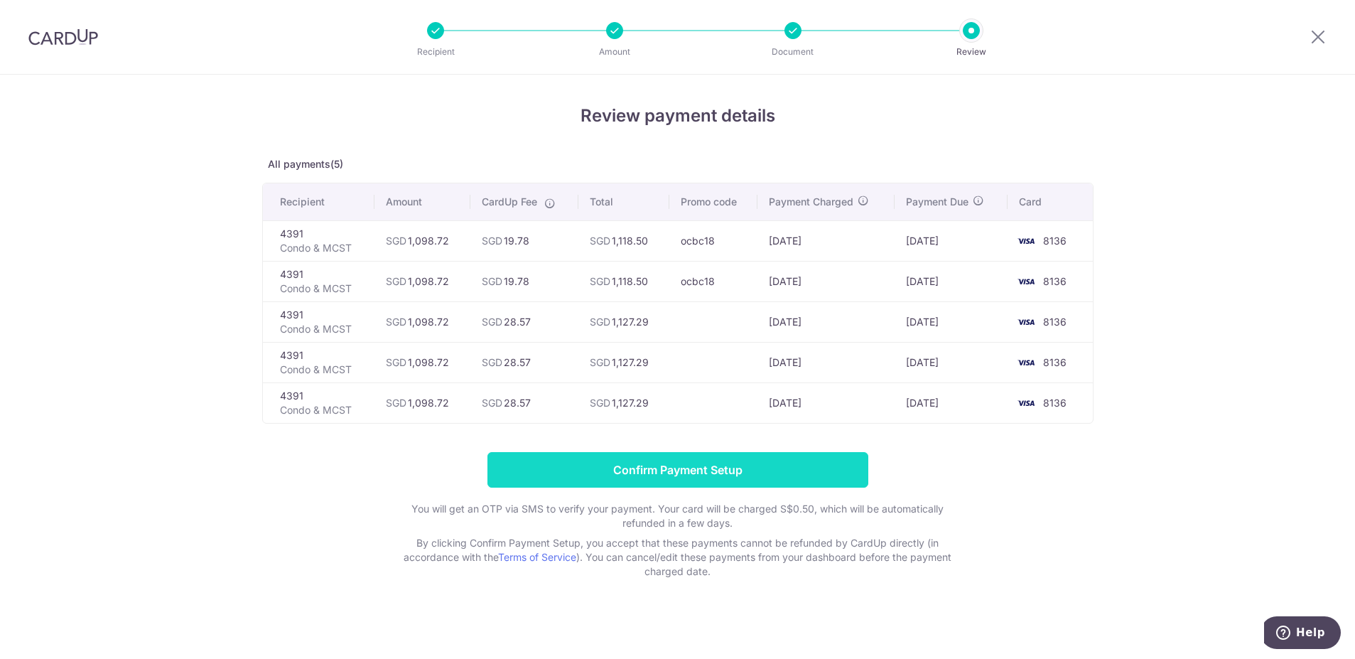
click at [714, 475] on input "Confirm Payment Setup" at bounding box center [678, 470] width 381 height 36
